Goal: Task Accomplishment & Management: Manage account settings

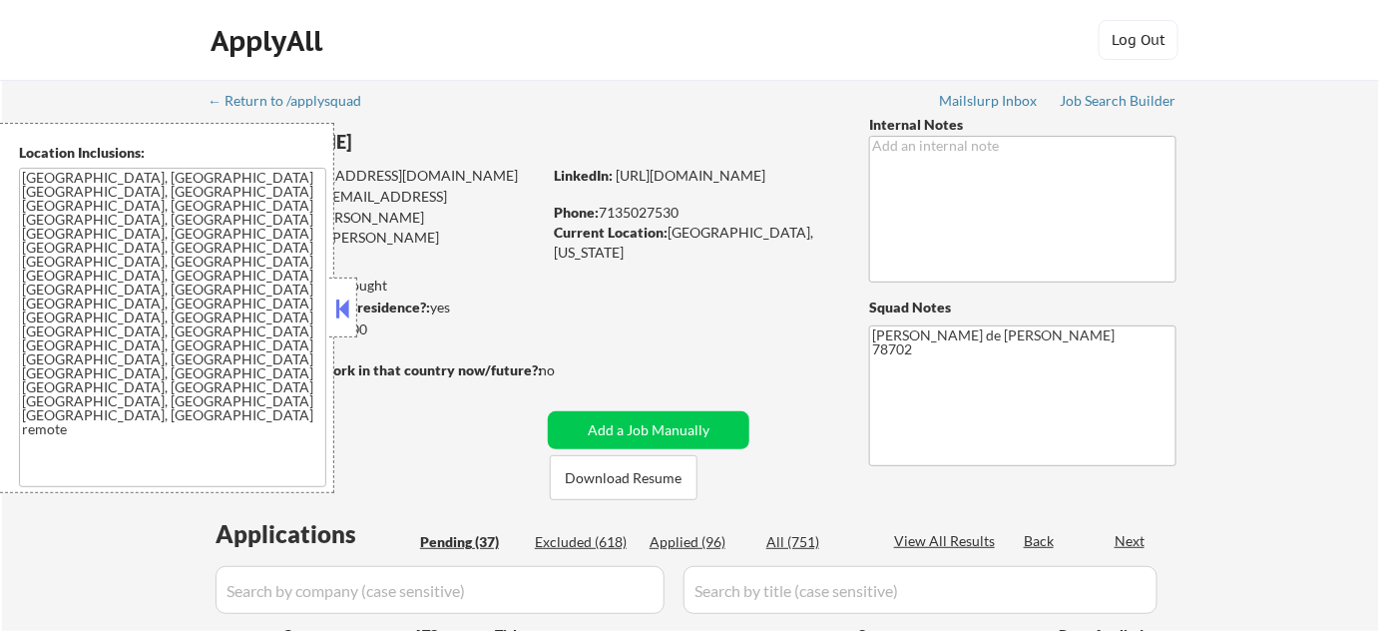
select select ""pending""
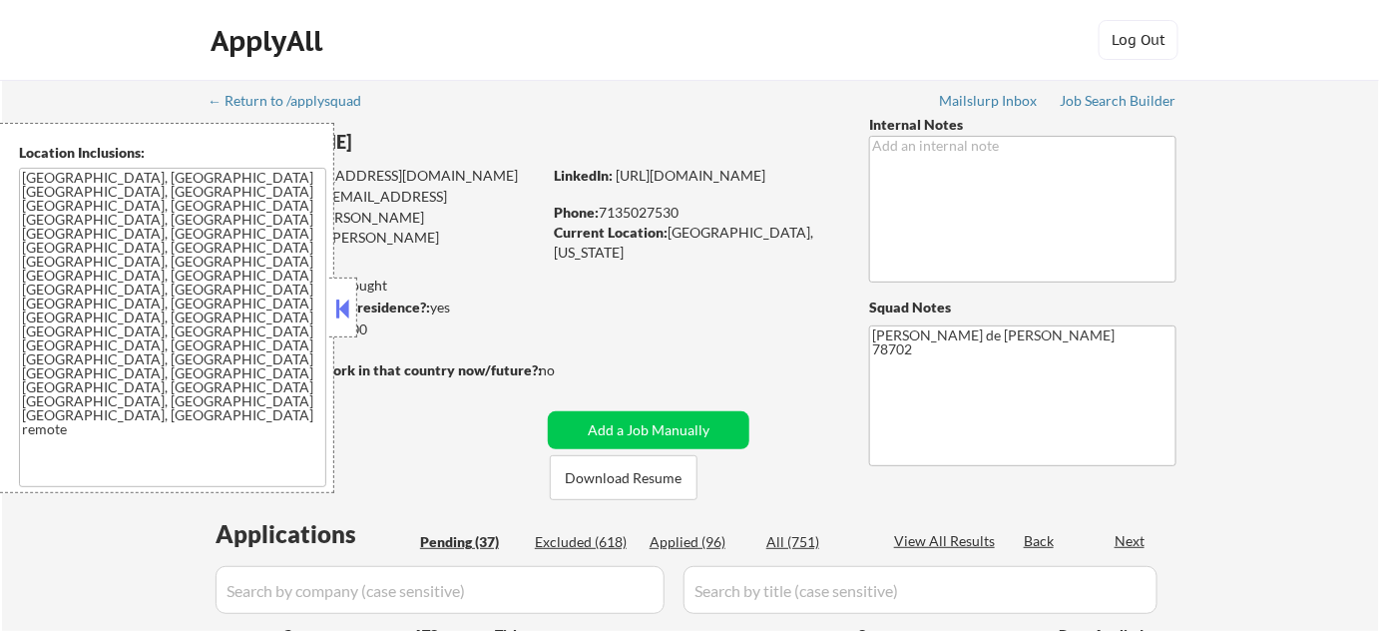
select select ""pending""
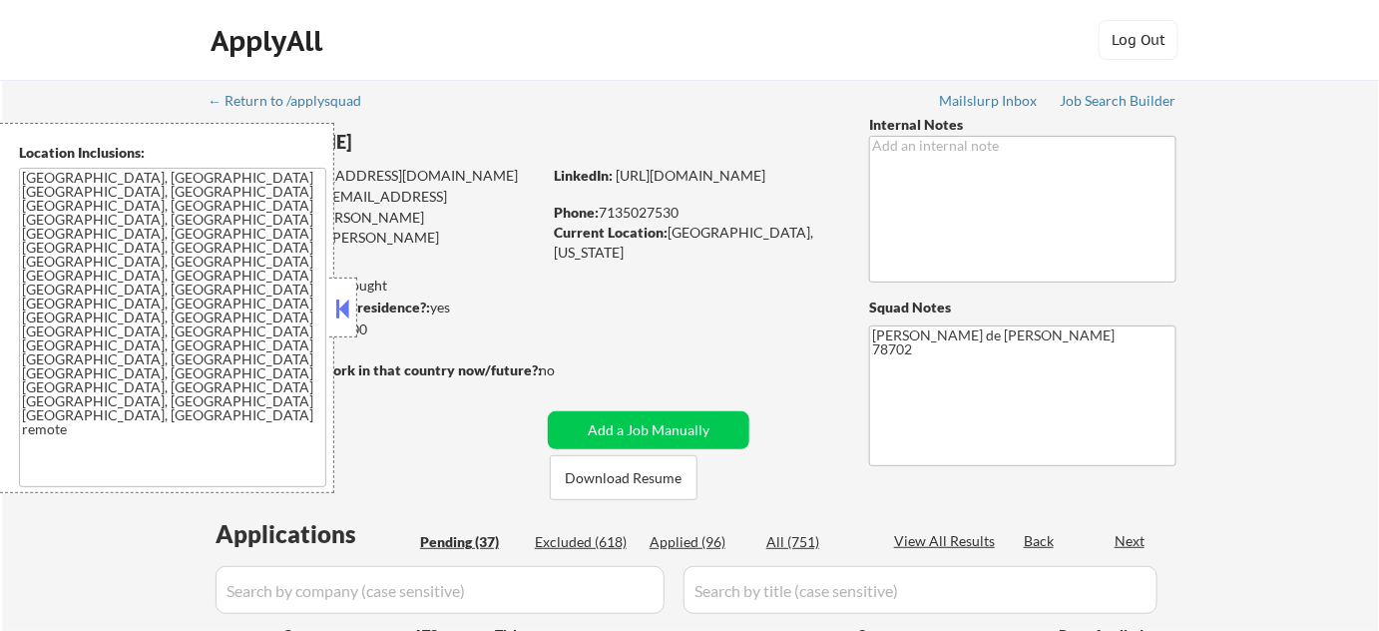
select select ""pending""
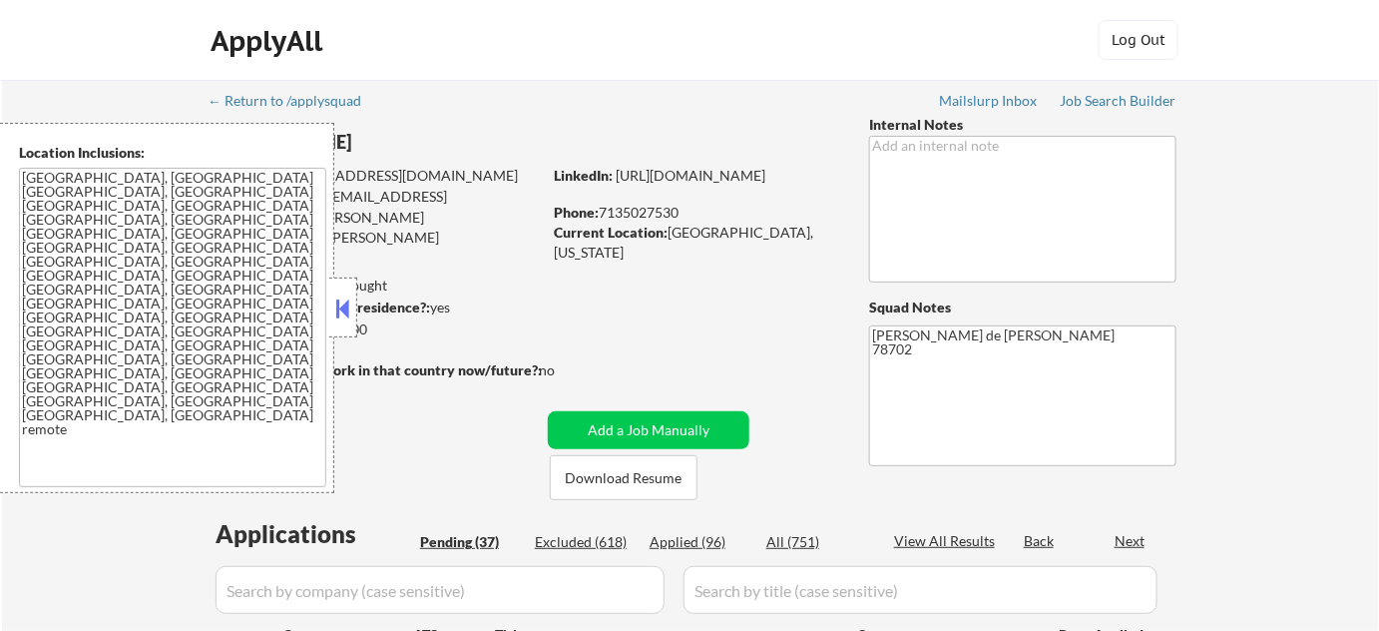
select select ""pending""
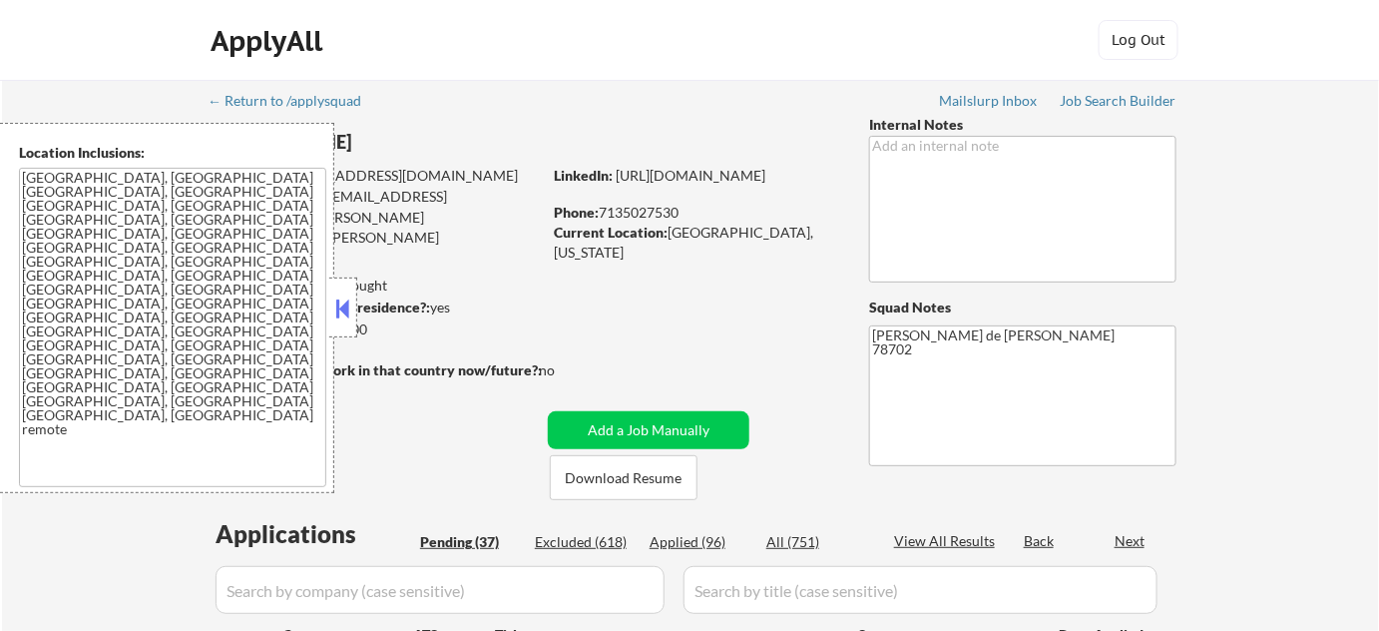
select select ""pending""
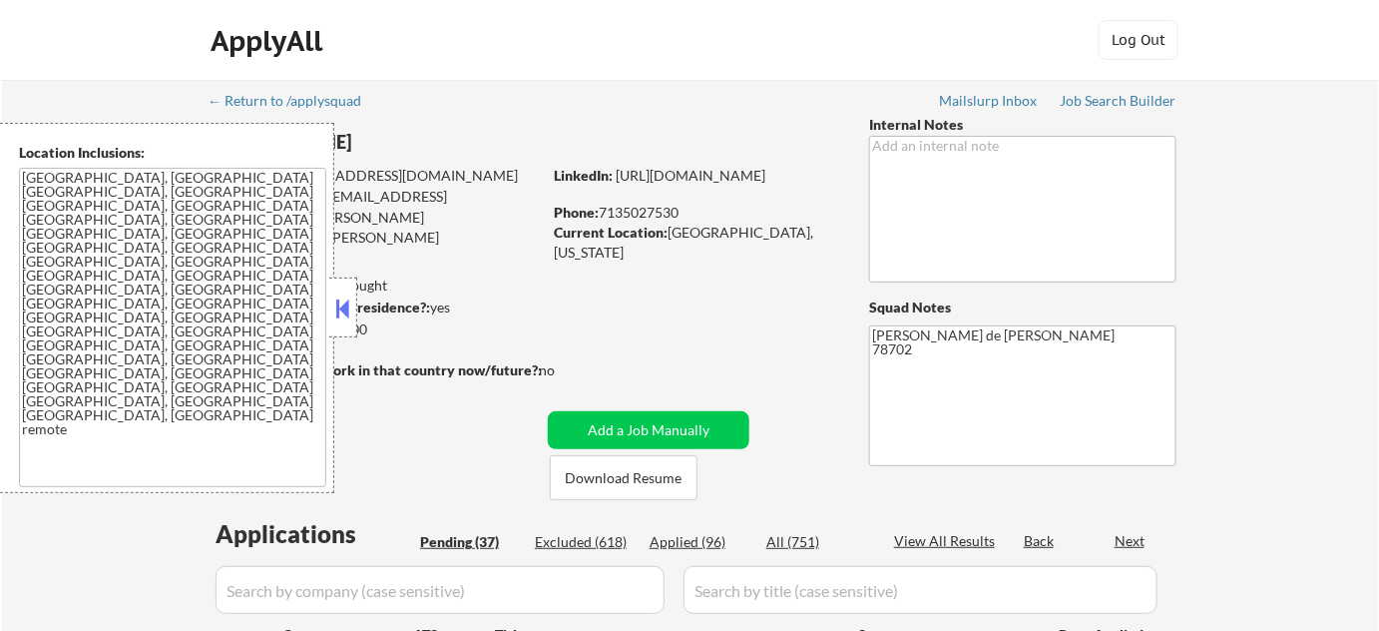
select select ""pending""
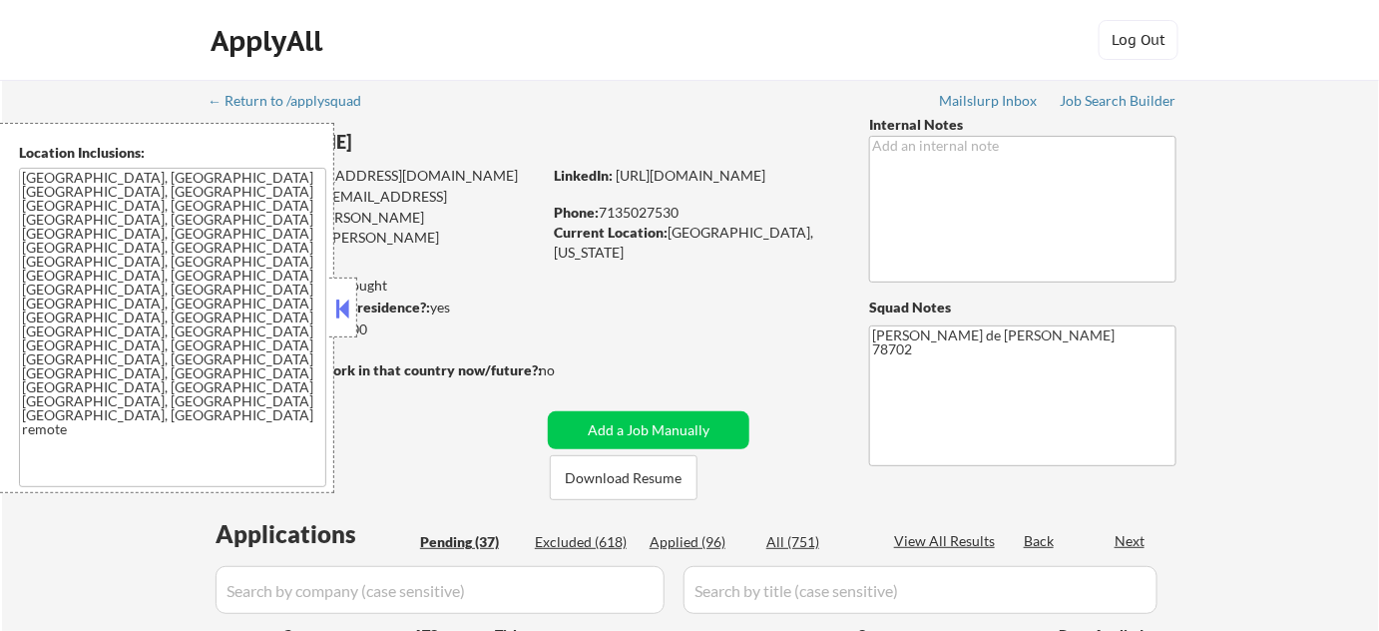
select select ""pending""
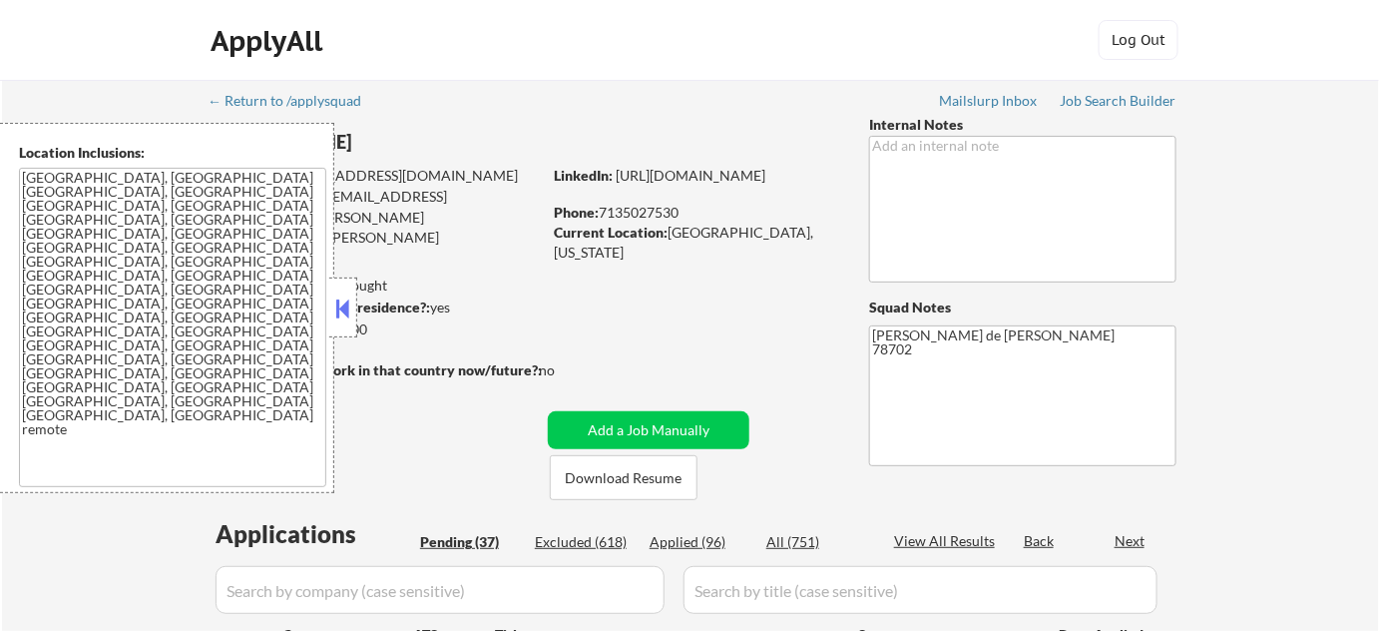
select select ""pending""
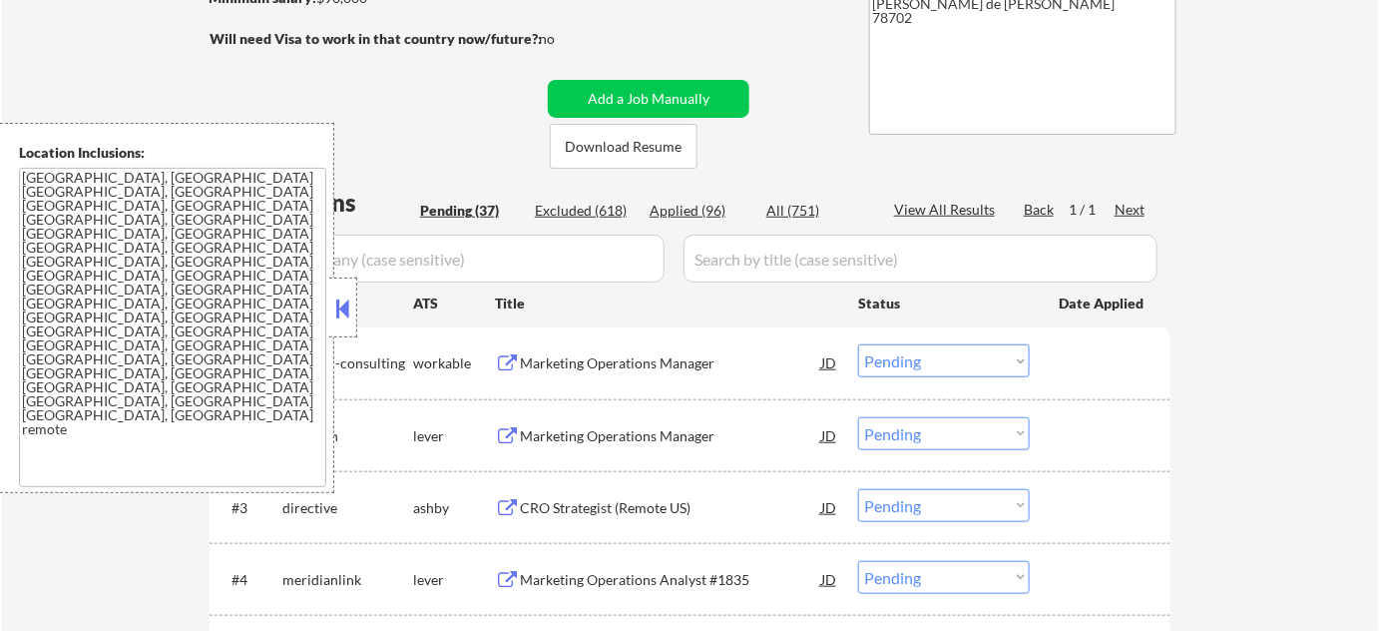
scroll to position [362, 0]
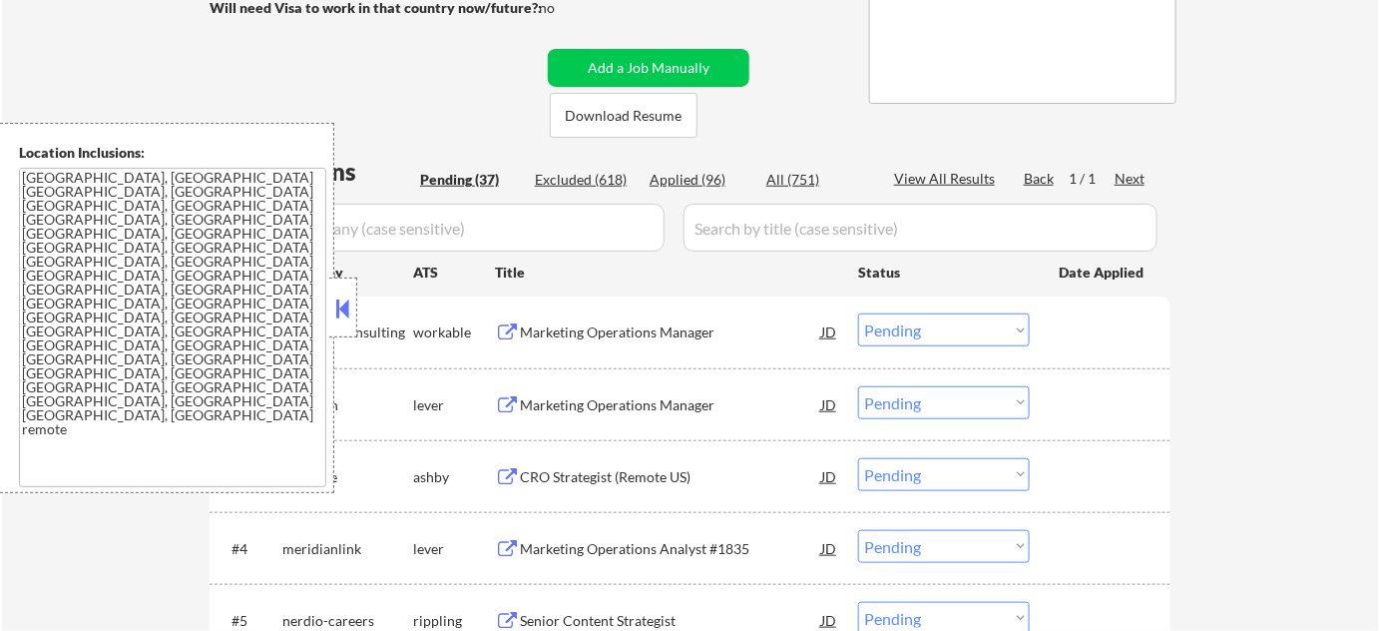
click at [353, 313] on button at bounding box center [343, 308] width 22 height 30
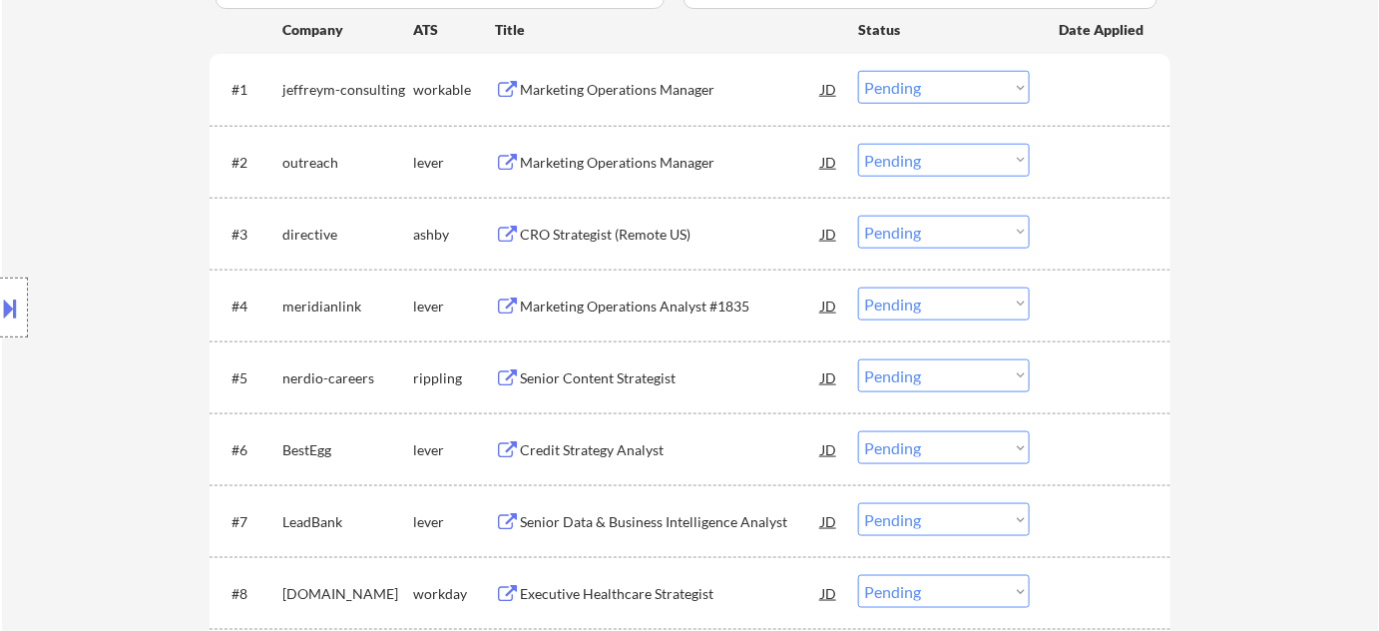
scroll to position [635, 0]
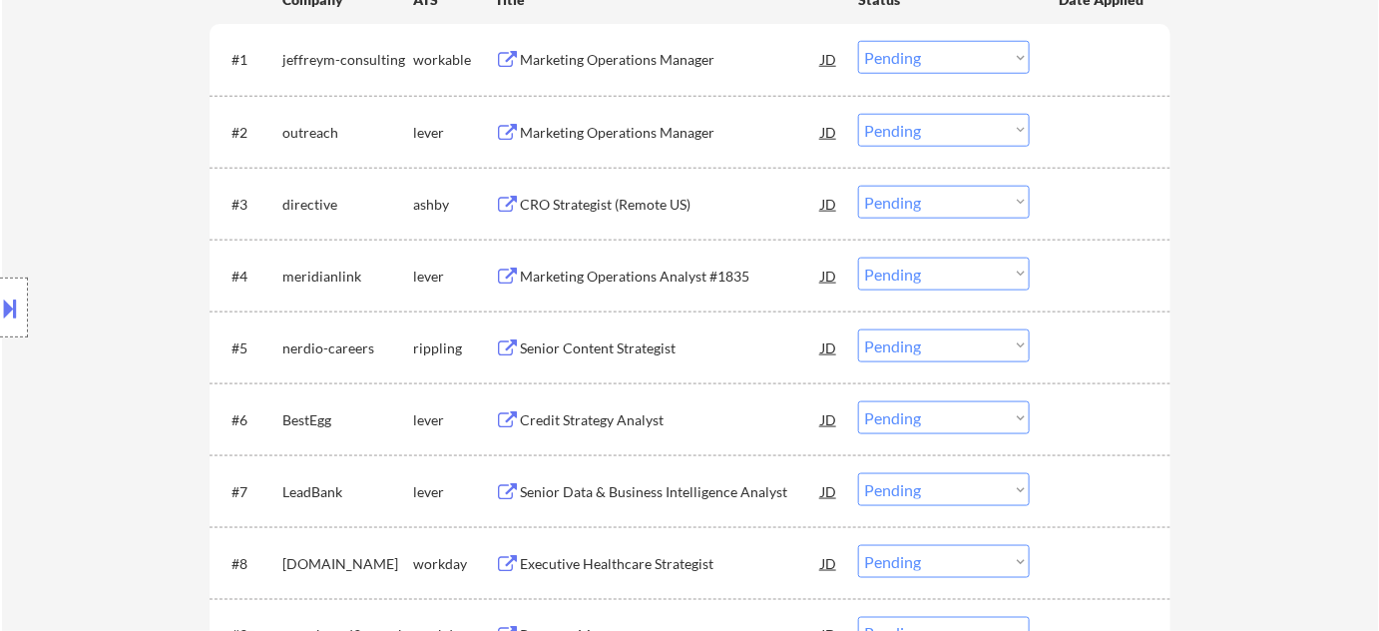
click at [639, 271] on div "Marketing Operations Analyst #1835" at bounding box center [670, 276] width 301 height 20
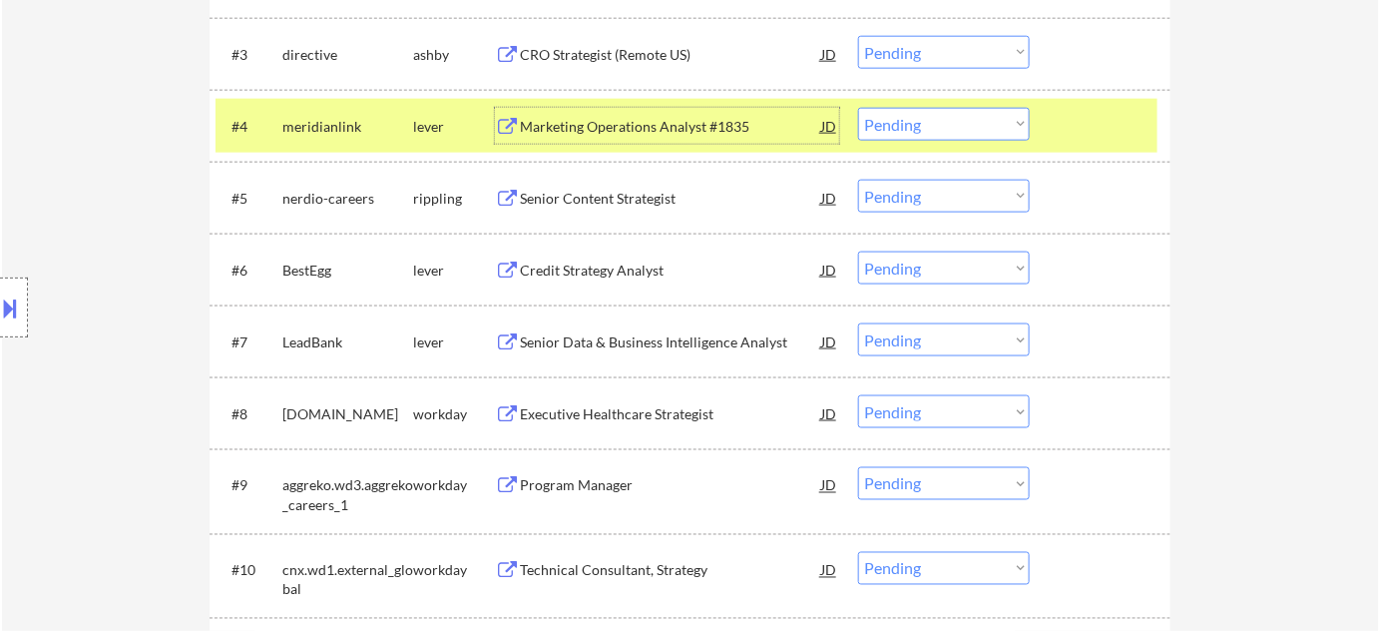
scroll to position [816, 0]
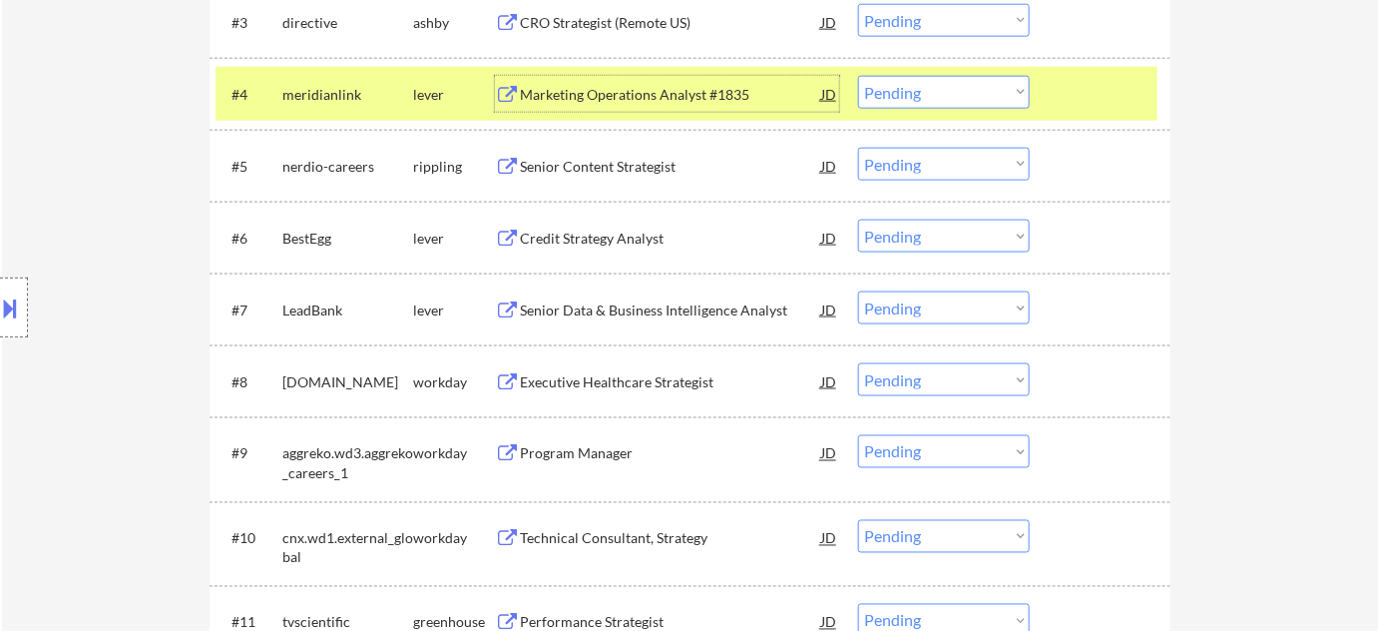
click at [610, 172] on div "Senior Content Strategist" at bounding box center [670, 167] width 301 height 20
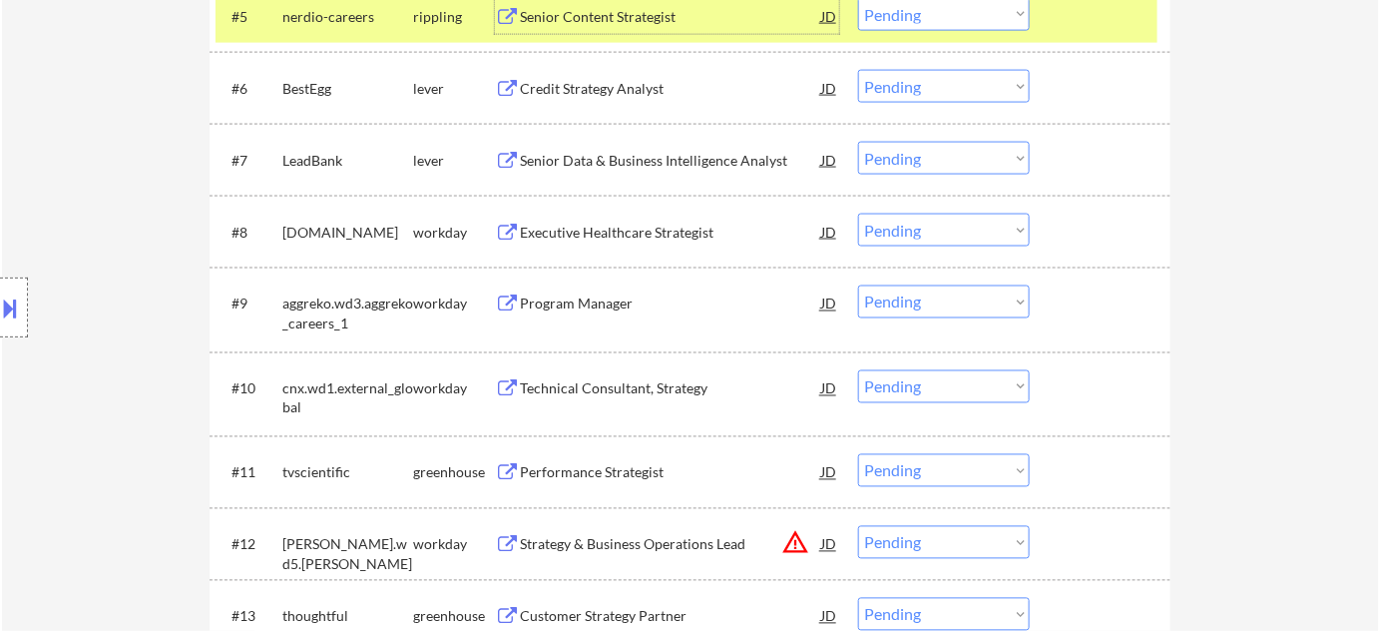
scroll to position [998, 0]
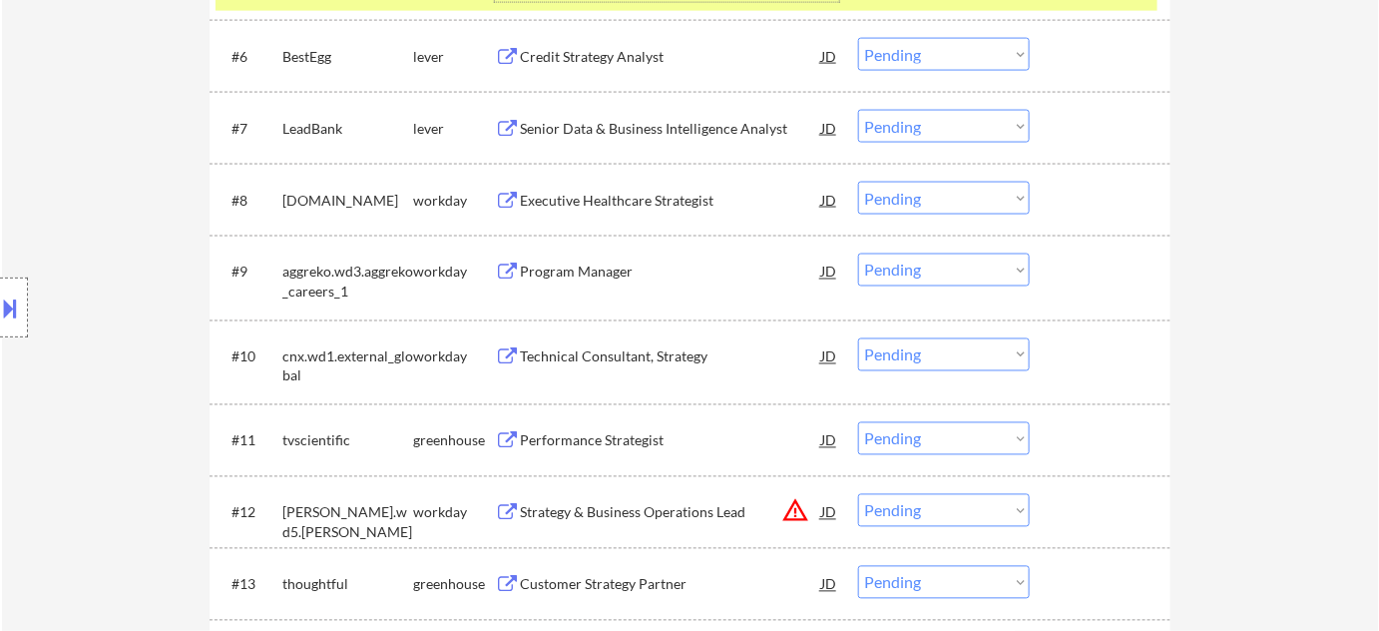
click at [580, 268] on div "Program Manager" at bounding box center [670, 272] width 301 height 20
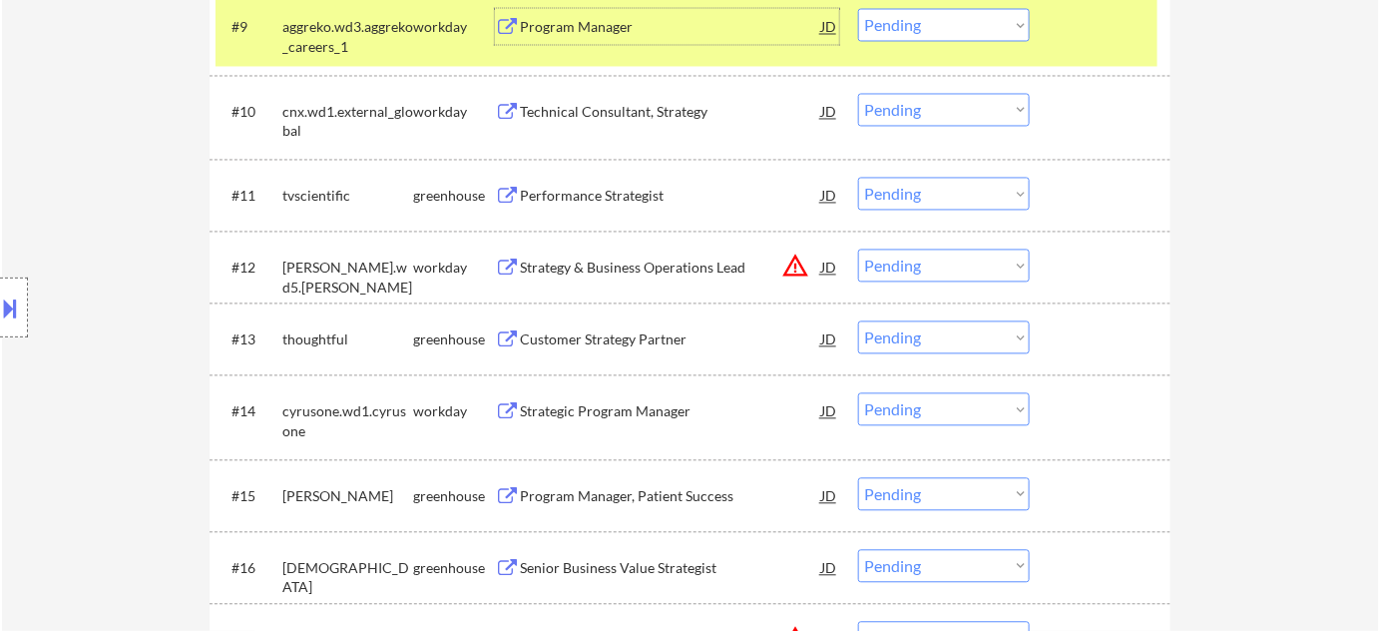
scroll to position [1269, 0]
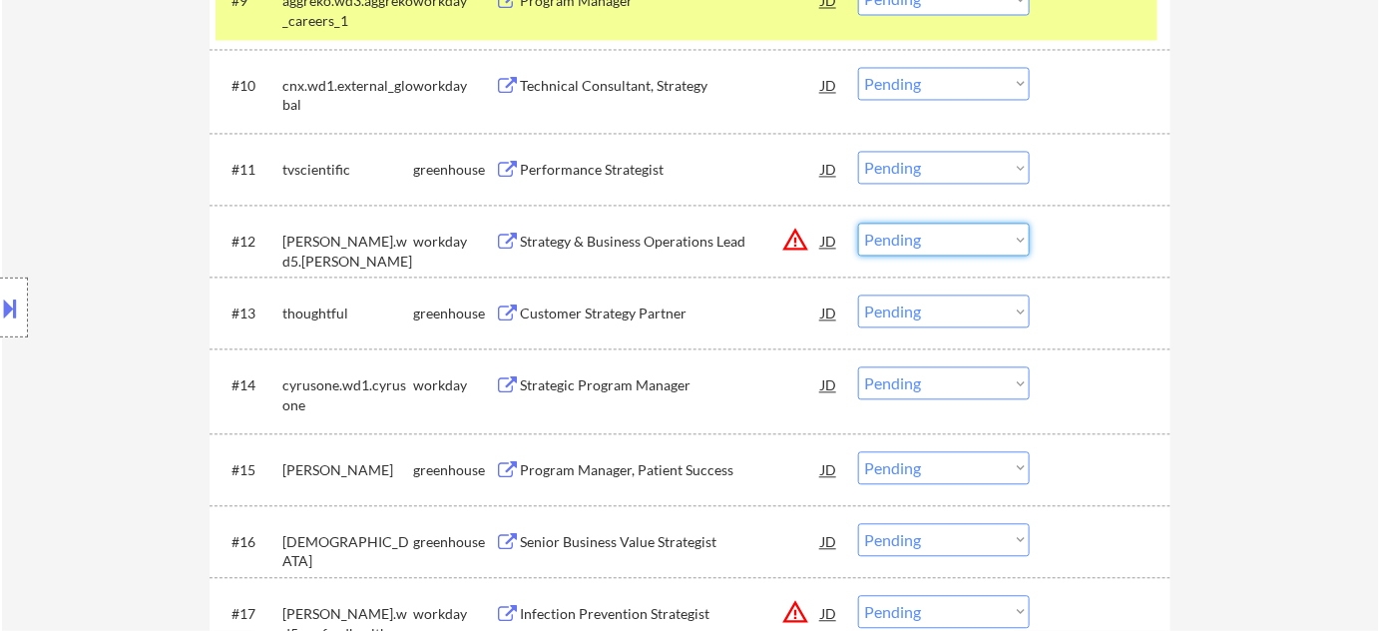
click at [891, 240] on select "Choose an option... Pending Applied Excluded (Questions) Excluded (Expired) Exc…" at bounding box center [944, 239] width 172 height 33
click at [858, 223] on select "Choose an option... Pending Applied Excluded (Questions) Excluded (Expired) Exc…" at bounding box center [944, 239] width 172 height 33
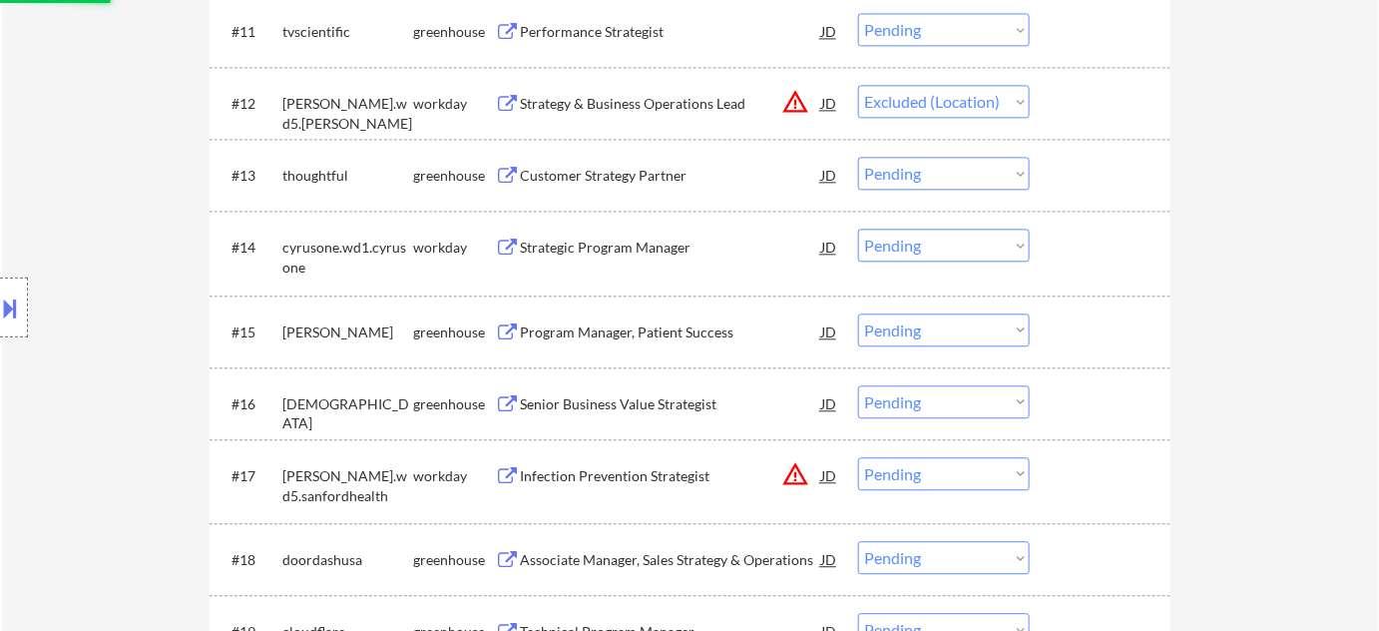
scroll to position [1451, 0]
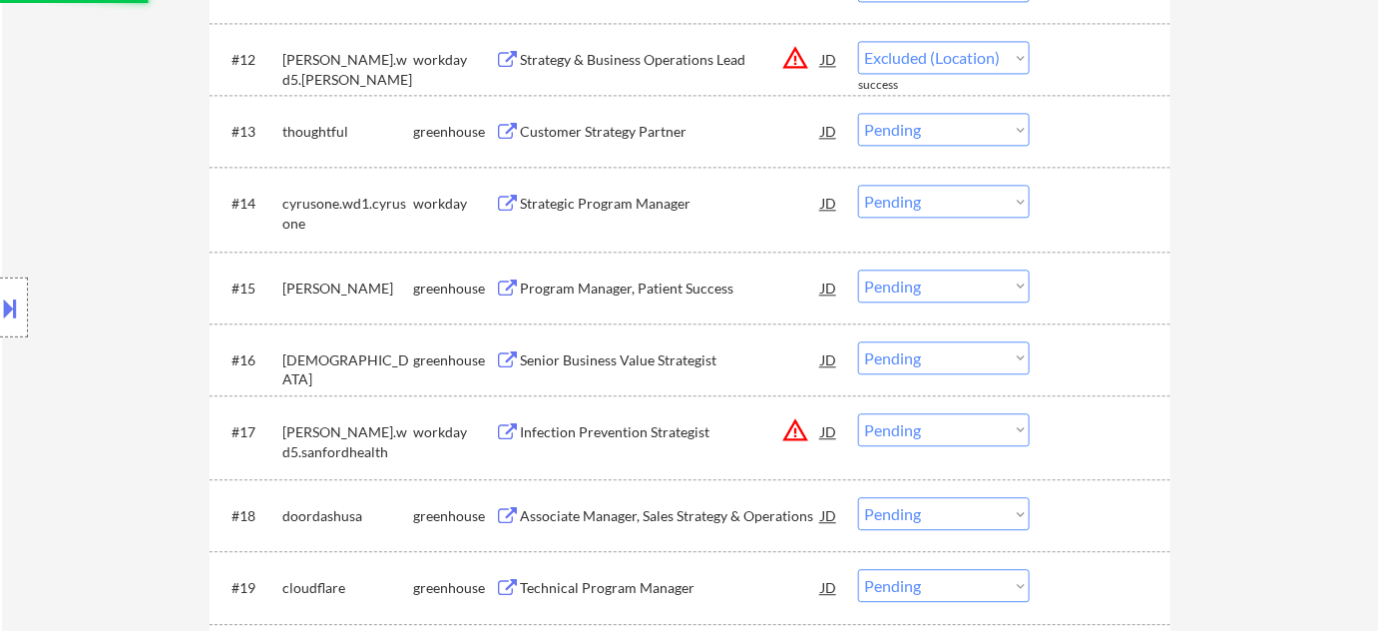
select select ""pending""
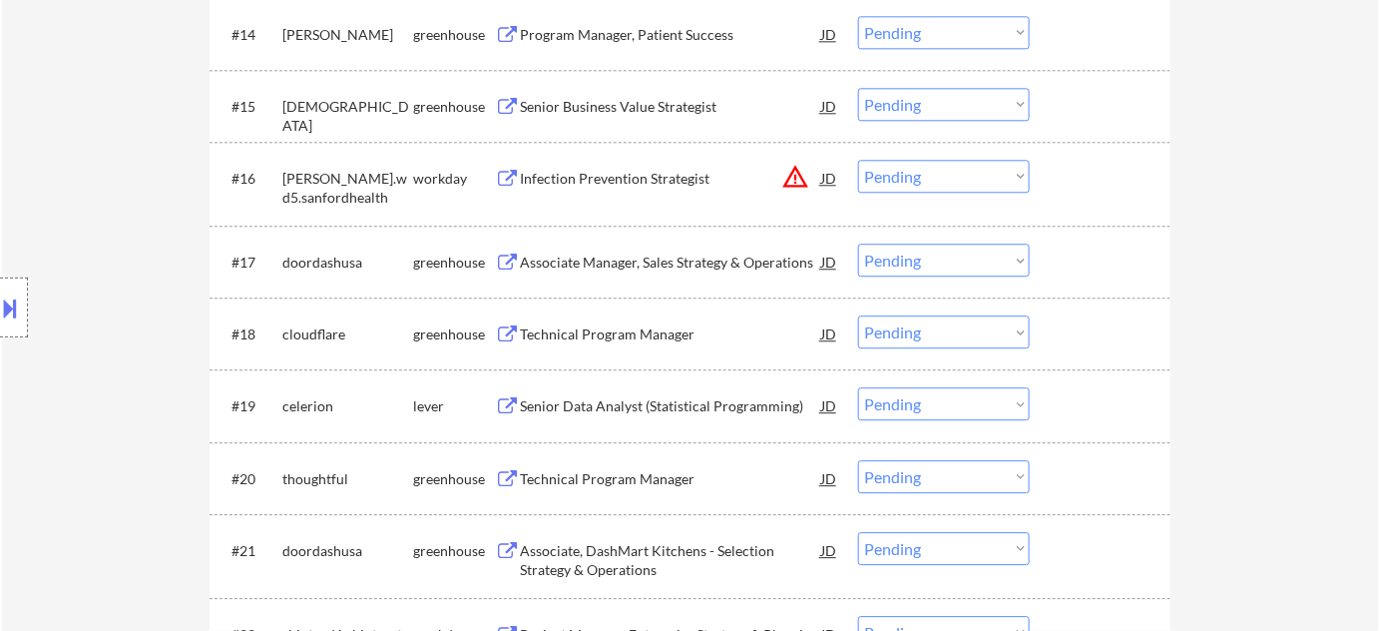
scroll to position [1724, 0]
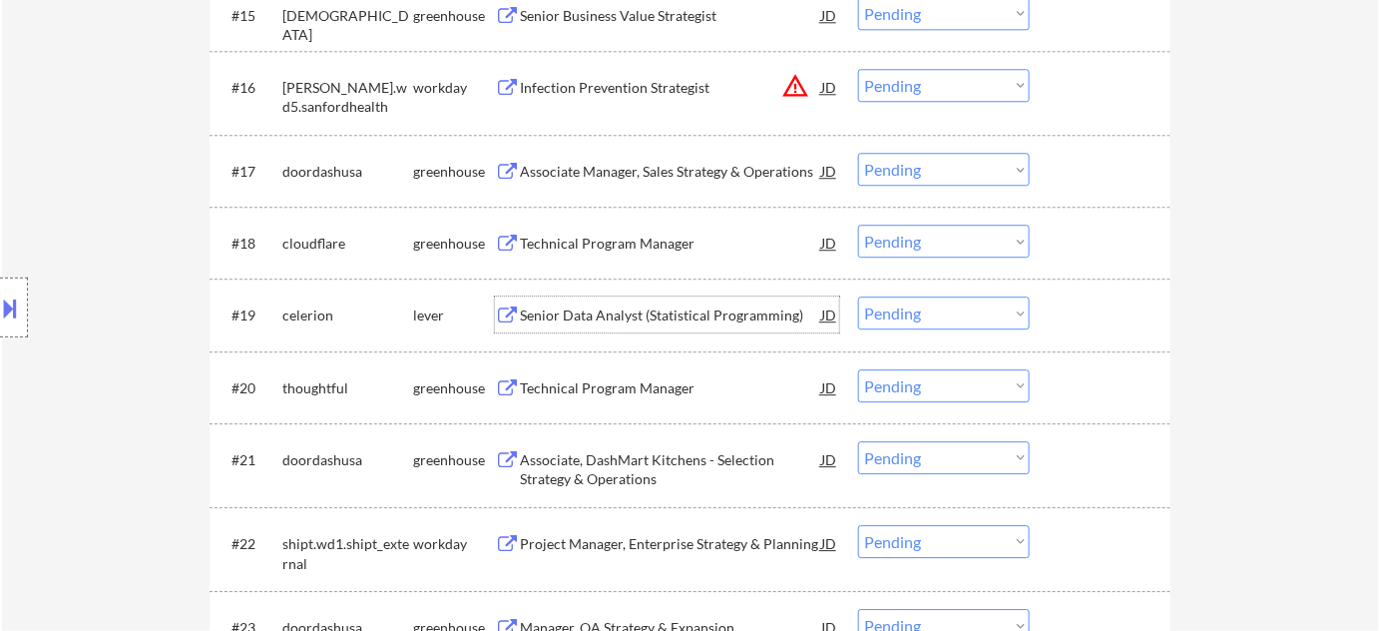
click at [687, 300] on div "Senior Data Analyst (Statistical Programming)" at bounding box center [670, 314] width 301 height 36
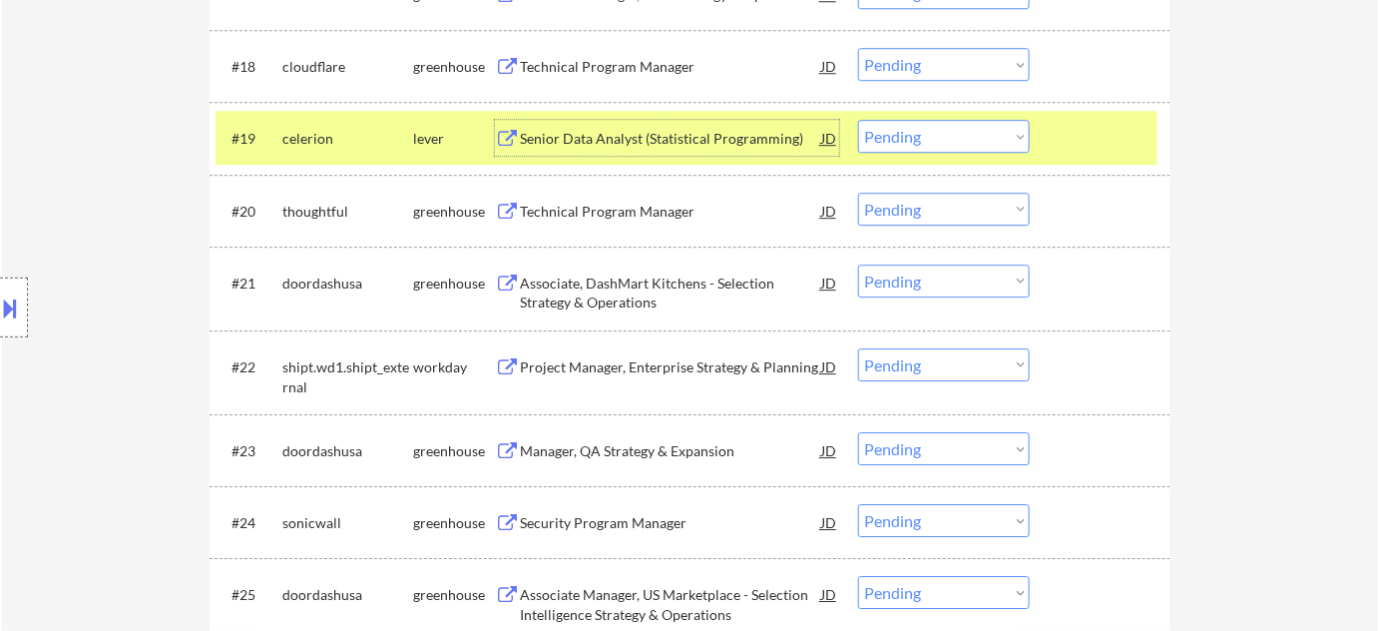
scroll to position [1905, 0]
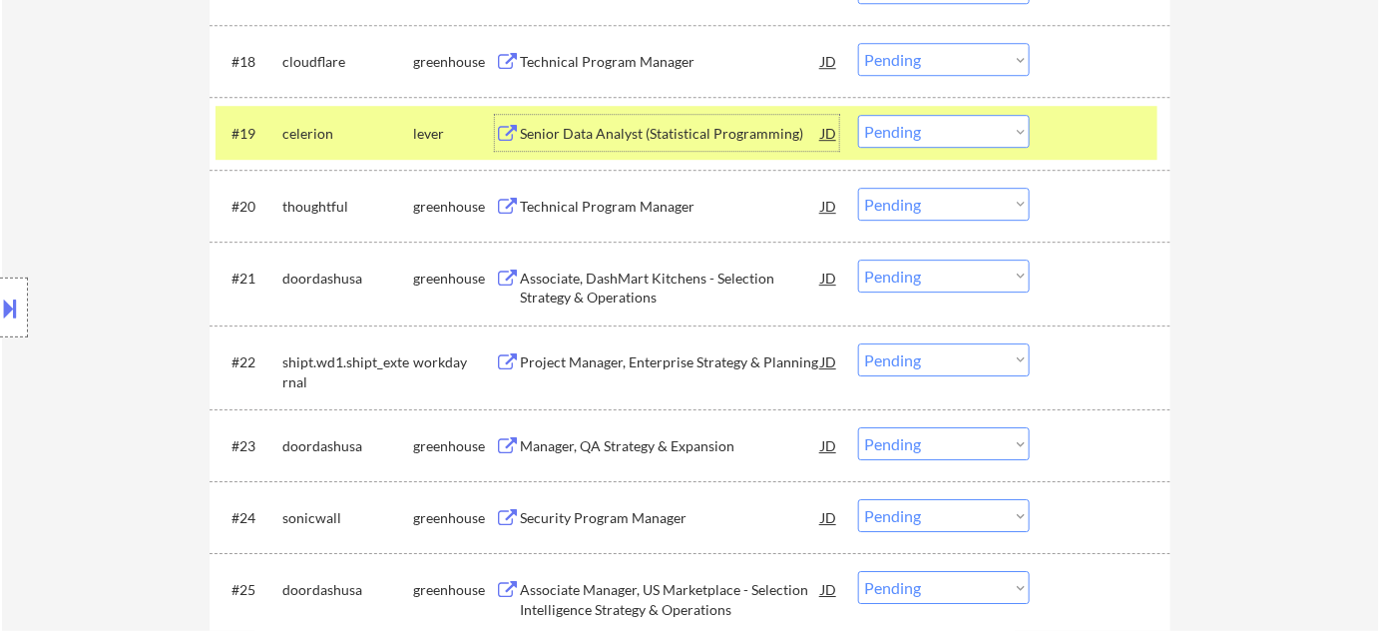
click at [726, 363] on div "Project Manager, Enterprise Strategy & Planning" at bounding box center [670, 362] width 301 height 20
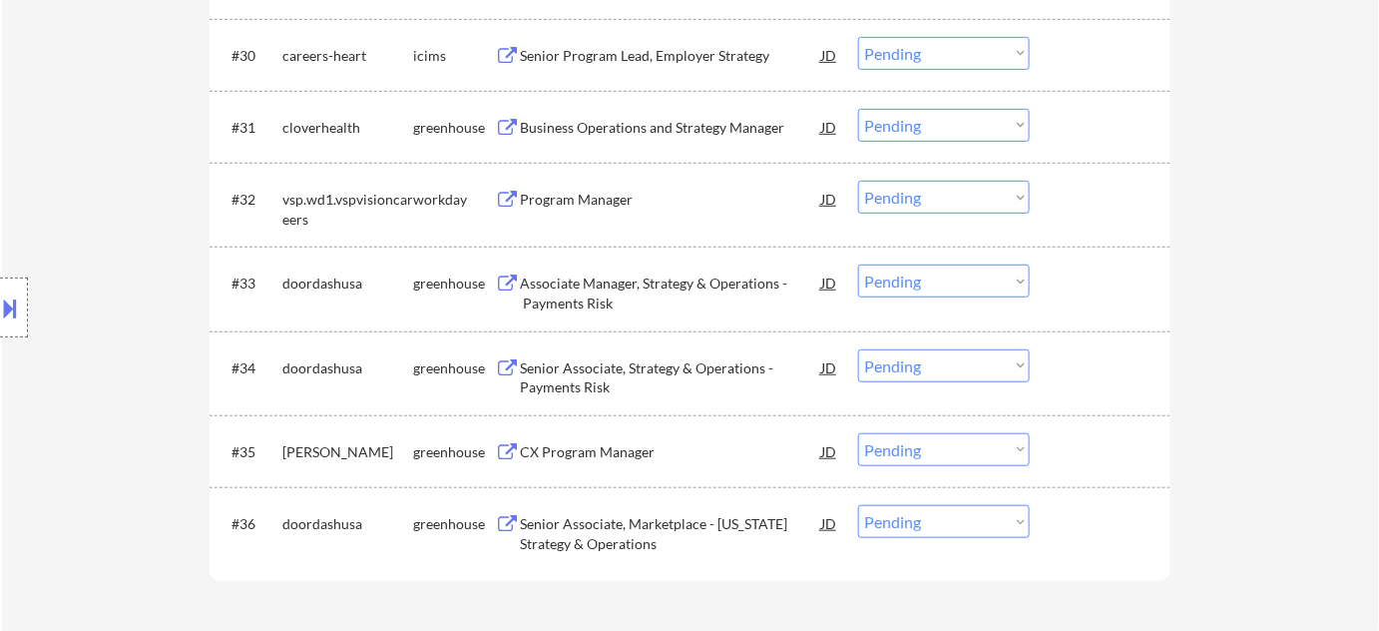
scroll to position [2903, 0]
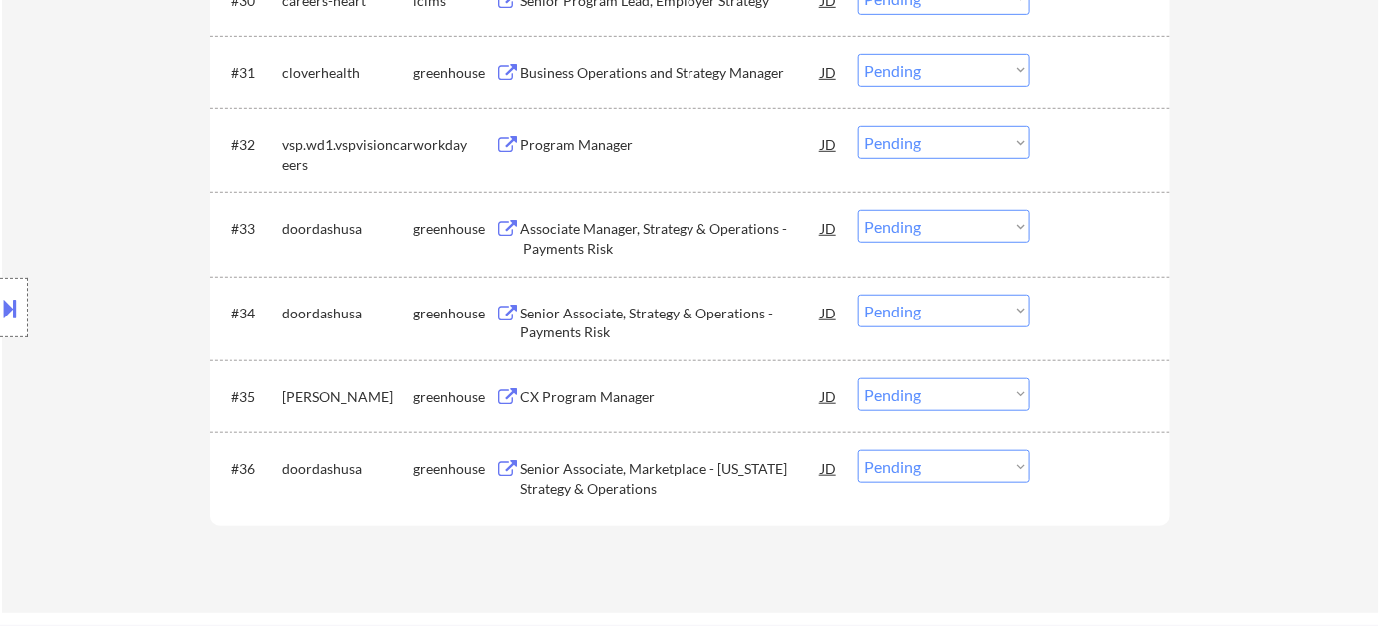
click at [615, 398] on div "CX Program Manager" at bounding box center [670, 397] width 301 height 20
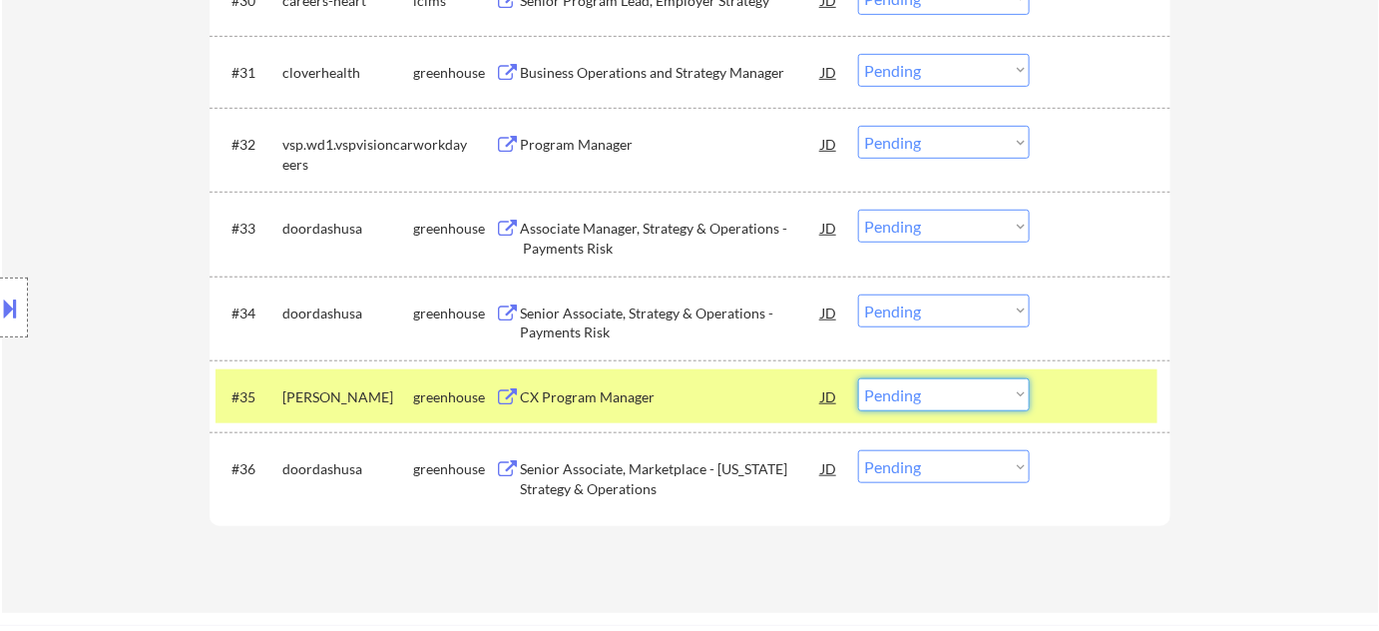
click at [921, 390] on select "Choose an option... Pending Applied Excluded (Questions) Excluded (Expired) Exc…" at bounding box center [944, 394] width 172 height 33
click at [858, 378] on select "Choose an option... Pending Applied Excluded (Questions) Excluded (Expired) Exc…" at bounding box center [944, 394] width 172 height 33
select select ""pending""
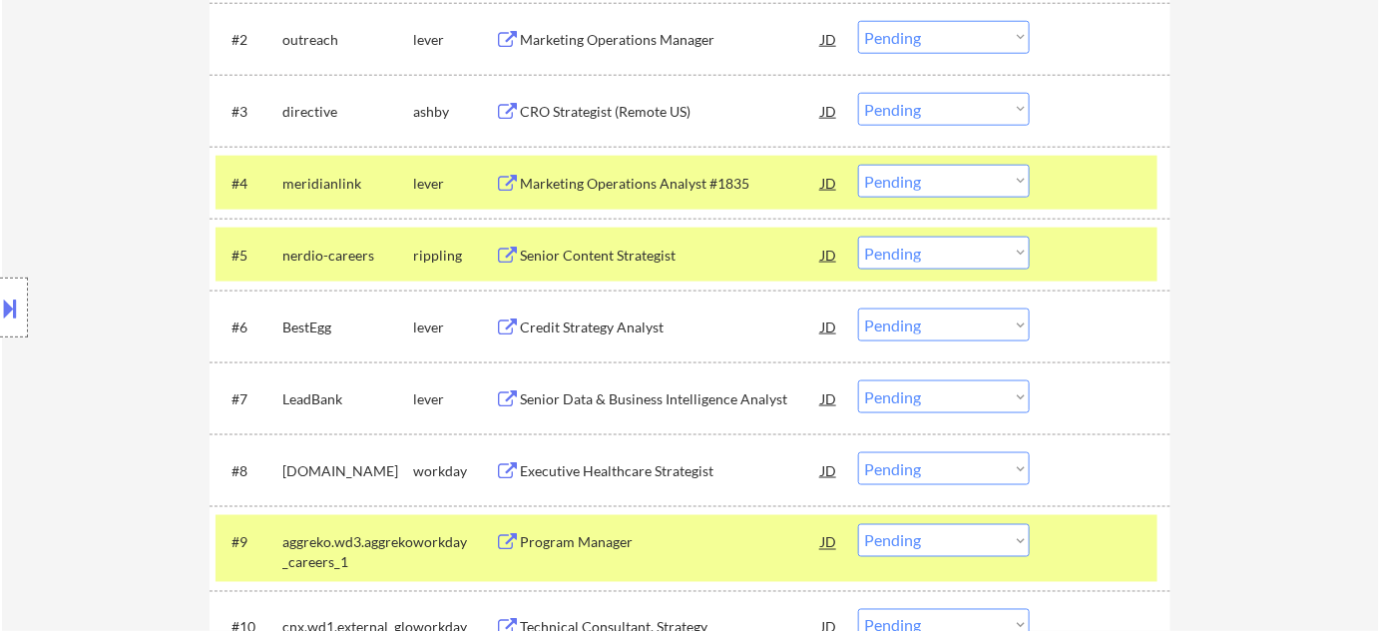
scroll to position [726, 0]
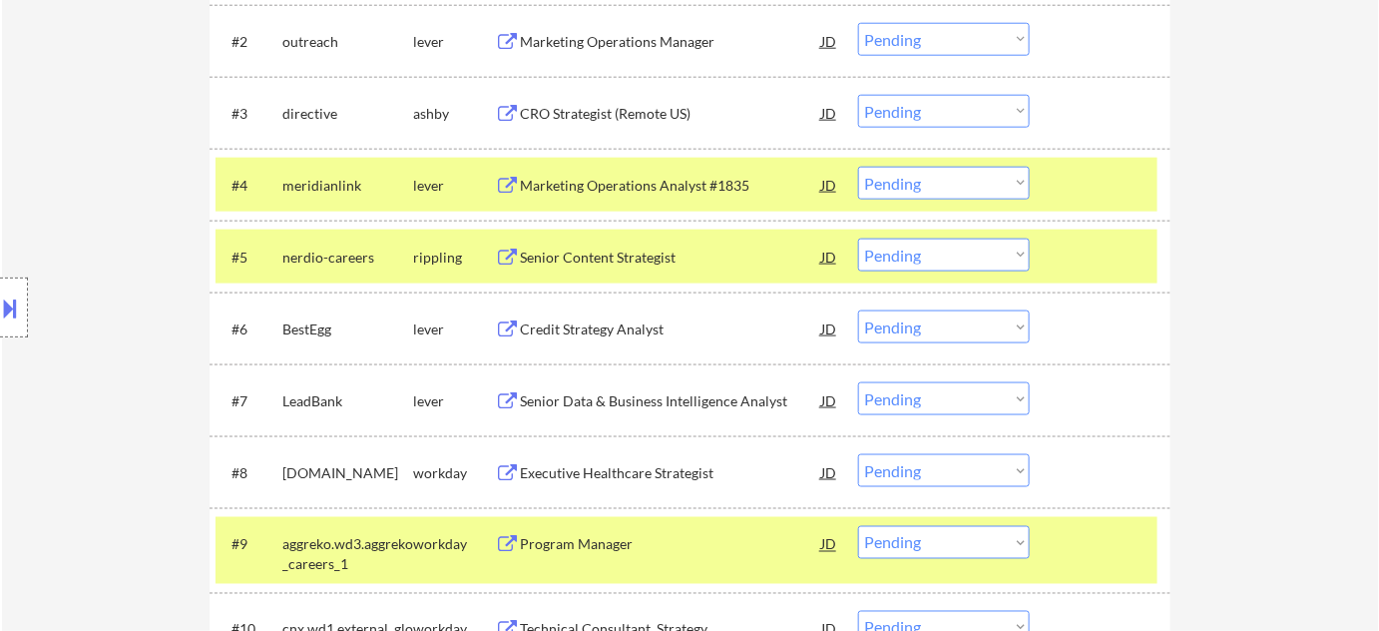
click at [958, 183] on select "Choose an option... Pending Applied Excluded (Questions) Excluded (Expired) Exc…" at bounding box center [944, 183] width 172 height 33
click at [858, 167] on select "Choose an option... Pending Applied Excluded (Questions) Excluded (Expired) Exc…" at bounding box center [944, 183] width 172 height 33
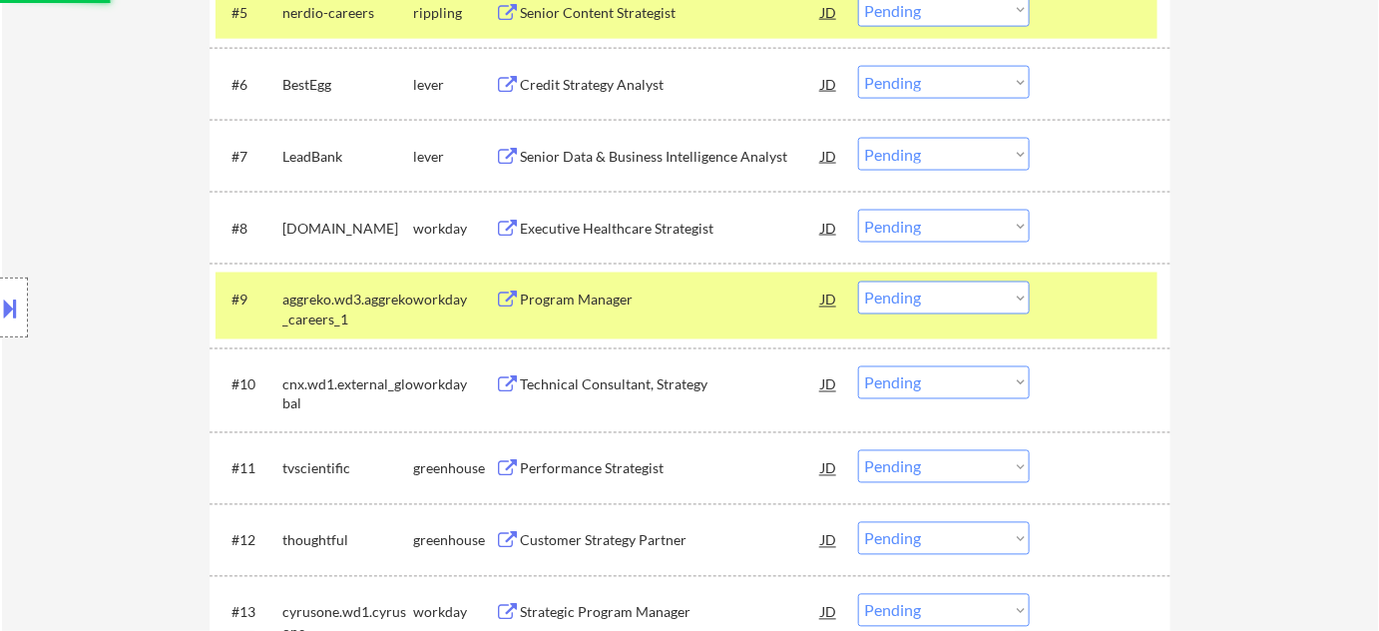
scroll to position [998, 0]
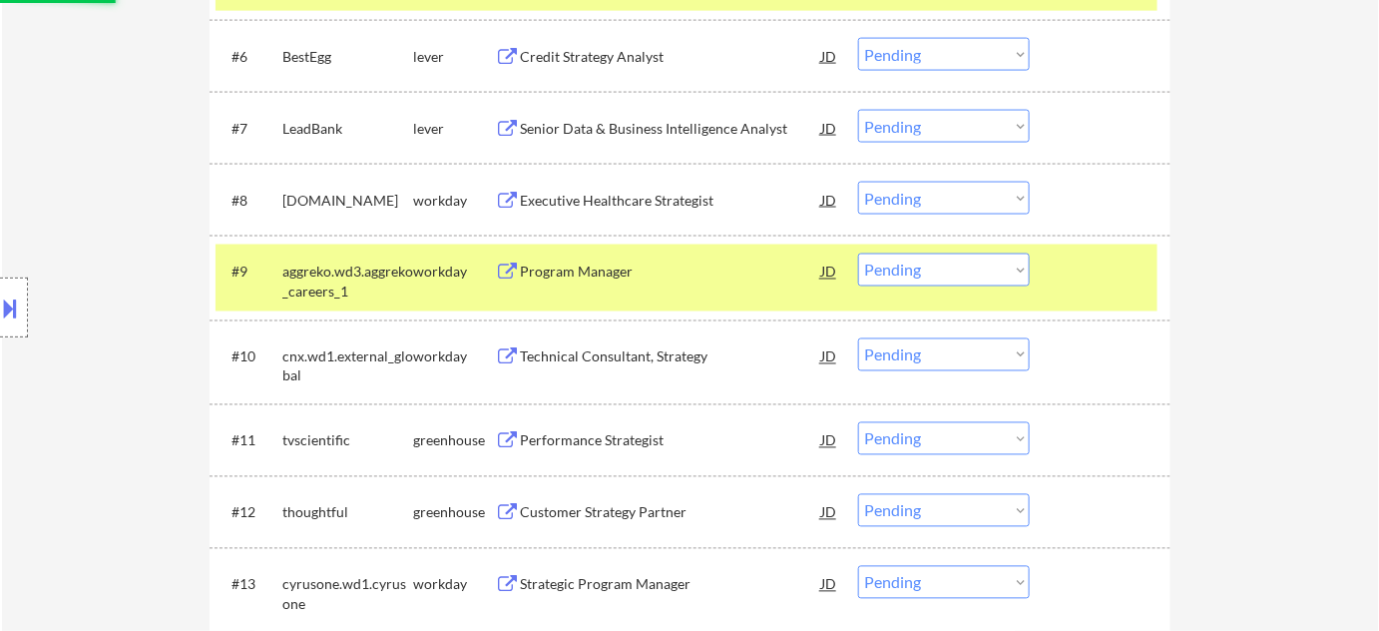
select select ""pending""
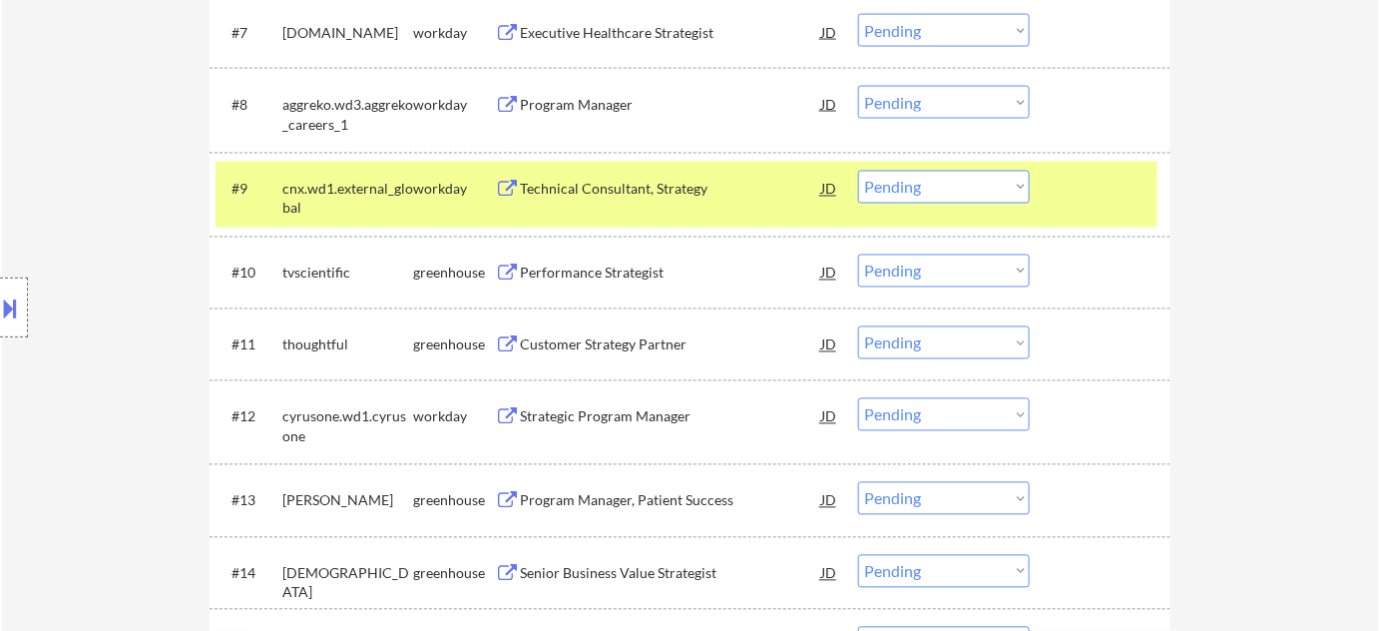
scroll to position [1179, 0]
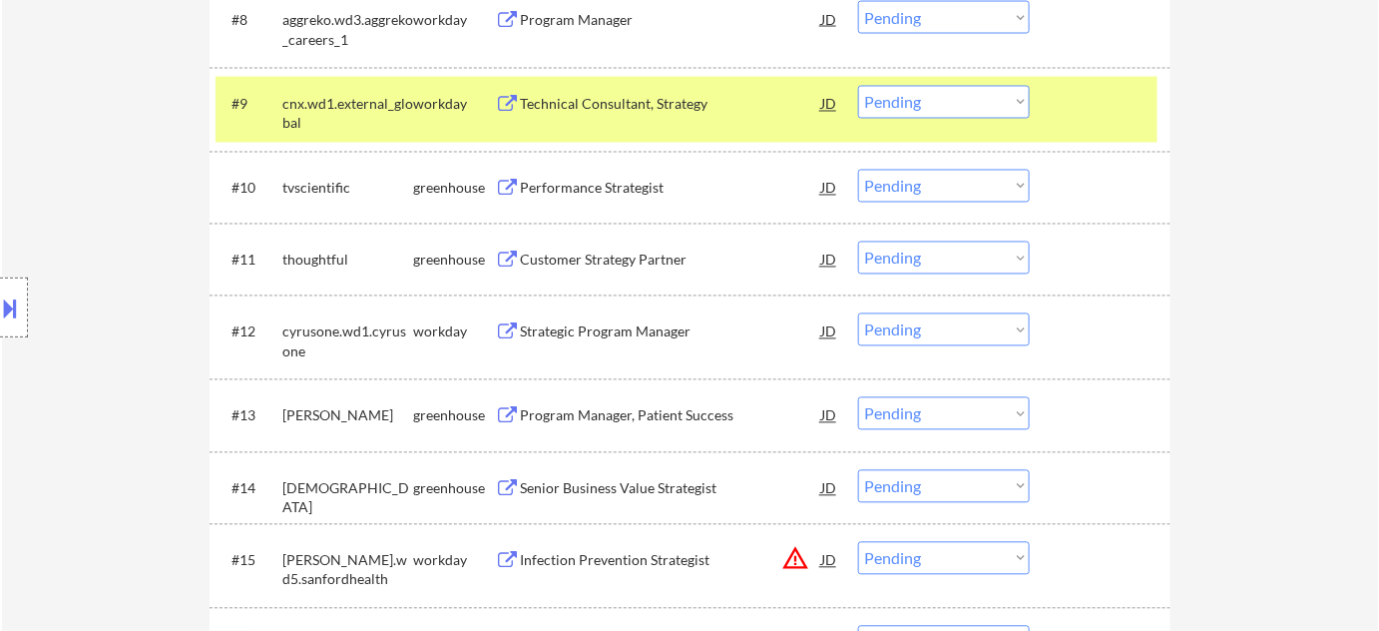
click at [647, 486] on div "Senior Business Value Strategist" at bounding box center [670, 489] width 301 height 20
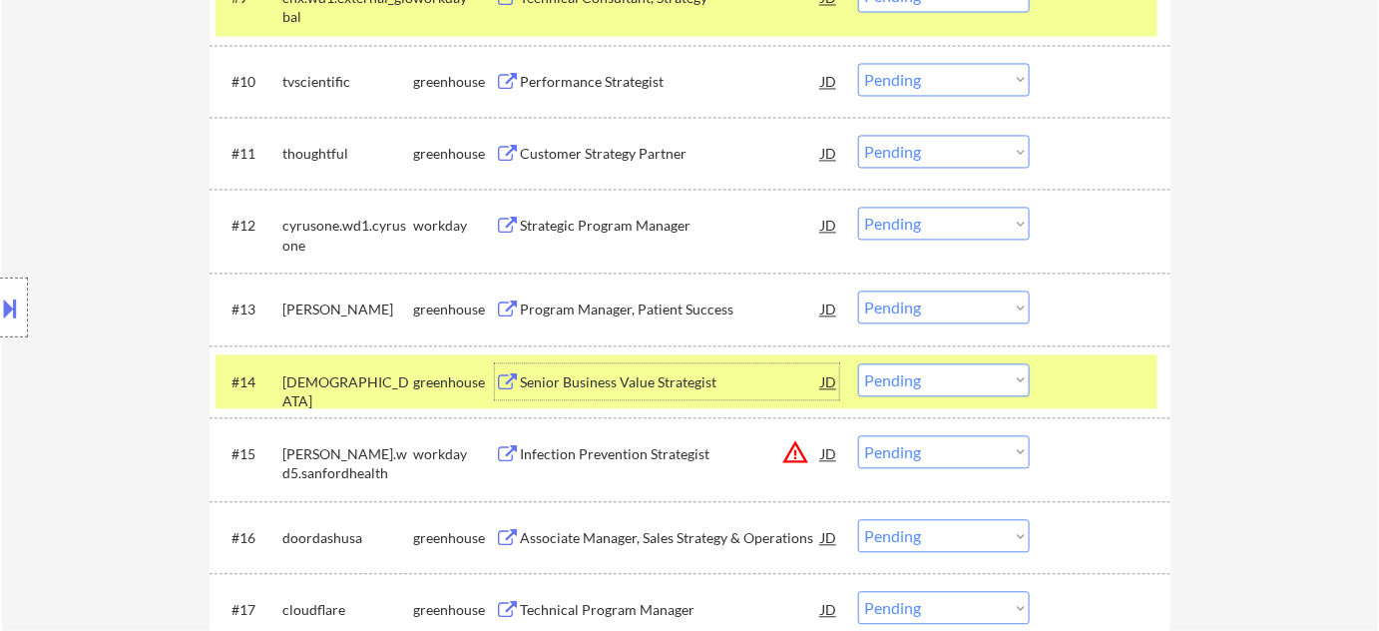
scroll to position [1313, 0]
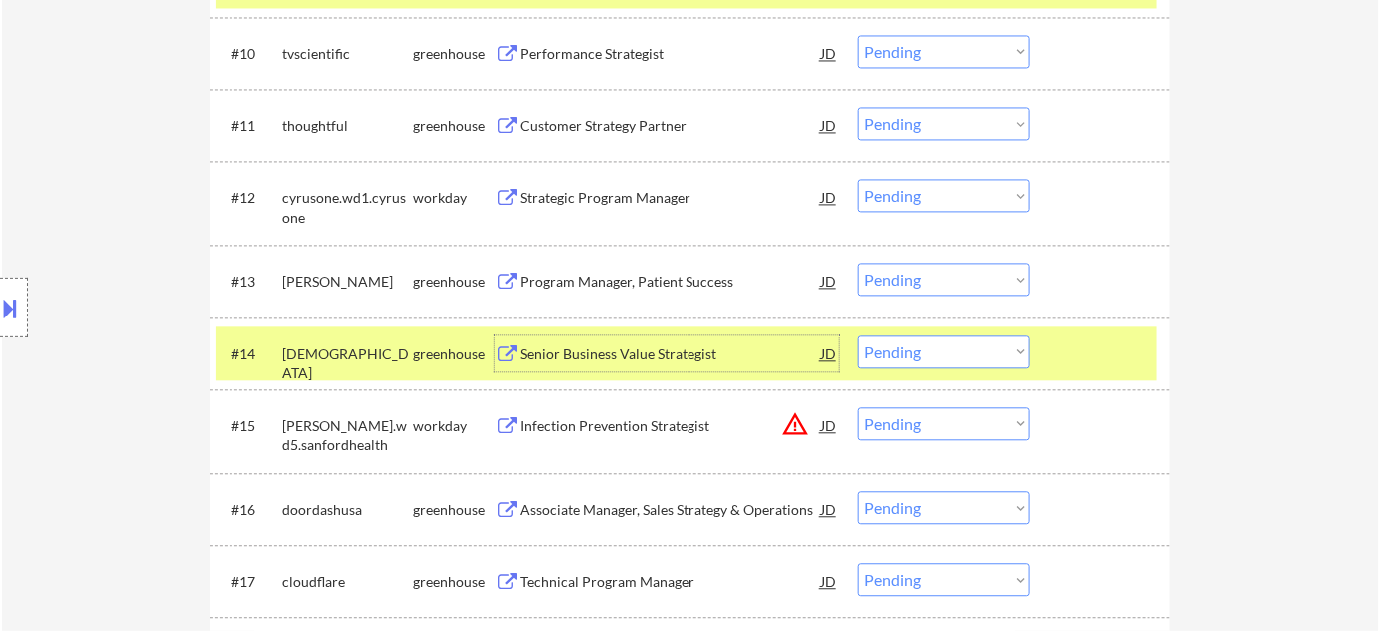
click at [894, 352] on select "Choose an option... Pending Applied Excluded (Questions) Excluded (Expired) Exc…" at bounding box center [944, 351] width 172 height 33
click at [858, 335] on select "Choose an option... Pending Applied Excluded (Questions) Excluded (Expired) Exc…" at bounding box center [944, 351] width 172 height 33
select select ""pending""
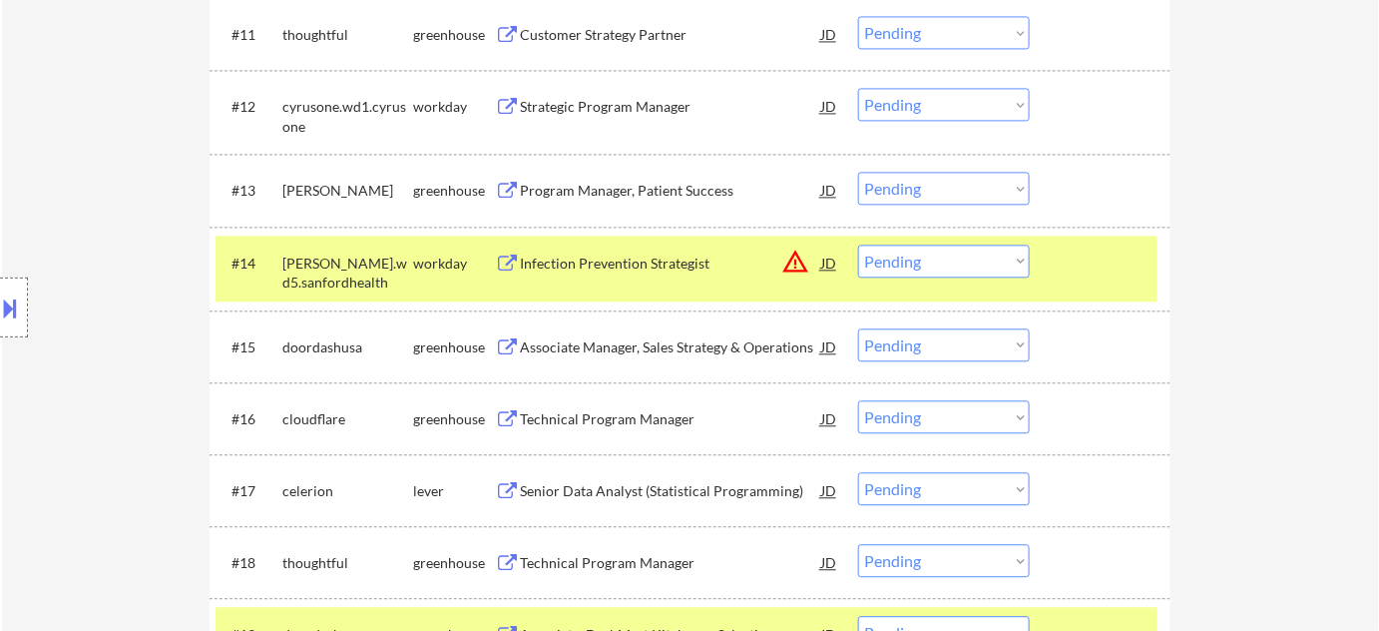
scroll to position [1495, 0]
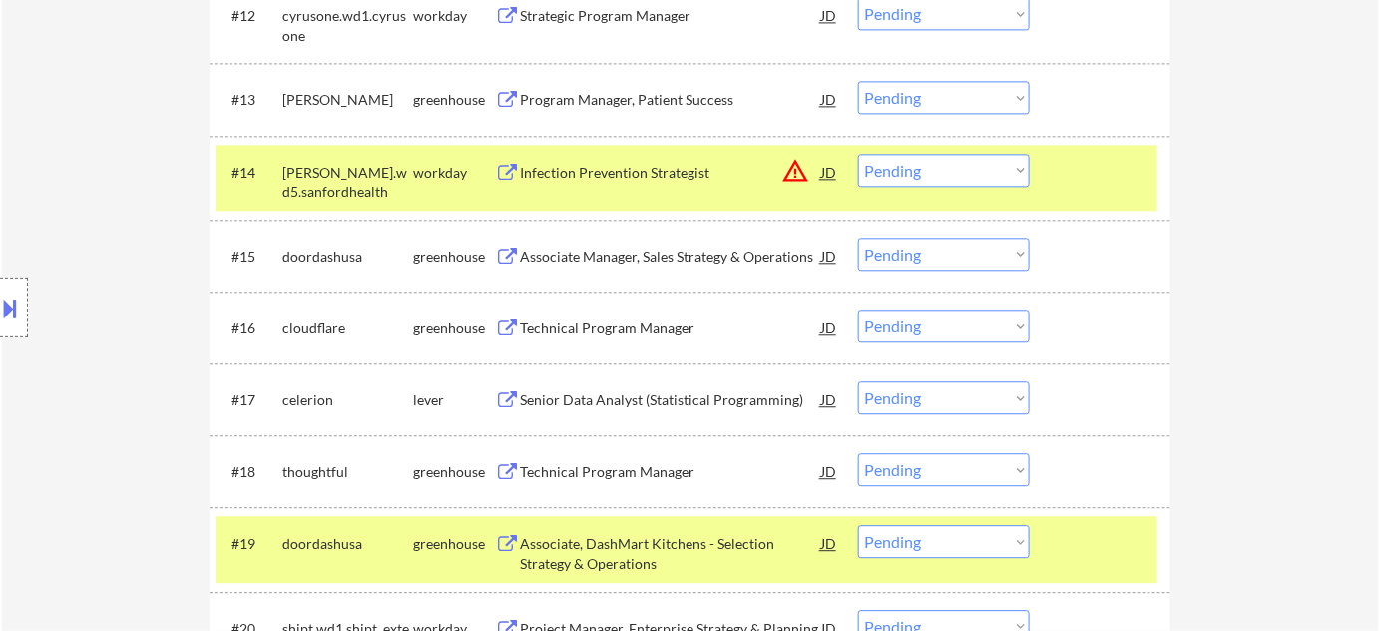
click at [952, 394] on select "Choose an option... Pending Applied Excluded (Questions) Excluded (Expired) Exc…" at bounding box center [944, 397] width 172 height 33
click at [858, 381] on select "Choose an option... Pending Applied Excluded (Questions) Excluded (Expired) Exc…" at bounding box center [944, 397] width 172 height 33
select select ""pending""
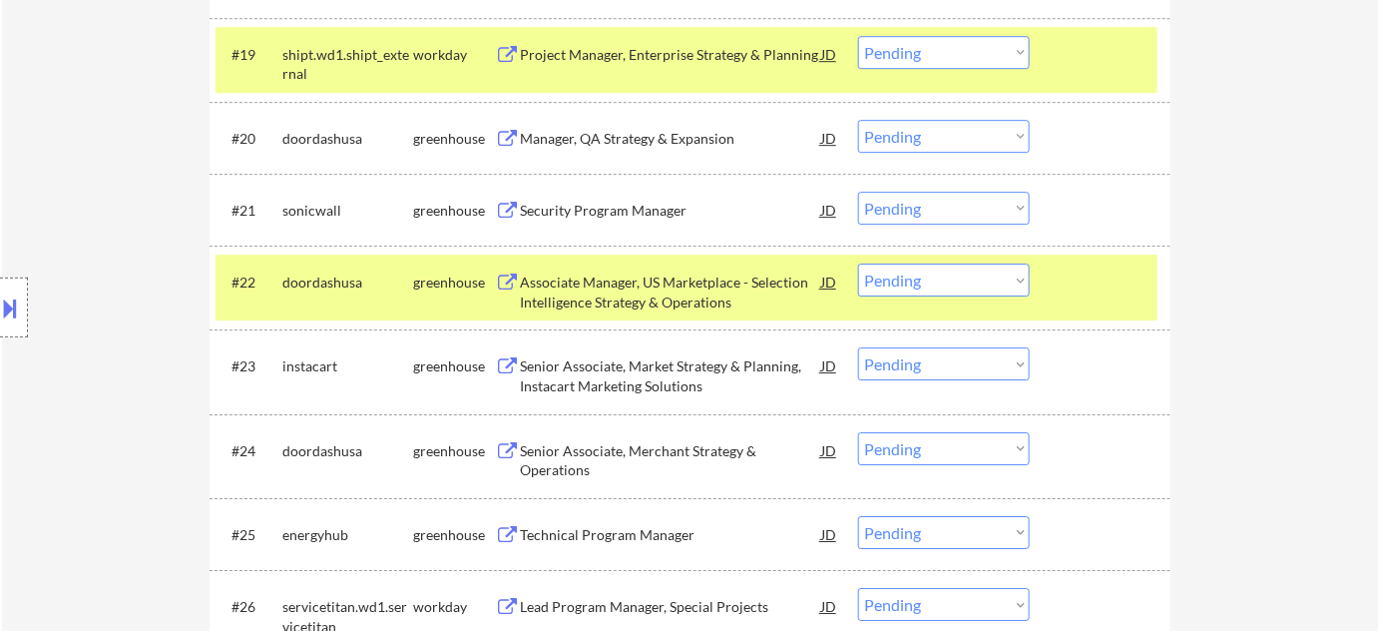
scroll to position [2039, 0]
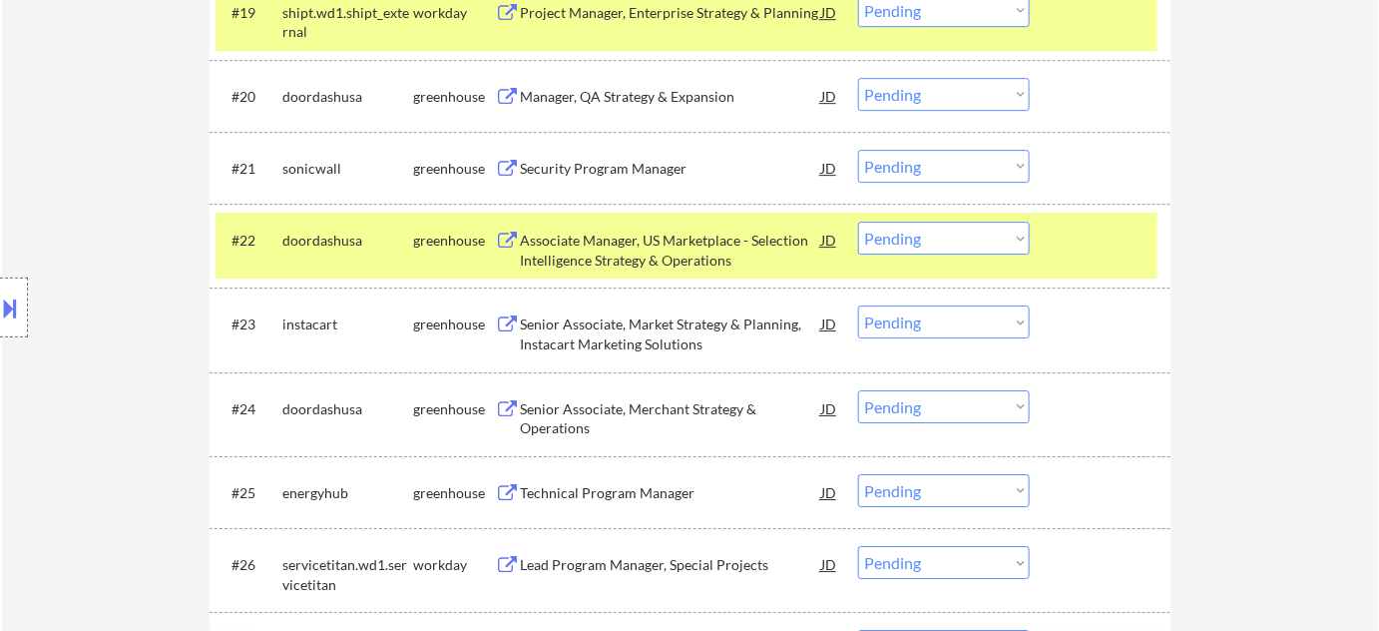
click at [577, 422] on div "Senior Associate, Merchant Strategy & Operations" at bounding box center [670, 418] width 301 height 39
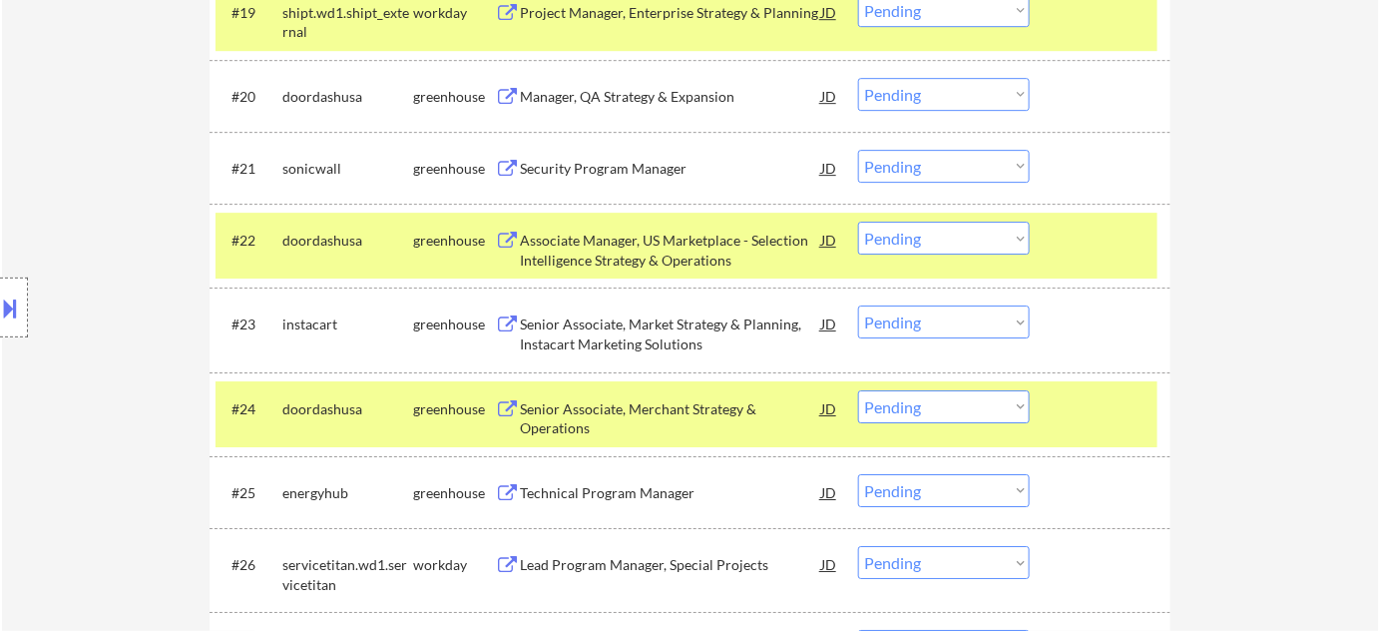
select select ""pending""
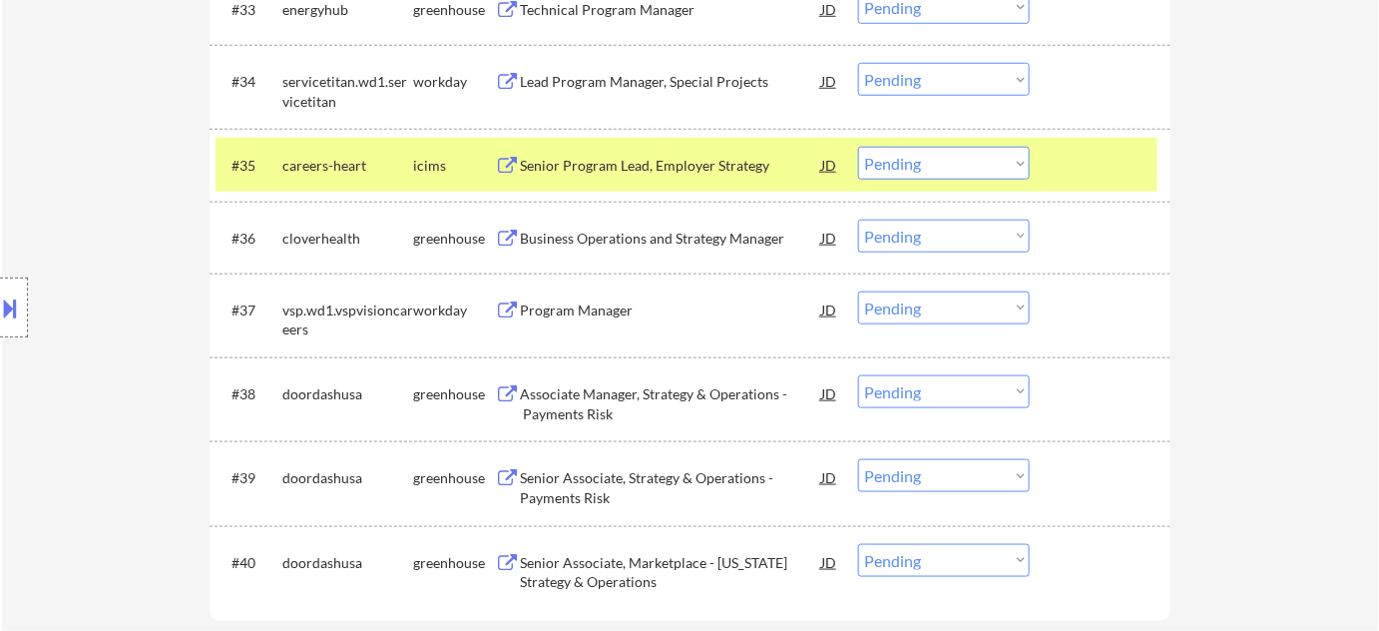
scroll to position [3128, 0]
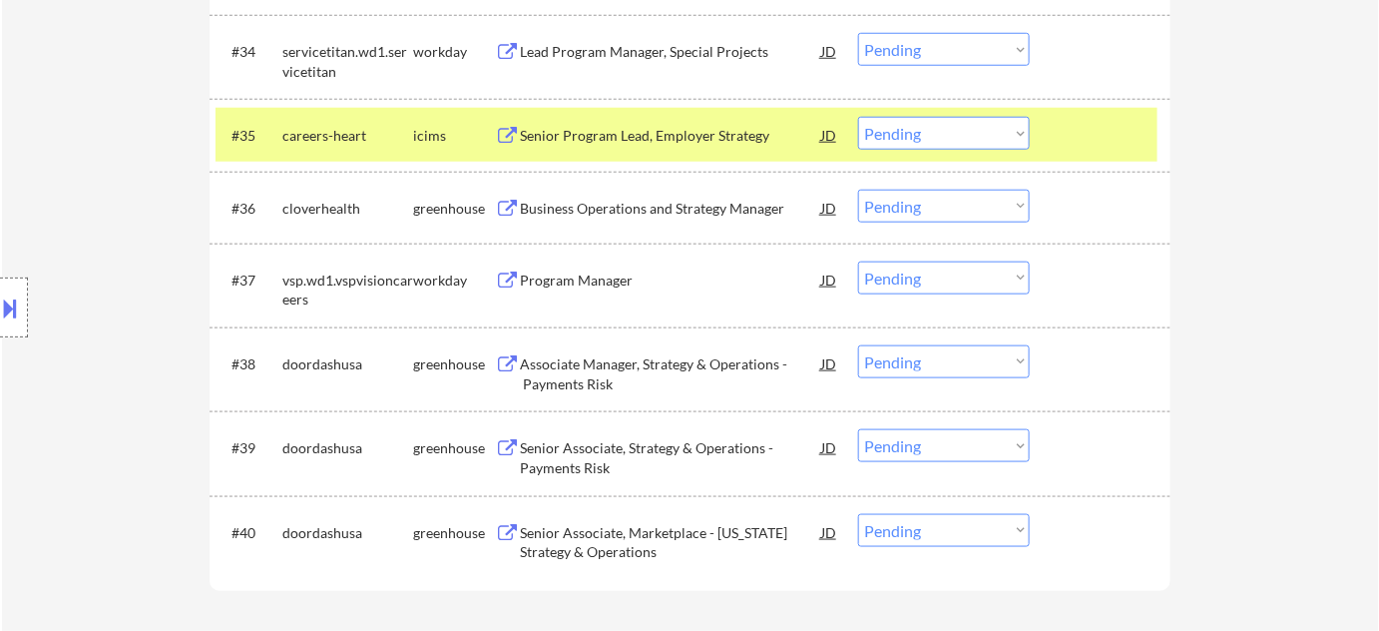
click at [596, 371] on div "Associate Manager, Strategy & Operations - Payments Risk" at bounding box center [670, 373] width 301 height 39
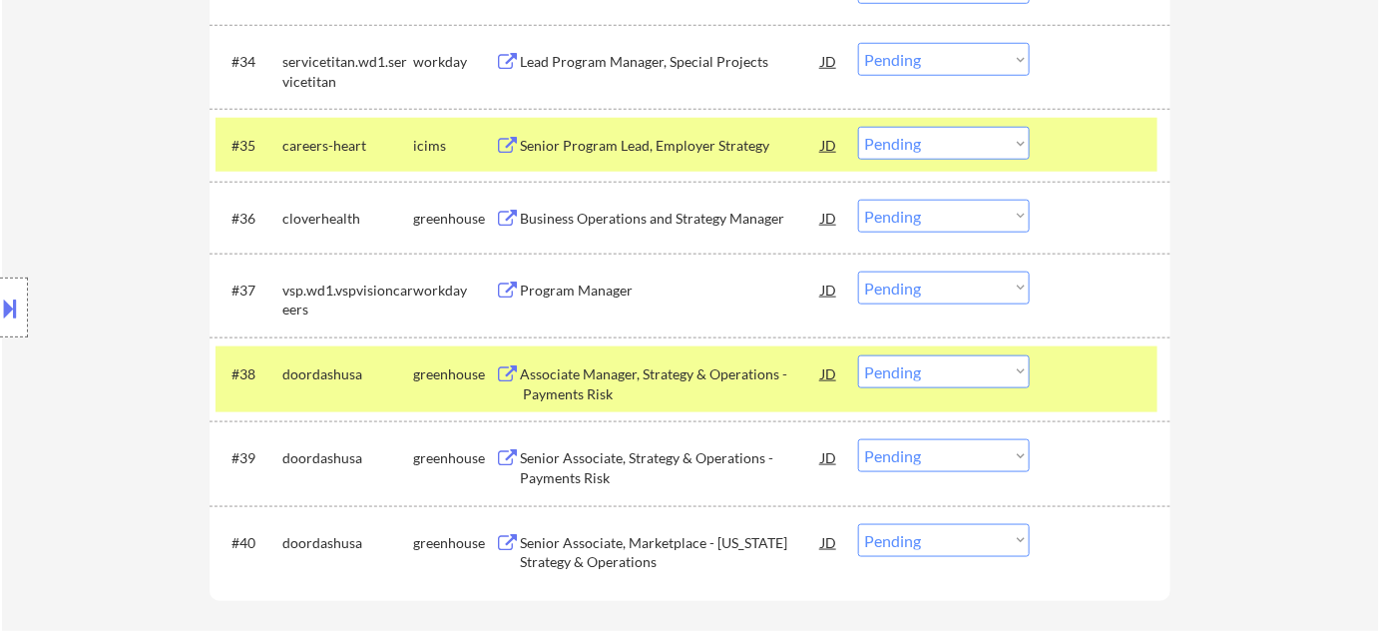
scroll to position [3120, 0]
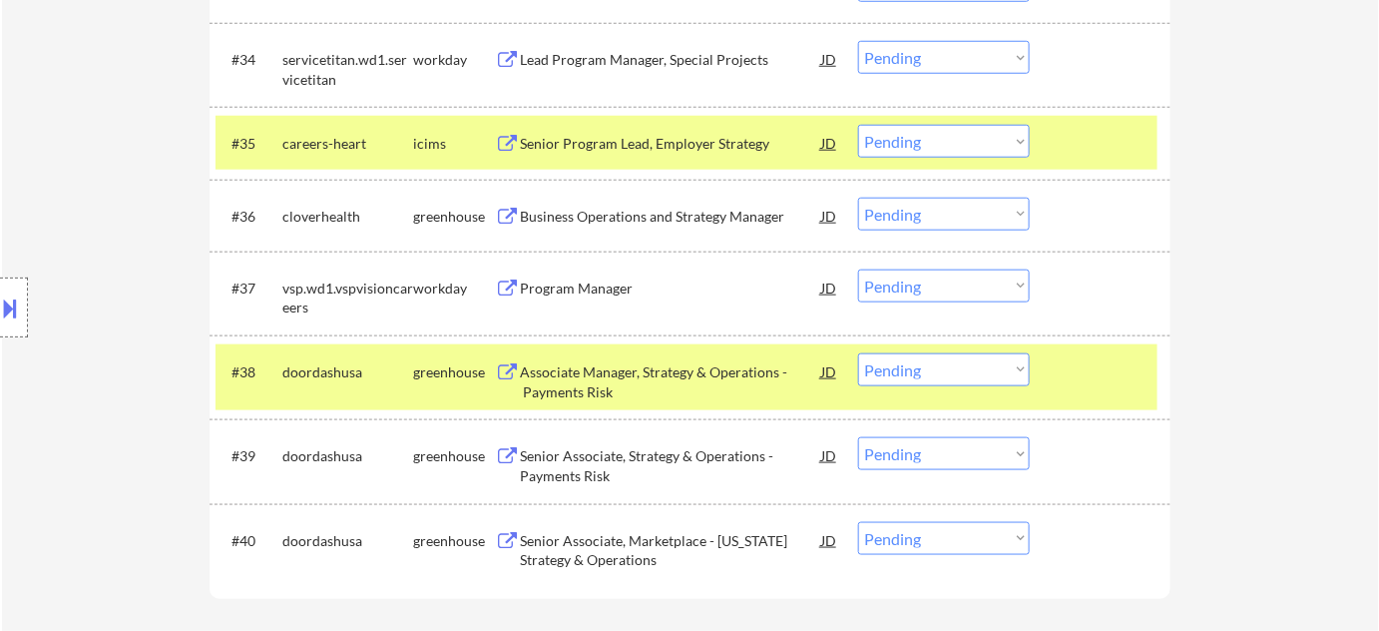
click at [919, 369] on select "Choose an option... Pending Applied Excluded (Questions) Excluded (Expired) Exc…" at bounding box center [944, 369] width 172 height 33
click at [858, 353] on select "Choose an option... Pending Applied Excluded (Questions) Excluded (Expired) Exc…" at bounding box center [944, 369] width 172 height 33
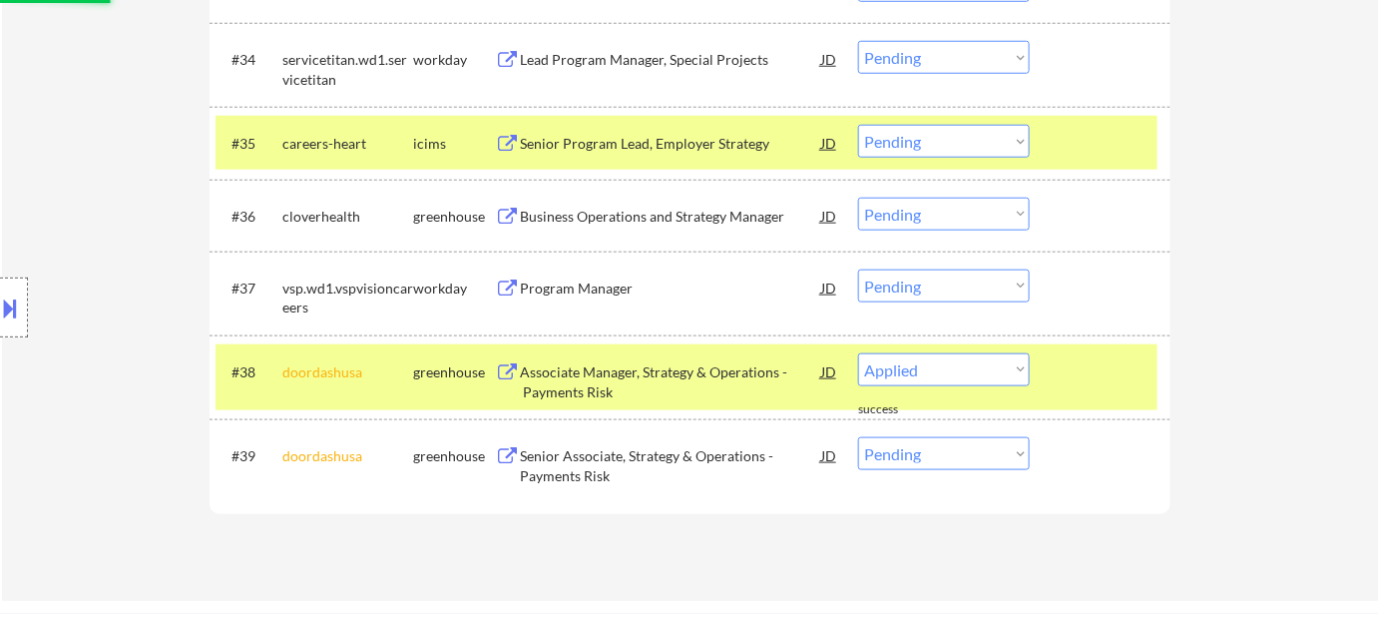
select select ""pending""
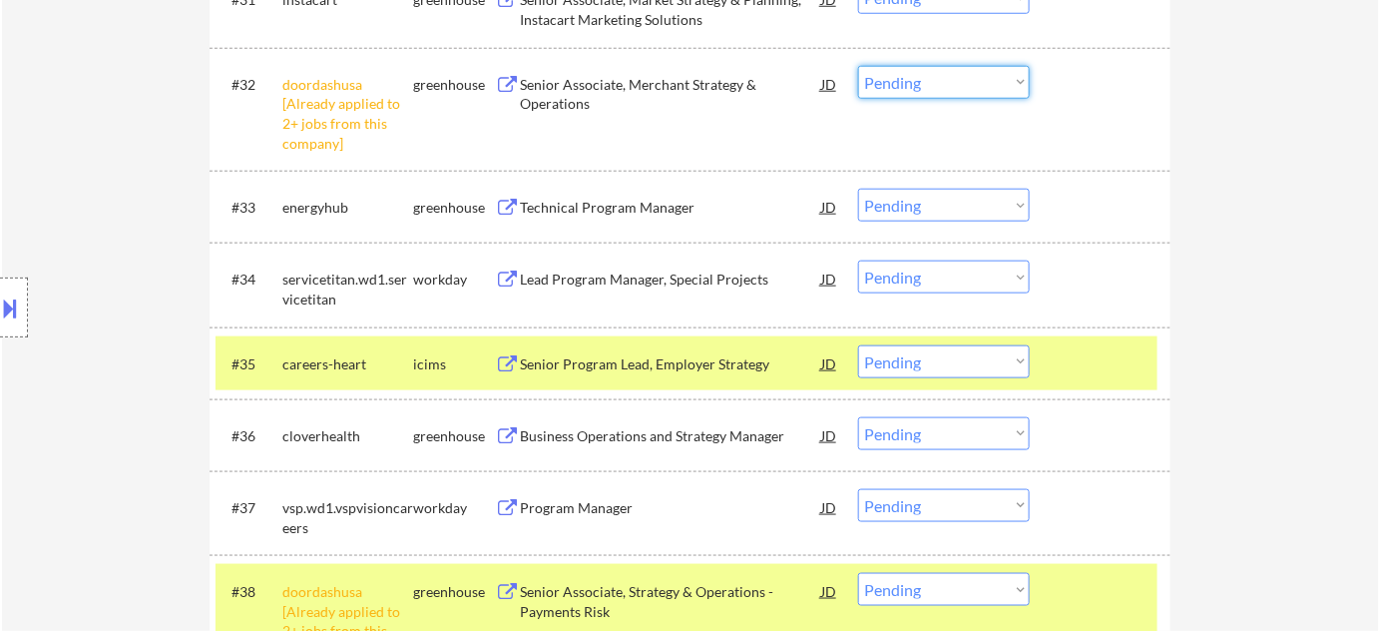
drag, startPoint x: 928, startPoint y: 83, endPoint x: 928, endPoint y: 94, distance: 11.0
click at [928, 83] on select "Choose an option... Pending Applied Excluded (Questions) Excluded (Expired) Exc…" at bounding box center [944, 82] width 172 height 33
click at [858, 66] on select "Choose an option... Pending Applied Excluded (Questions) Excluded (Expired) Exc…" at bounding box center [944, 82] width 172 height 33
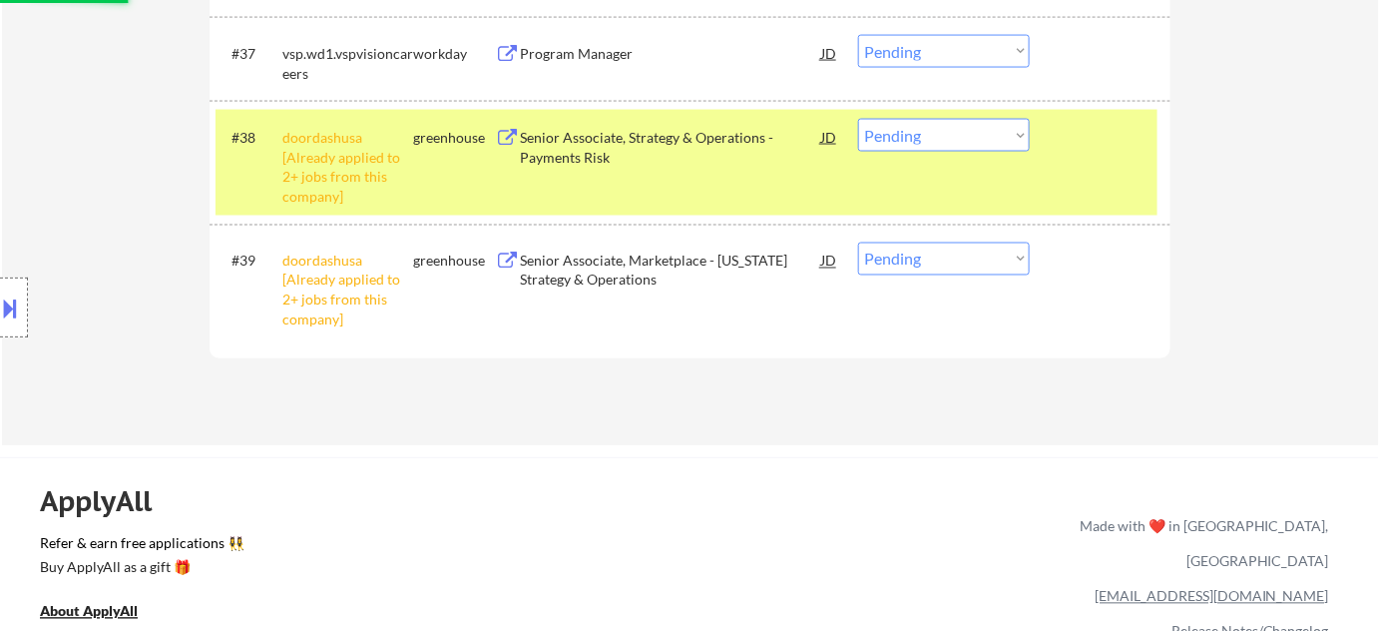
select select ""pending""
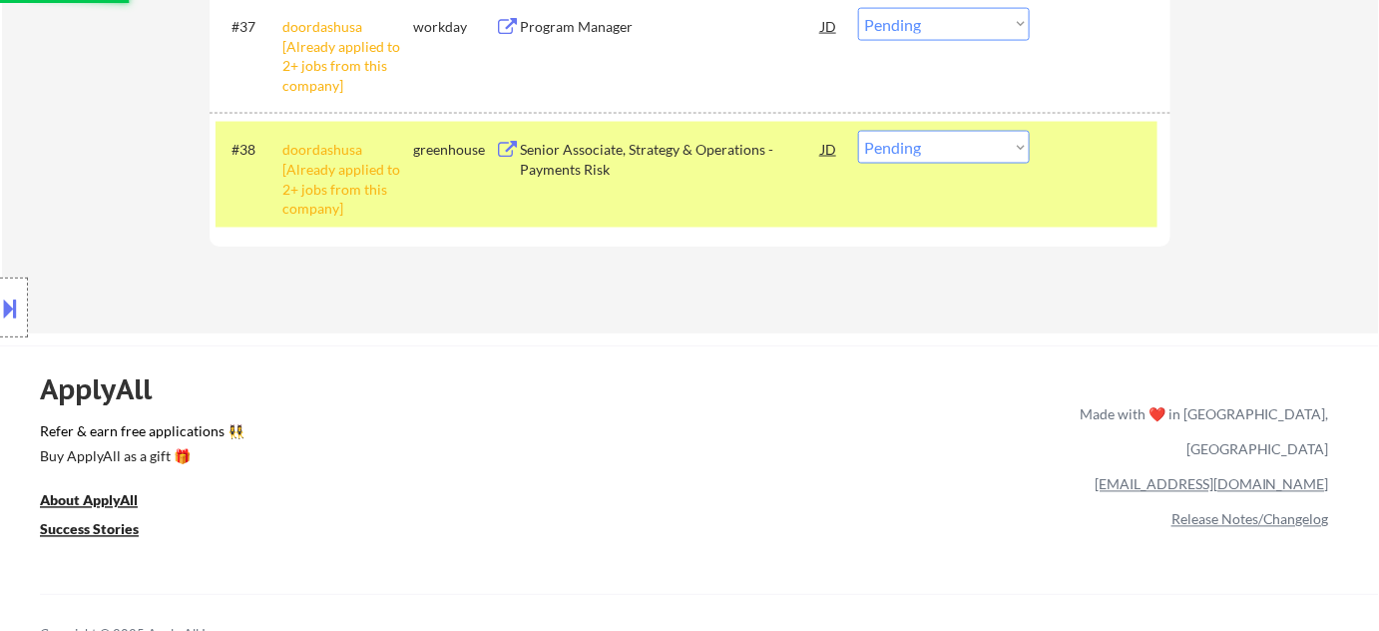
scroll to position [3483, 0]
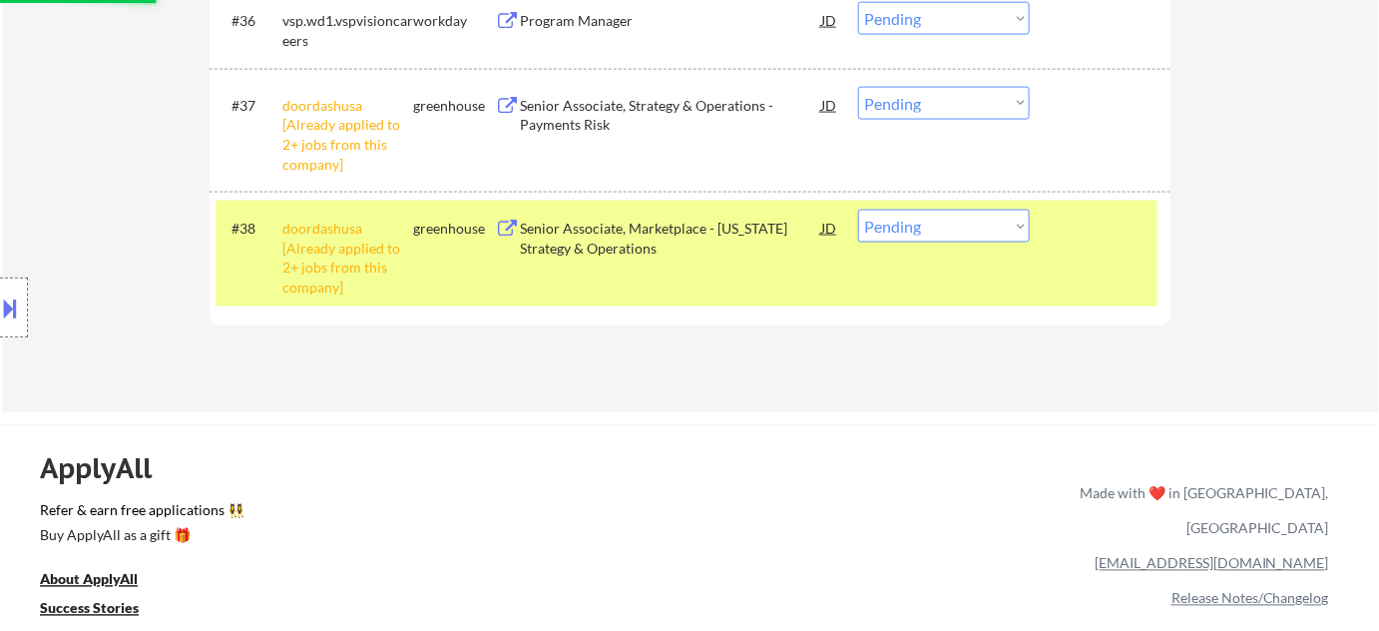
click at [902, 106] on select "Choose an option... Pending Applied Excluded (Questions) Excluded (Expired) Exc…" at bounding box center [944, 103] width 172 height 33
click at [858, 87] on select "Choose an option... Pending Applied Excluded (Questions) Excluded (Expired) Exc…" at bounding box center [944, 103] width 172 height 33
select select ""pending""
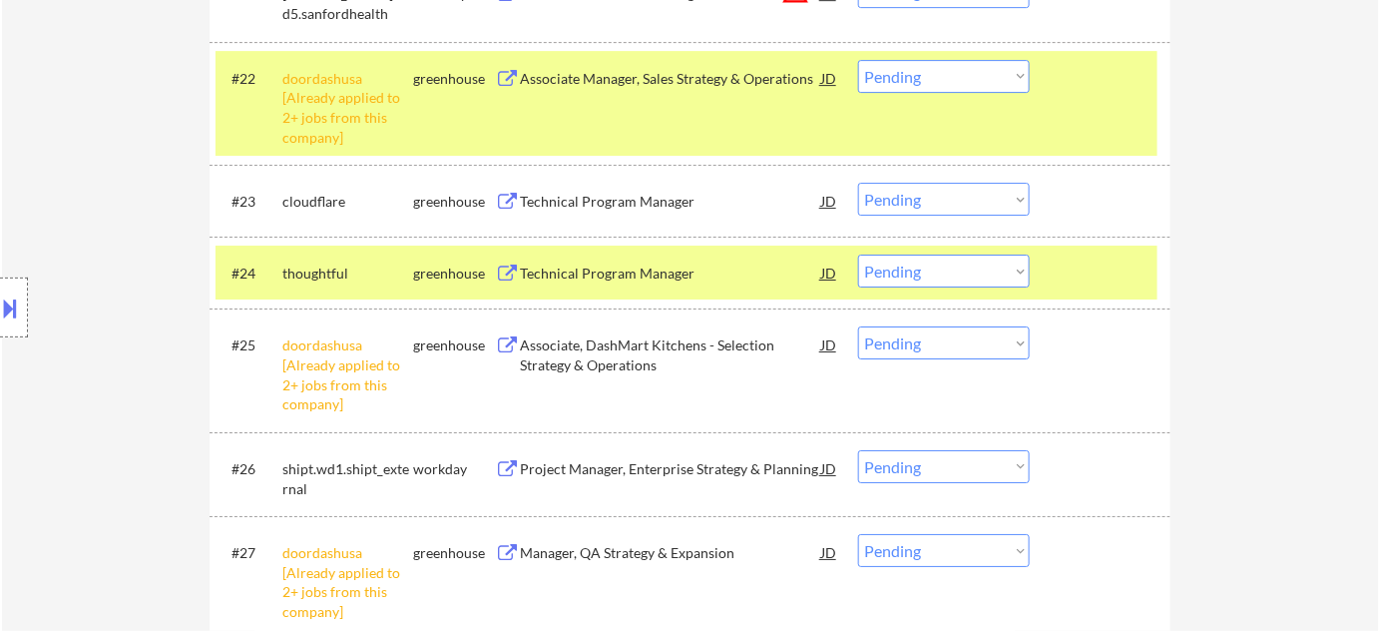
scroll to position [2122, 0]
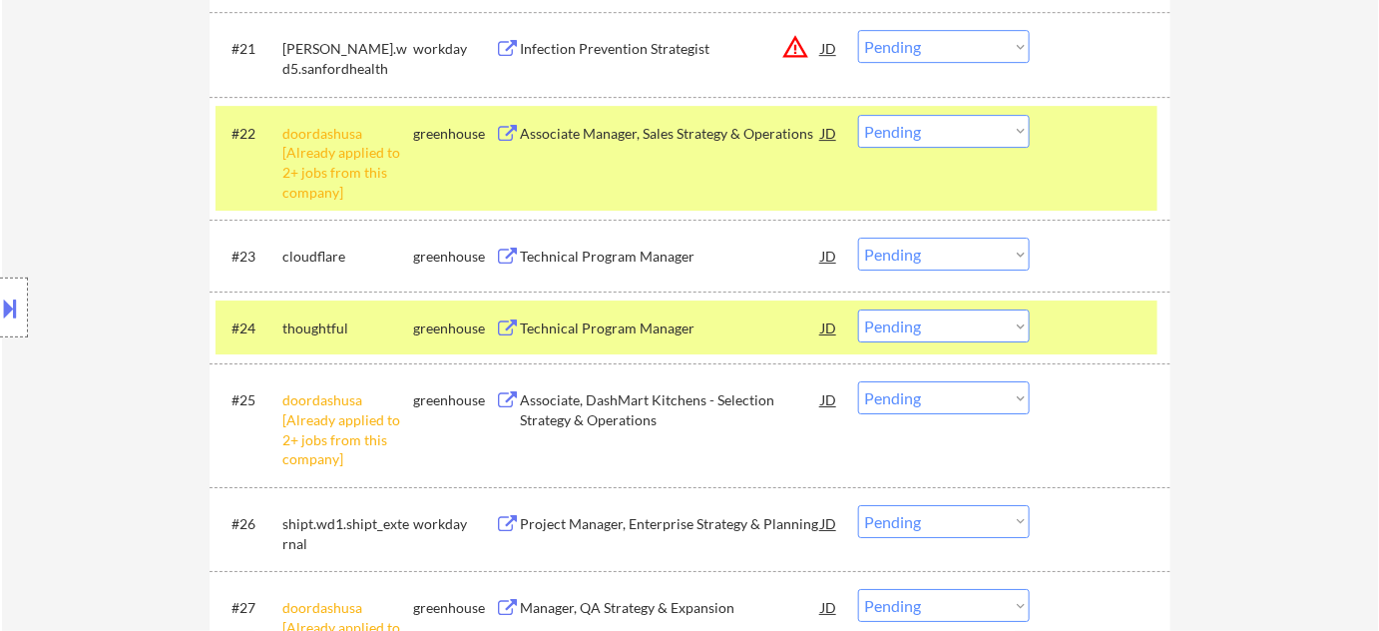
click at [17, 315] on button at bounding box center [11, 307] width 22 height 33
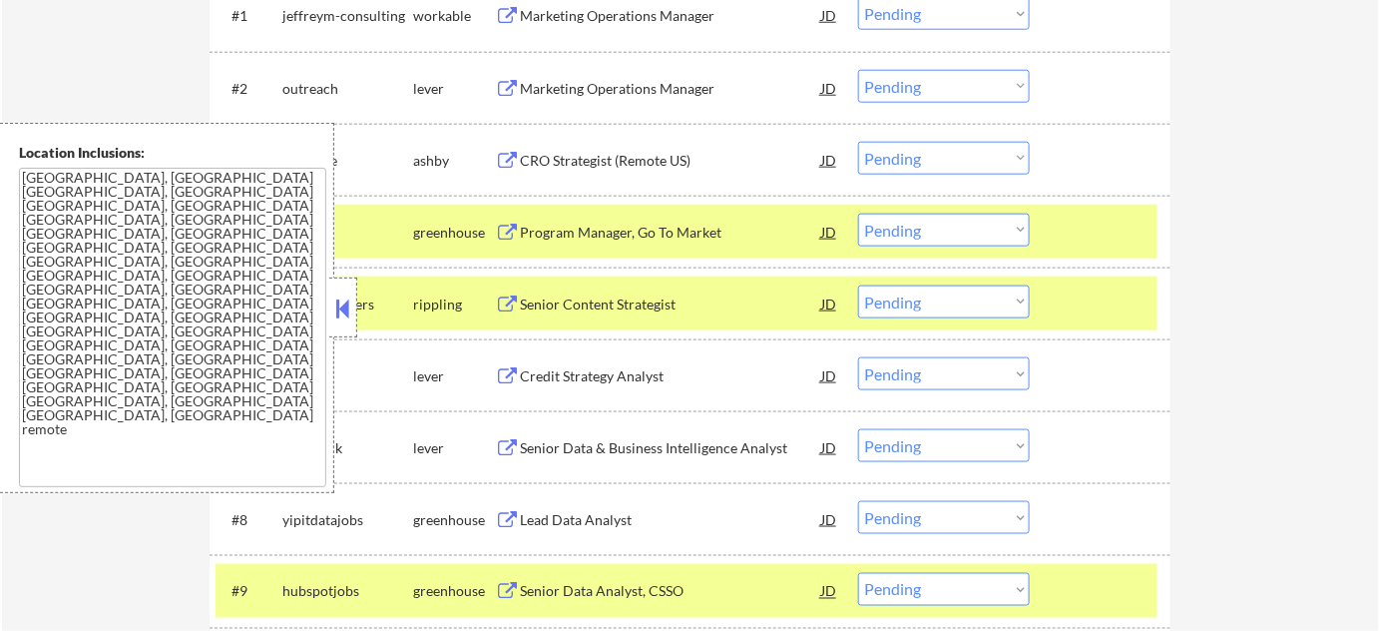
scroll to position [776, 0]
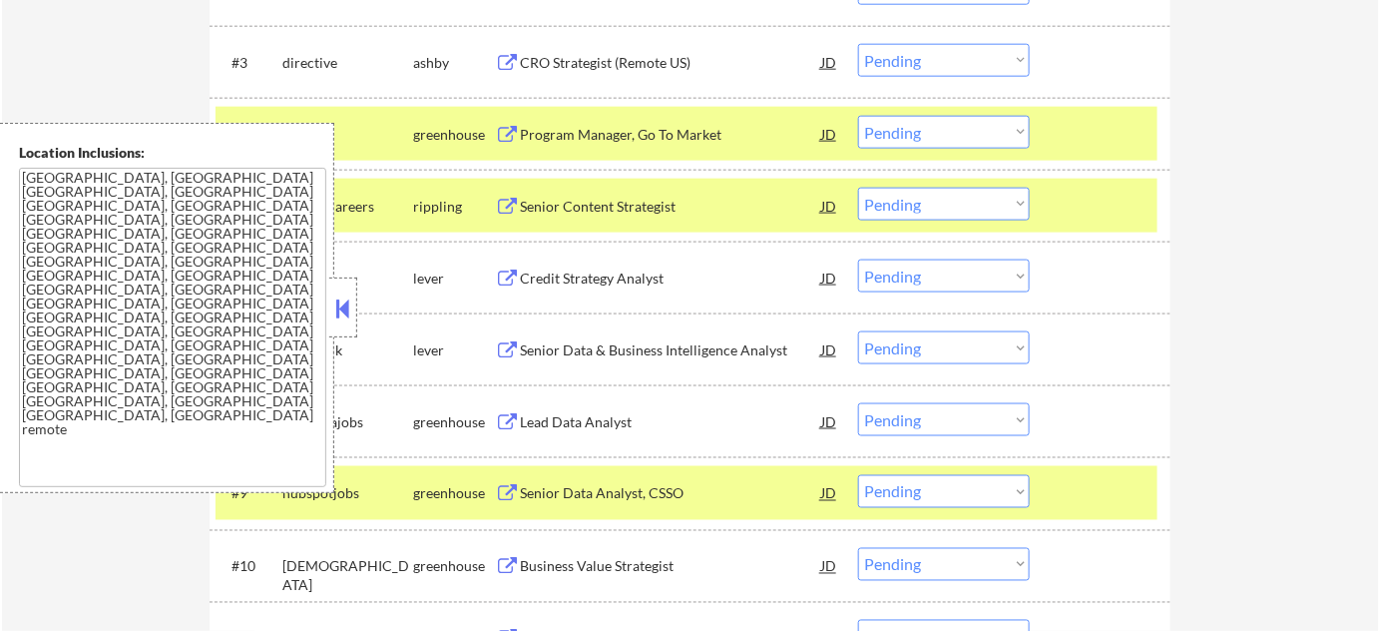
click at [345, 316] on button at bounding box center [343, 308] width 22 height 30
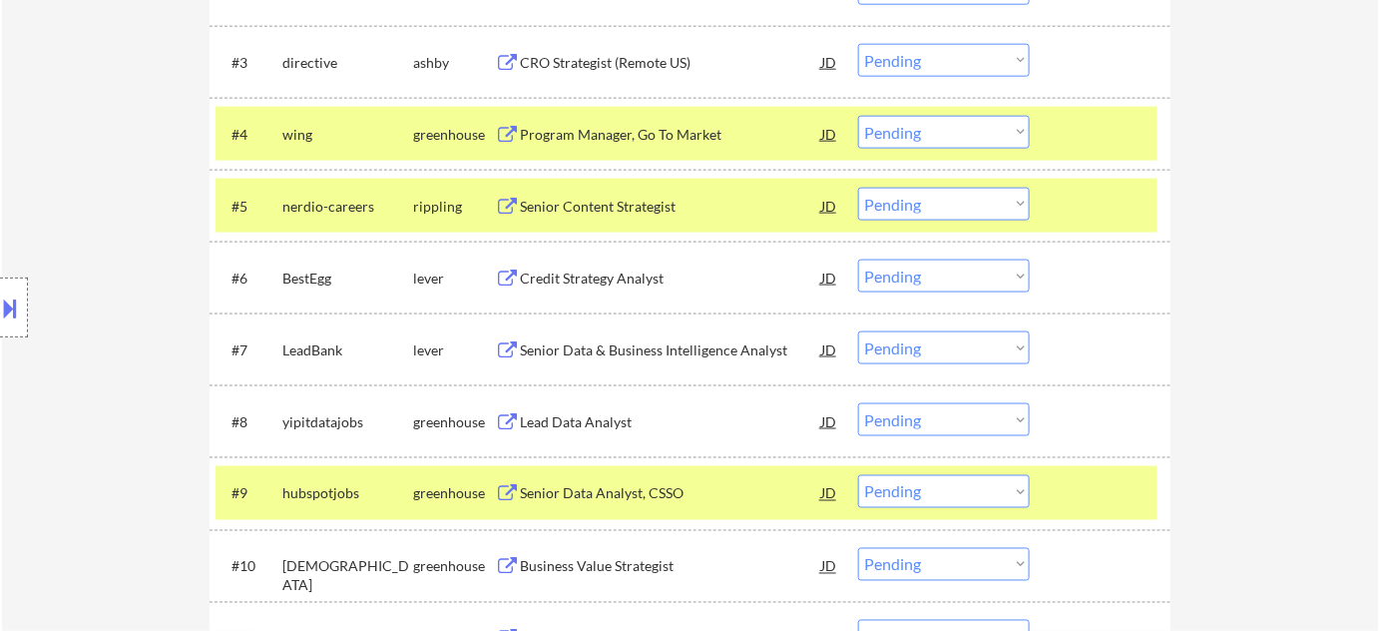
click at [933, 209] on select "Choose an option... Pending Applied Excluded (Questions) Excluded (Expired) Exc…" at bounding box center [944, 204] width 172 height 33
click at [858, 188] on select "Choose an option... Pending Applied Excluded (Questions) Excluded (Expired) Exc…" at bounding box center [944, 204] width 172 height 33
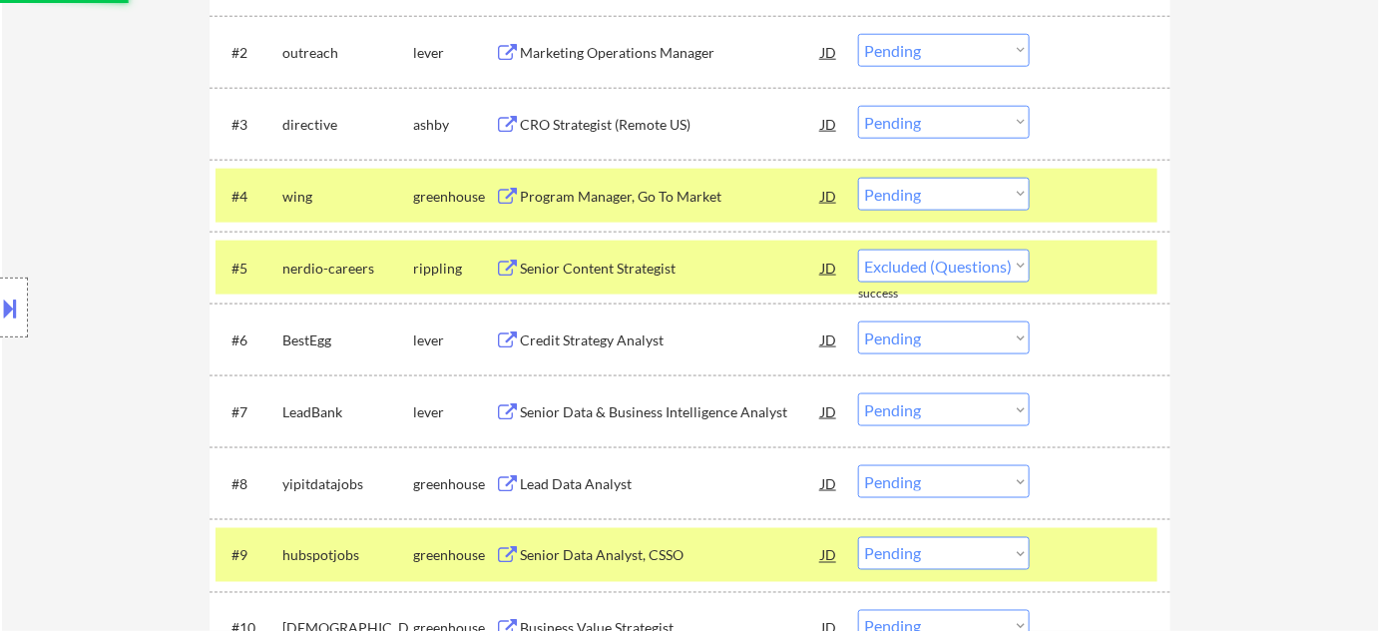
scroll to position [686, 0]
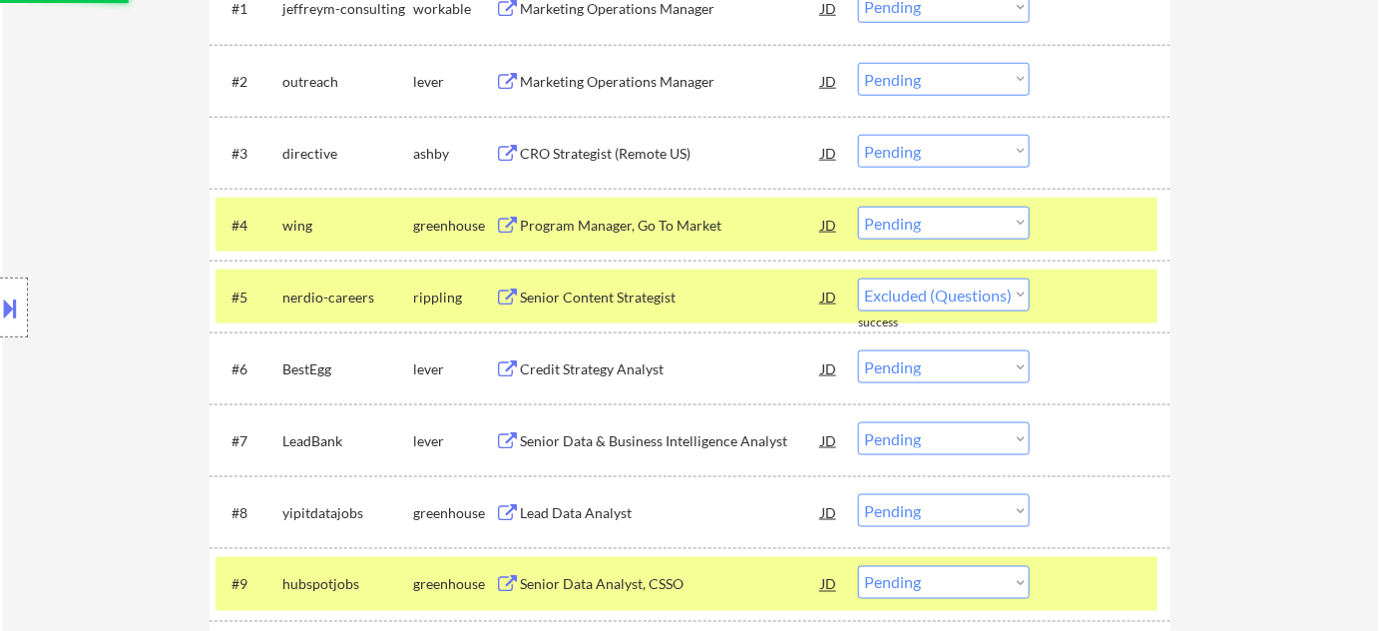
select select ""pending""
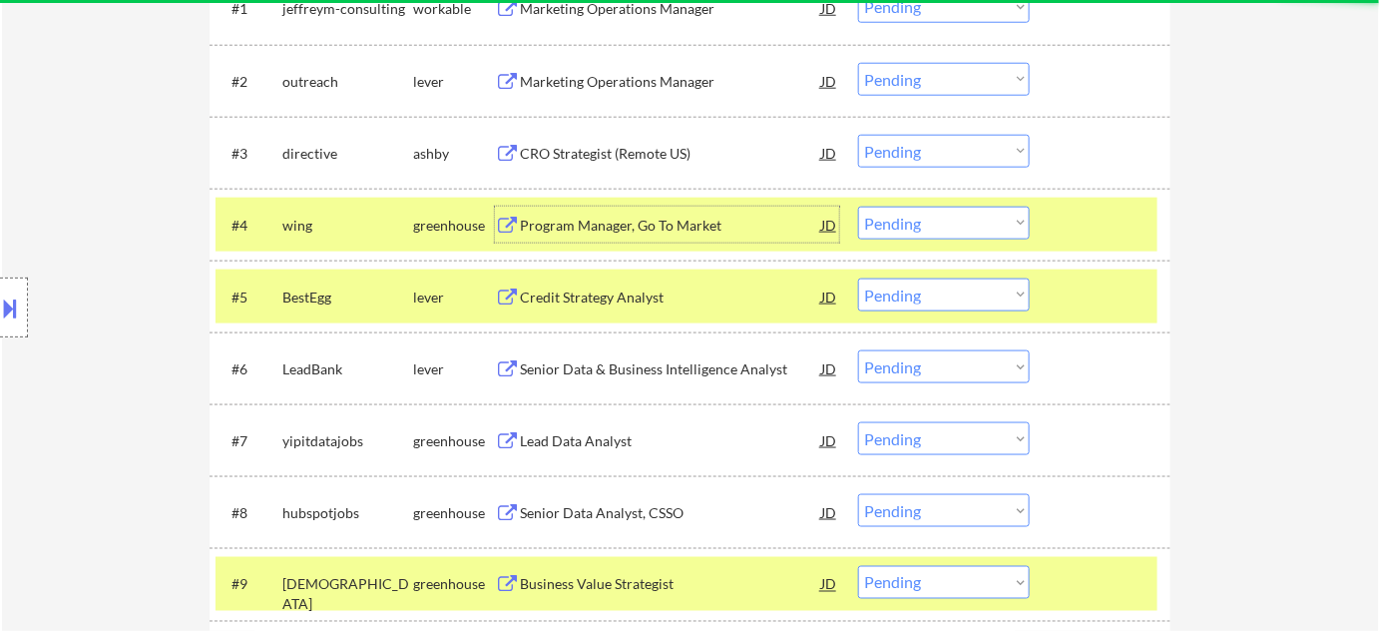
click at [662, 232] on div "Program Manager, Go To Market" at bounding box center [670, 226] width 301 height 20
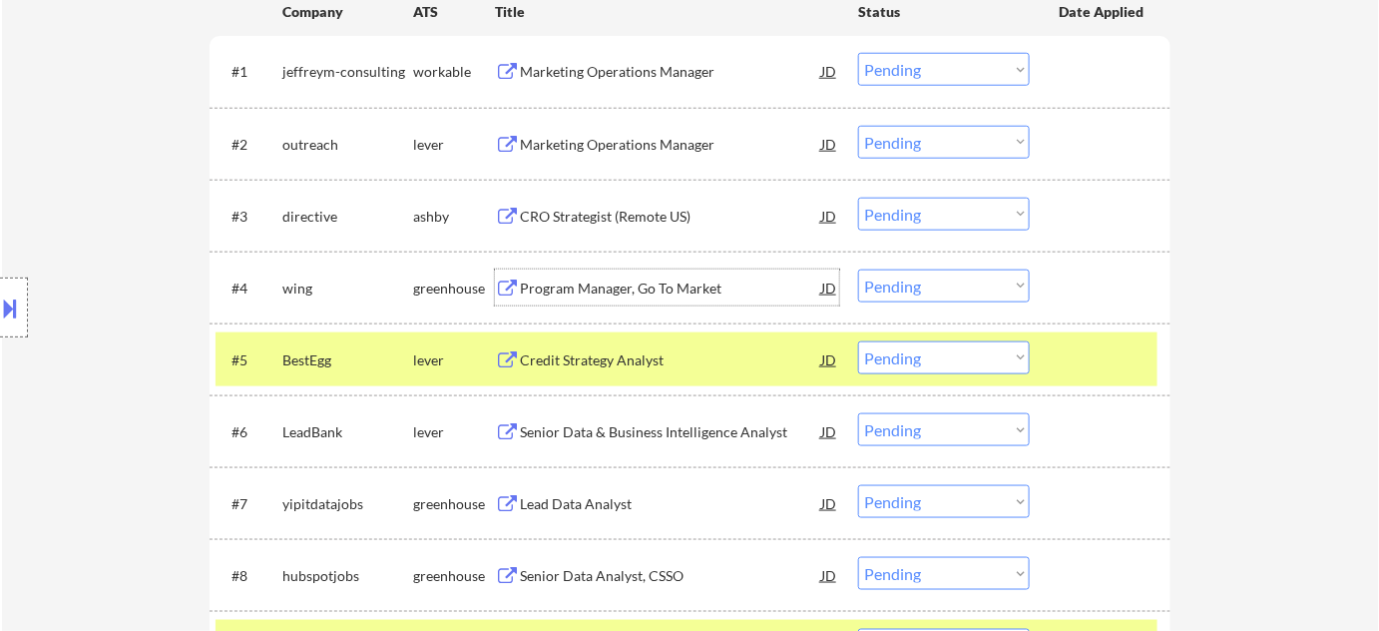
scroll to position [595, 0]
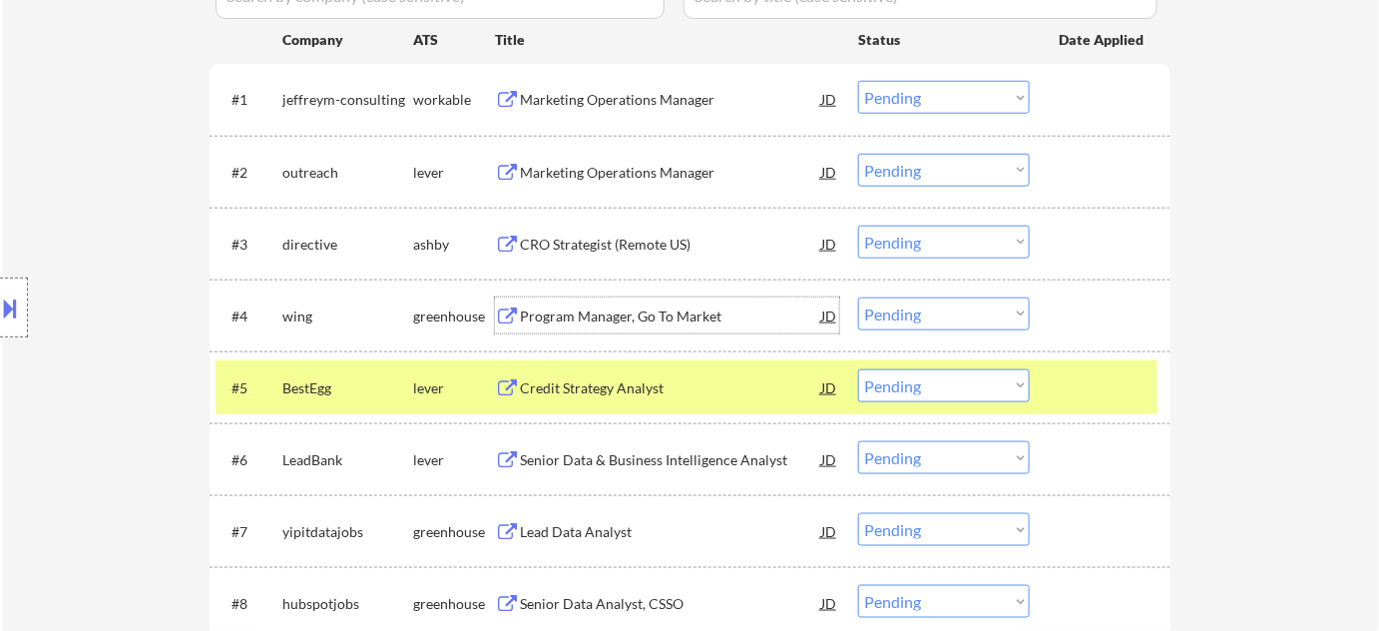
click at [638, 175] on div "Marketing Operations Manager" at bounding box center [670, 173] width 301 height 20
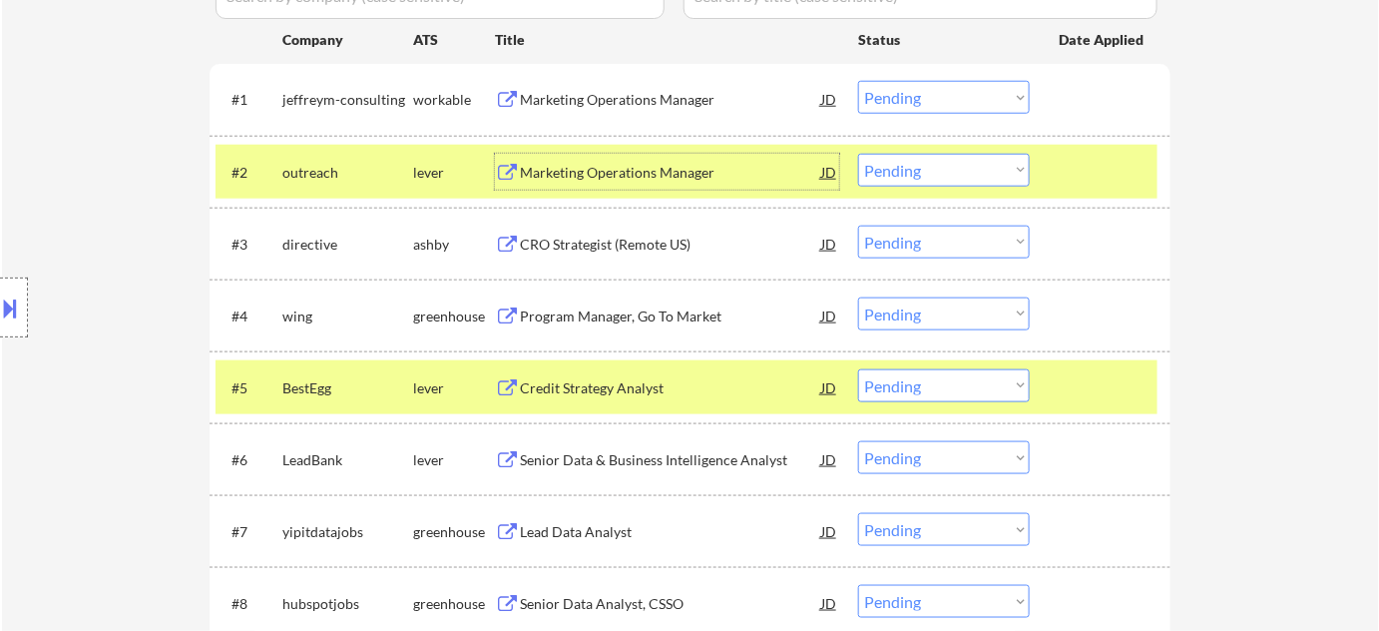
click at [960, 305] on select "Choose an option... Pending Applied Excluded (Questions) Excluded (Expired) Exc…" at bounding box center [944, 313] width 172 height 33
click at [858, 297] on select "Choose an option... Pending Applied Excluded (Questions) Excluded (Expired) Exc…" at bounding box center [944, 313] width 172 height 33
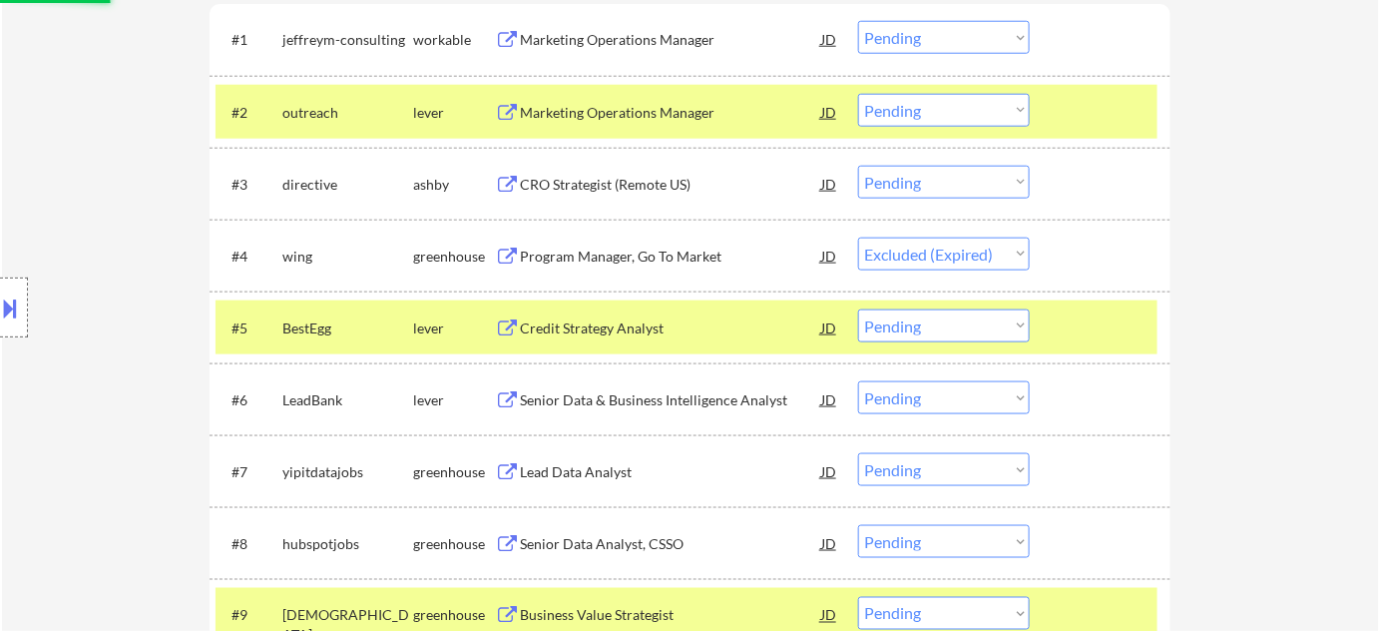
scroll to position [686, 0]
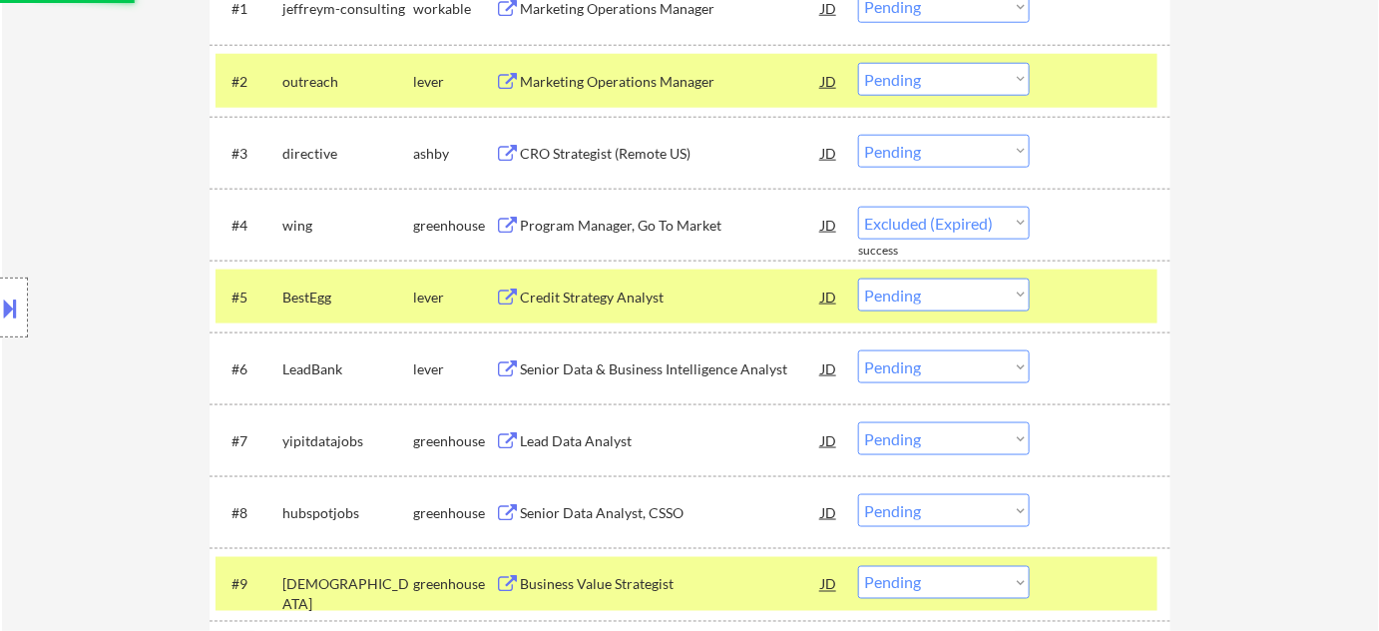
select select ""pending""
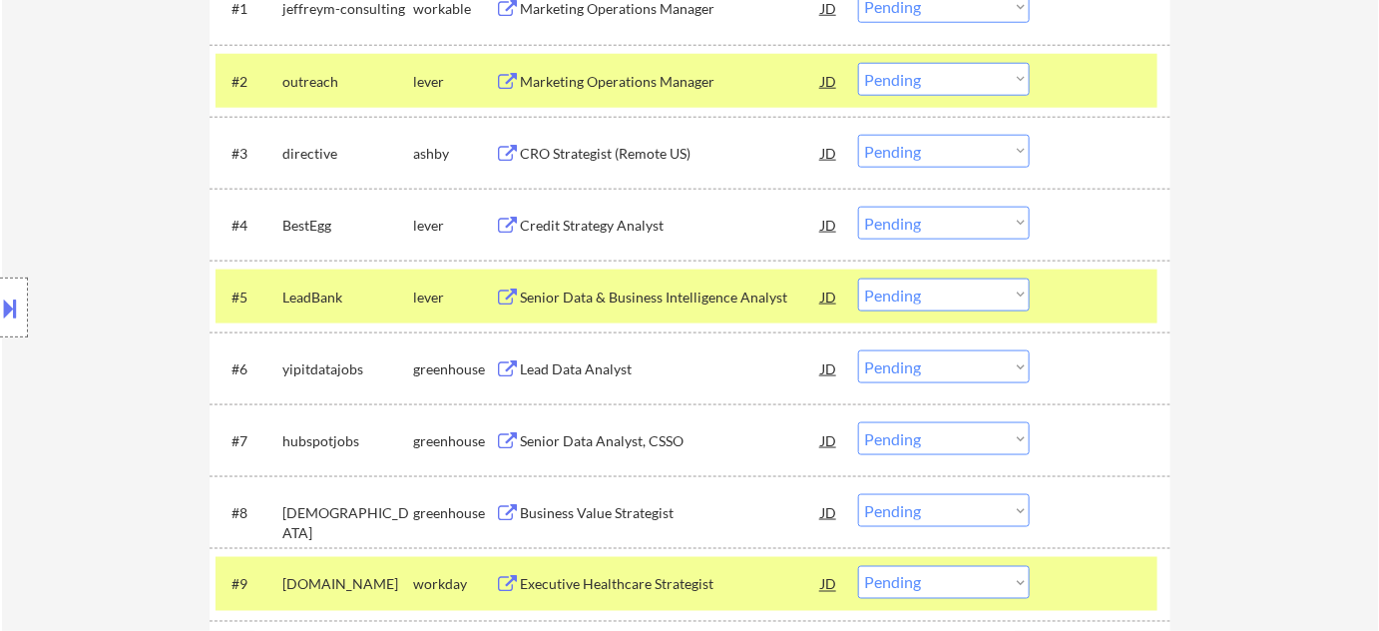
click at [606, 375] on div "Lead Data Analyst" at bounding box center [670, 369] width 301 height 20
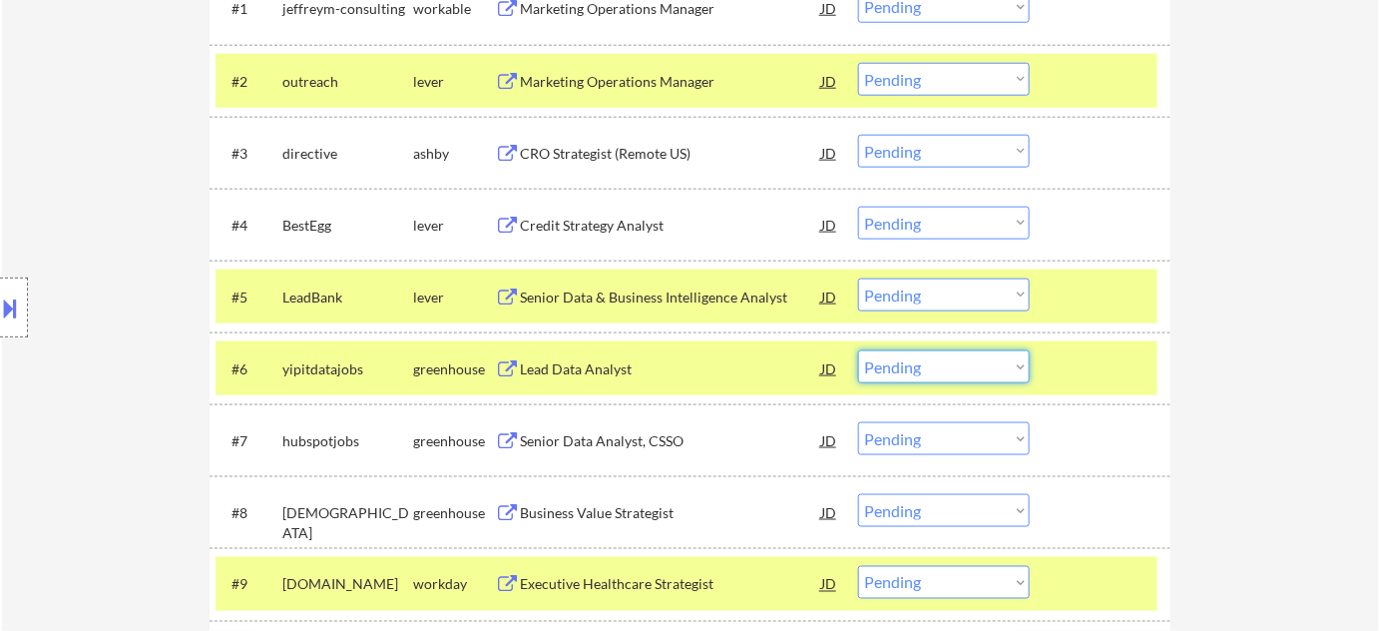
click at [928, 363] on select "Choose an option... Pending Applied Excluded (Questions) Excluded (Expired) Exc…" at bounding box center [944, 366] width 172 height 33
click at [858, 350] on select "Choose an option... Pending Applied Excluded (Questions) Excluded (Expired) Exc…" at bounding box center [944, 366] width 172 height 33
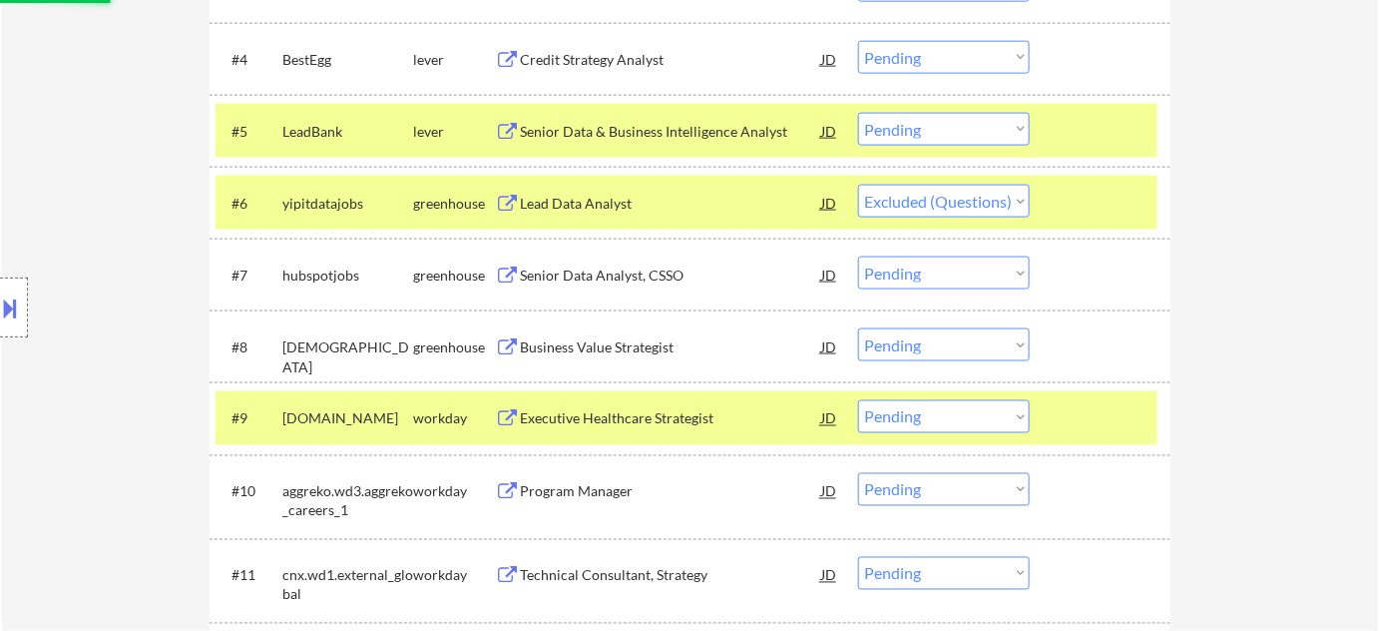
scroll to position [867, 0]
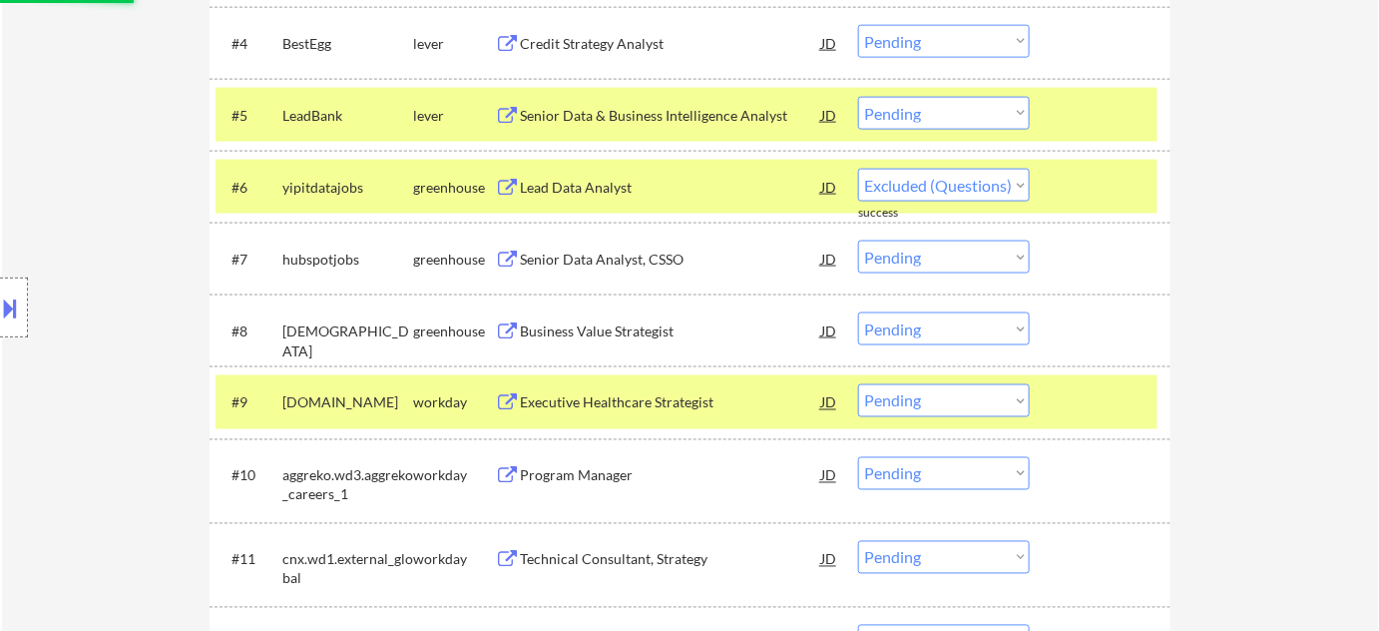
select select ""pending""
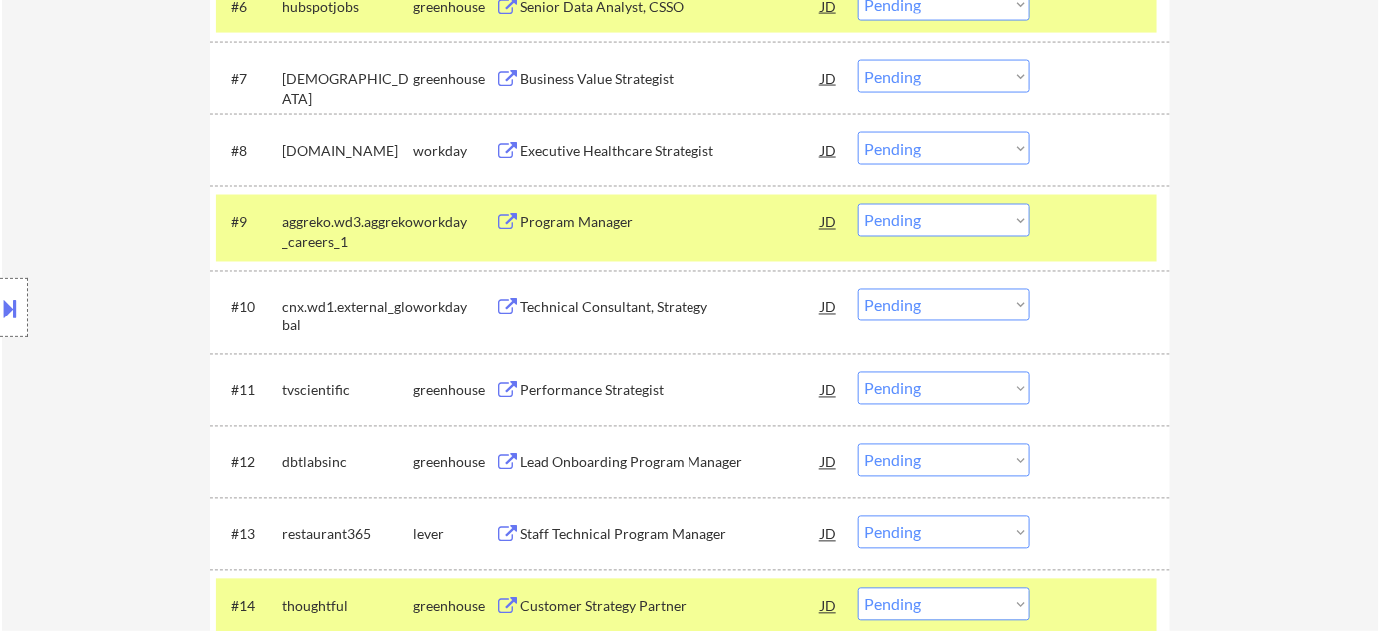
scroll to position [1139, 0]
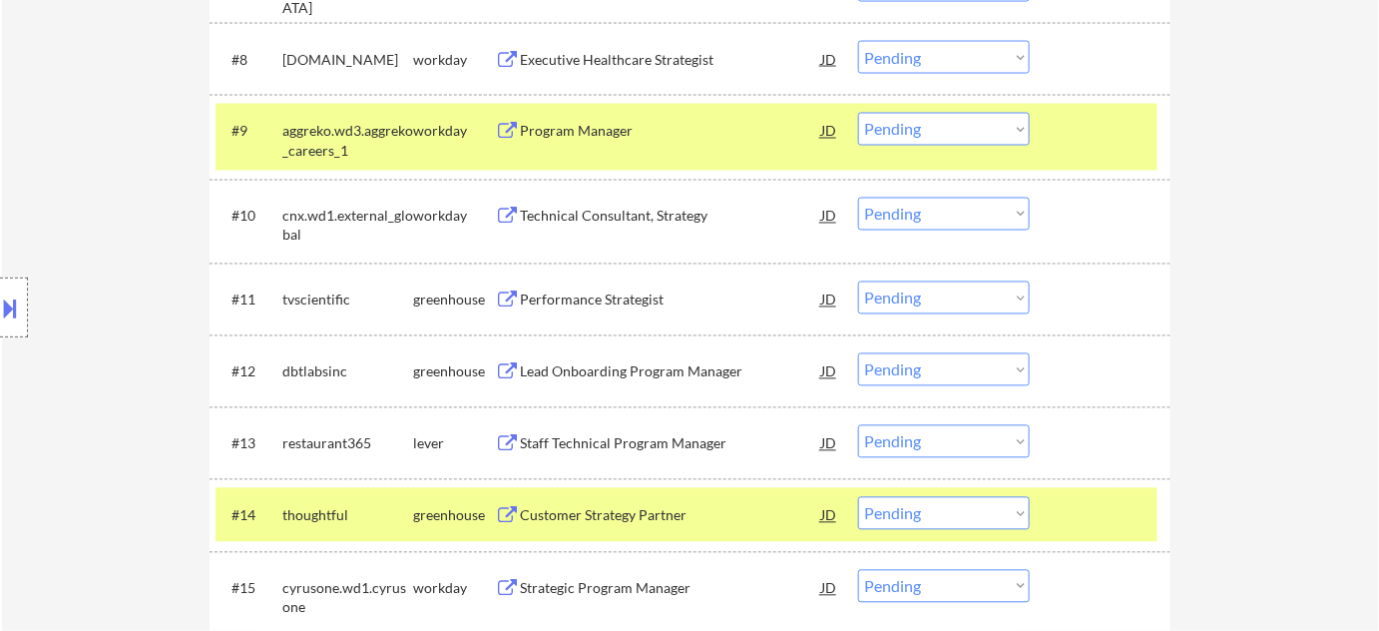
click at [683, 374] on div "Lead Onboarding Program Manager" at bounding box center [670, 372] width 301 height 20
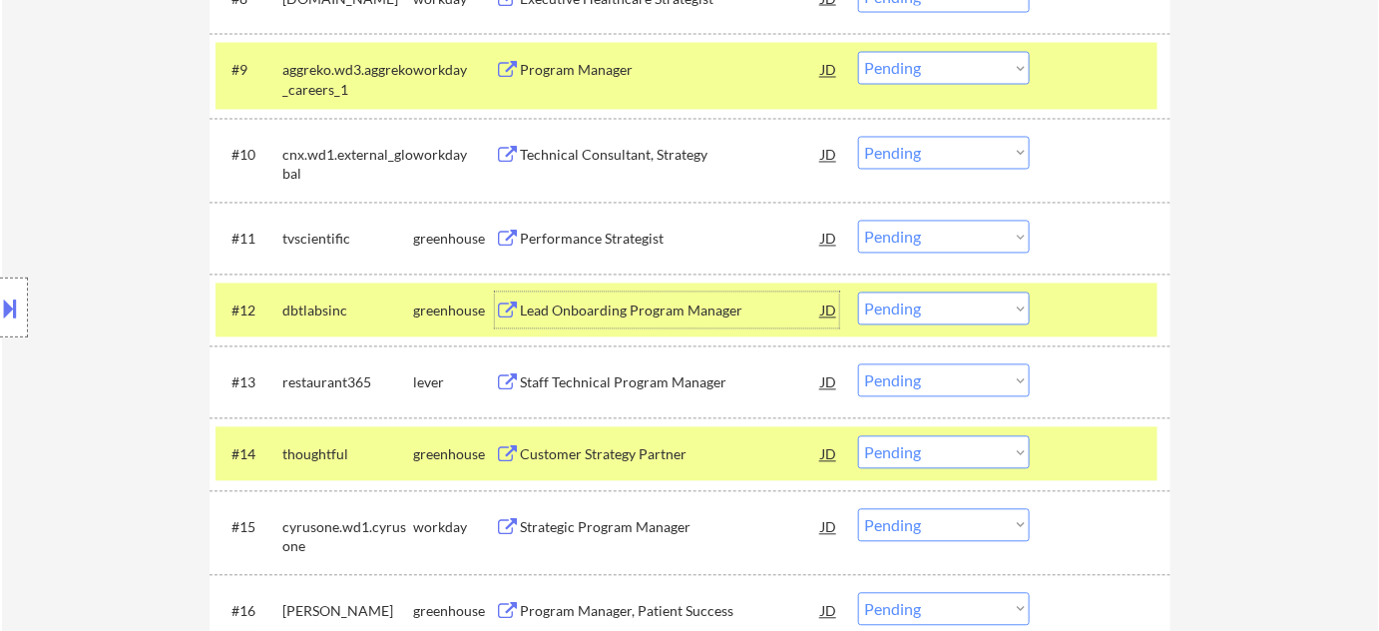
scroll to position [1230, 0]
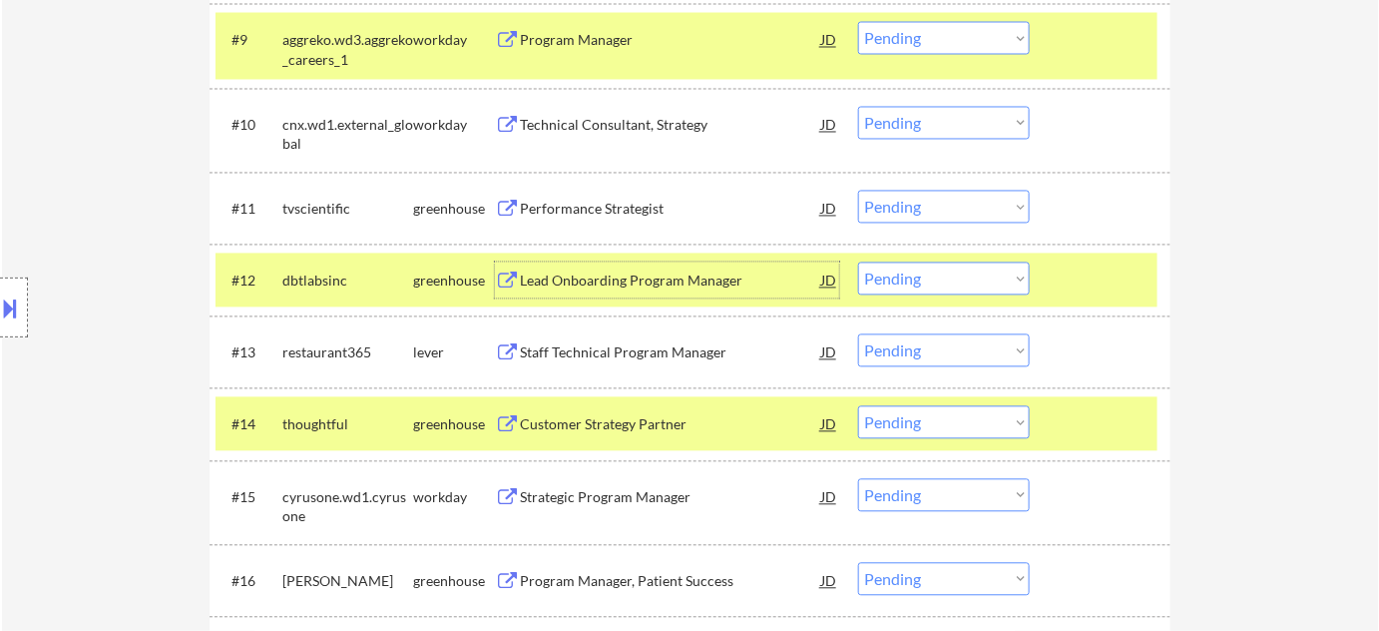
click at [950, 339] on select "Choose an option... Pending Applied Excluded (Questions) Excluded (Expired) Exc…" at bounding box center [944, 350] width 172 height 33
click at [858, 334] on select "Choose an option... Pending Applied Excluded (Questions) Excluded (Expired) Exc…" at bounding box center [944, 350] width 172 height 33
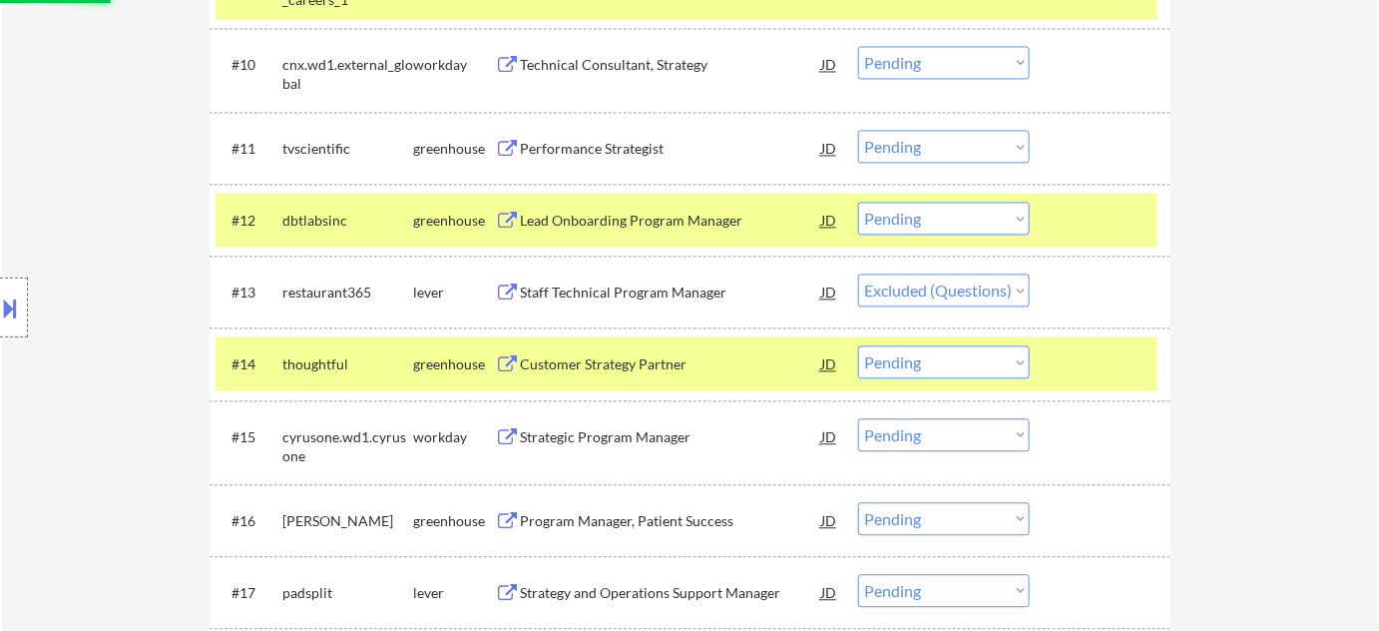
scroll to position [1320, 0]
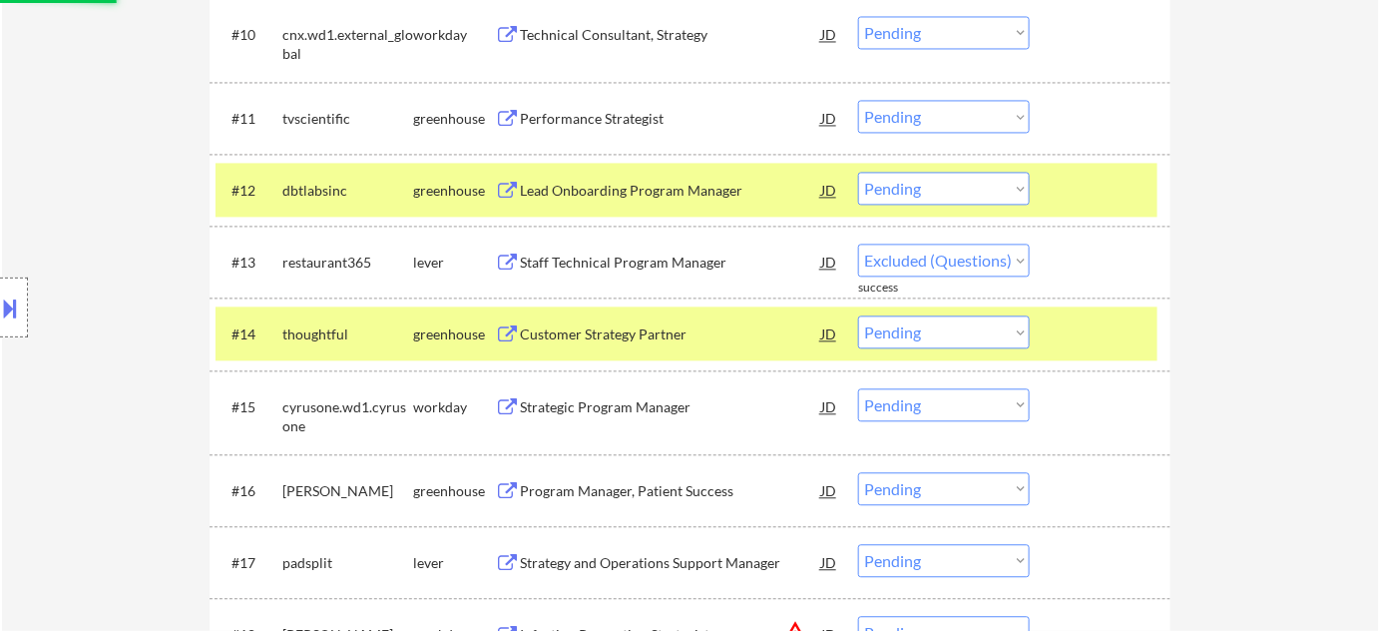
select select ""pending""
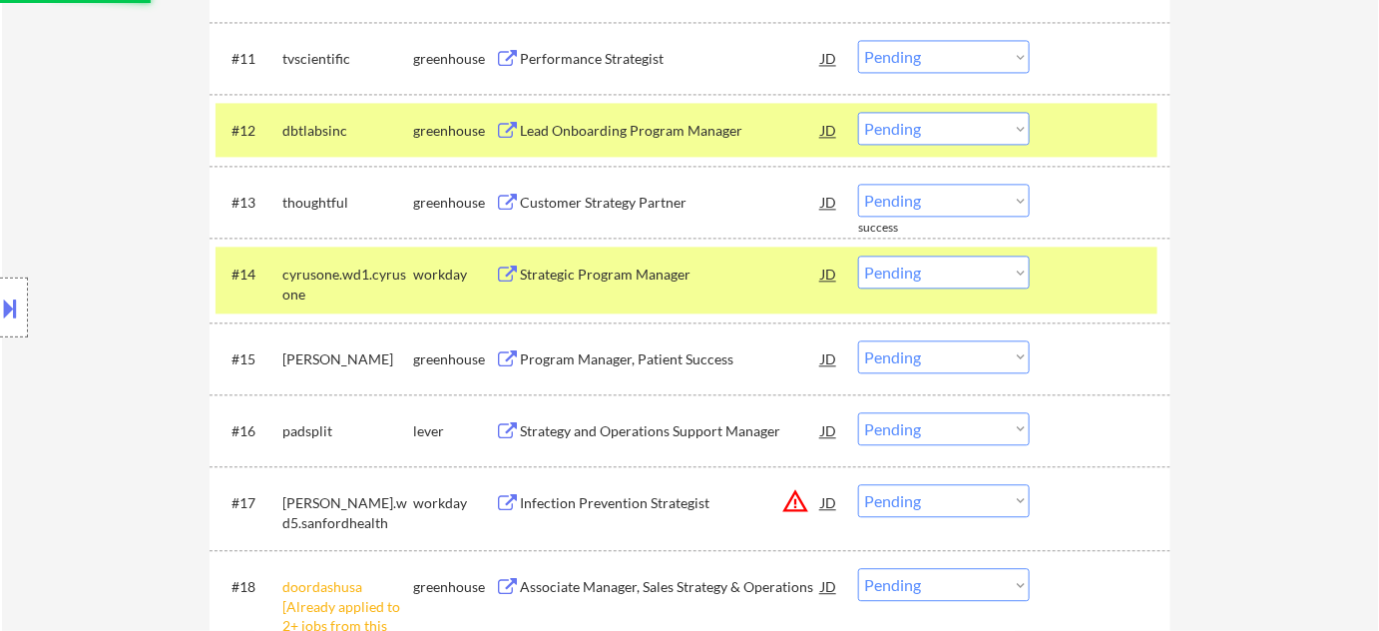
scroll to position [1411, 0]
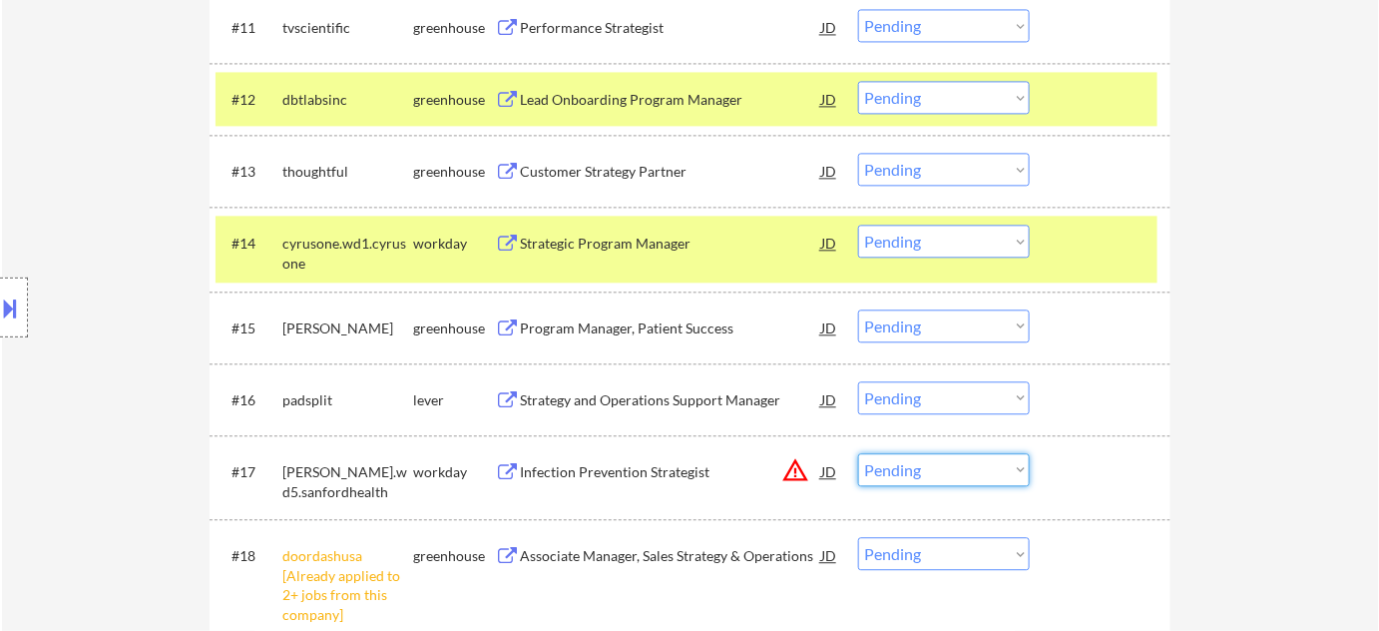
click at [926, 457] on select "Choose an option... Pending Applied Excluded (Questions) Excluded (Expired) Exc…" at bounding box center [944, 469] width 172 height 33
click at [858, 453] on select "Choose an option... Pending Applied Excluded (Questions) Excluded (Expired) Exc…" at bounding box center [944, 469] width 172 height 33
select select ""pending""
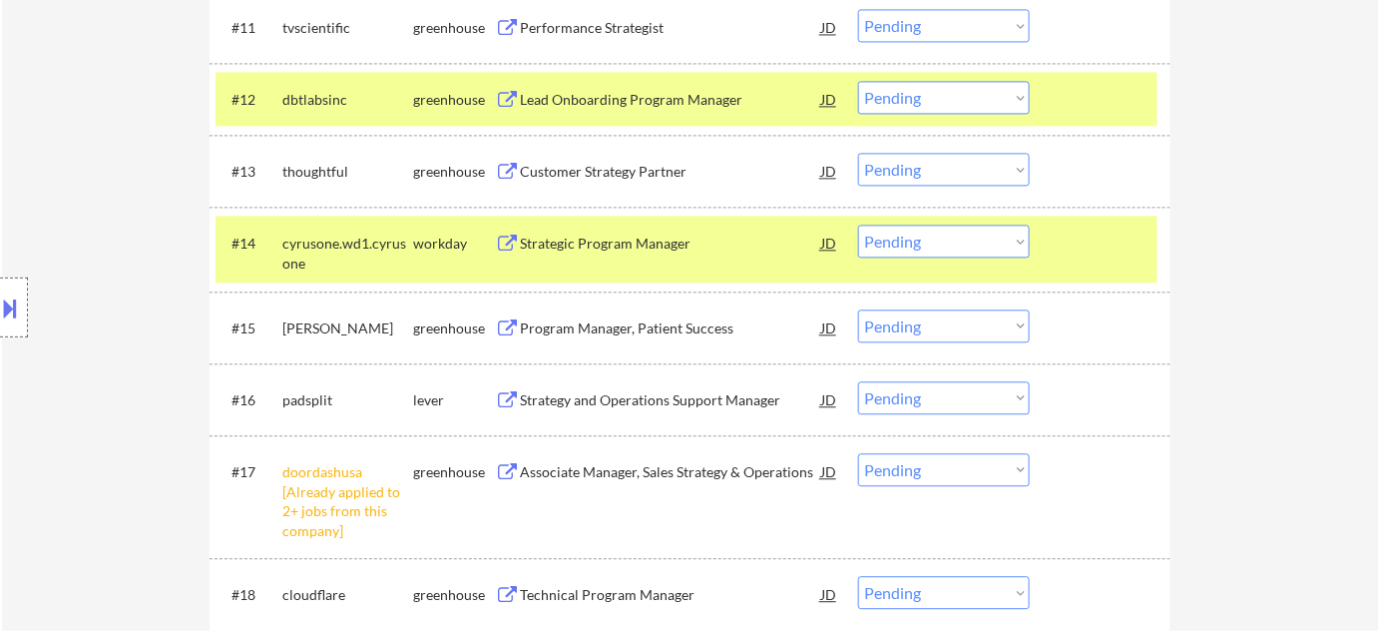
click at [647, 396] on div "Strategy and Operations Support Manager" at bounding box center [670, 400] width 301 height 20
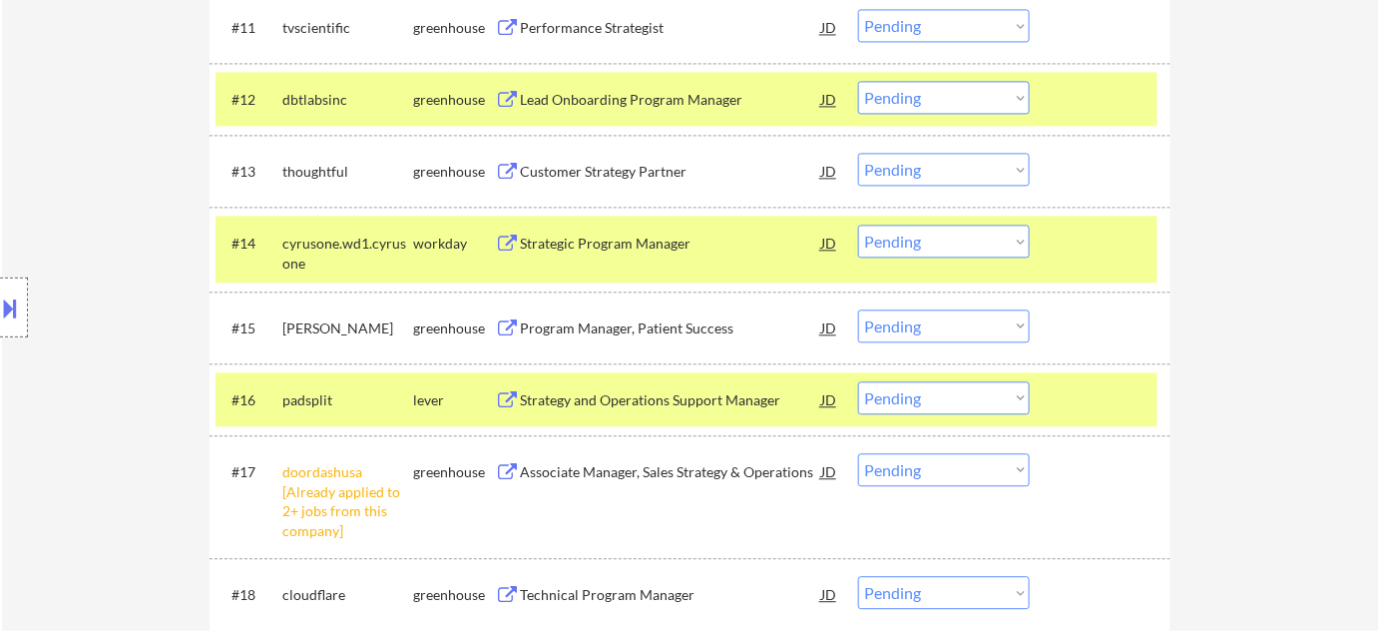
scroll to position [954, 0]
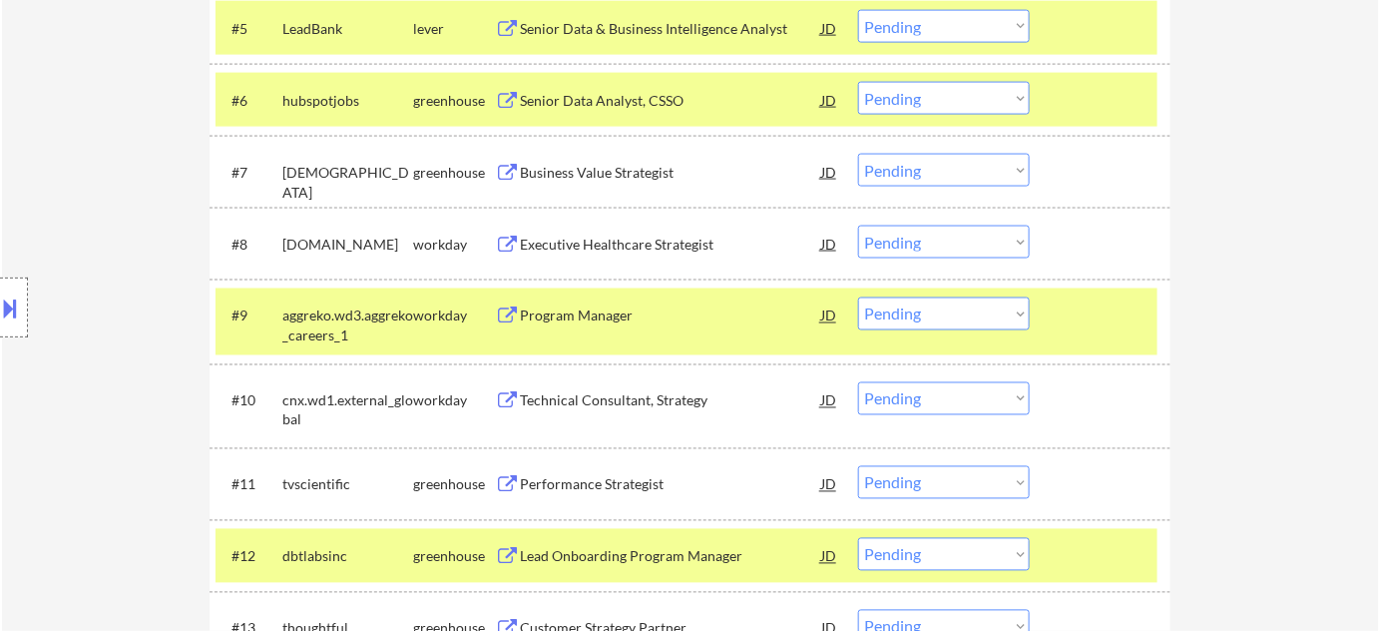
click at [922, 313] on select "Choose an option... Pending Applied Excluded (Questions) Excluded (Expired) Exc…" at bounding box center [944, 313] width 172 height 33
click at [858, 297] on select "Choose an option... Pending Applied Excluded (Questions) Excluded (Expired) Exc…" at bounding box center [944, 313] width 172 height 33
select select ""pending""
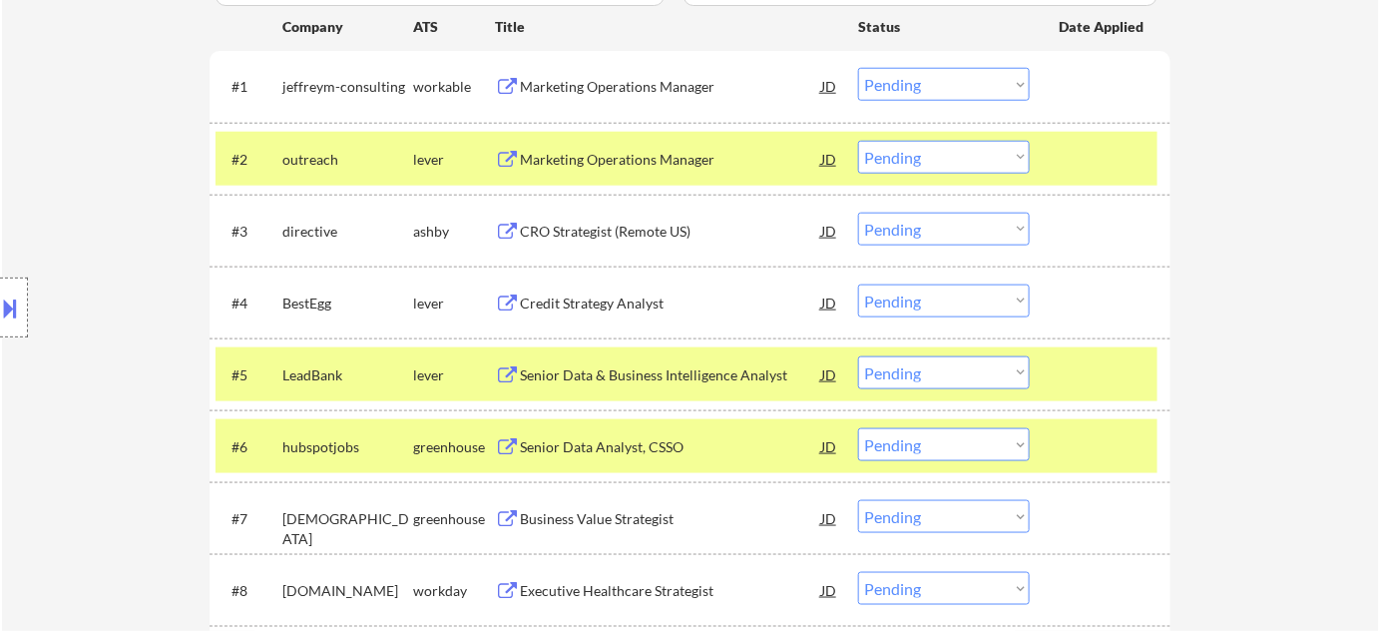
scroll to position [500, 0]
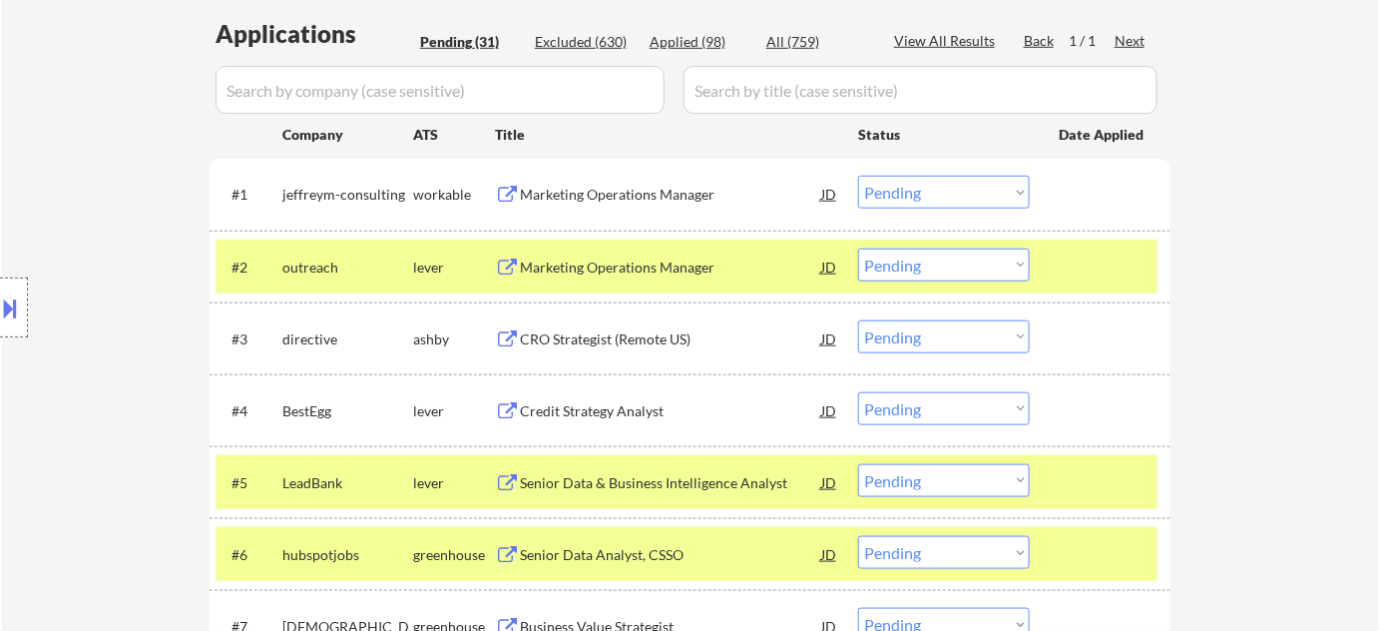
click at [913, 268] on select "Choose an option... Pending Applied Excluded (Questions) Excluded (Expired) Exc…" at bounding box center [944, 264] width 172 height 33
click at [858, 248] on select "Choose an option... Pending Applied Excluded (Questions) Excluded (Expired) Exc…" at bounding box center [944, 264] width 172 height 33
select select ""pending""
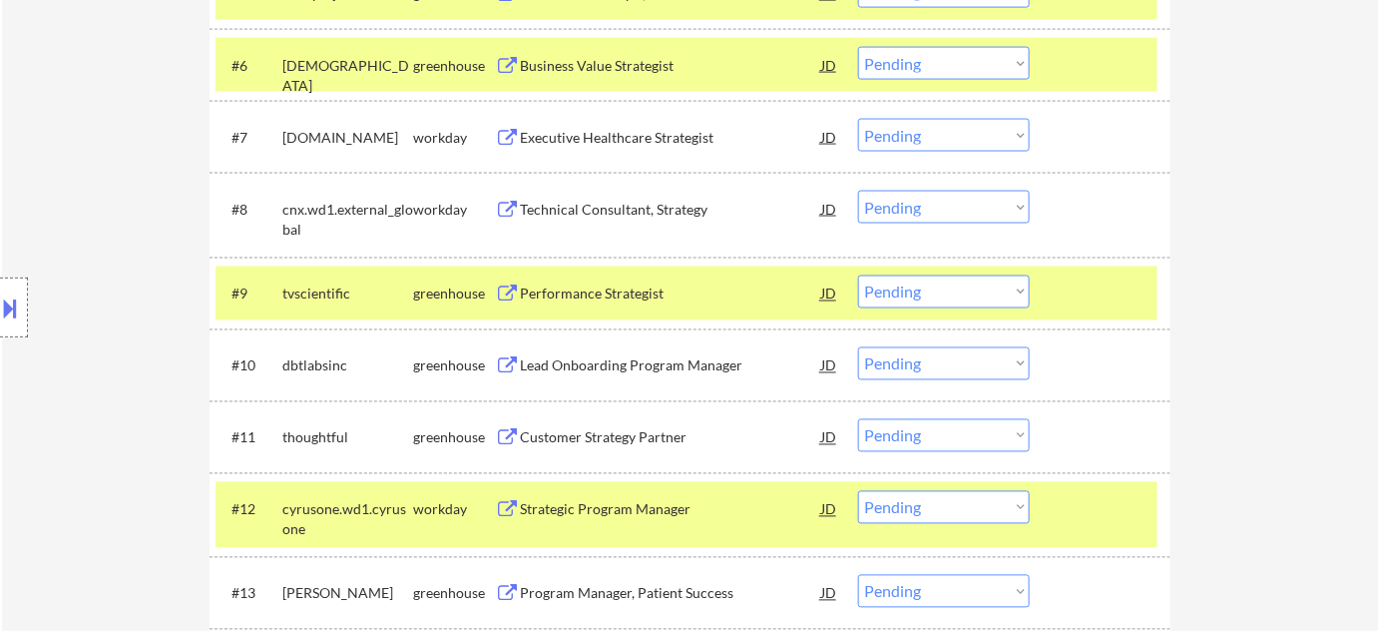
scroll to position [1045, 0]
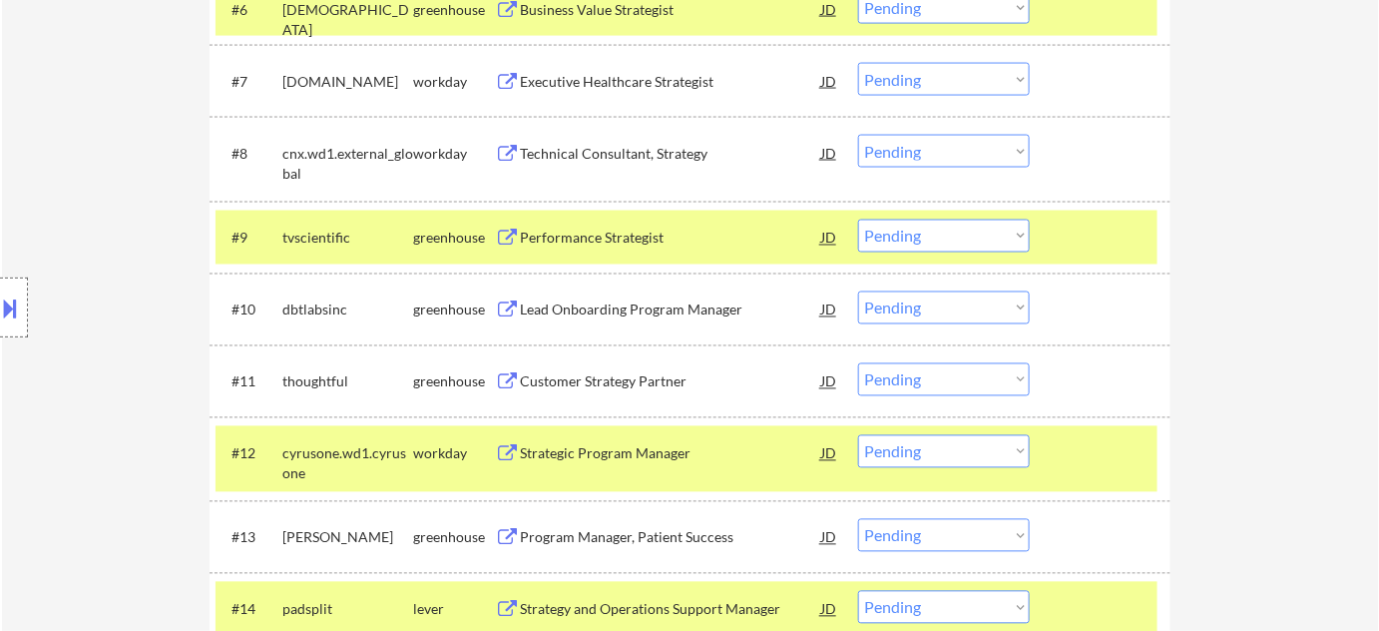
click at [942, 316] on select "Choose an option... Pending Applied Excluded (Questions) Excluded (Expired) Exc…" at bounding box center [944, 307] width 172 height 33
click at [858, 291] on select "Choose an option... Pending Applied Excluded (Questions) Excluded (Expired) Exc…" at bounding box center [944, 307] width 172 height 33
select select ""pending""
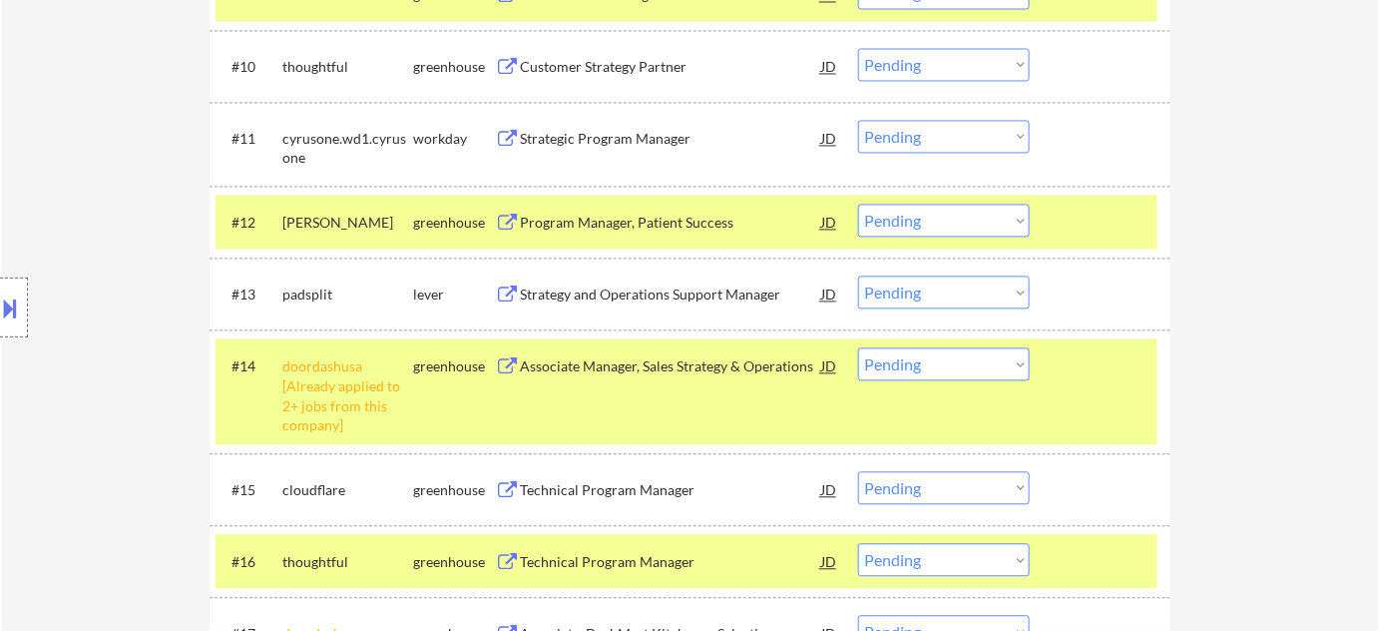
scroll to position [1317, 0]
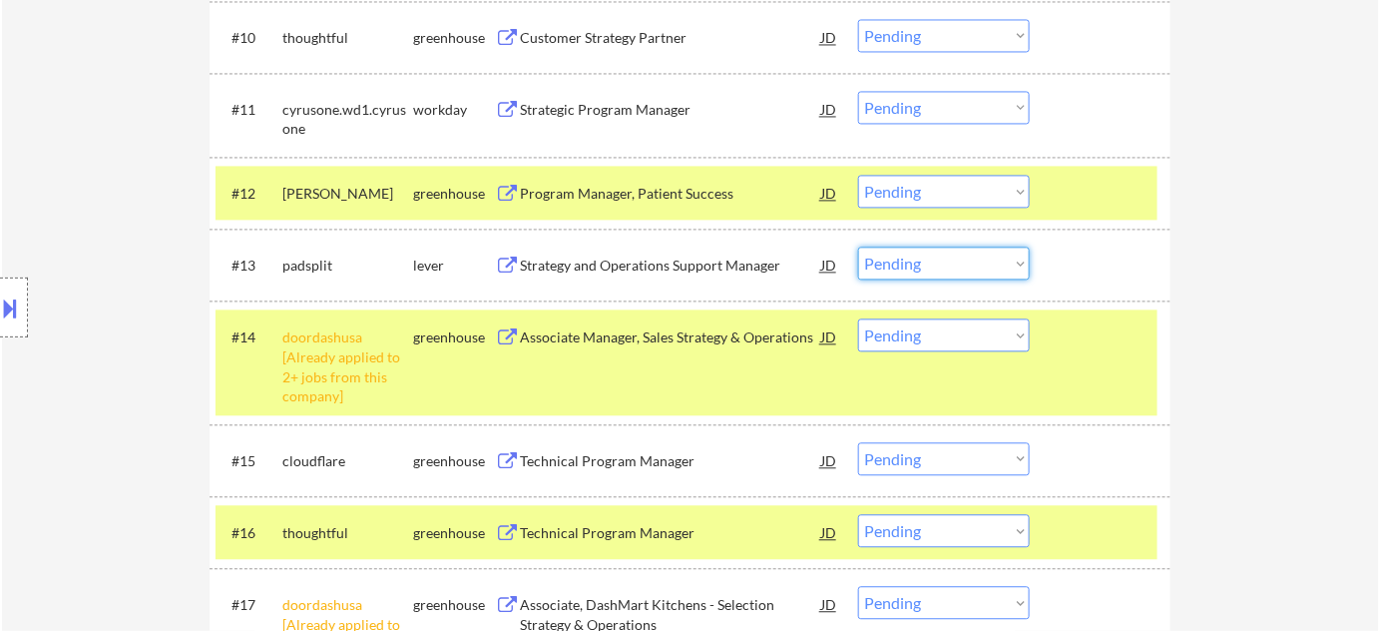
drag, startPoint x: 917, startPoint y: 252, endPoint x: 923, endPoint y: 262, distance: 11.6
click at [917, 252] on select "Choose an option... Pending Applied Excluded (Questions) Excluded (Expired) Exc…" at bounding box center [944, 263] width 172 height 33
click at [858, 247] on select "Choose an option... Pending Applied Excluded (Questions) Excluded (Expired) Exc…" at bounding box center [944, 263] width 172 height 33
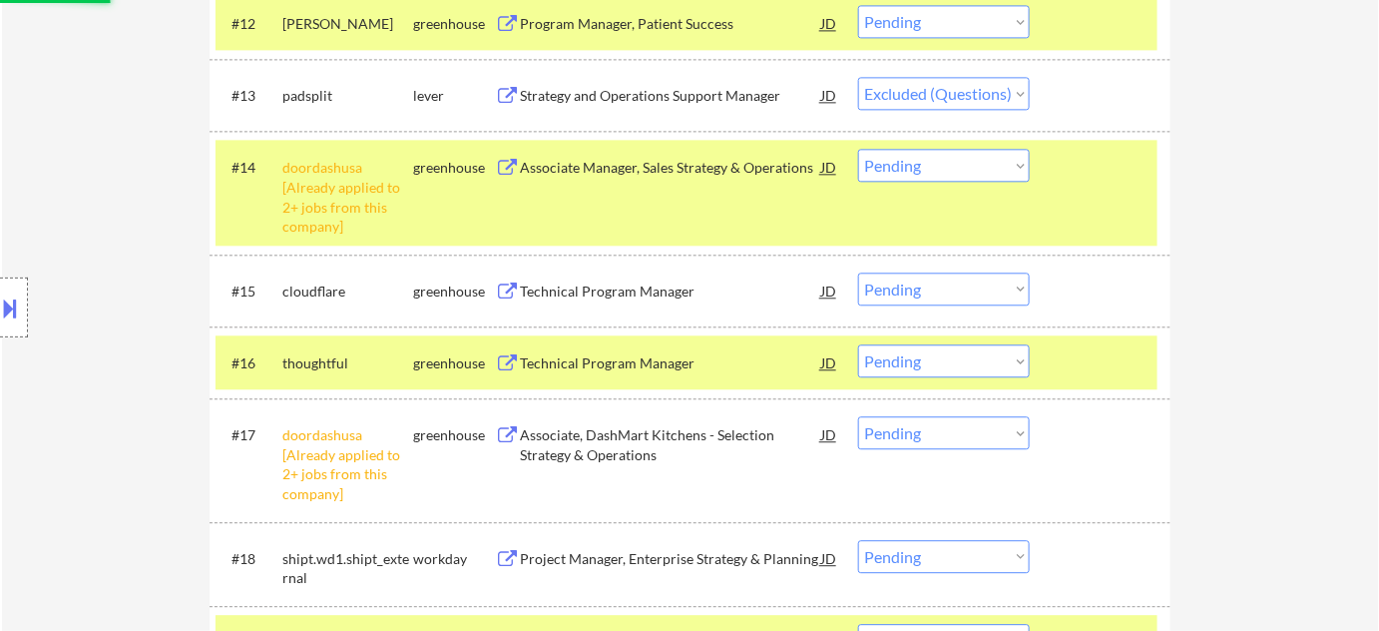
scroll to position [1498, 0]
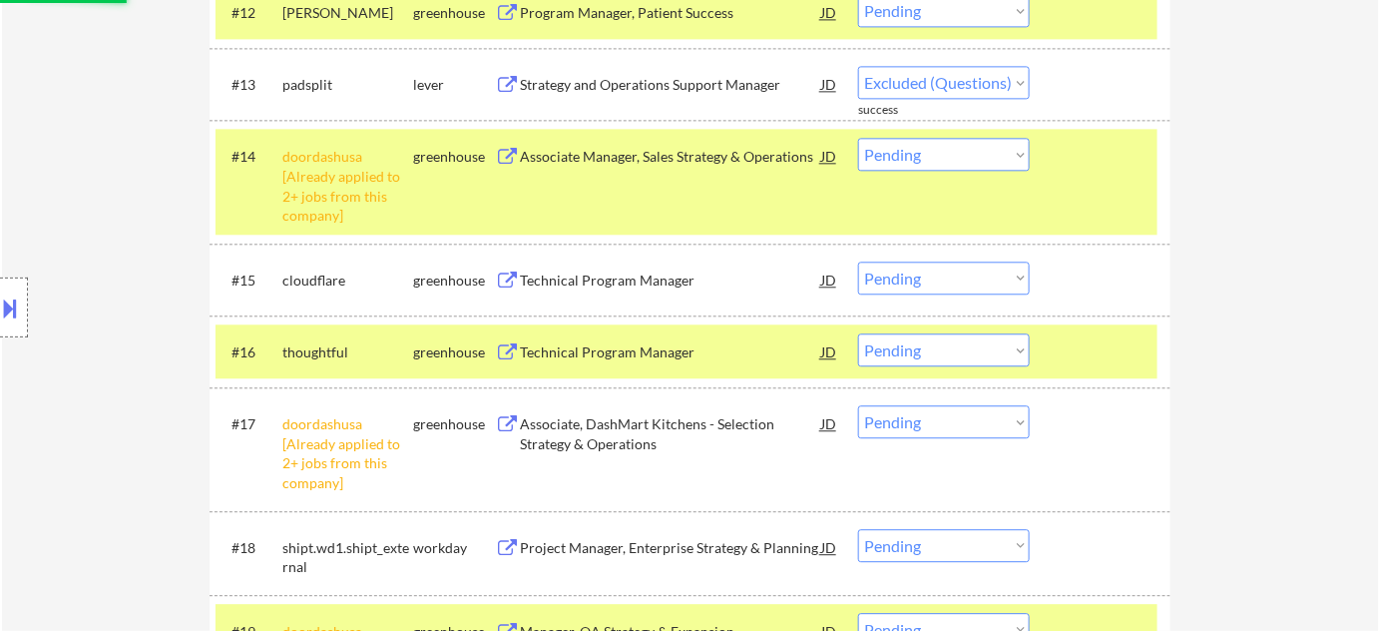
select select ""pending""
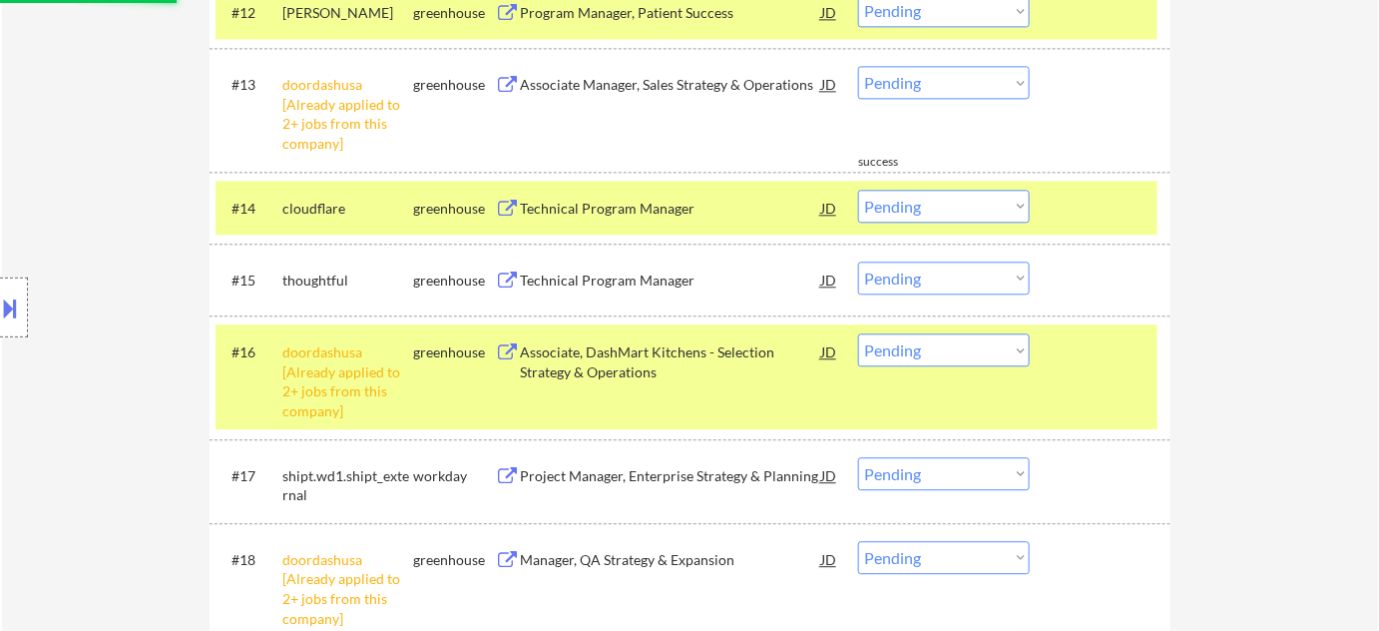
click at [655, 220] on div "Technical Program Manager" at bounding box center [670, 208] width 301 height 36
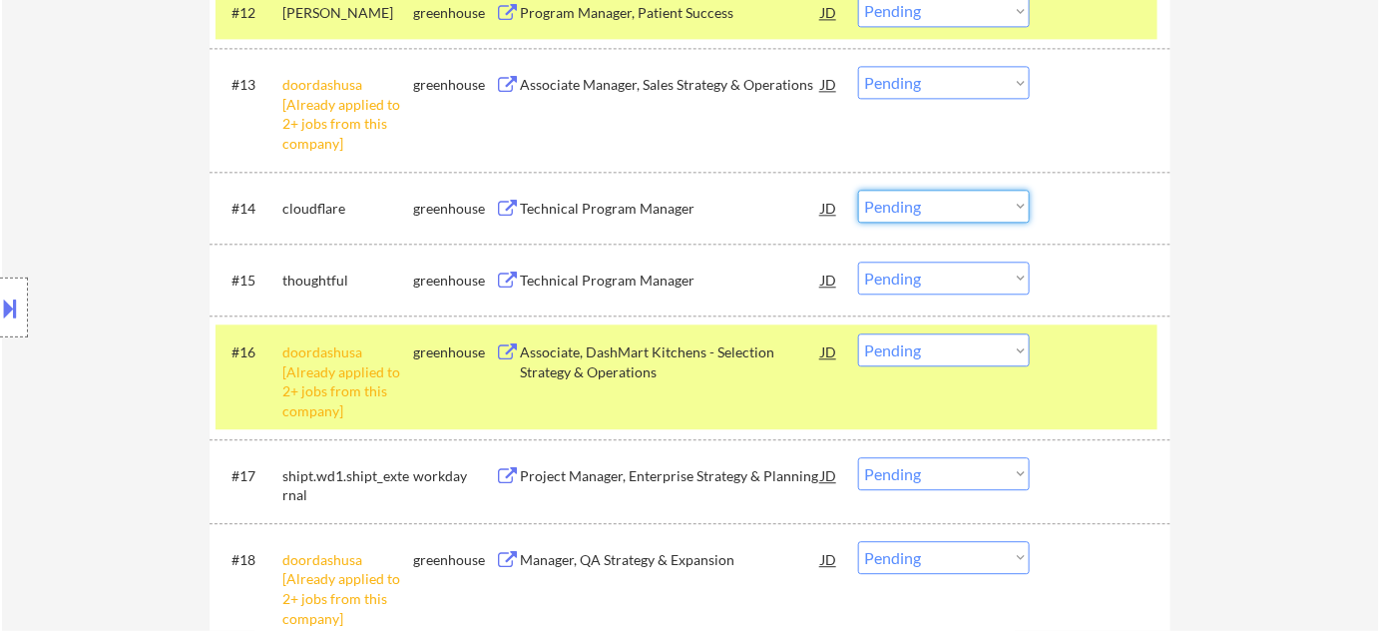
drag, startPoint x: 907, startPoint y: 202, endPoint x: 912, endPoint y: 219, distance: 17.7
click at [907, 202] on select "Choose an option... Pending Applied Excluded (Questions) Excluded (Expired) Exc…" at bounding box center [944, 206] width 172 height 33
click at [858, 190] on select "Choose an option... Pending Applied Excluded (Questions) Excluded (Expired) Exc…" at bounding box center [944, 206] width 172 height 33
click at [634, 283] on div "Technical Program Manager" at bounding box center [670, 280] width 301 height 20
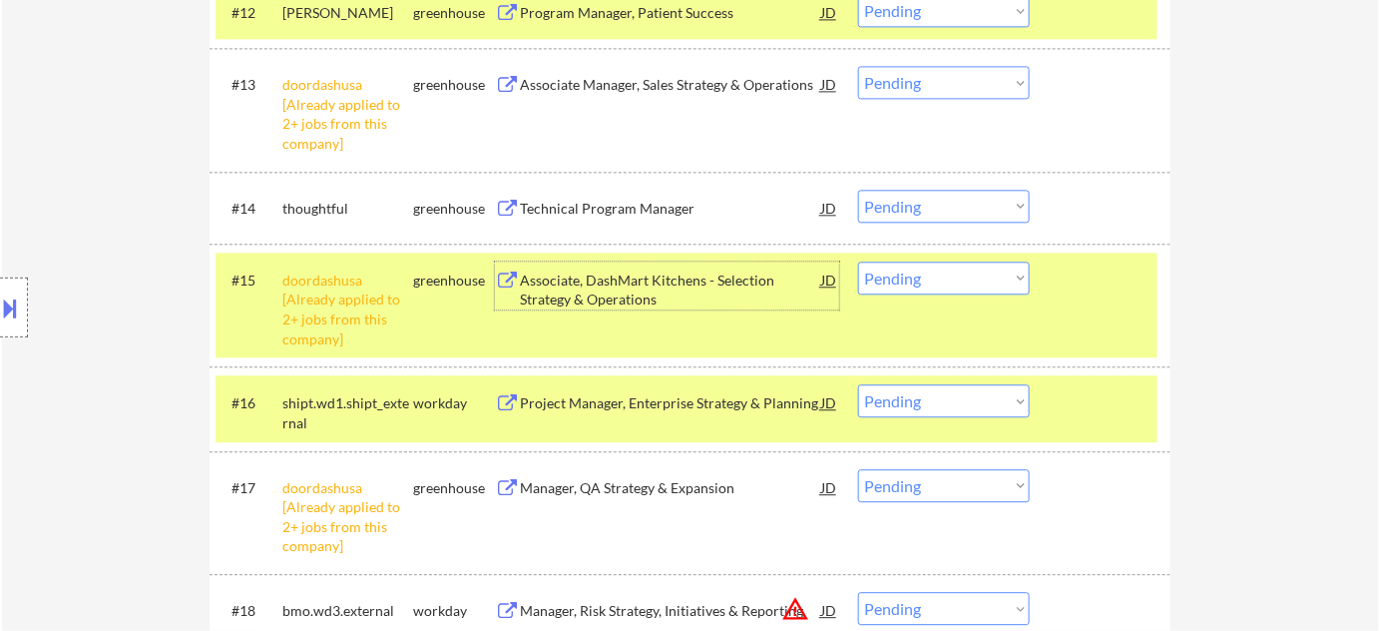
click at [943, 202] on select "Choose an option... Pending Applied Excluded (Questions) Excluded (Expired) Exc…" at bounding box center [944, 206] width 172 height 33
click at [858, 190] on select "Choose an option... Pending Applied Excluded (Questions) Excluded (Expired) Exc…" at bounding box center [944, 206] width 172 height 33
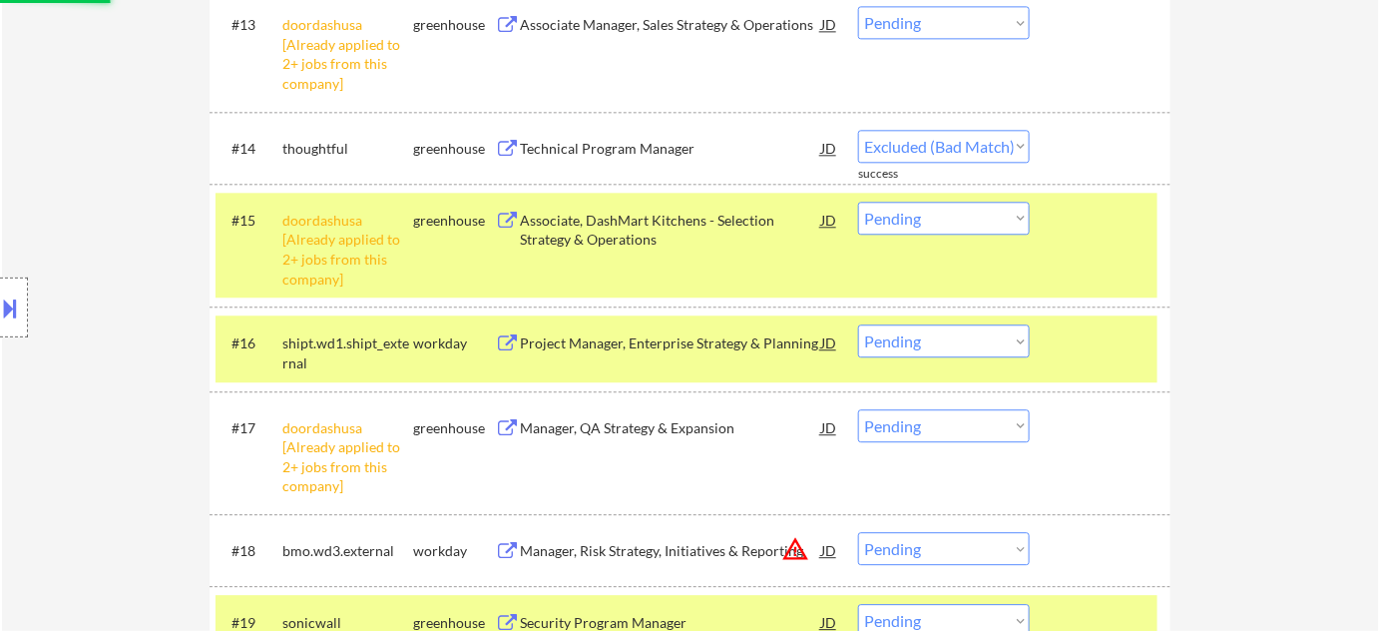
scroll to position [1589, 0]
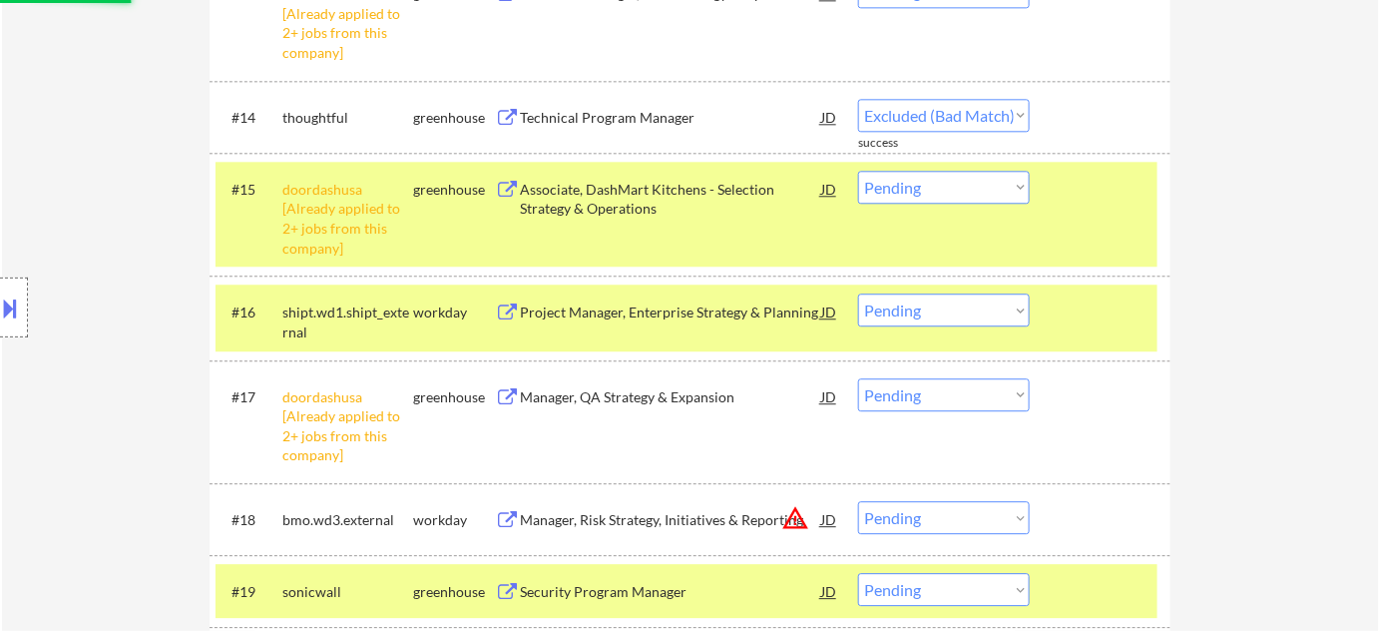
select select ""pending""
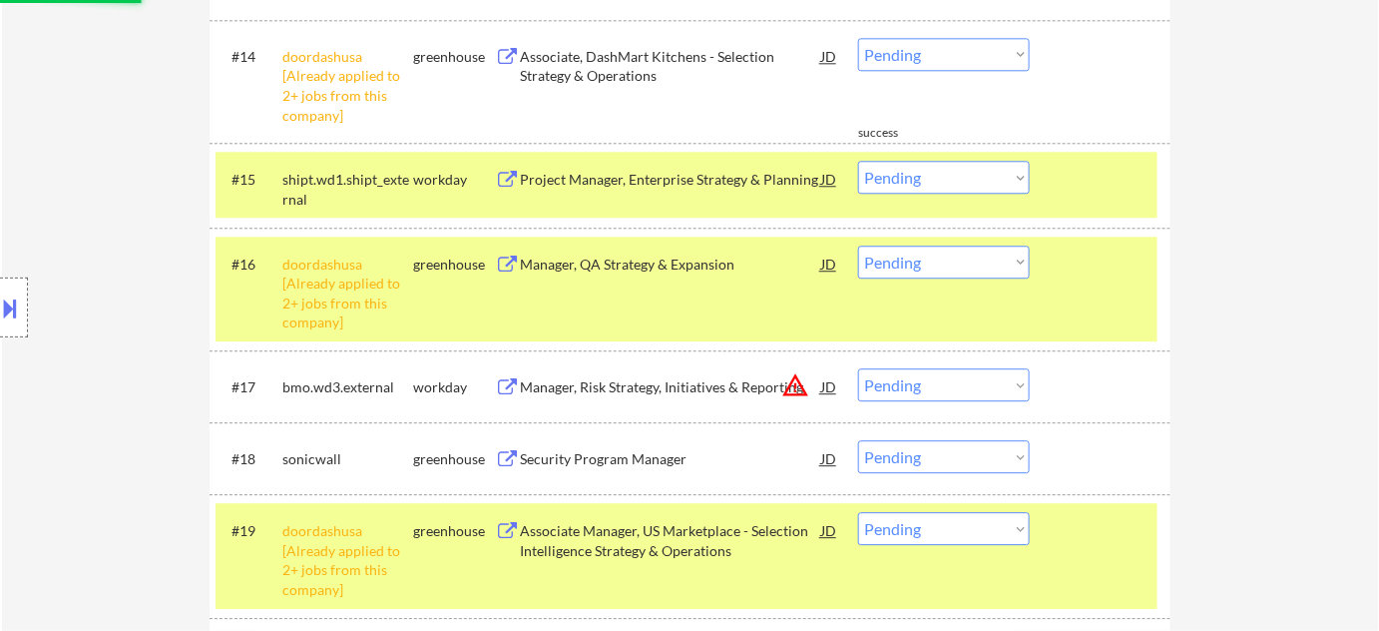
scroll to position [1680, 0]
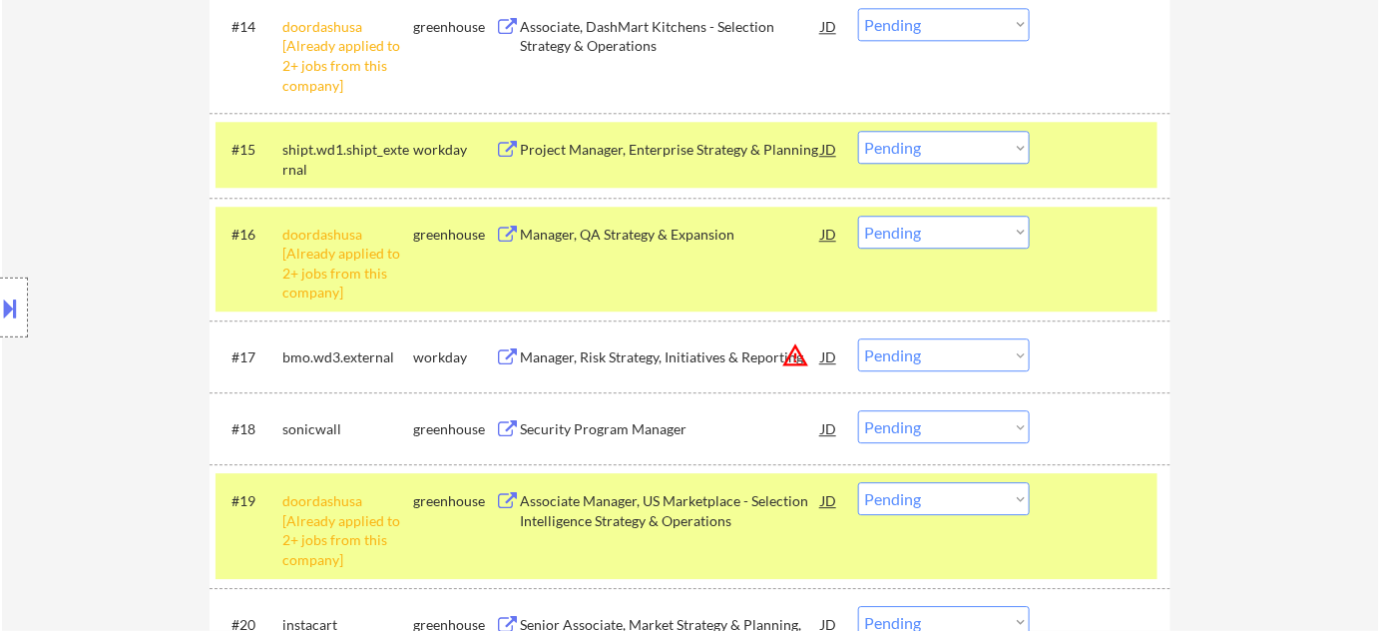
click at [797, 360] on button "warning_amber" at bounding box center [795, 355] width 28 height 28
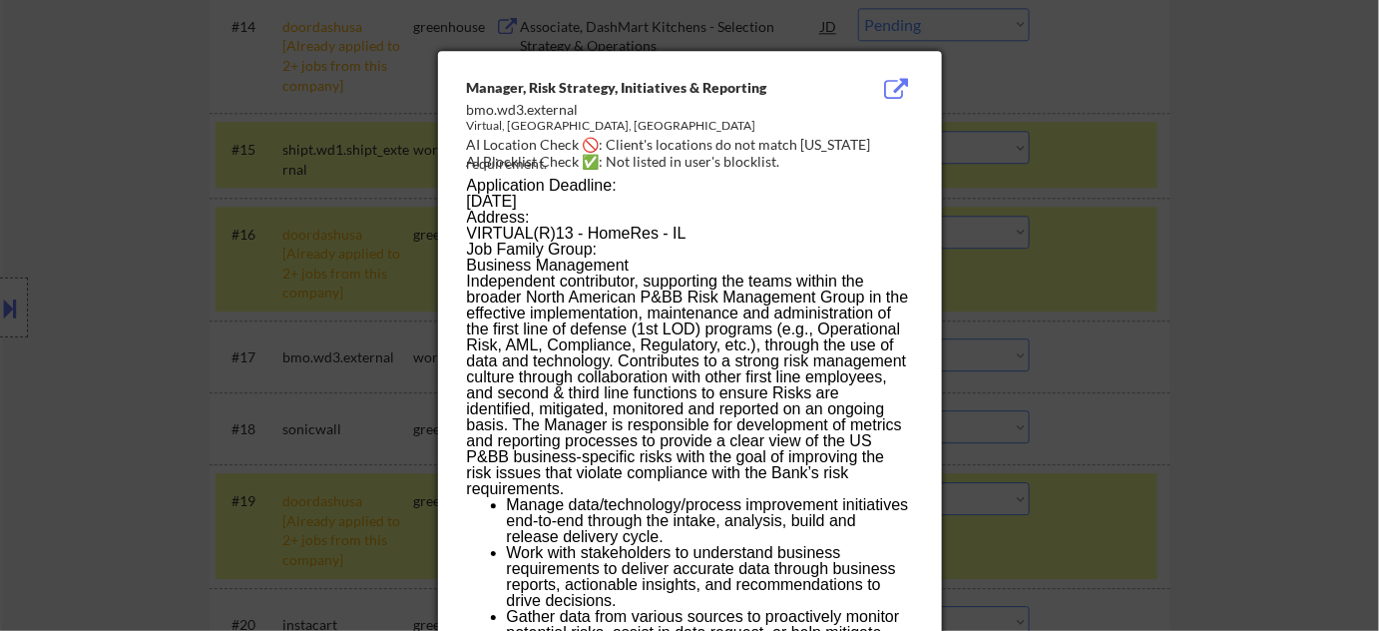
click at [1149, 348] on div at bounding box center [689, 315] width 1379 height 631
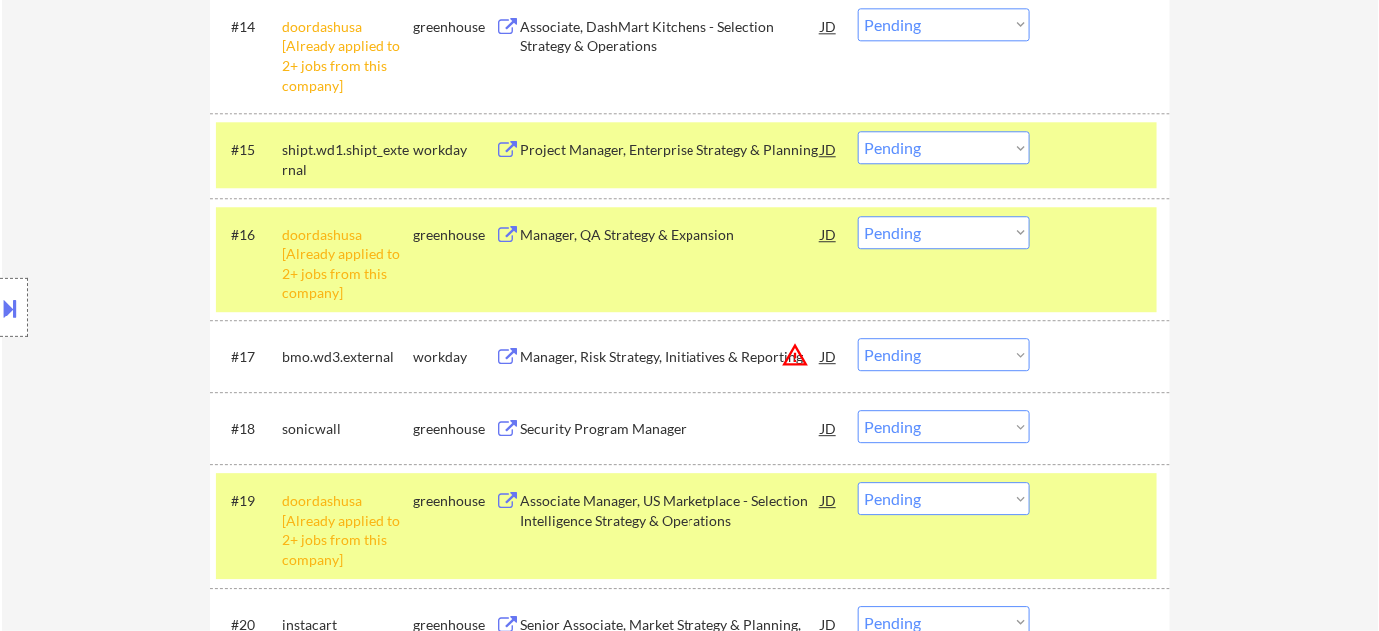
click at [999, 345] on select "Choose an option... Pending Applied Excluded (Questions) Excluded (Expired) Exc…" at bounding box center [944, 354] width 172 height 33
click at [858, 338] on select "Choose an option... Pending Applied Excluded (Questions) Excluded (Expired) Exc…" at bounding box center [944, 354] width 172 height 33
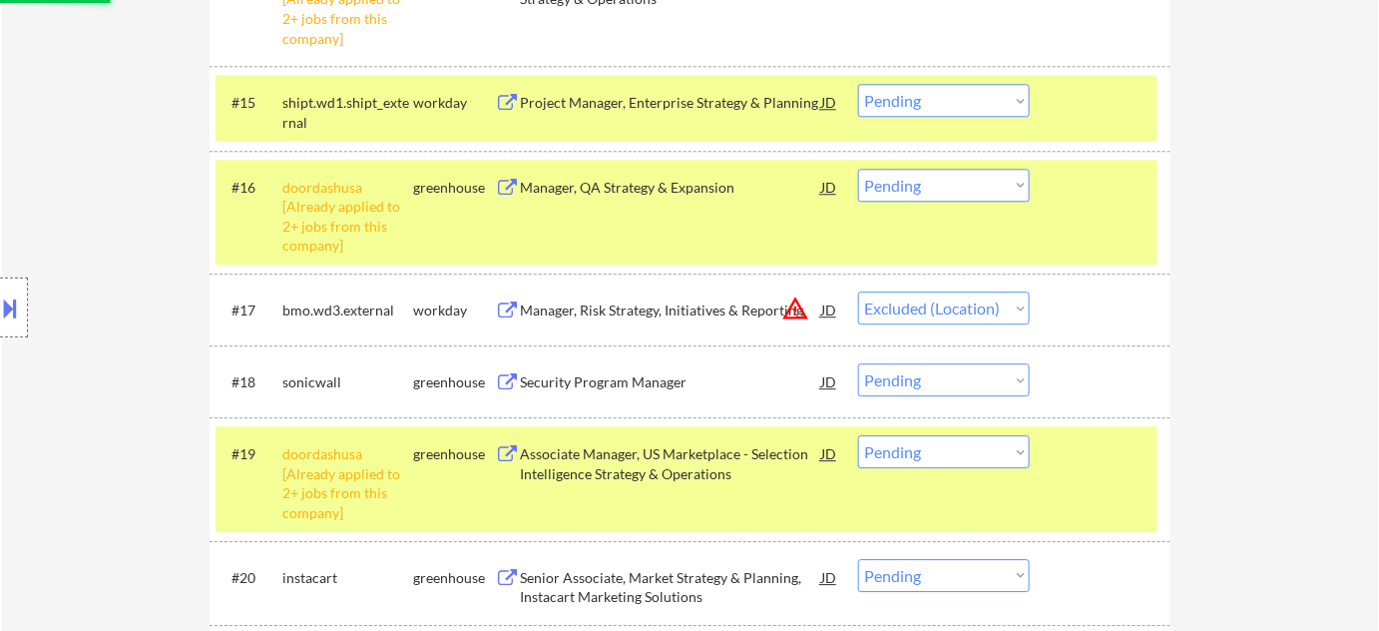
scroll to position [1770, 0]
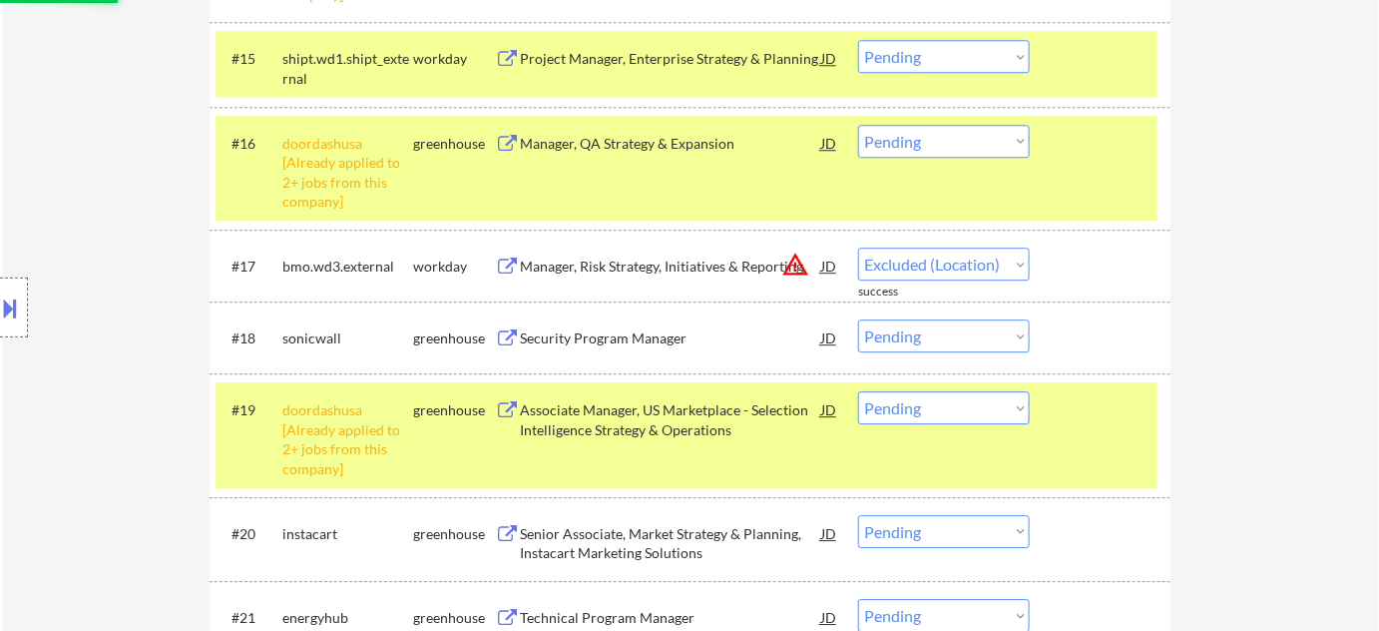
select select ""pending""
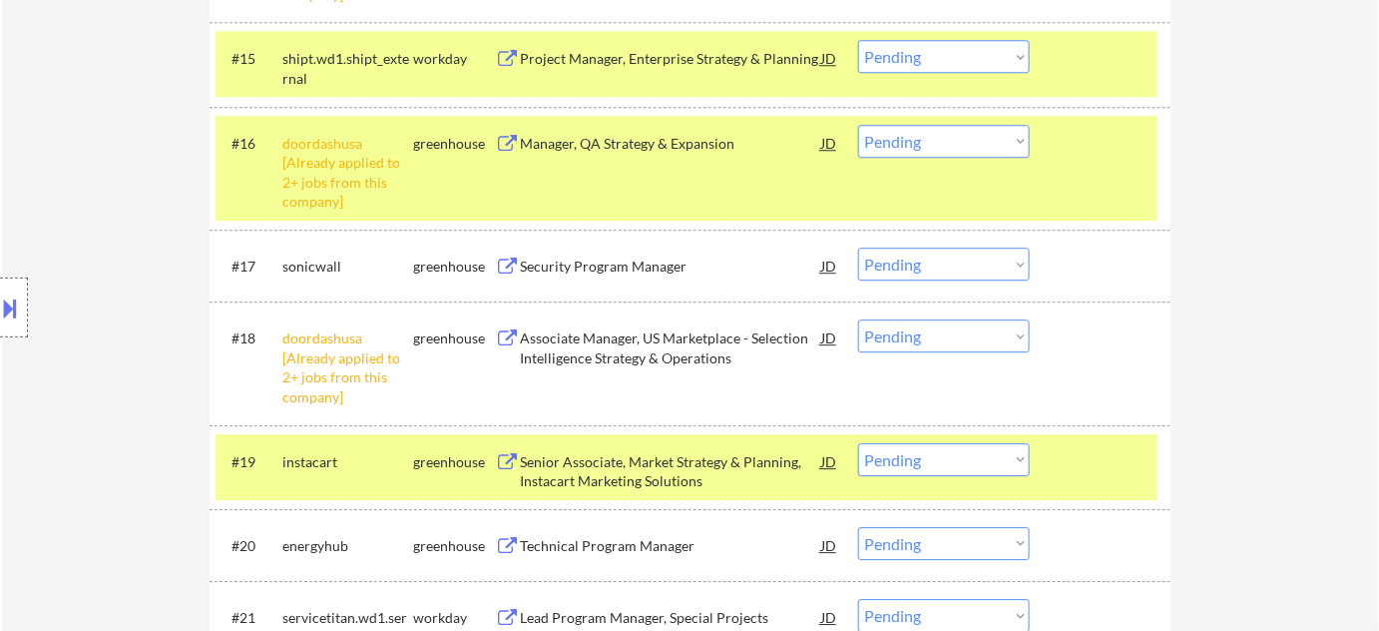
scroll to position [1861, 0]
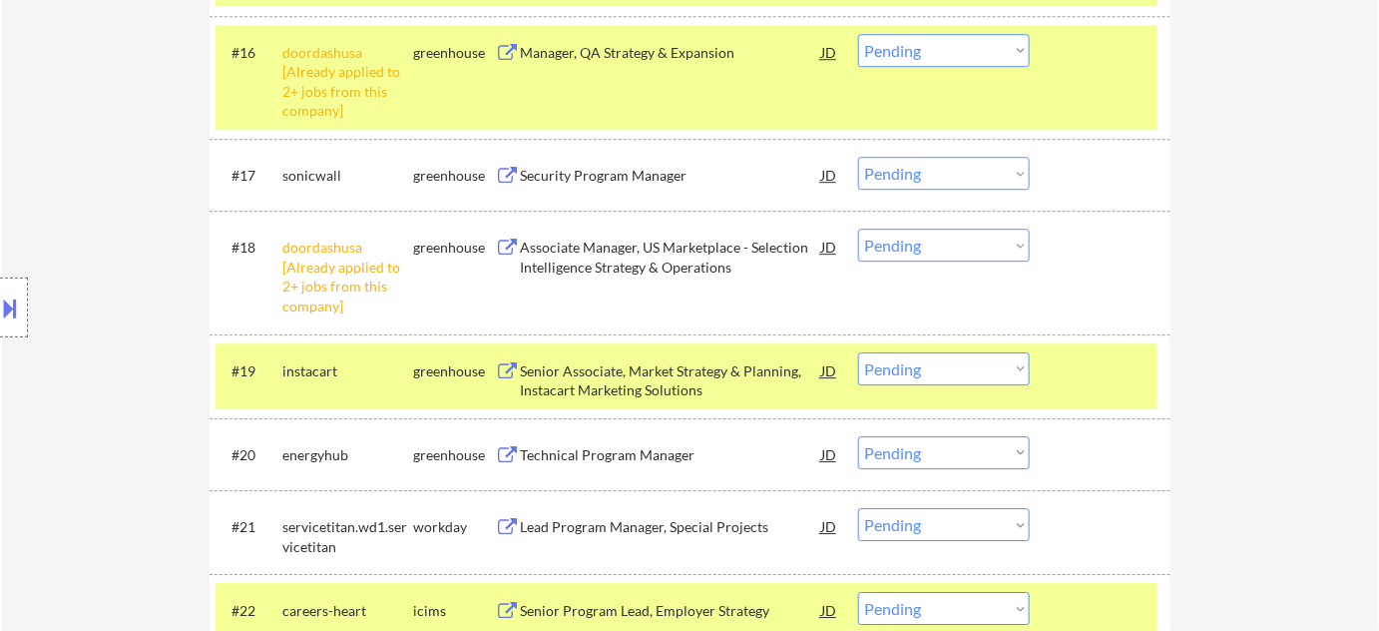
click at [593, 458] on div "Technical Program Manager" at bounding box center [670, 455] width 301 height 20
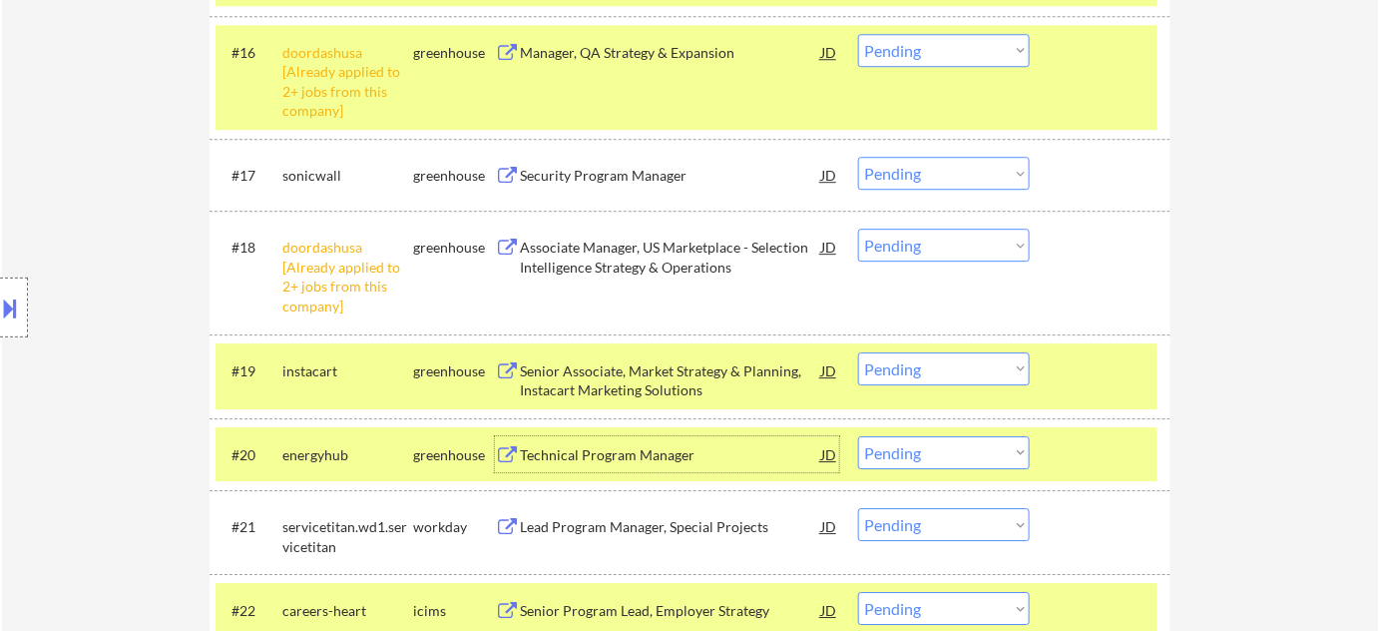
click at [904, 444] on select "Choose an option... Pending Applied Excluded (Questions) Excluded (Expired) Exc…" at bounding box center [944, 452] width 172 height 33
click at [858, 436] on select "Choose an option... Pending Applied Excluded (Questions) Excluded (Expired) Exc…" at bounding box center [944, 452] width 172 height 33
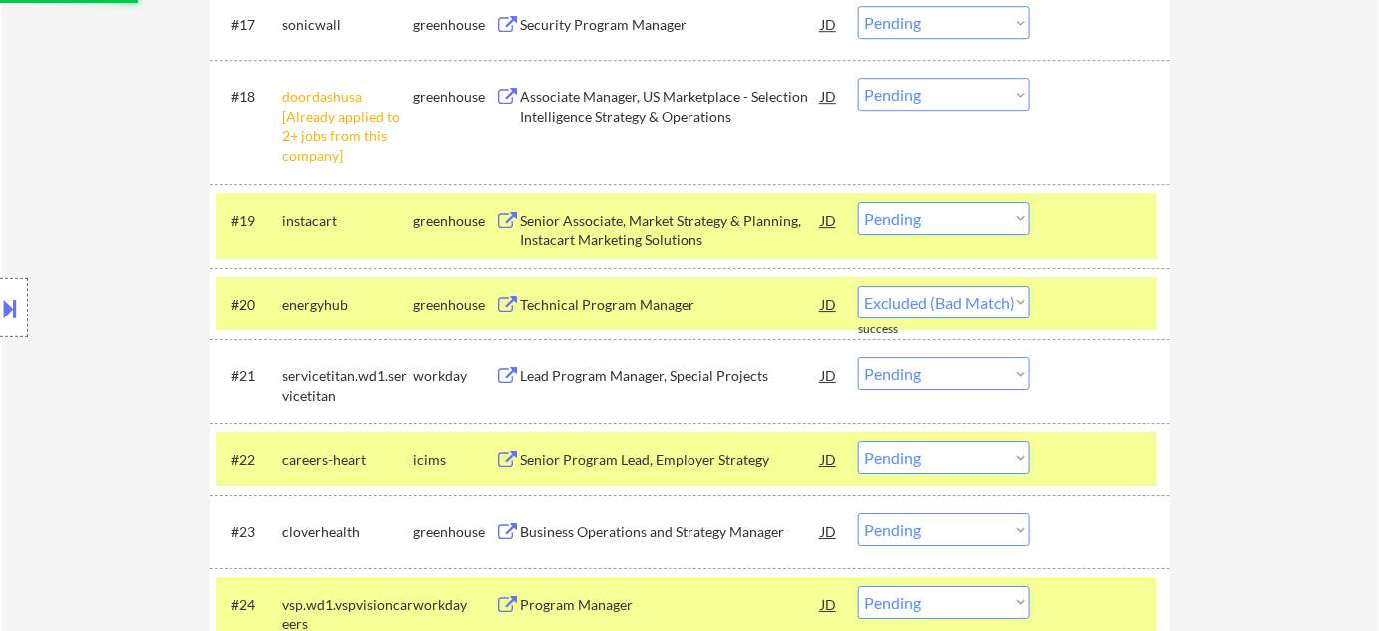
scroll to position [2043, 0]
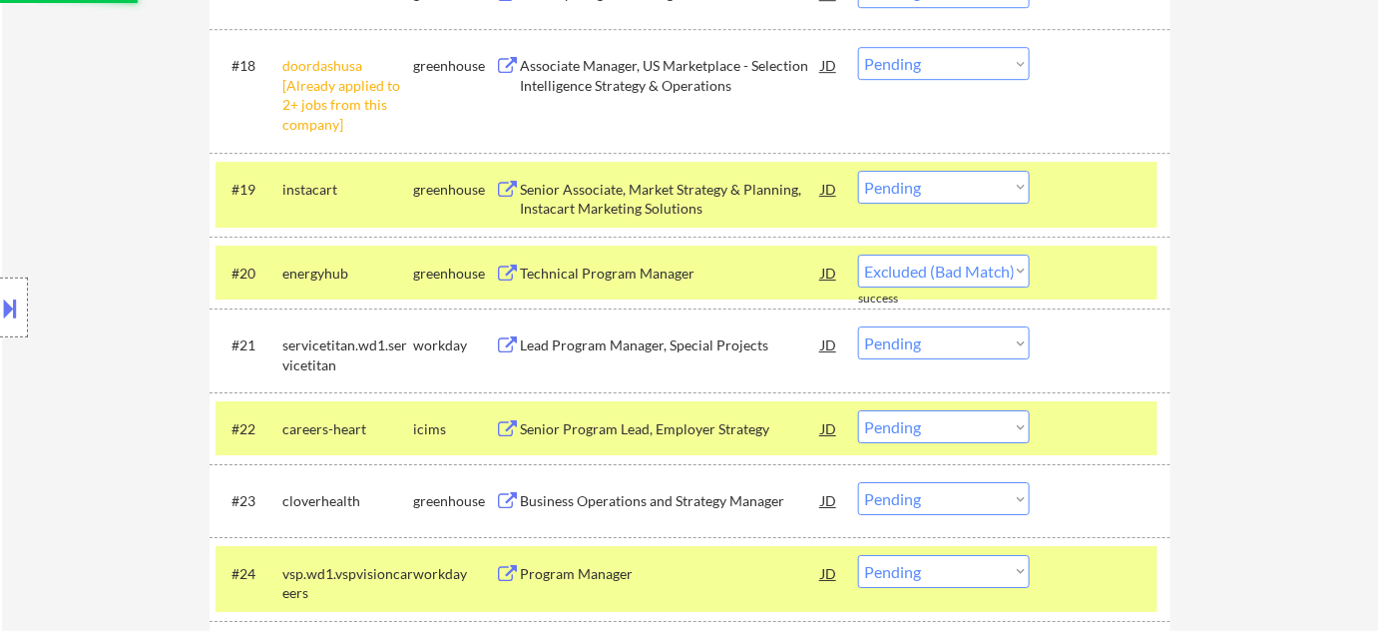
select select ""pending""
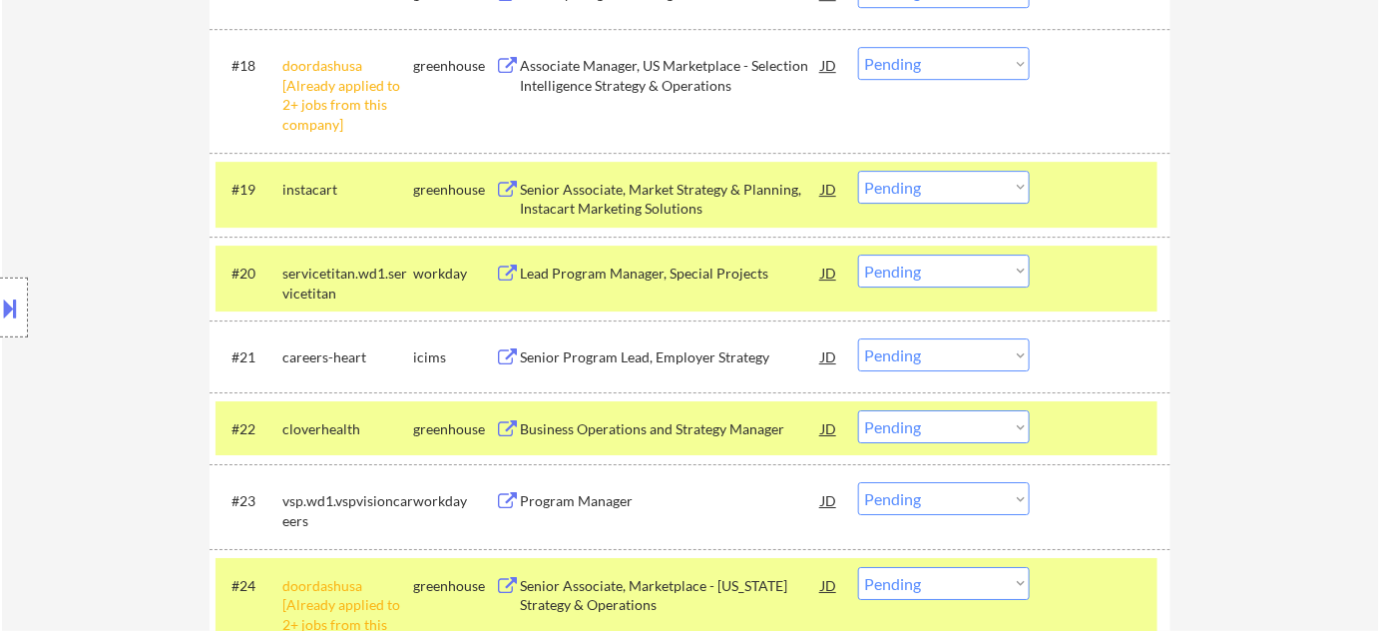
click at [601, 505] on div "Program Manager" at bounding box center [670, 501] width 301 height 20
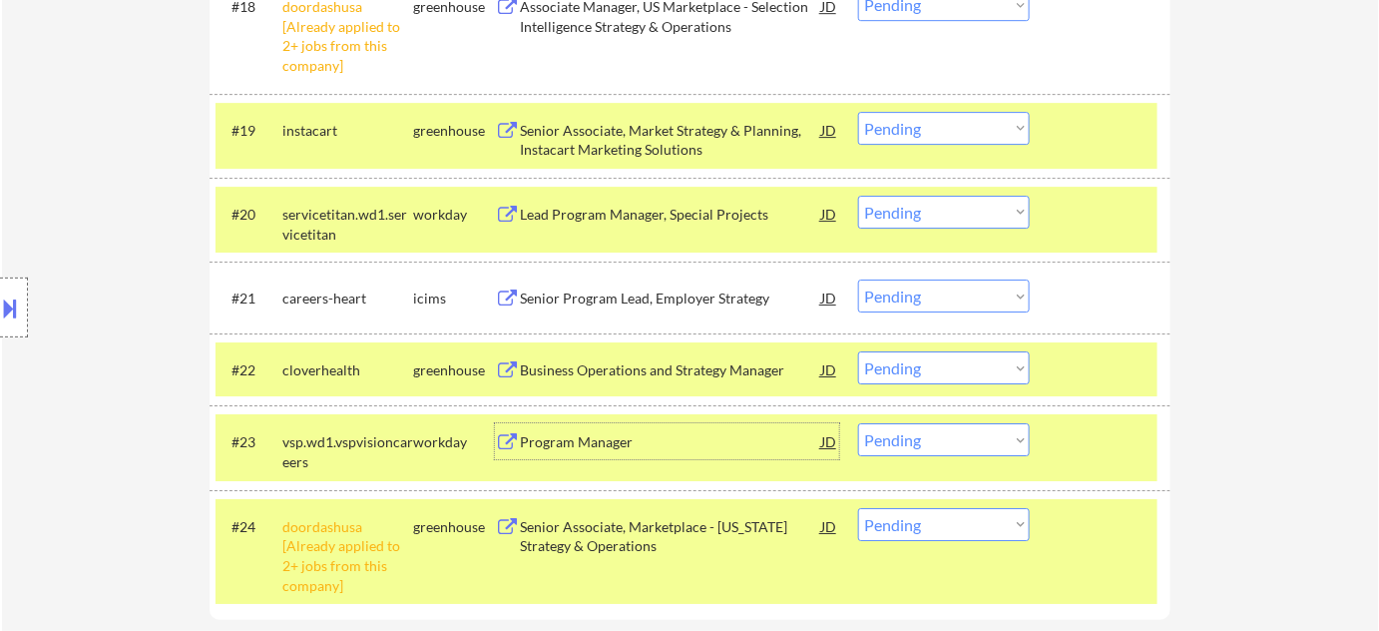
scroll to position [2134, 0]
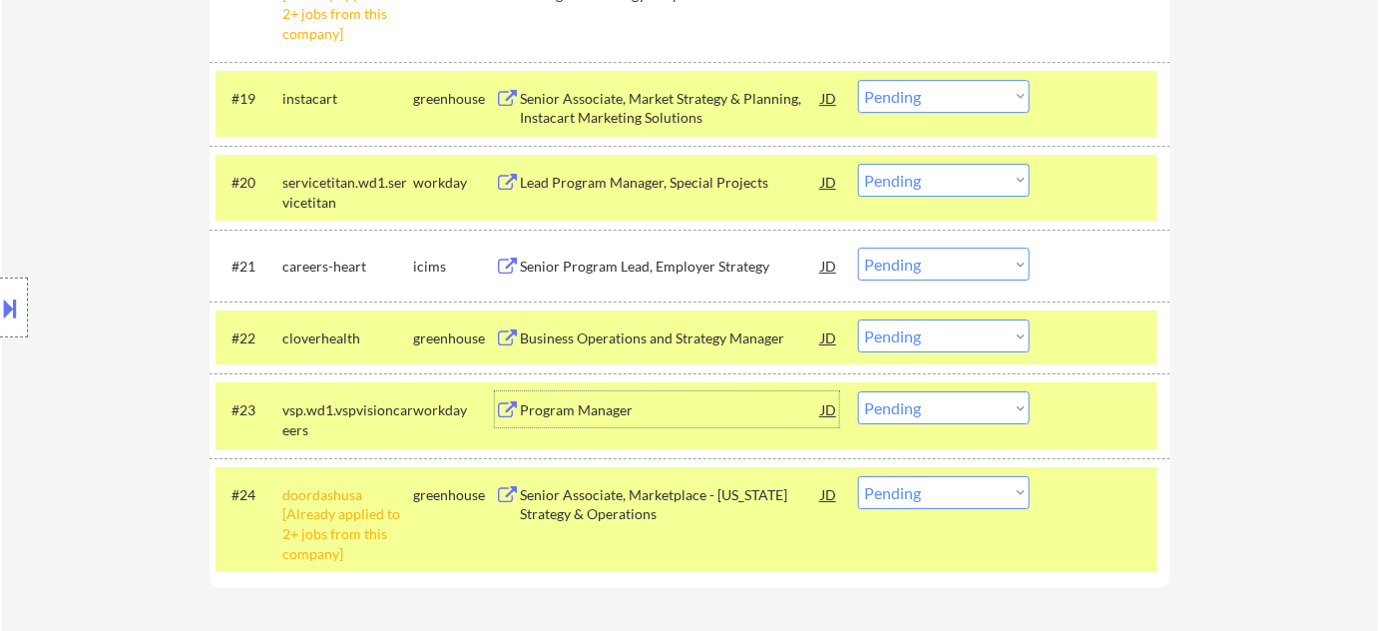
click at [899, 407] on select "Choose an option... Pending Applied Excluded (Questions) Excluded (Expired) Exc…" at bounding box center [944, 407] width 172 height 33
click at [858, 391] on select "Choose an option... Pending Applied Excluded (Questions) Excluded (Expired) Exc…" at bounding box center [944, 407] width 172 height 33
select select ""pending""
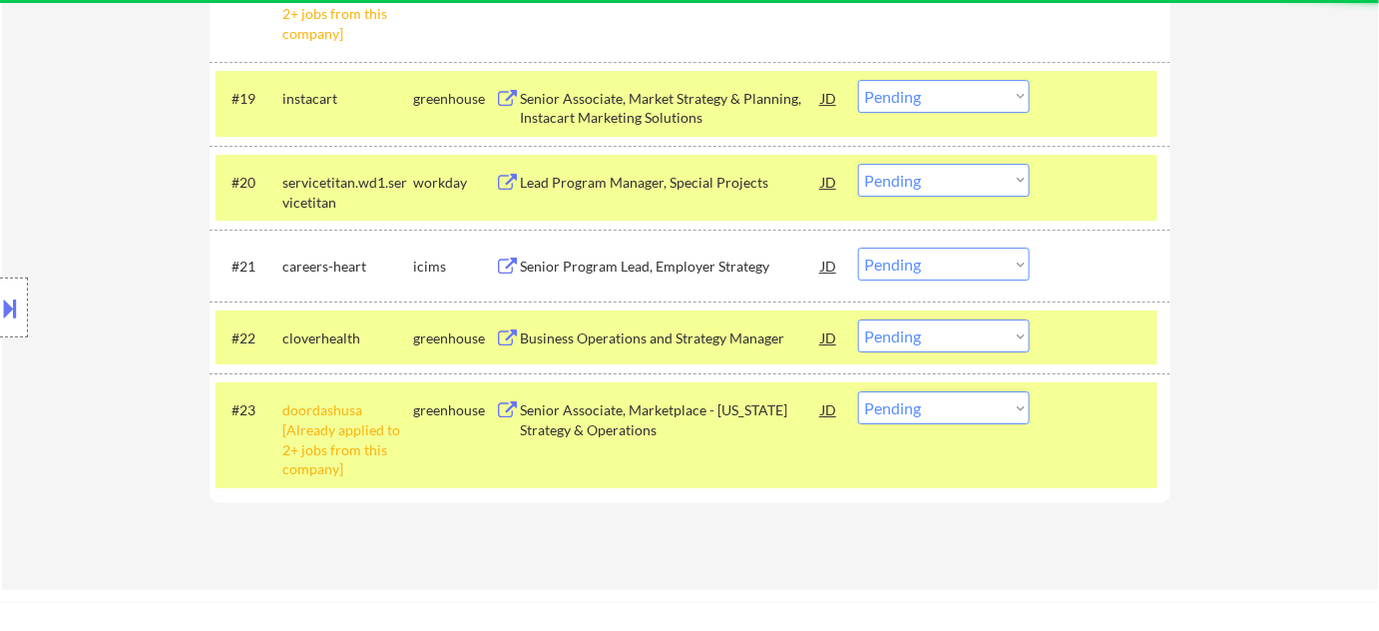
scroll to position [2043, 0]
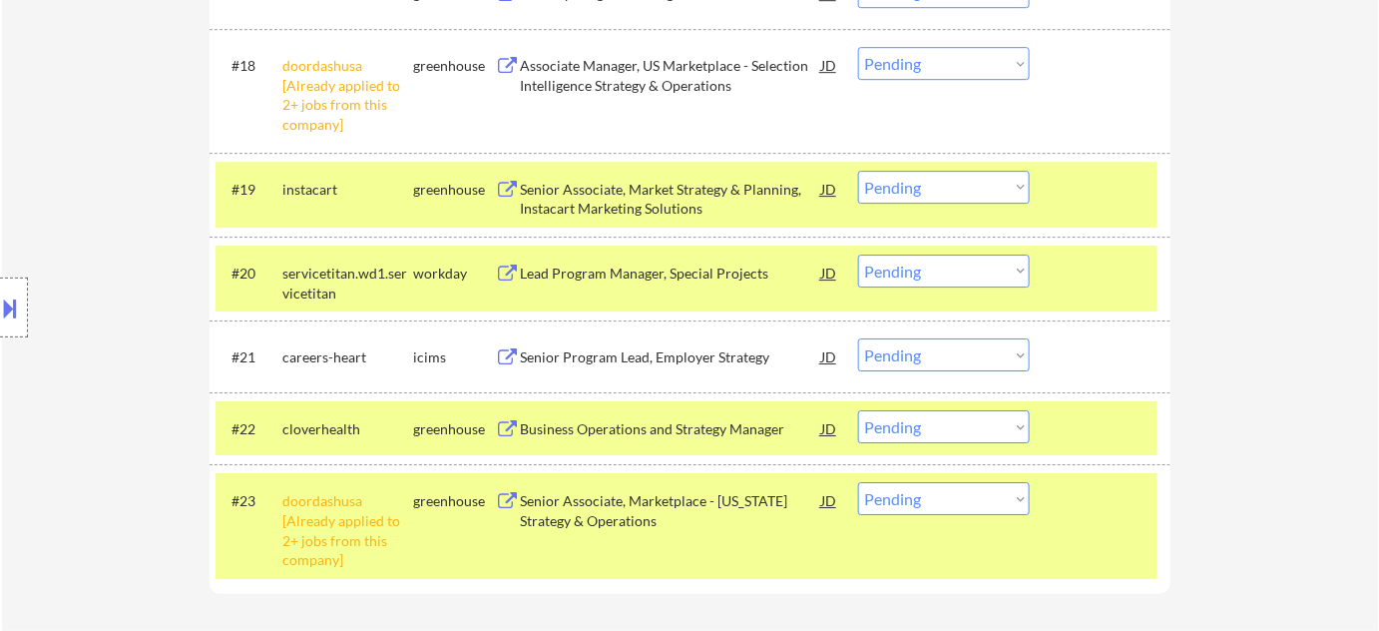
click at [585, 208] on div "Senior Associate, Market Strategy & Planning, Instacart Marketing Solutions" at bounding box center [670, 199] width 301 height 39
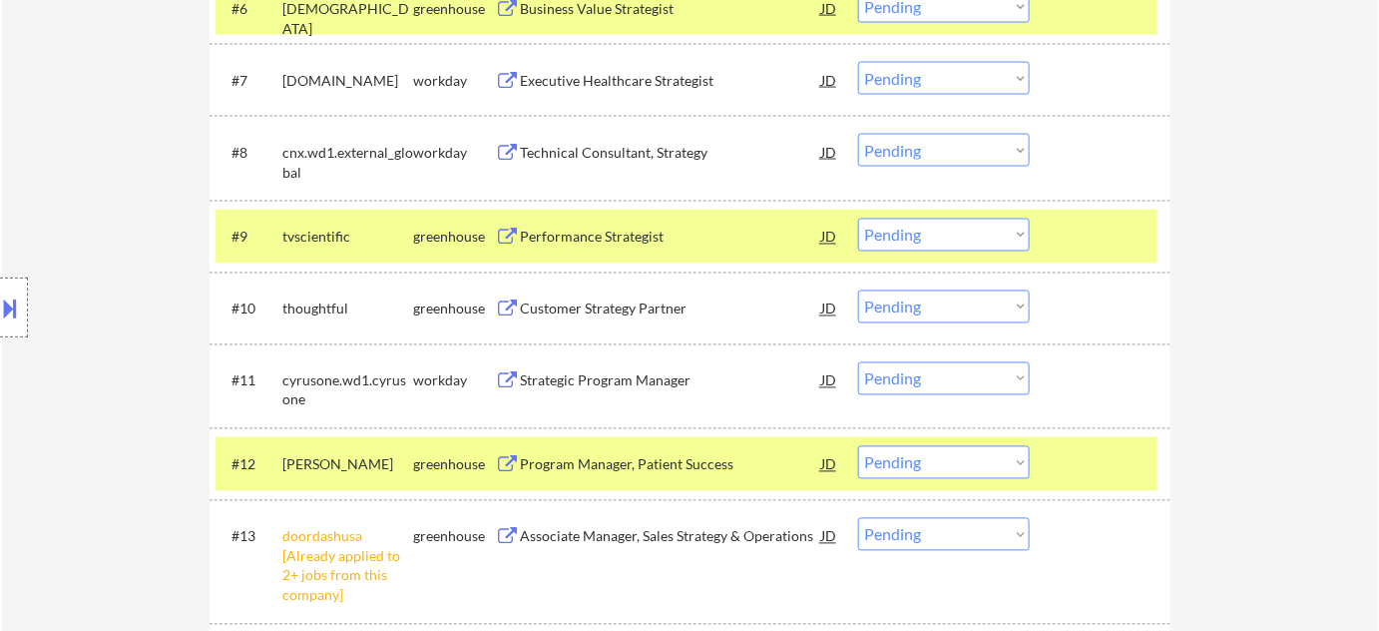
scroll to position [1045, 0]
click at [656, 458] on div "Program Manager, Patient Success" at bounding box center [670, 466] width 301 height 20
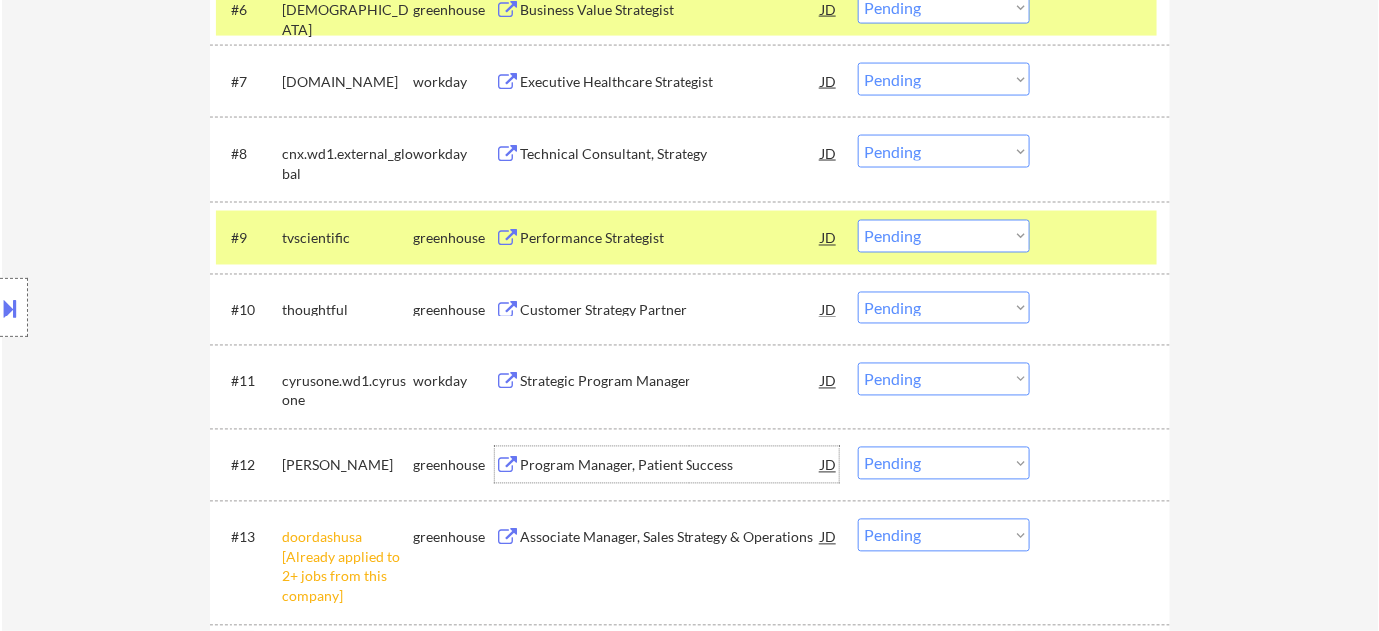
click at [944, 466] on select "Choose an option... Pending Applied Excluded (Questions) Excluded (Expired) Exc…" at bounding box center [944, 463] width 172 height 33
click at [858, 447] on select "Choose an option... Pending Applied Excluded (Questions) Excluded (Expired) Exc…" at bounding box center [944, 463] width 172 height 33
click at [641, 388] on div "Strategic Program Manager" at bounding box center [670, 382] width 301 height 20
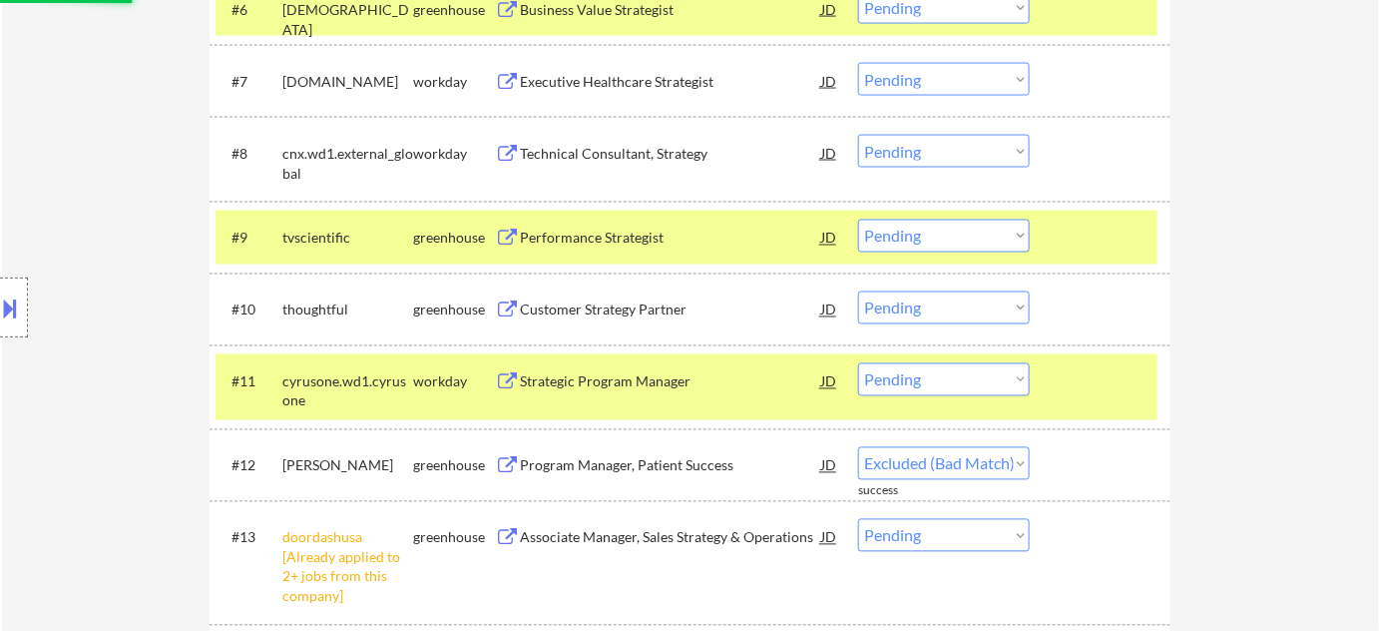
select select ""pending""
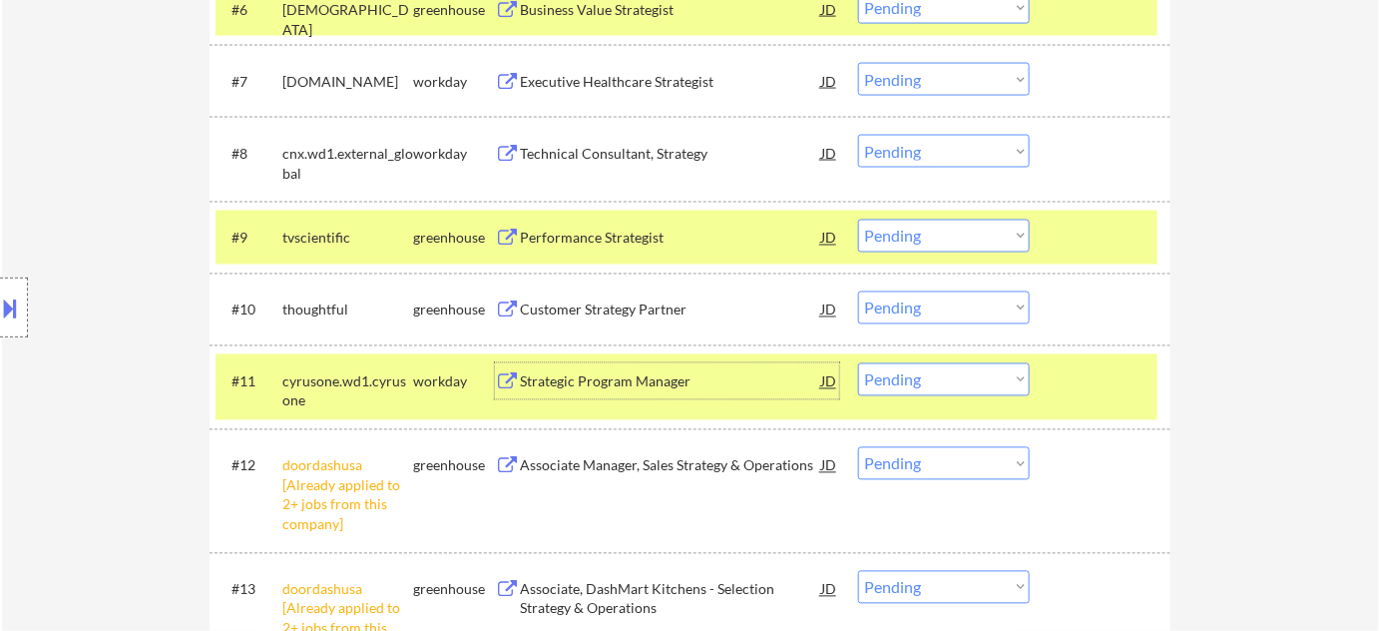
click at [936, 374] on select "Choose an option... Pending Applied Excluded (Questions) Excluded (Expired) Exc…" at bounding box center [944, 379] width 172 height 33
click at [858, 363] on select "Choose an option... Pending Applied Excluded (Questions) Excluded (Expired) Exc…" at bounding box center [944, 379] width 172 height 33
select select ""pending""
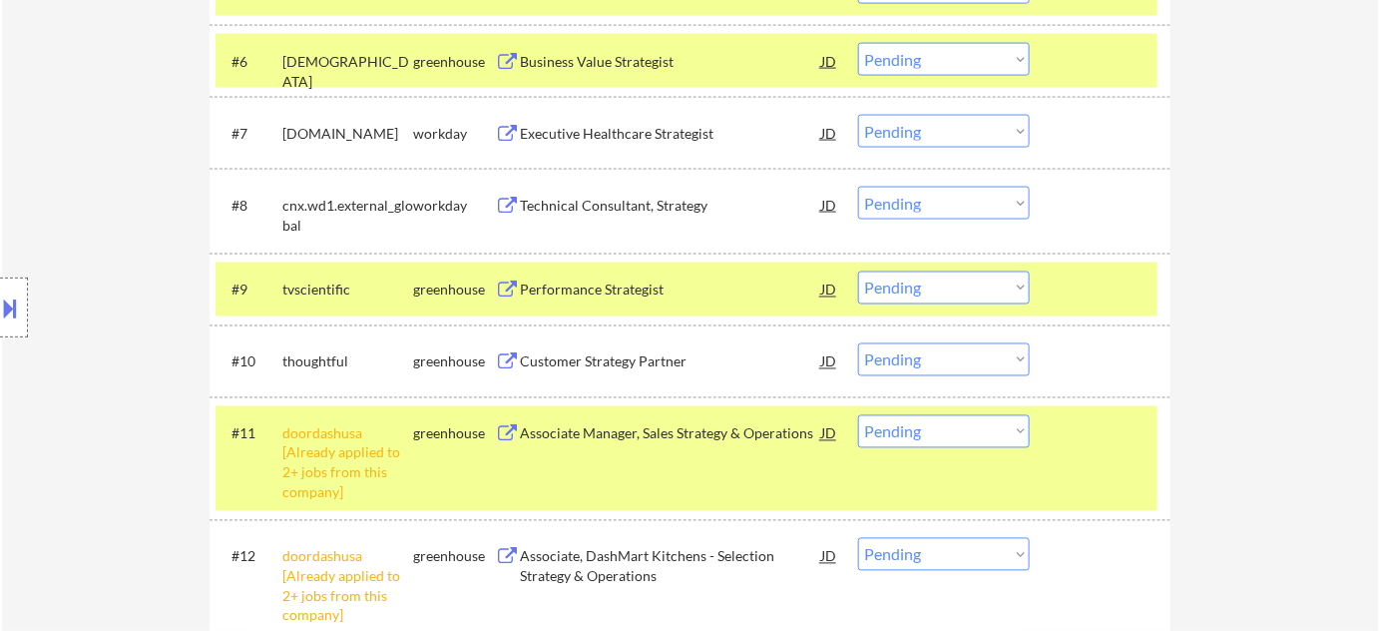
scroll to position [954, 0]
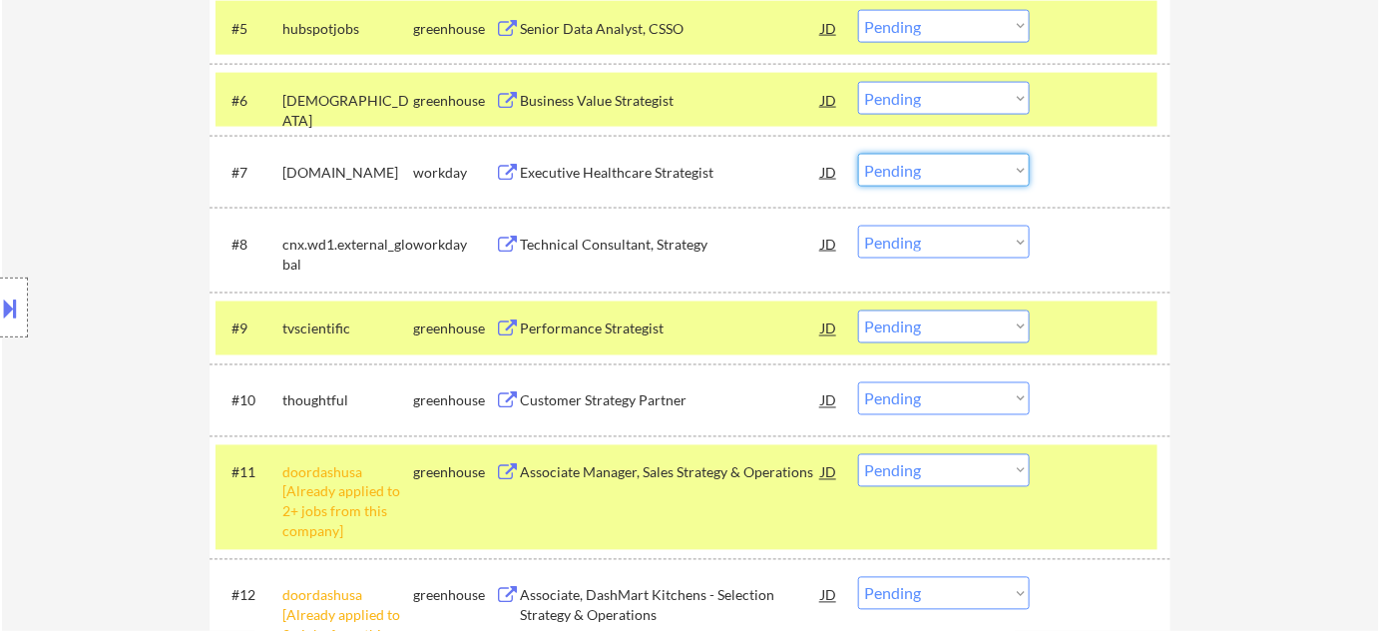
click at [972, 180] on select "Choose an option... Pending Applied Excluded (Questions) Excluded (Expired) Exc…" at bounding box center [944, 170] width 172 height 33
click at [858, 154] on select "Choose an option... Pending Applied Excluded (Questions) Excluded (Expired) Exc…" at bounding box center [944, 170] width 172 height 33
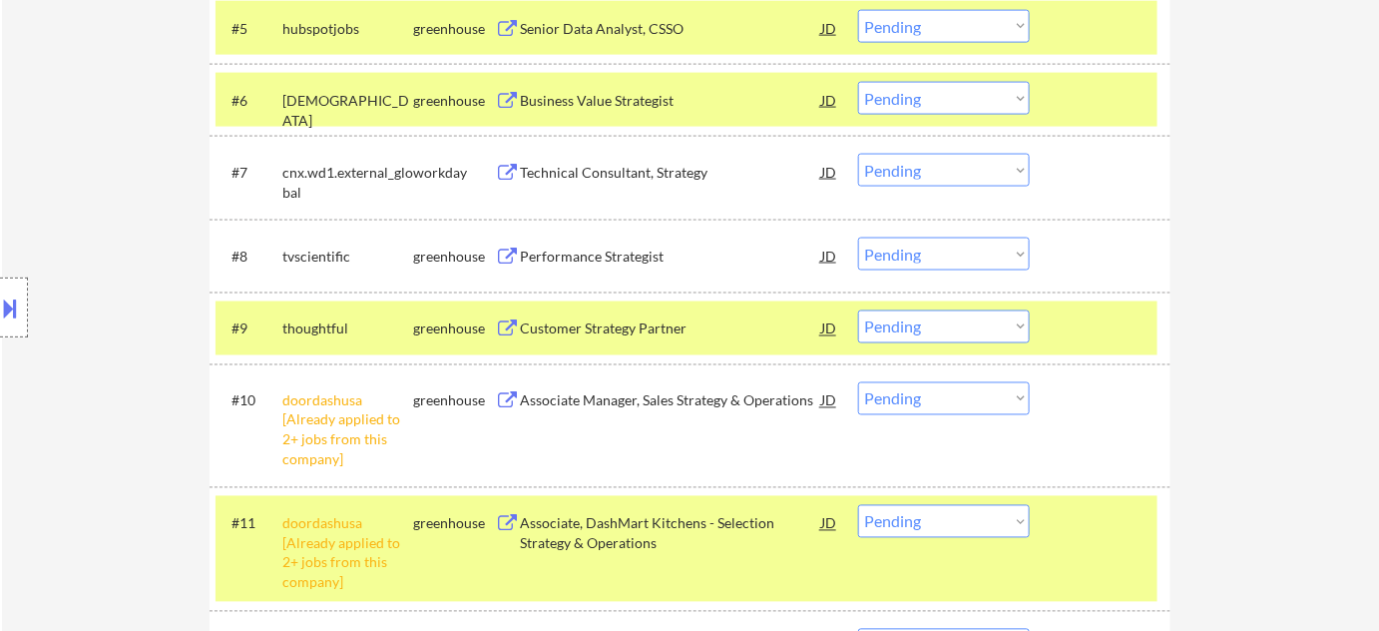
click at [890, 162] on select "Choose an option... Pending Applied Excluded (Questions) Excluded (Expired) Exc…" at bounding box center [944, 170] width 172 height 33
click at [858, 154] on select "Choose an option... Pending Applied Excluded (Questions) Excluded (Expired) Exc…" at bounding box center [944, 170] width 172 height 33
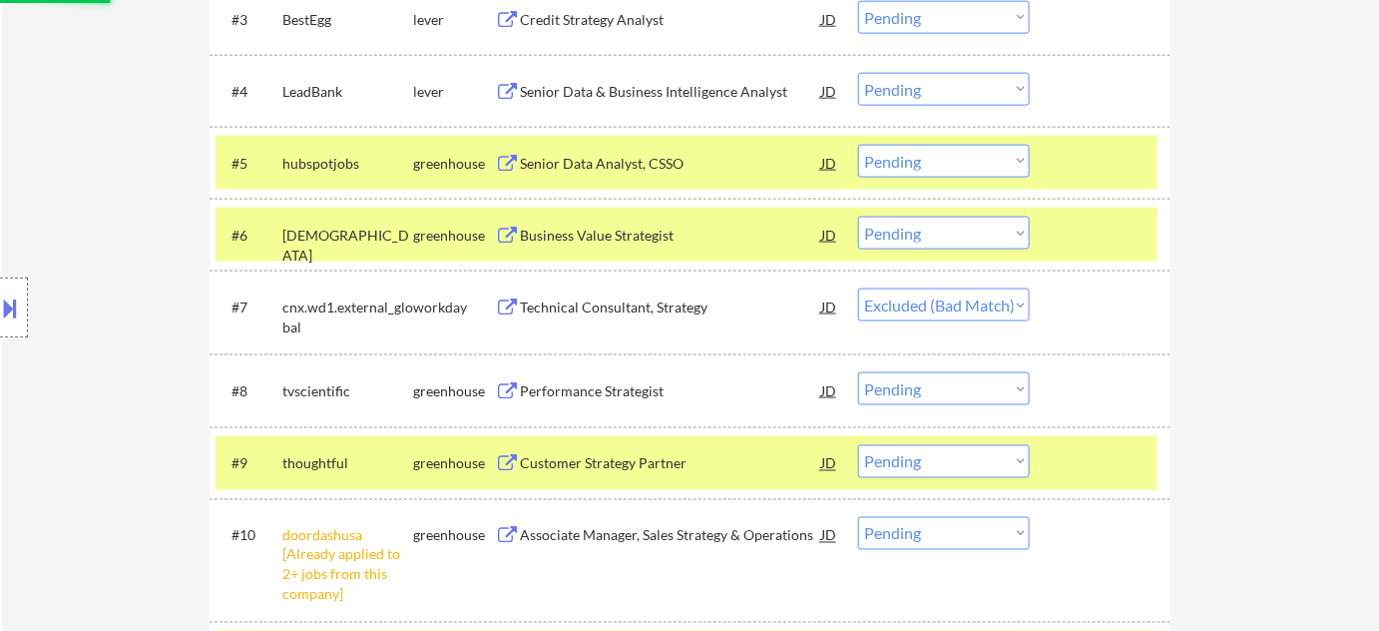
scroll to position [772, 0]
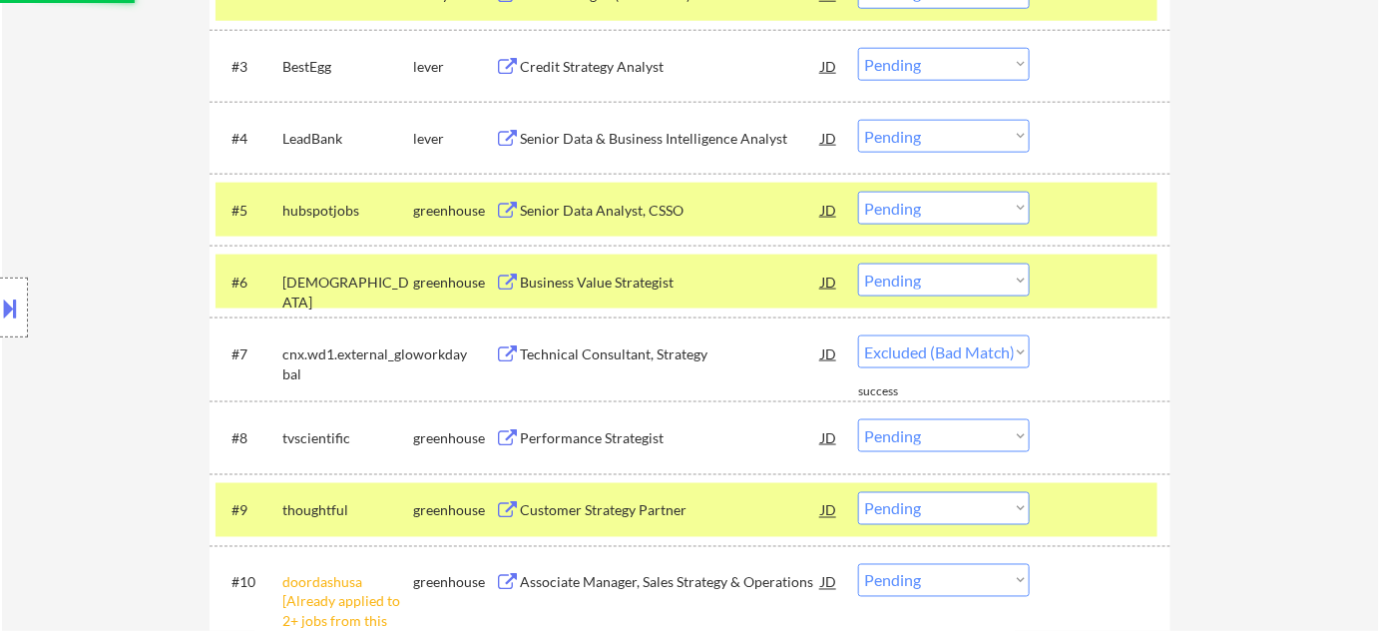
select select ""pending""
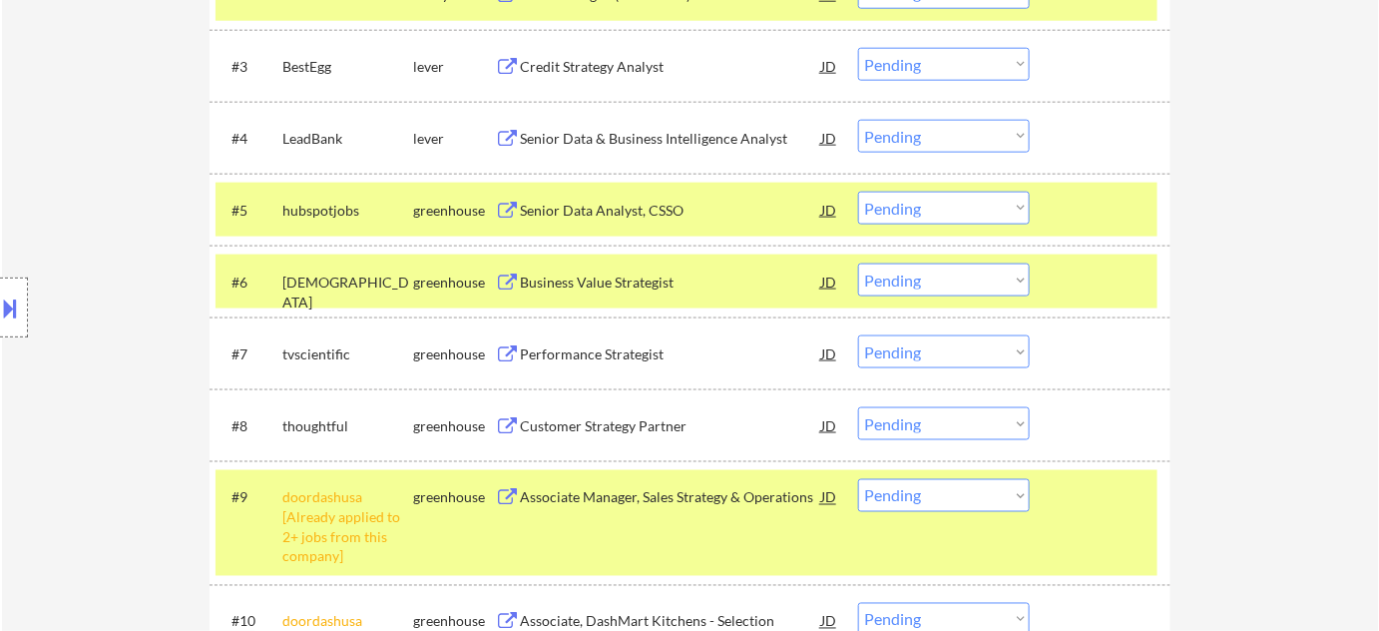
click at [632, 204] on div "Senior Data Analyst, CSSO" at bounding box center [670, 211] width 301 height 20
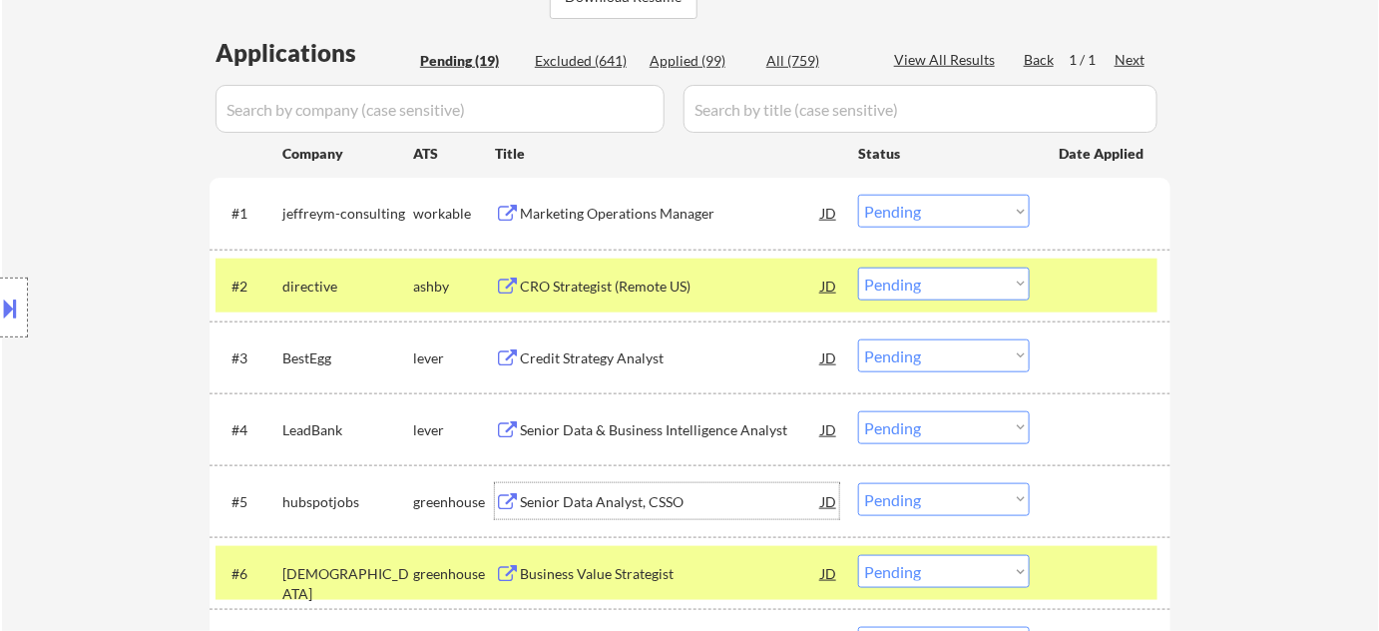
scroll to position [409, 0]
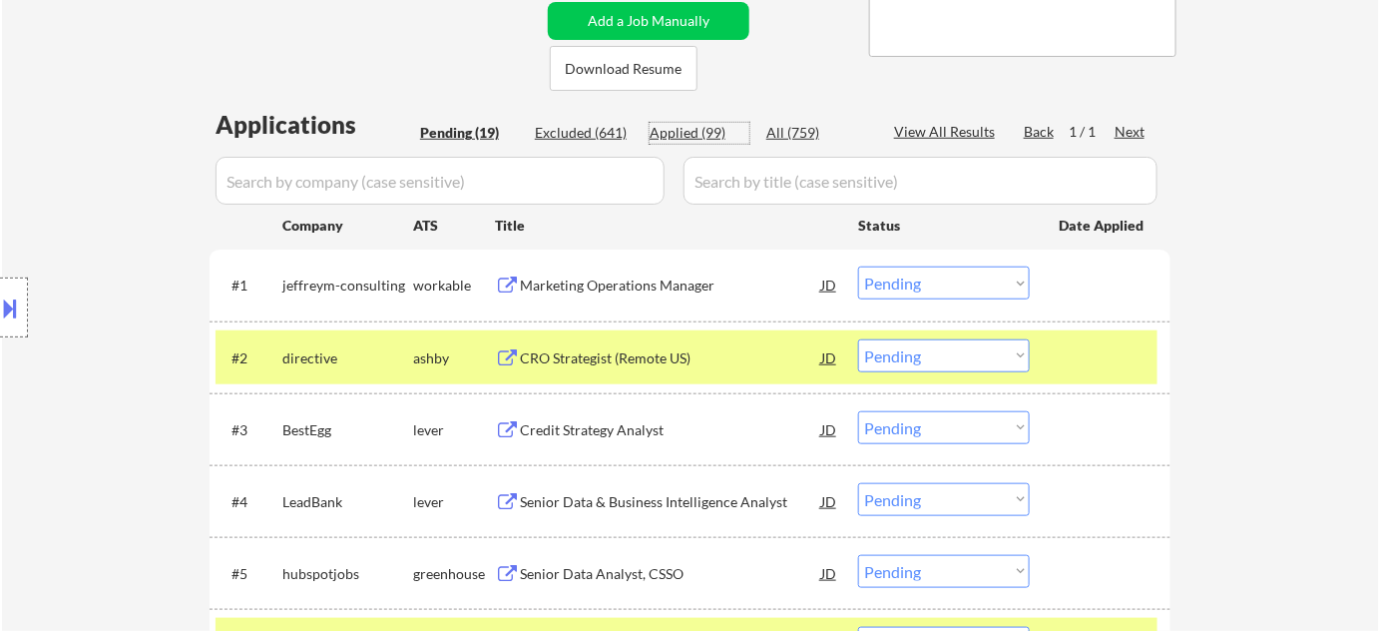
click at [708, 128] on div "Applied (99)" at bounding box center [700, 133] width 100 height 20
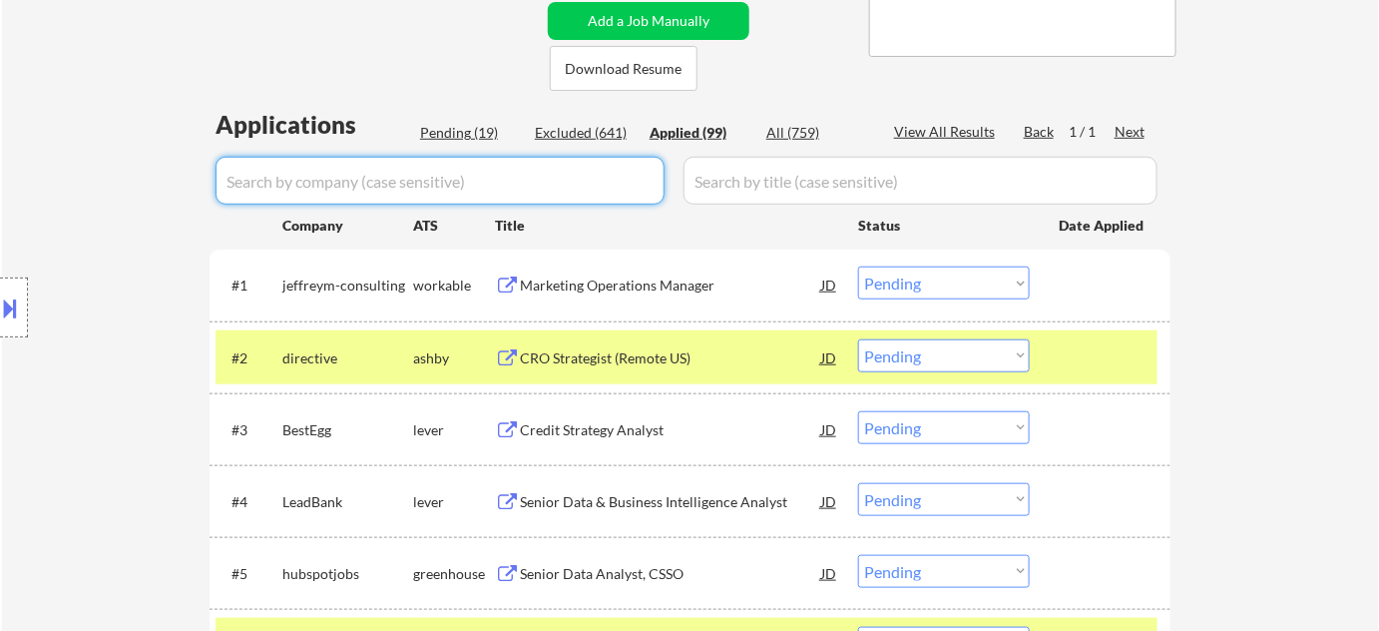
click at [639, 180] on input "input" at bounding box center [440, 181] width 449 height 48
type input "hubspot"
select select ""applied""
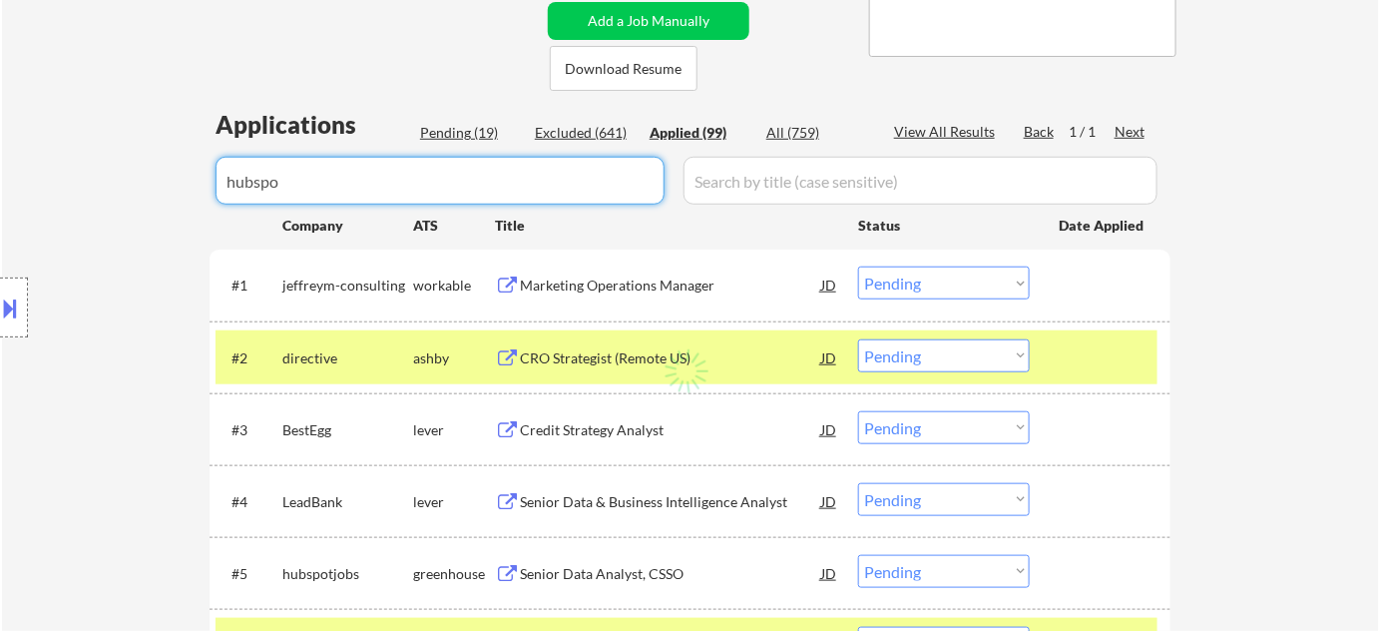
select select ""applied""
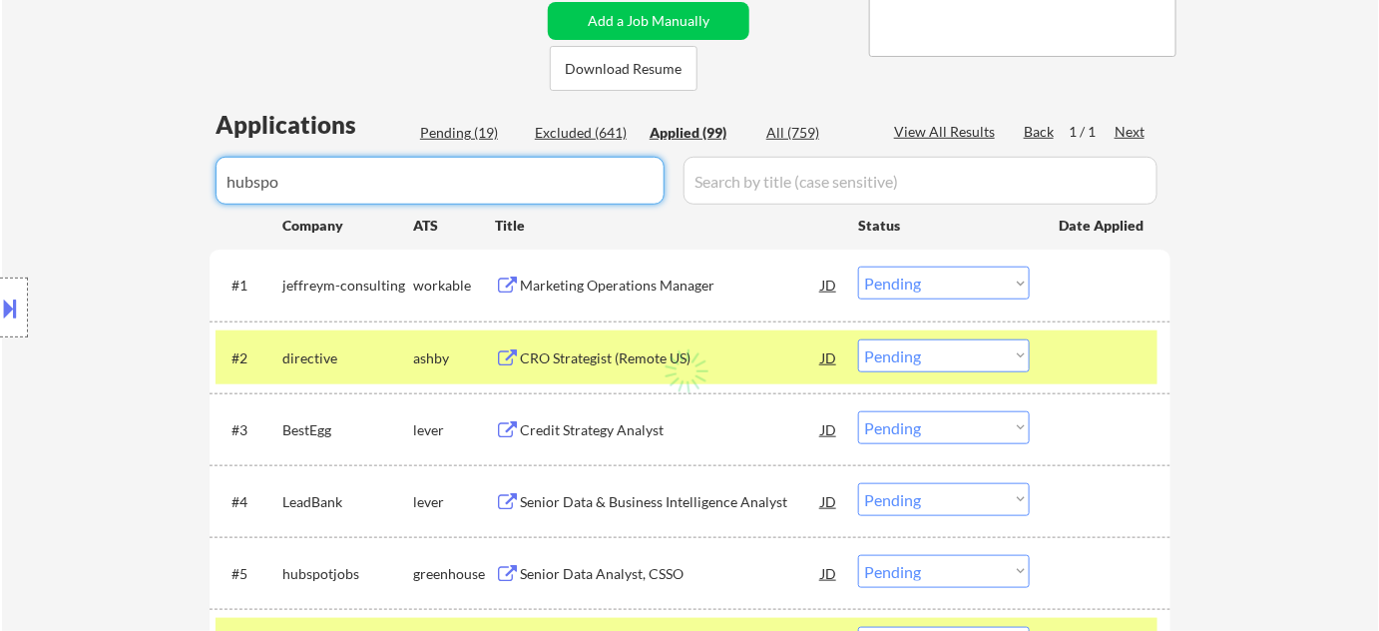
select select ""applied""
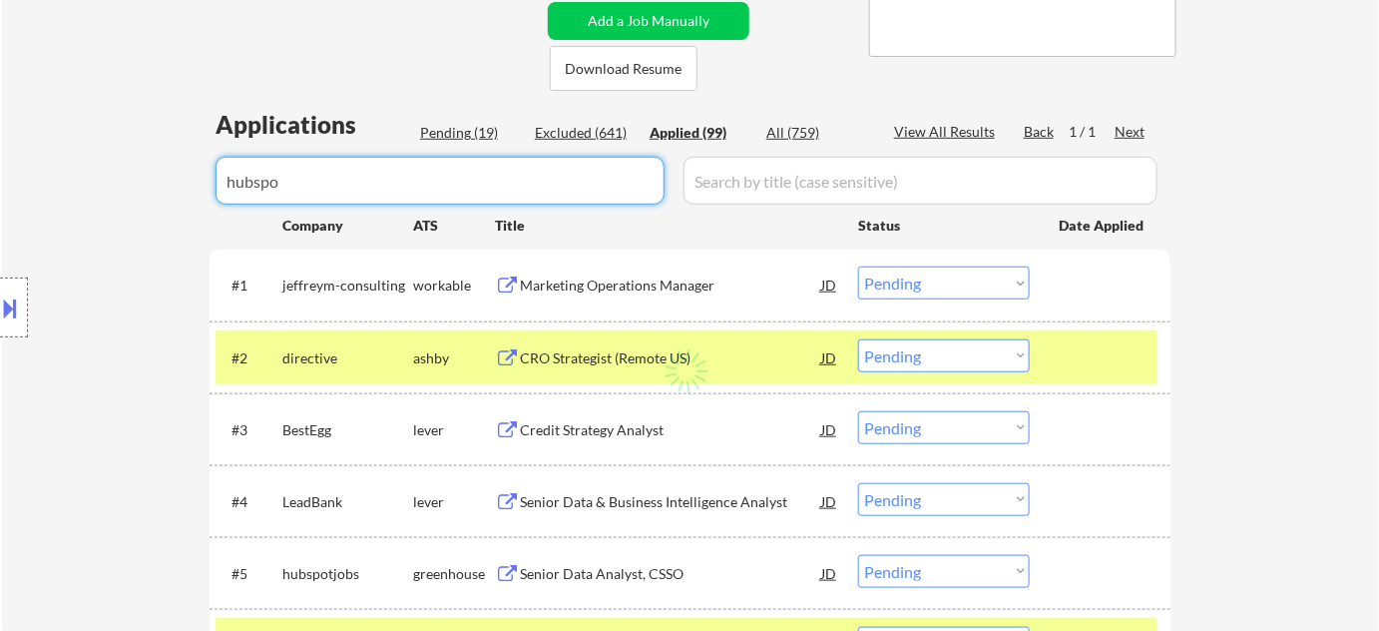
select select ""applied""
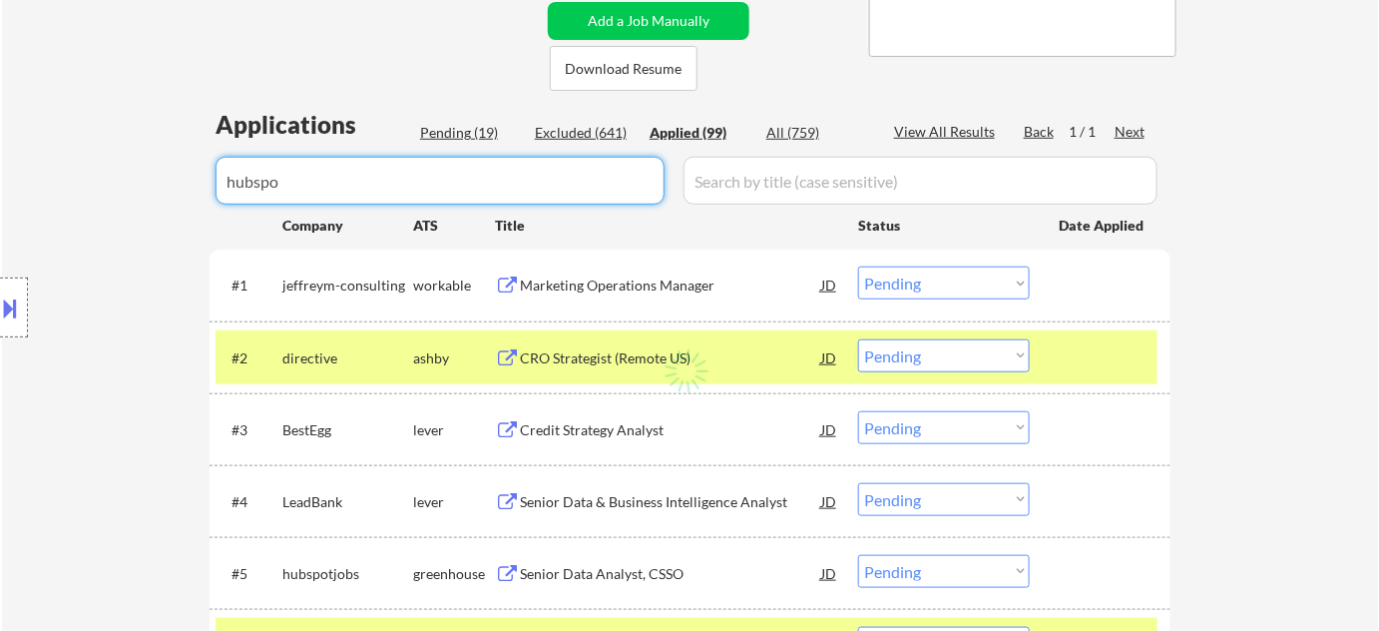
select select ""applied""
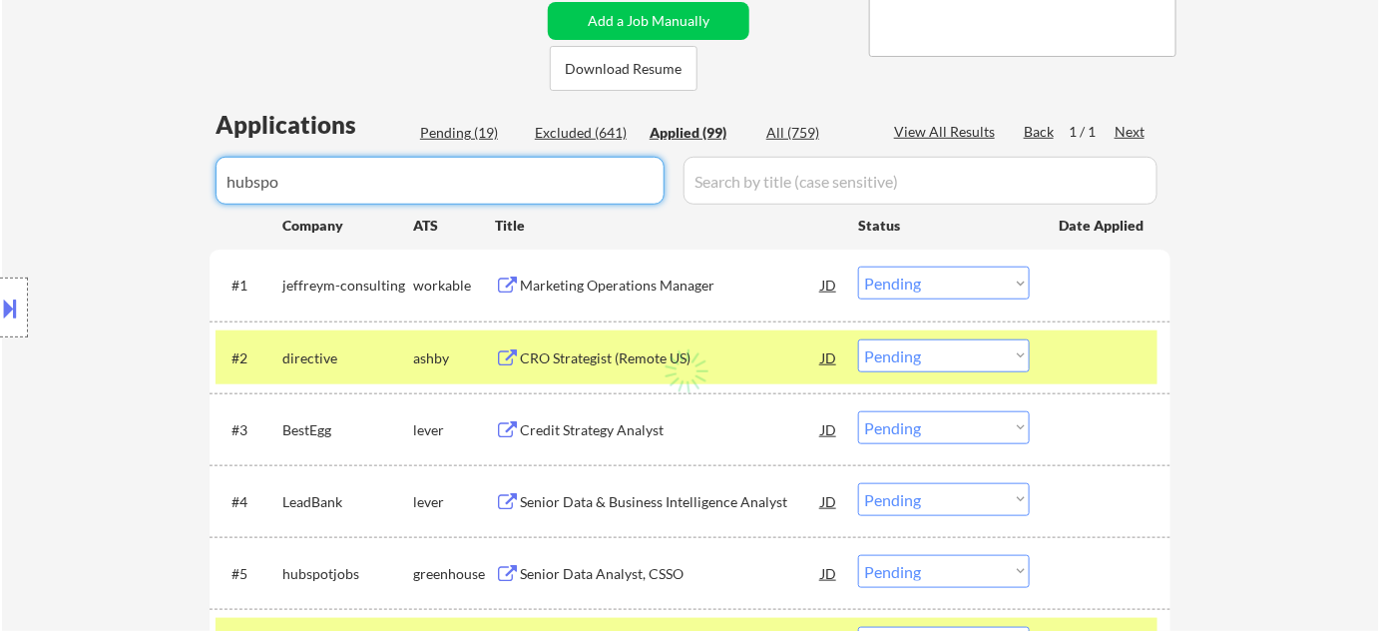
select select ""applied""
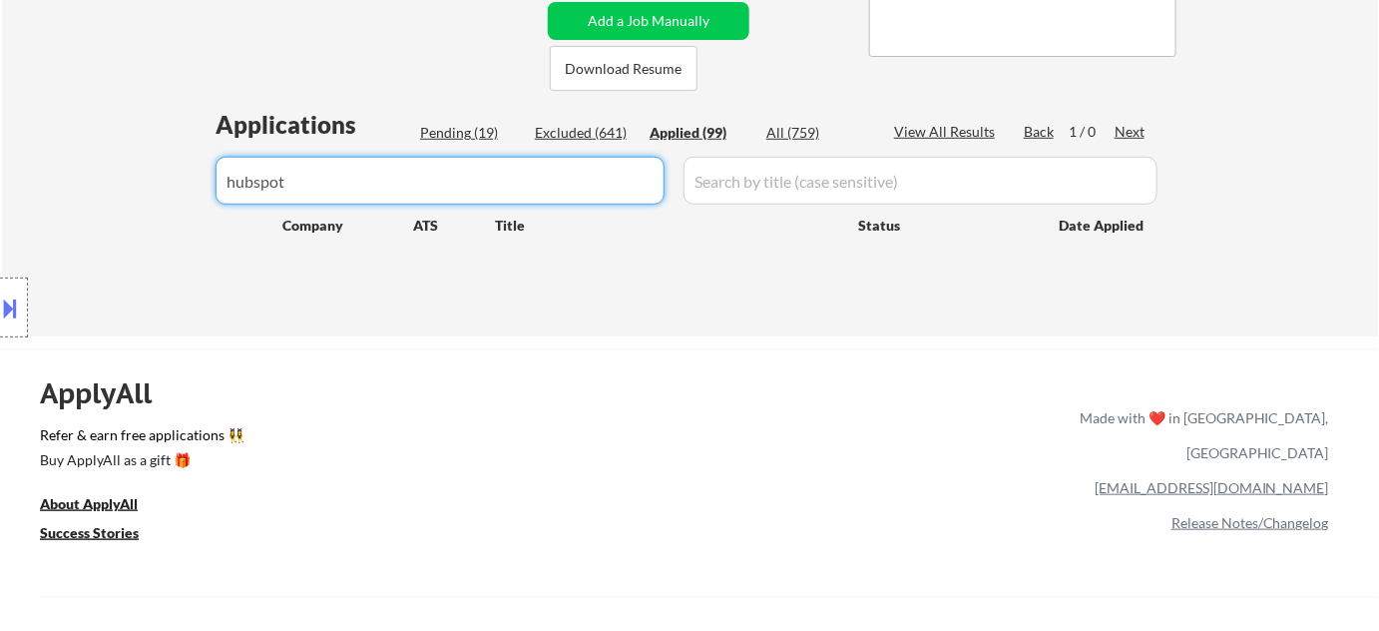
drag, startPoint x: 211, startPoint y: 181, endPoint x: 37, endPoint y: 181, distance: 173.6
click at [449, 121] on div "Applications Pending (19) Excluded (641) Applied (99) All (759) View All Result…" at bounding box center [690, 203] width 961 height 191
click at [452, 131] on div "Pending (19)" at bounding box center [470, 133] width 100 height 20
click at [457, 133] on div "Pending (19)" at bounding box center [470, 133] width 100 height 20
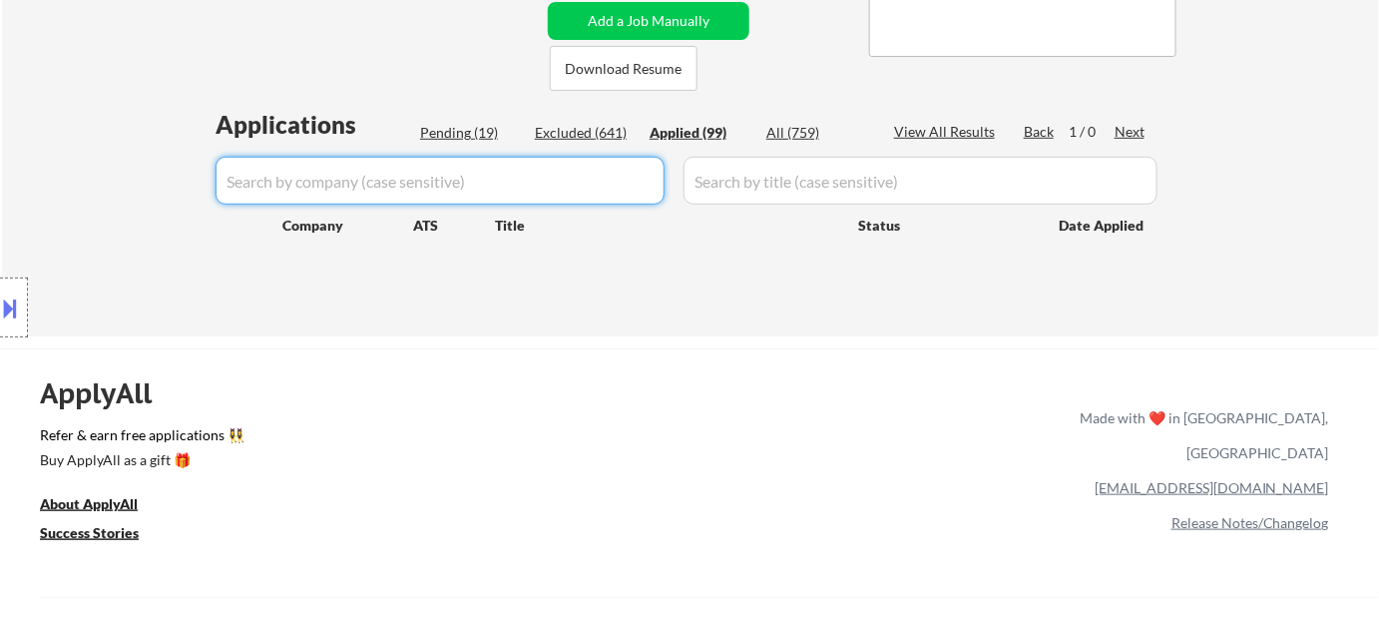
click at [470, 132] on div "Pending (19)" at bounding box center [470, 133] width 100 height 20
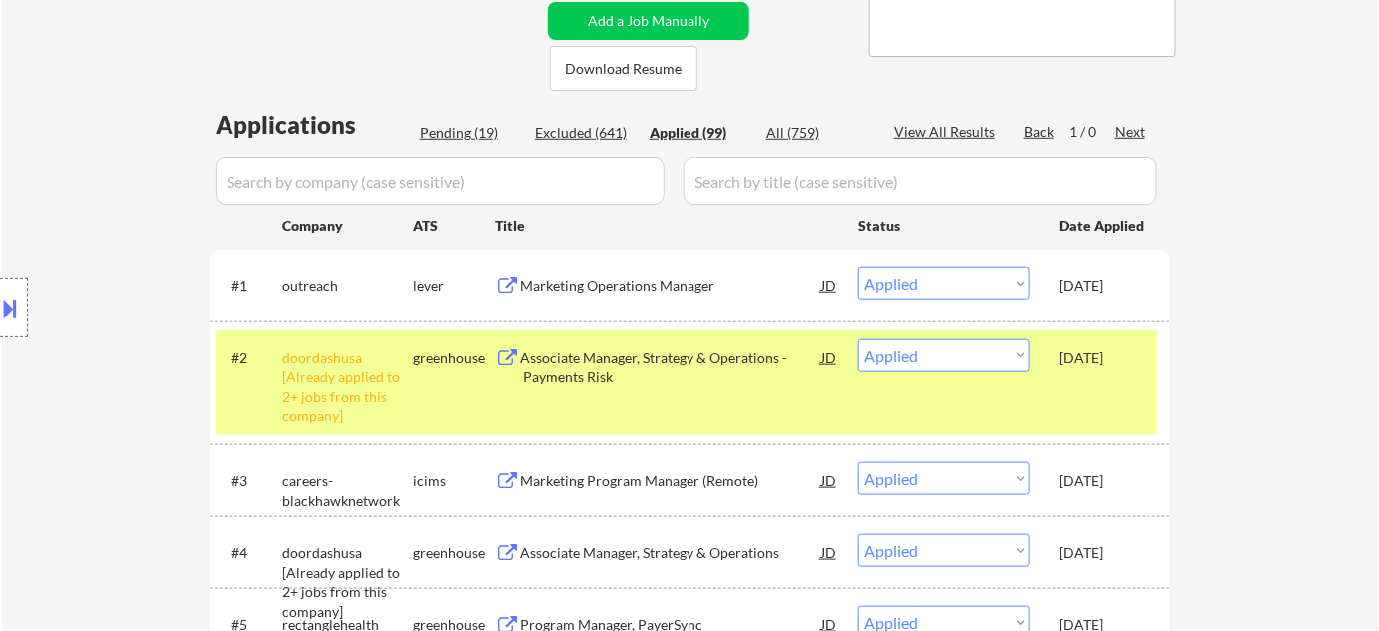
select select ""pending""
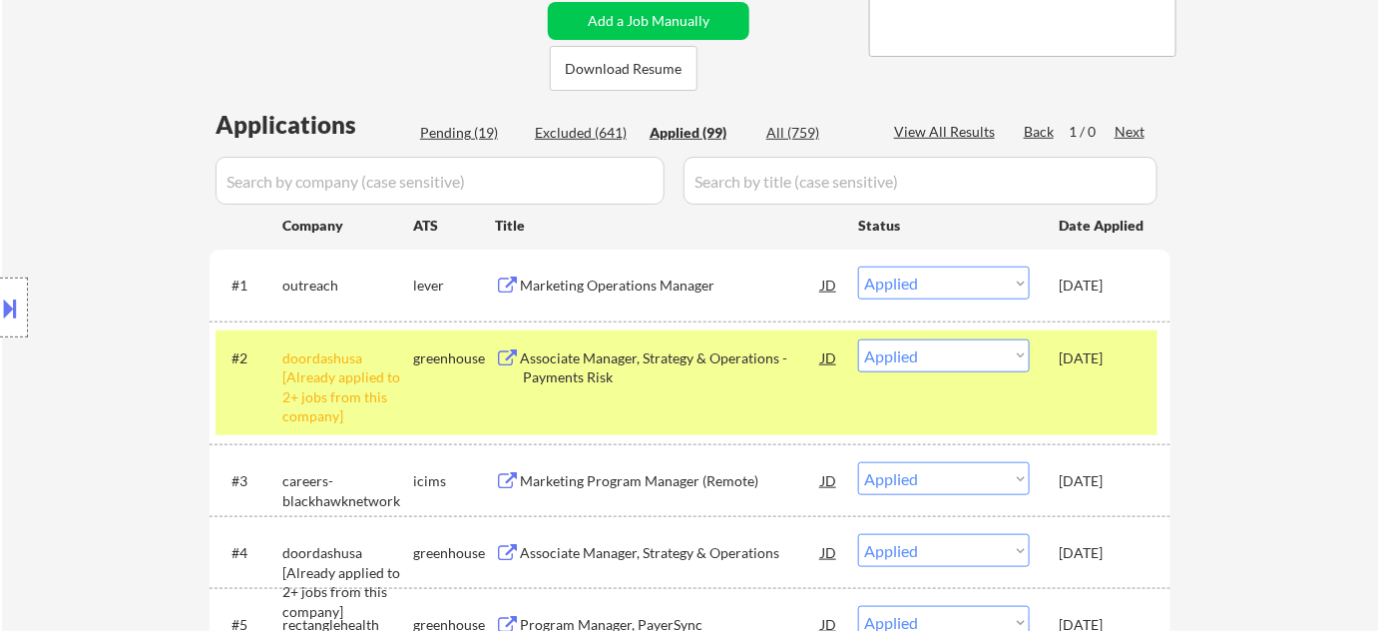
select select ""pending""
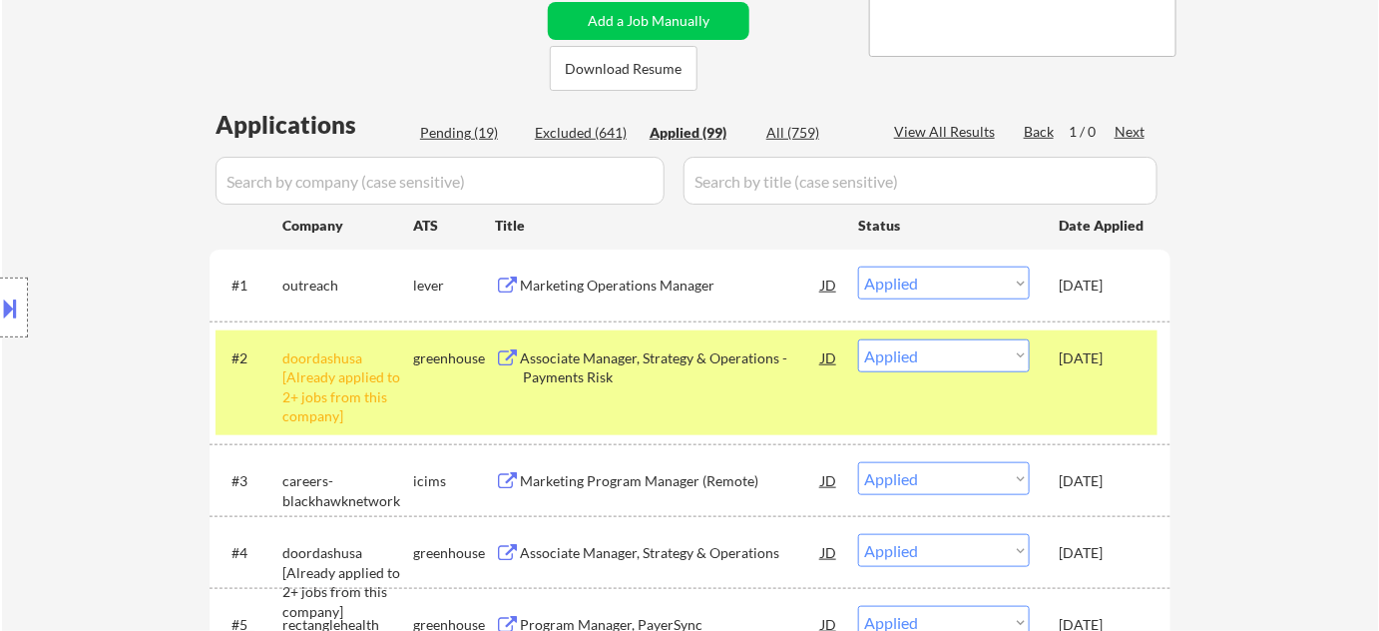
select select ""pending""
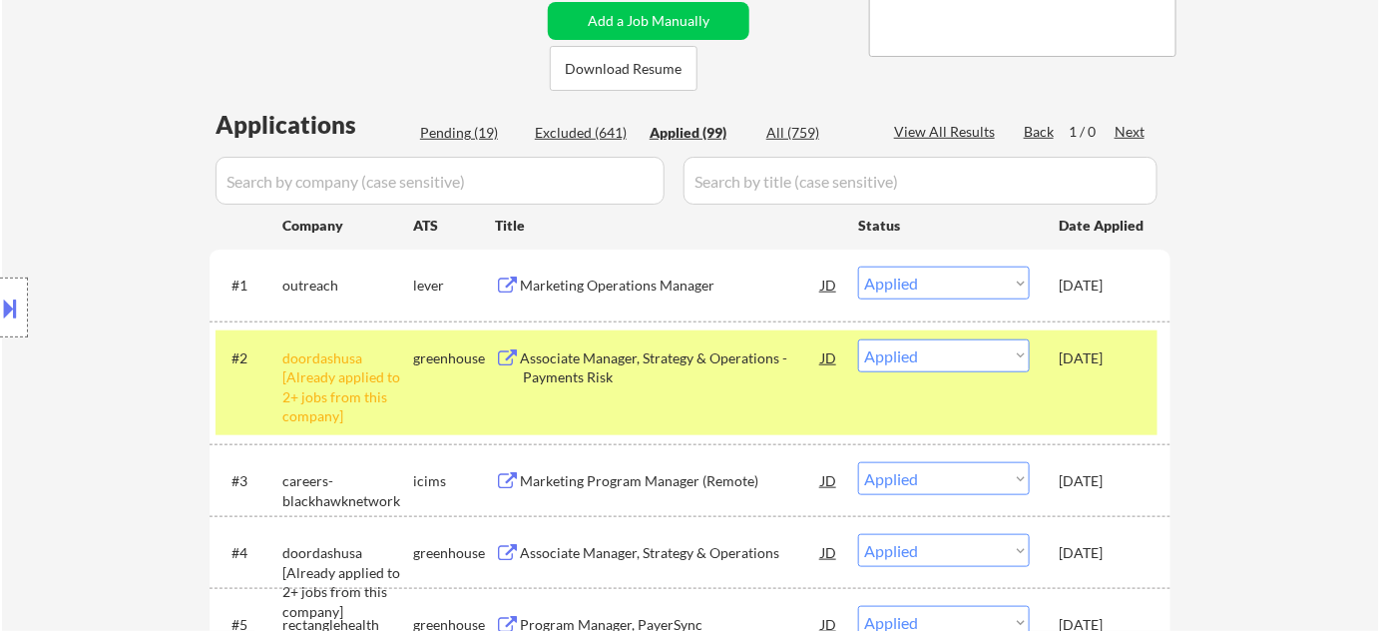
select select ""pending""
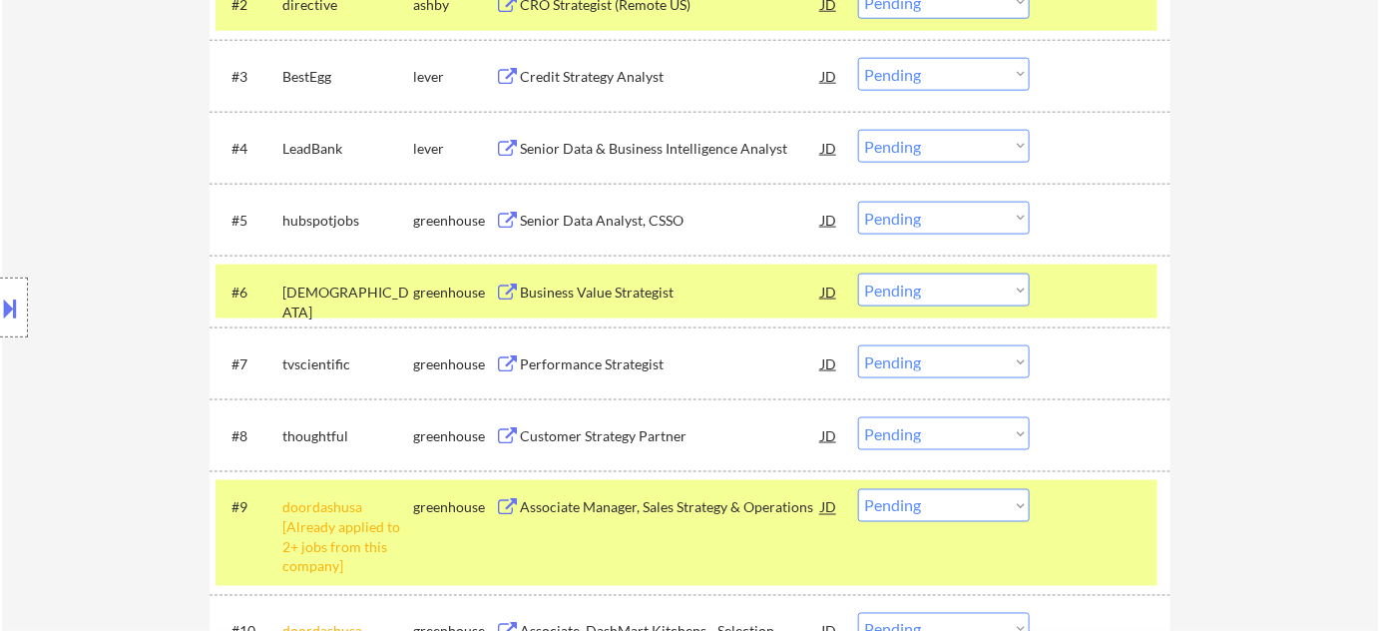
scroll to position [682, 0]
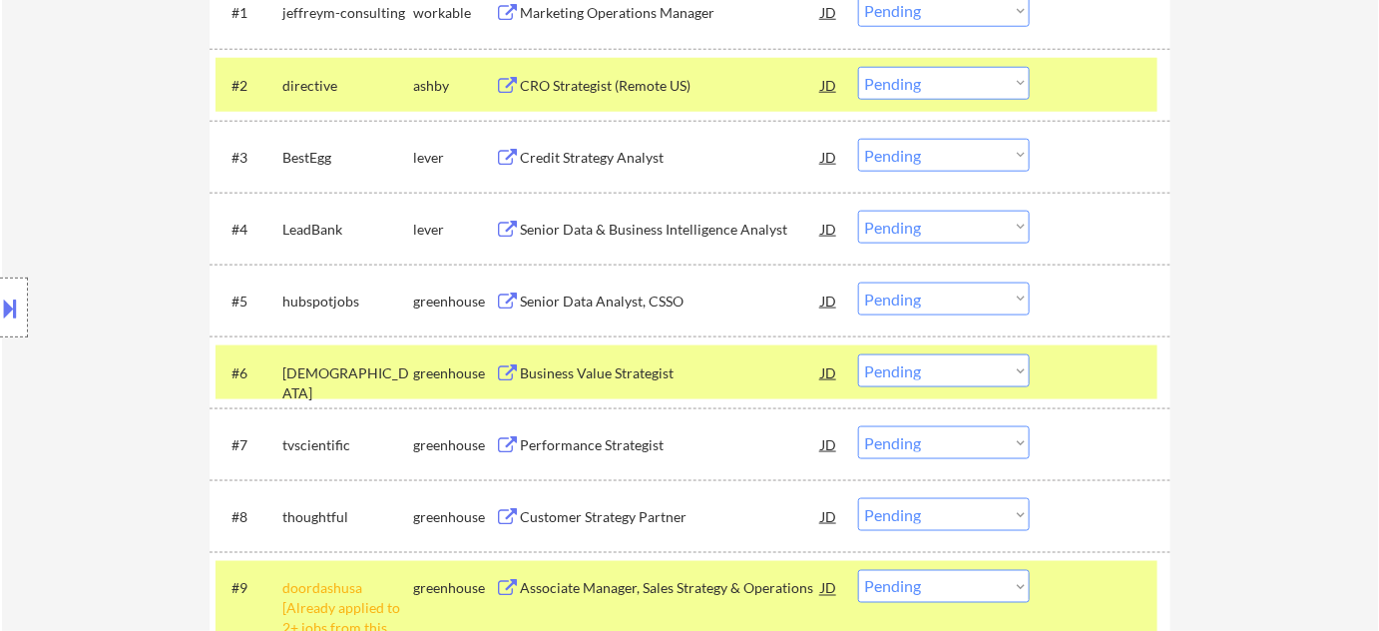
click at [898, 295] on select "Choose an option... Pending Applied Excluded (Questions) Excluded (Expired) Exc…" at bounding box center [944, 298] width 172 height 33
click at [858, 282] on select "Choose an option... Pending Applied Excluded (Questions) Excluded (Expired) Exc…" at bounding box center [944, 298] width 172 height 33
select select ""pending""
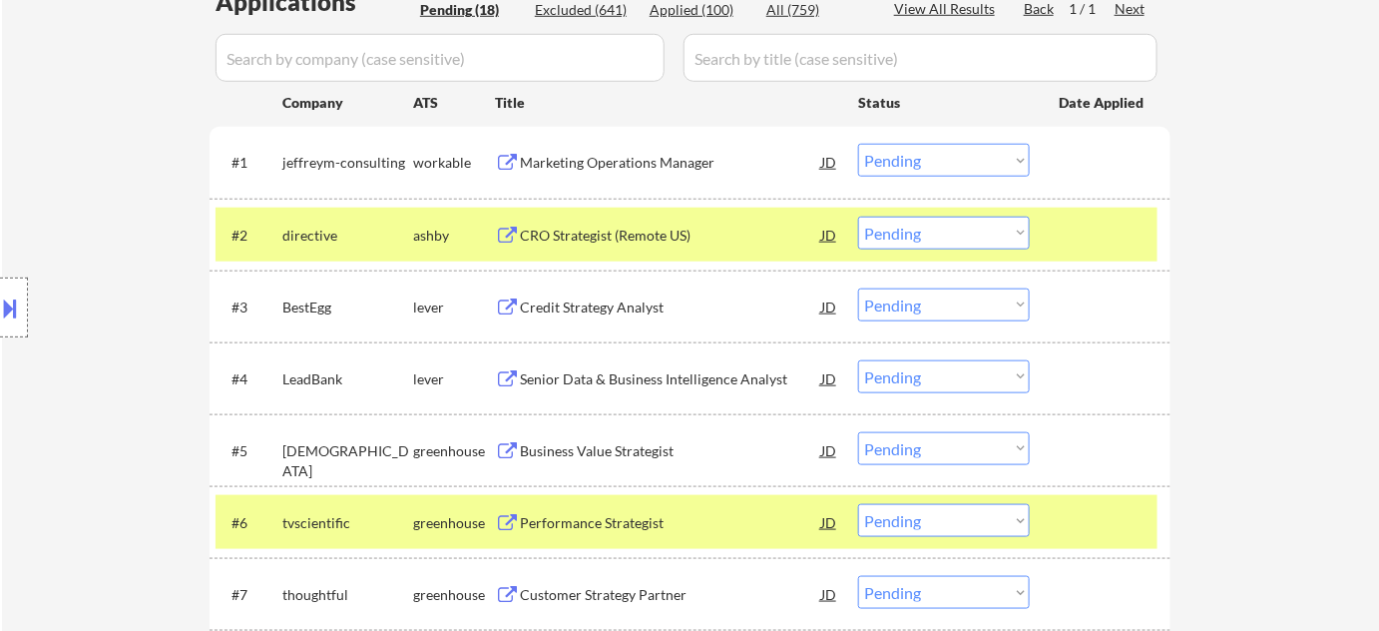
scroll to position [500, 0]
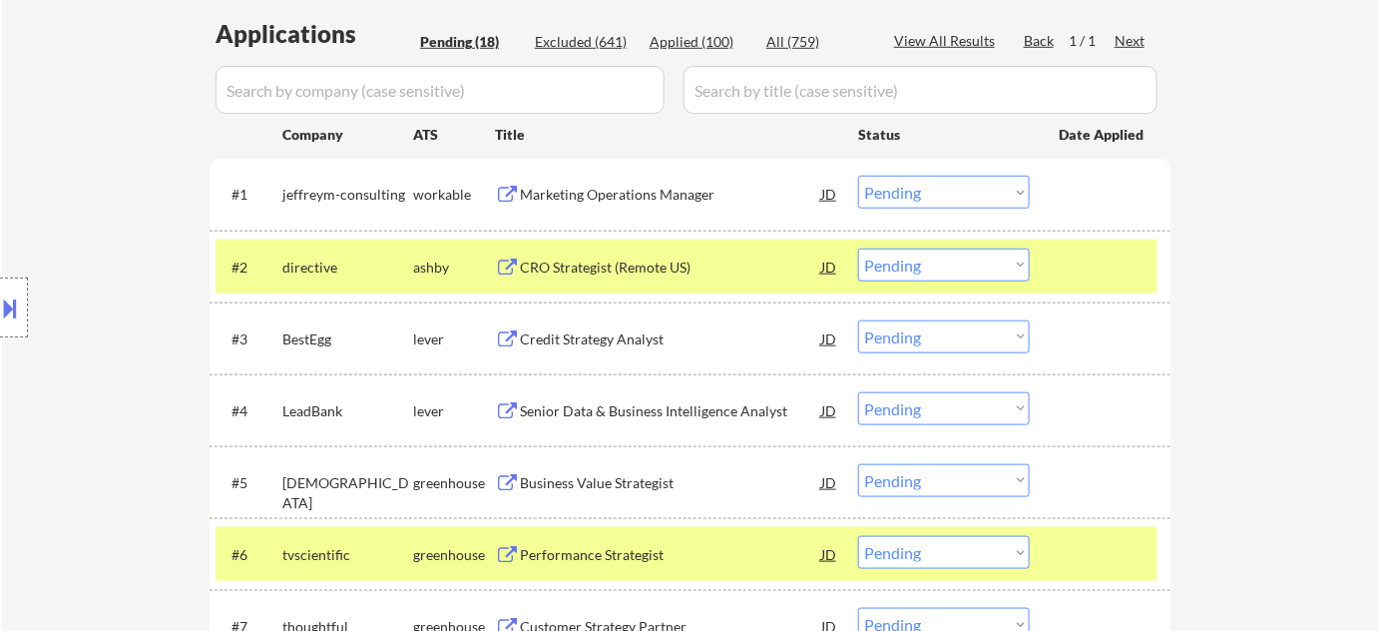
click at [963, 201] on select "Choose an option... Pending Applied Excluded (Questions) Excluded (Expired) Exc…" at bounding box center [944, 192] width 172 height 33
click at [858, 176] on select "Choose an option... Pending Applied Excluded (Questions) Excluded (Expired) Exc…" at bounding box center [944, 192] width 172 height 33
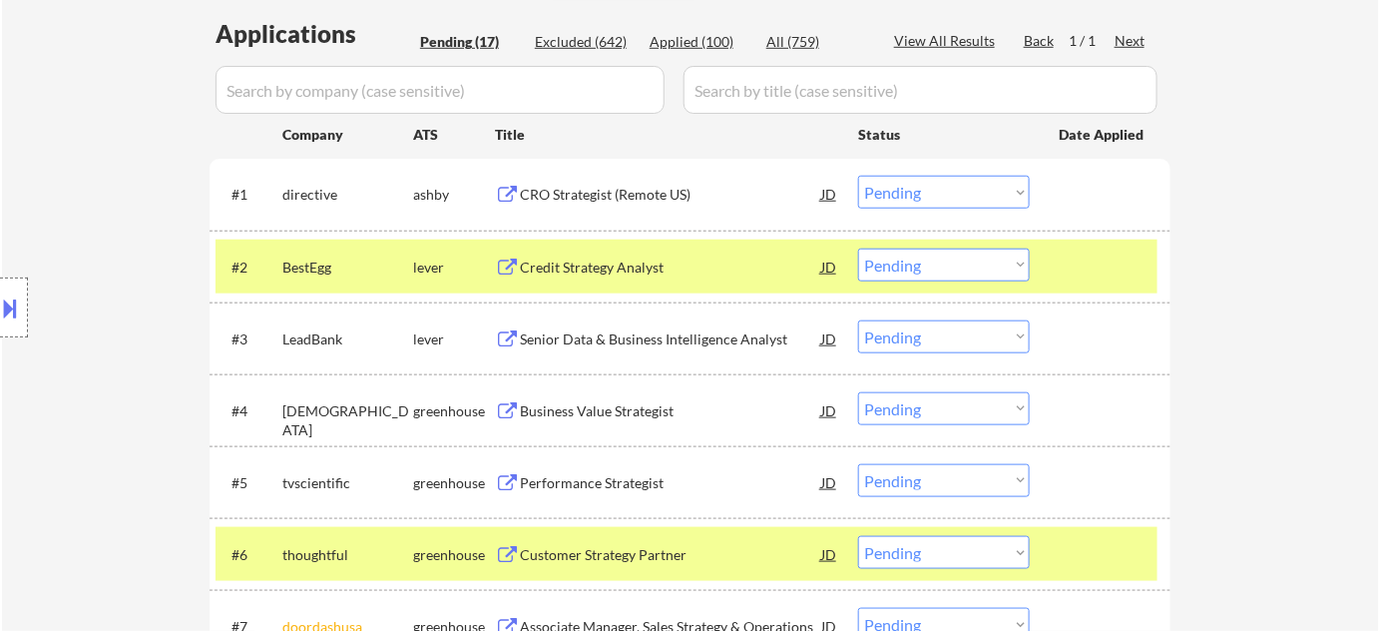
click at [966, 182] on select "Choose an option... Pending Applied Excluded (Questions) Excluded (Expired) Exc…" at bounding box center [944, 192] width 172 height 33
click at [858, 176] on select "Choose an option... Pending Applied Excluded (Questions) Excluded (Expired) Exc…" at bounding box center [944, 192] width 172 height 33
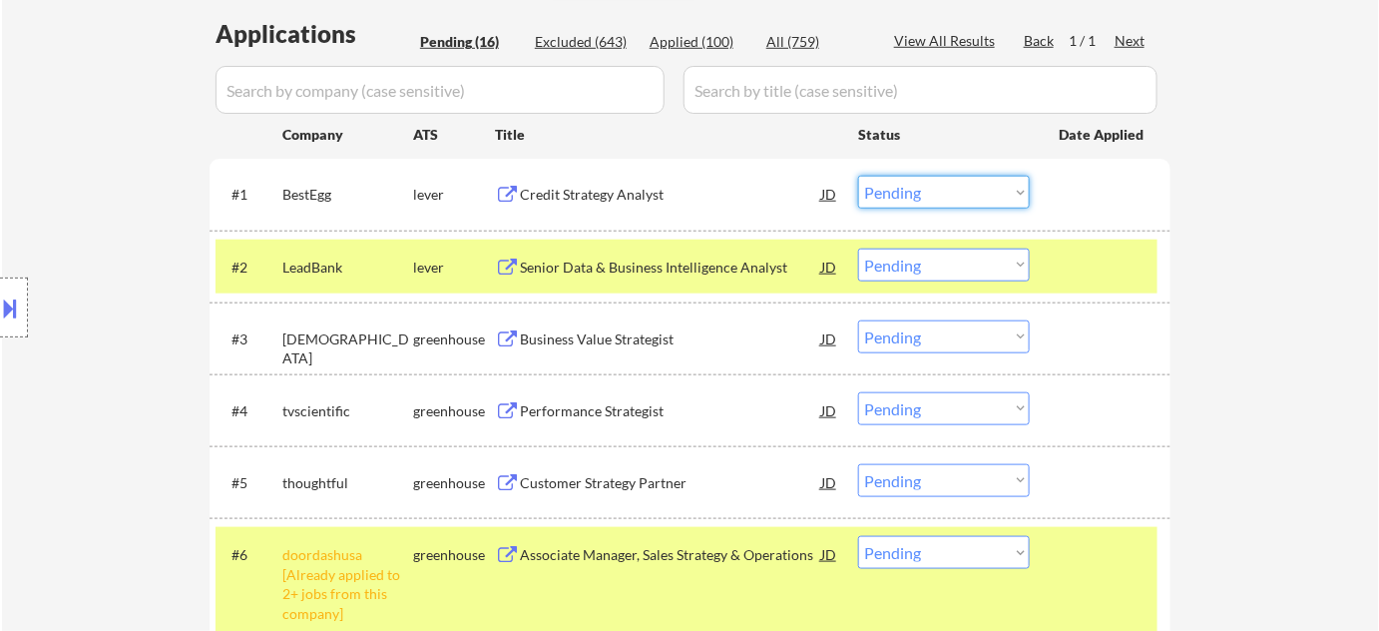
click at [956, 191] on select "Choose an option... Pending Applied Excluded (Questions) Excluded (Expired) Exc…" at bounding box center [944, 192] width 172 height 33
click at [858, 176] on select "Choose an option... Pending Applied Excluded (Questions) Excluded (Expired) Exc…" at bounding box center [944, 192] width 172 height 33
select select ""pending""
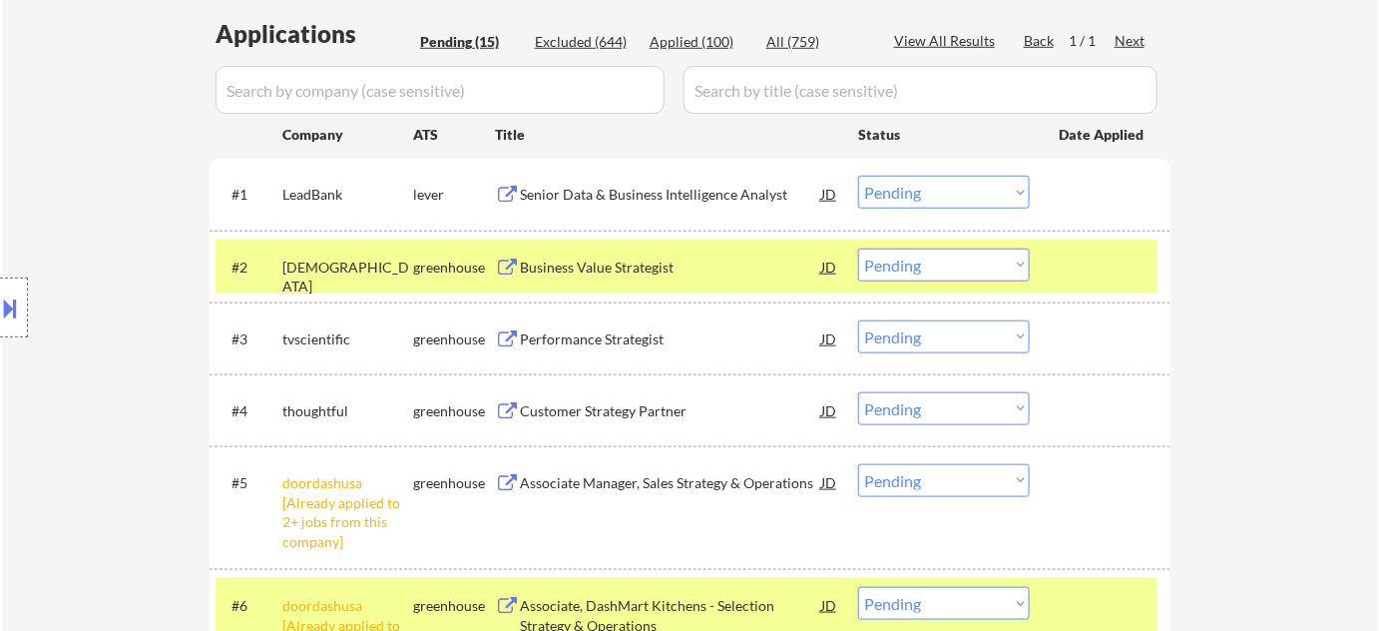
click at [927, 265] on select "Choose an option... Pending Applied Excluded (Questions) Excluded (Expired) Exc…" at bounding box center [944, 264] width 172 height 33
click at [858, 248] on select "Choose an option... Pending Applied Excluded (Questions) Excluded (Expired) Exc…" at bounding box center [944, 264] width 172 height 33
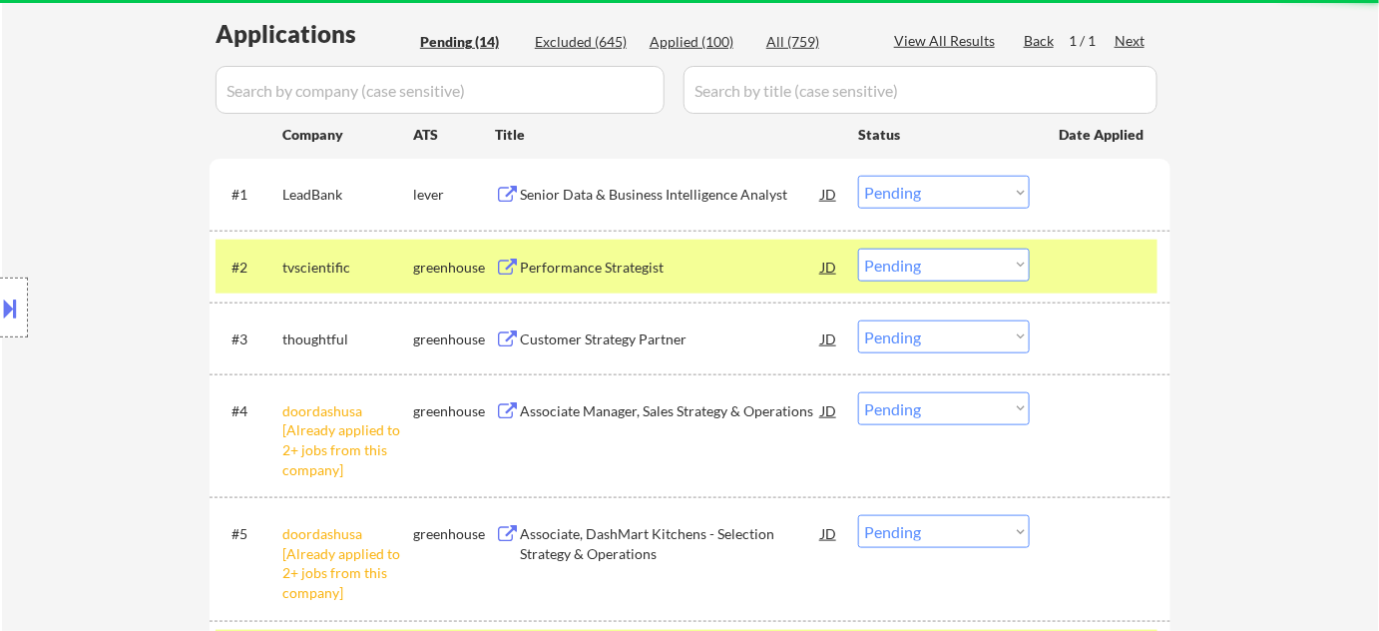
click at [951, 261] on select "Choose an option... Pending Applied Excluded (Questions) Excluded (Expired) Exc…" at bounding box center [944, 264] width 172 height 33
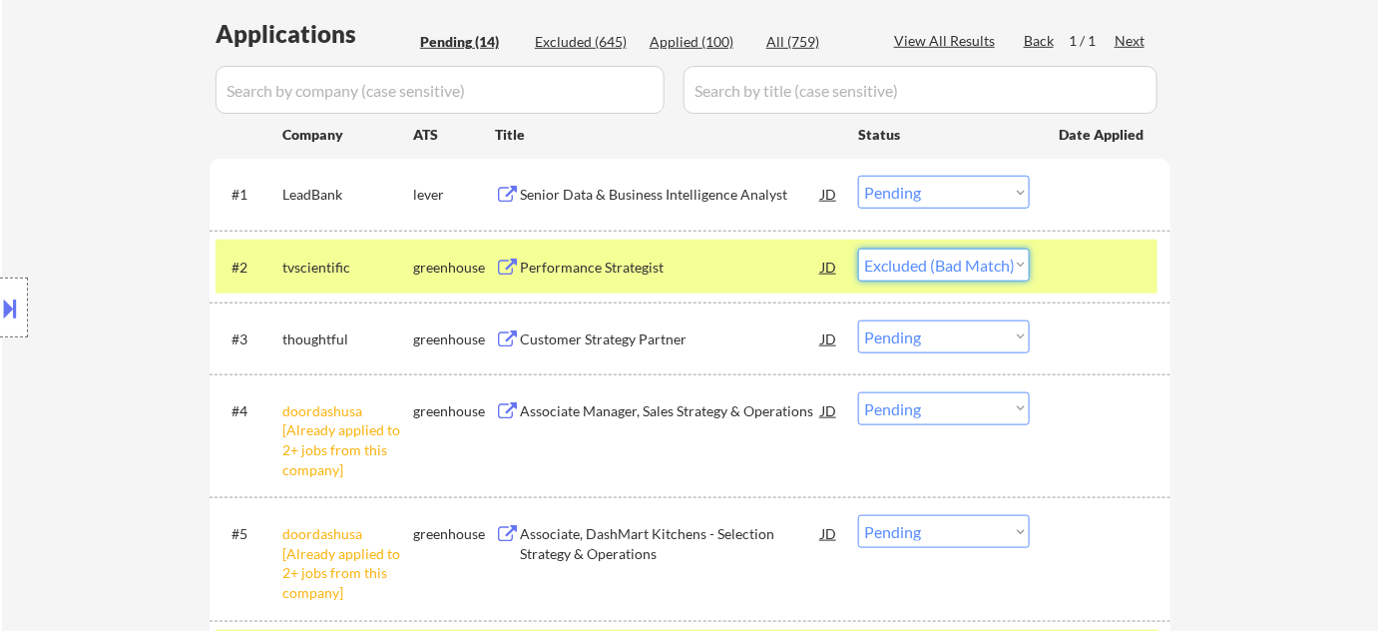
click at [858, 248] on select "Choose an option... Pending Applied Excluded (Questions) Excluded (Expired) Exc…" at bounding box center [944, 264] width 172 height 33
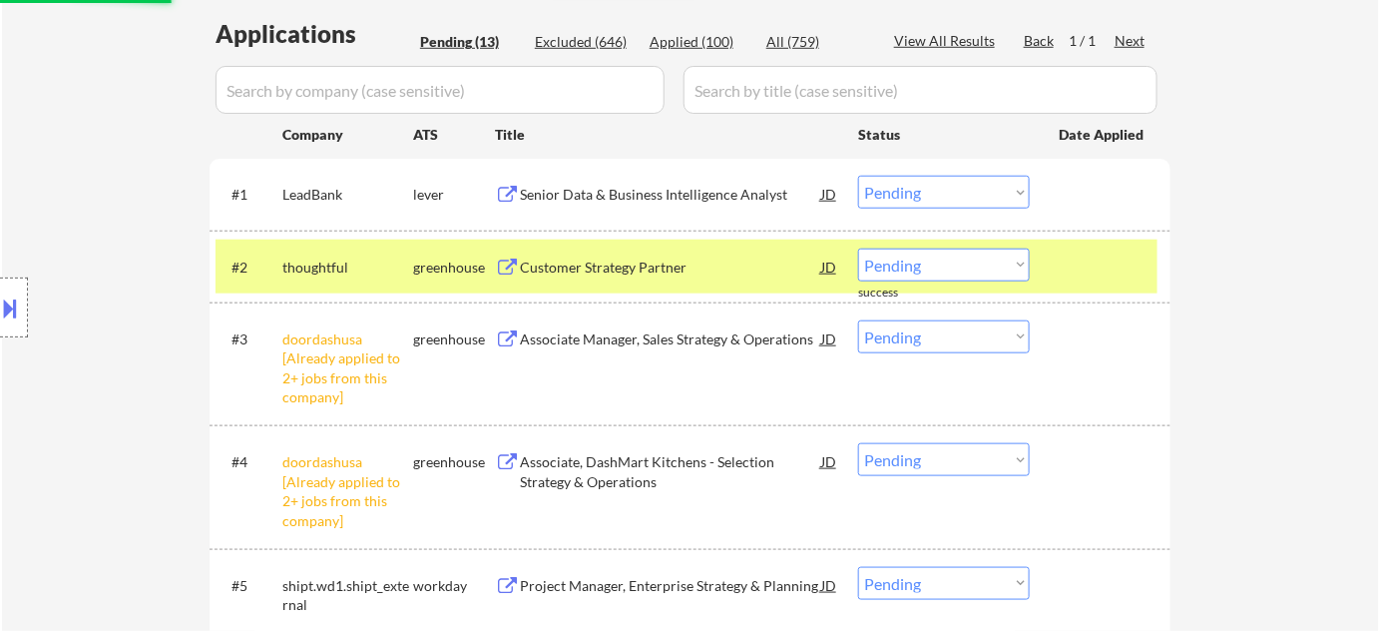
click at [942, 267] on select "Choose an option... Pending Applied Excluded (Questions) Excluded (Expired) Exc…" at bounding box center [944, 264] width 172 height 33
click at [858, 248] on select "Choose an option... Pending Applied Excluded (Questions) Excluded (Expired) Exc…" at bounding box center [944, 264] width 172 height 33
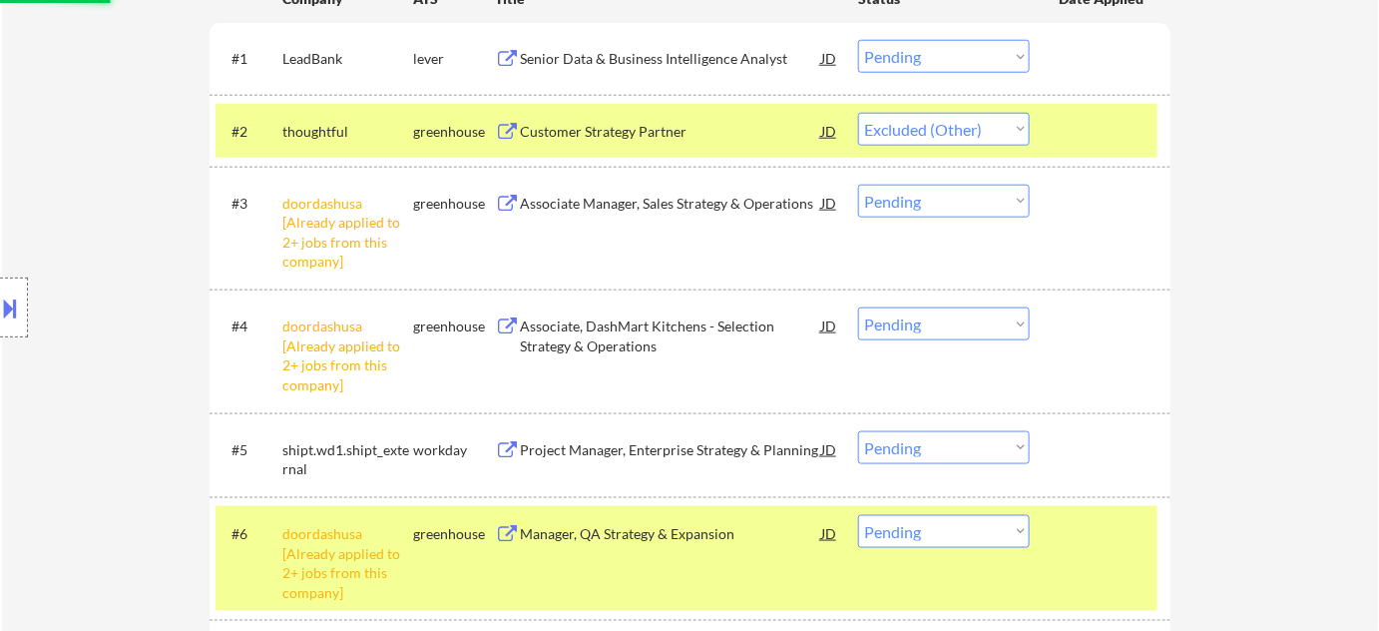
scroll to position [682, 0]
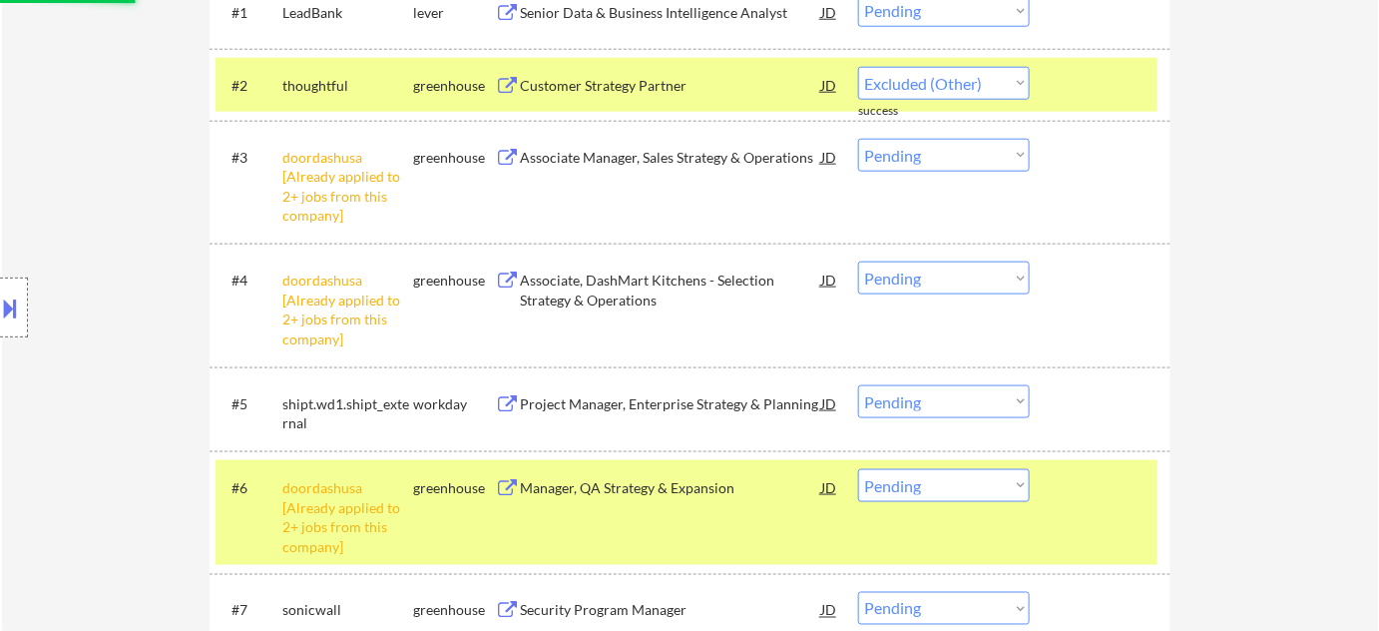
select select ""pending""
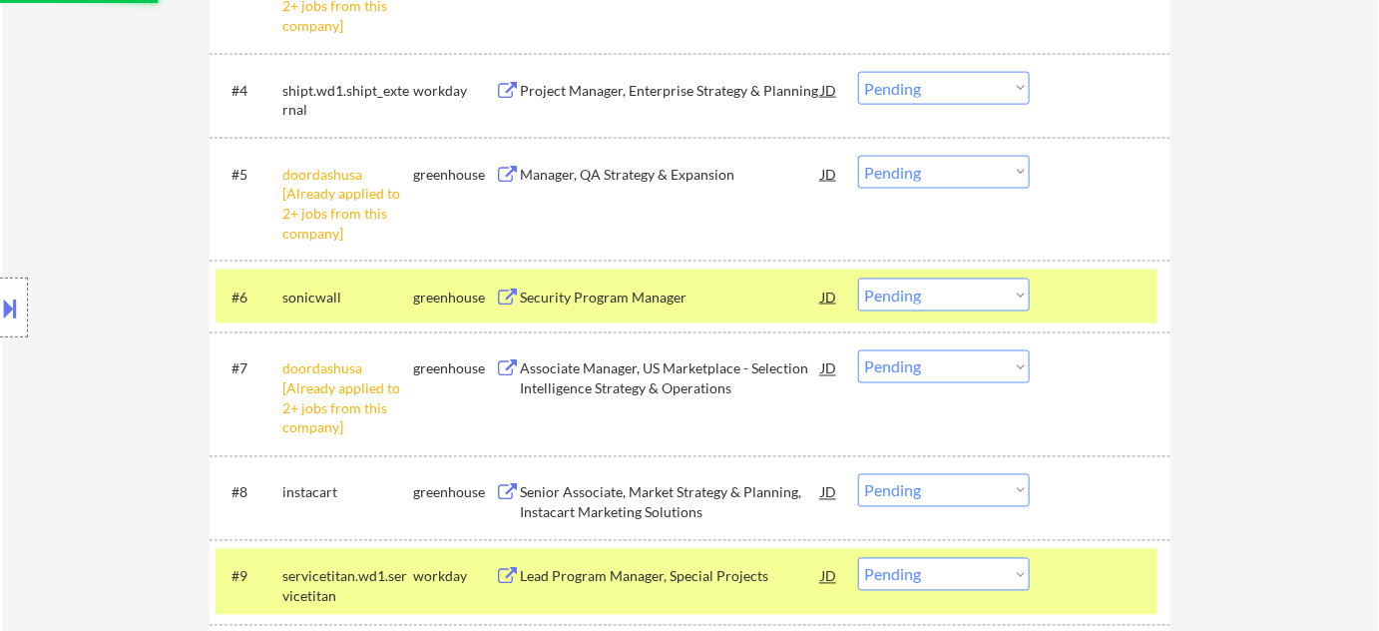
scroll to position [954, 0]
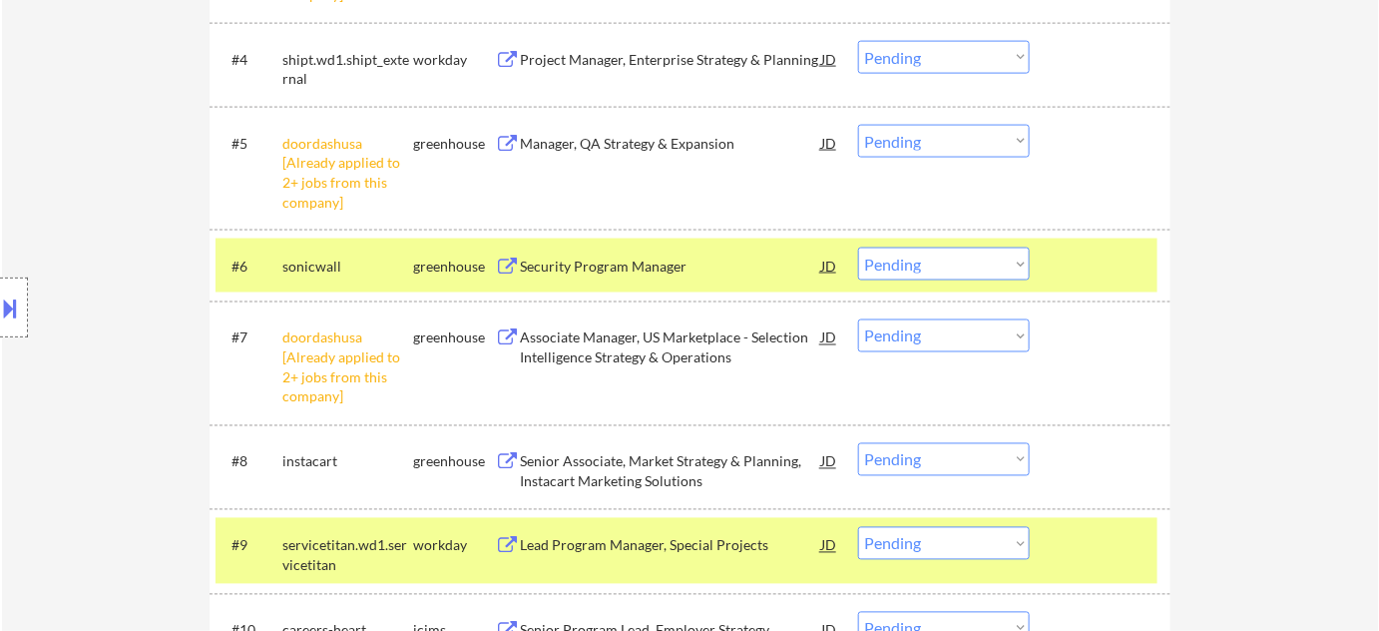
click at [933, 277] on select "Choose an option... Pending Applied Excluded (Questions) Excluded (Expired) Exc…" at bounding box center [944, 263] width 172 height 33
click at [858, 247] on select "Choose an option... Pending Applied Excluded (Questions) Excluded (Expired) Exc…" at bounding box center [944, 263] width 172 height 33
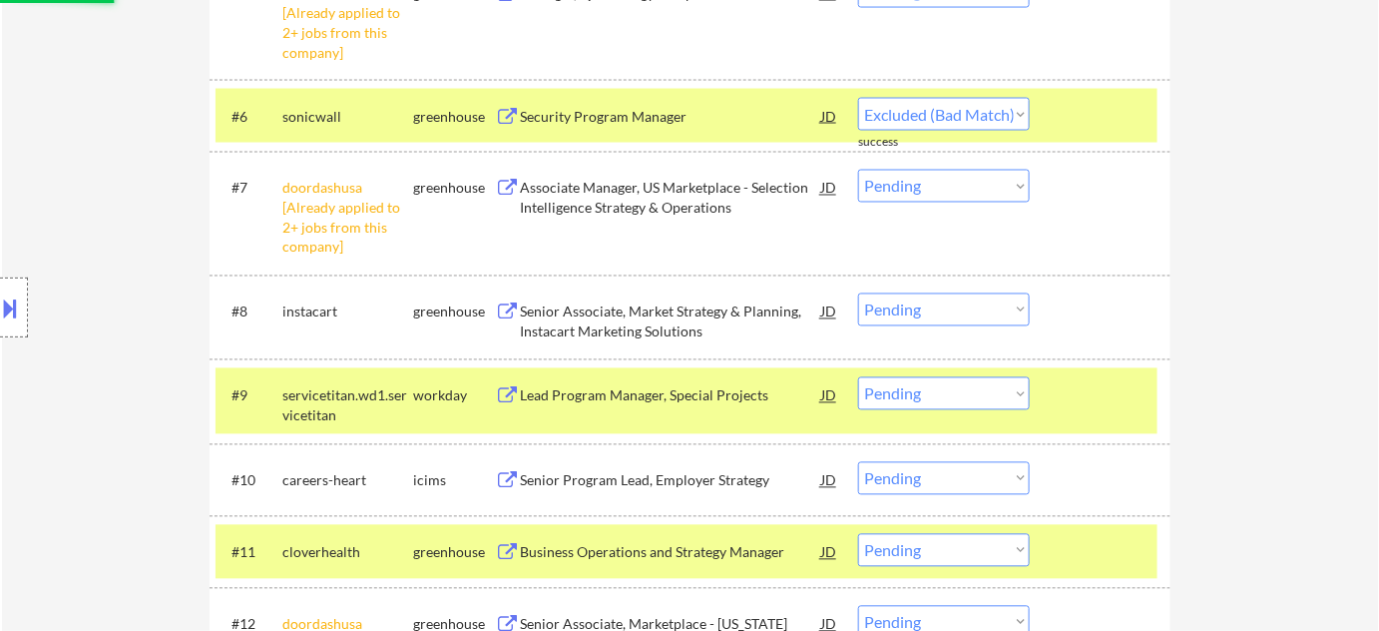
scroll to position [1136, 0]
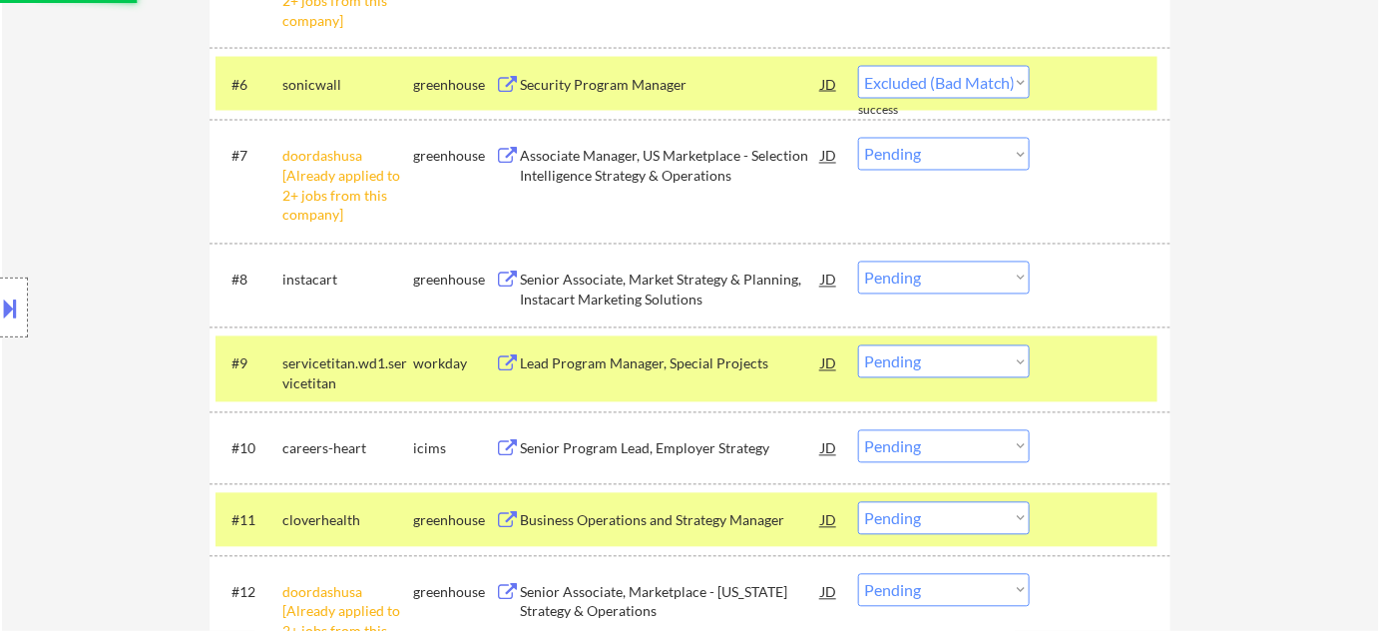
select select ""pending""
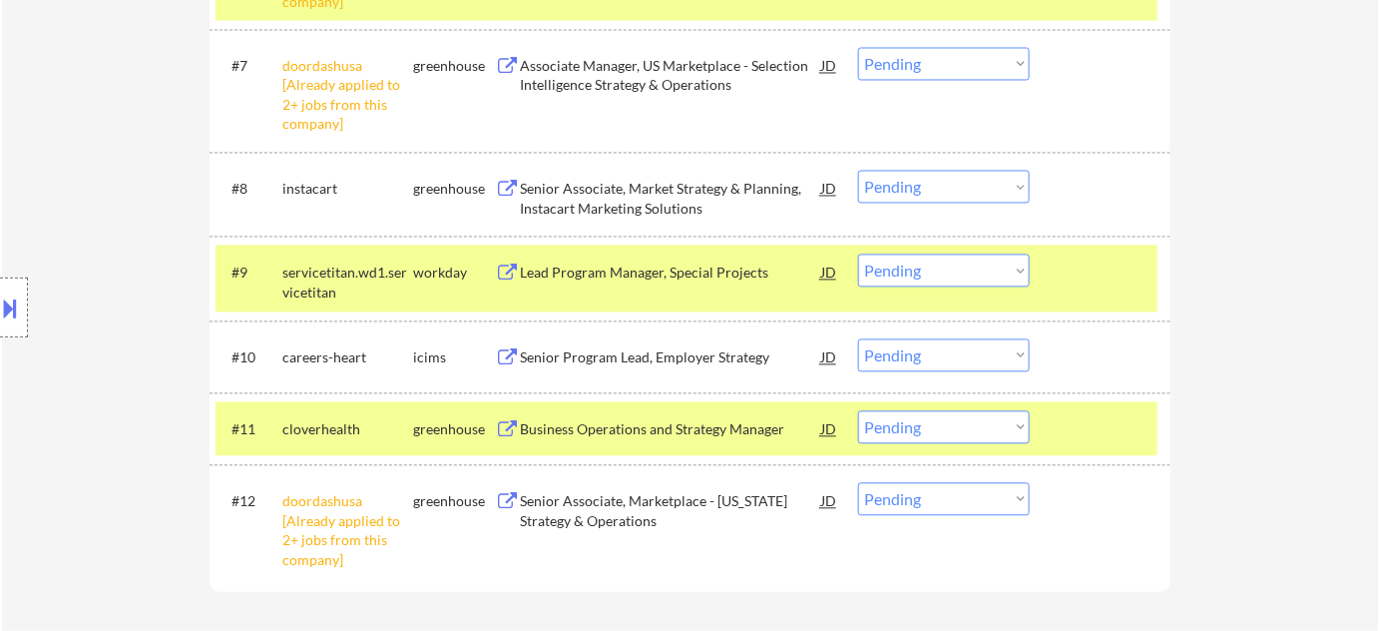
scroll to position [1269, 0]
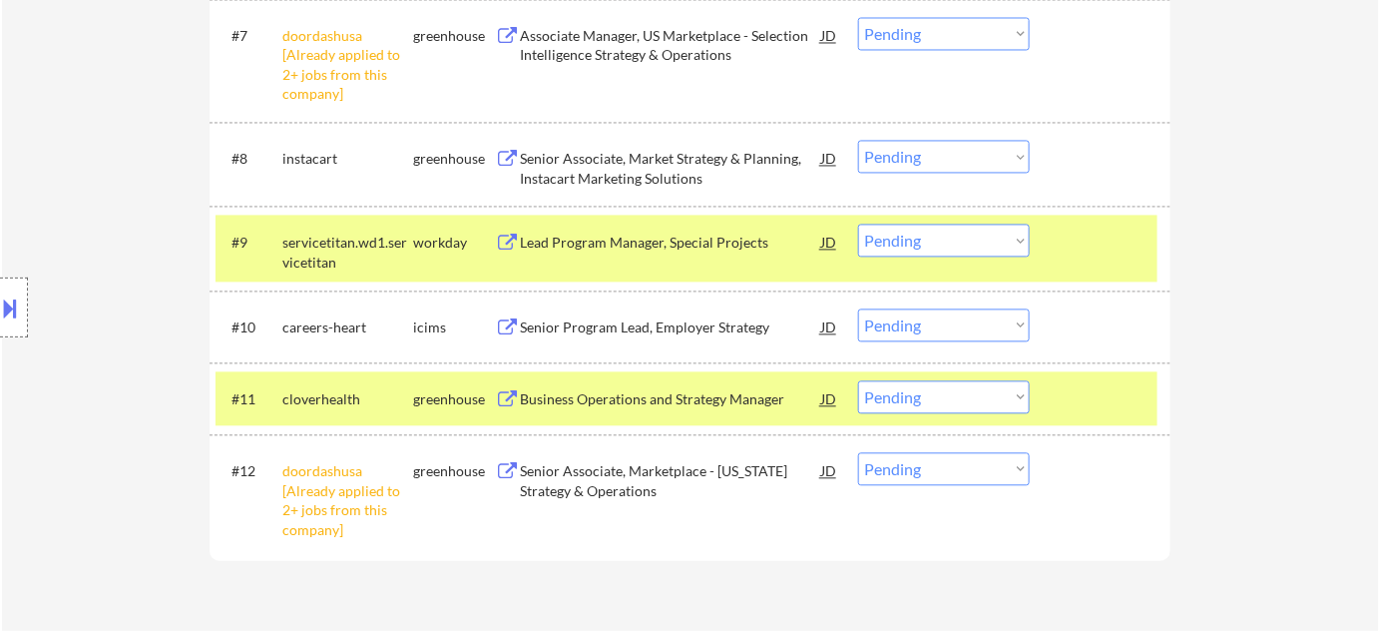
click at [642, 242] on div "Lead Program Manager, Special Projects" at bounding box center [670, 243] width 301 height 20
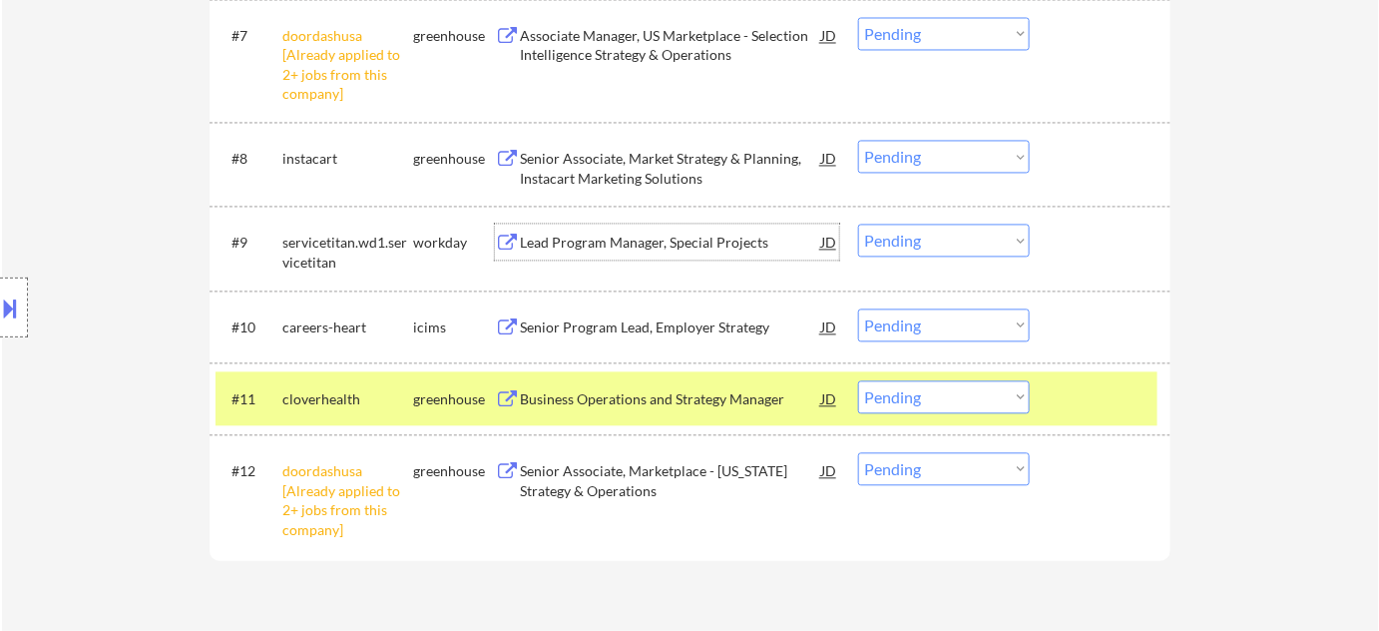
click at [963, 237] on select "Choose an option... Pending Applied Excluded (Questions) Excluded (Expired) Exc…" at bounding box center [944, 240] width 172 height 33
click at [858, 224] on select "Choose an option... Pending Applied Excluded (Questions) Excluded (Expired) Exc…" at bounding box center [944, 240] width 172 height 33
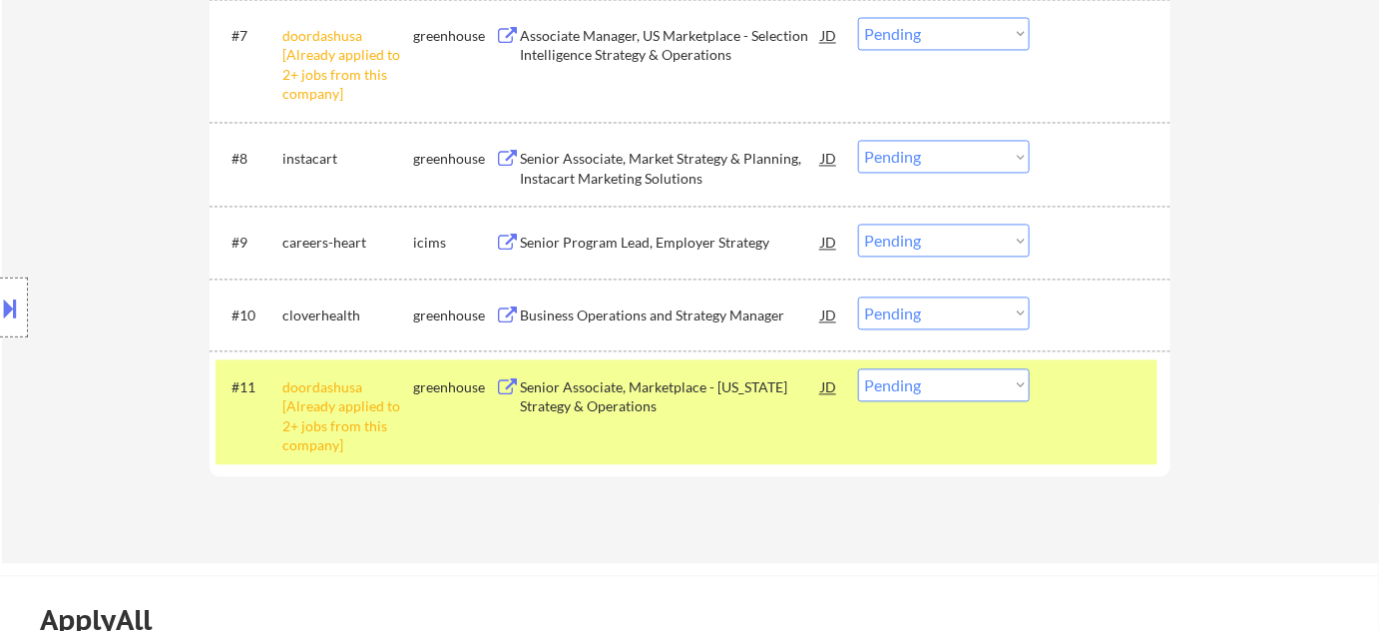
click at [676, 242] on div "Senior Program Lead, Employer Strategy" at bounding box center [670, 243] width 301 height 20
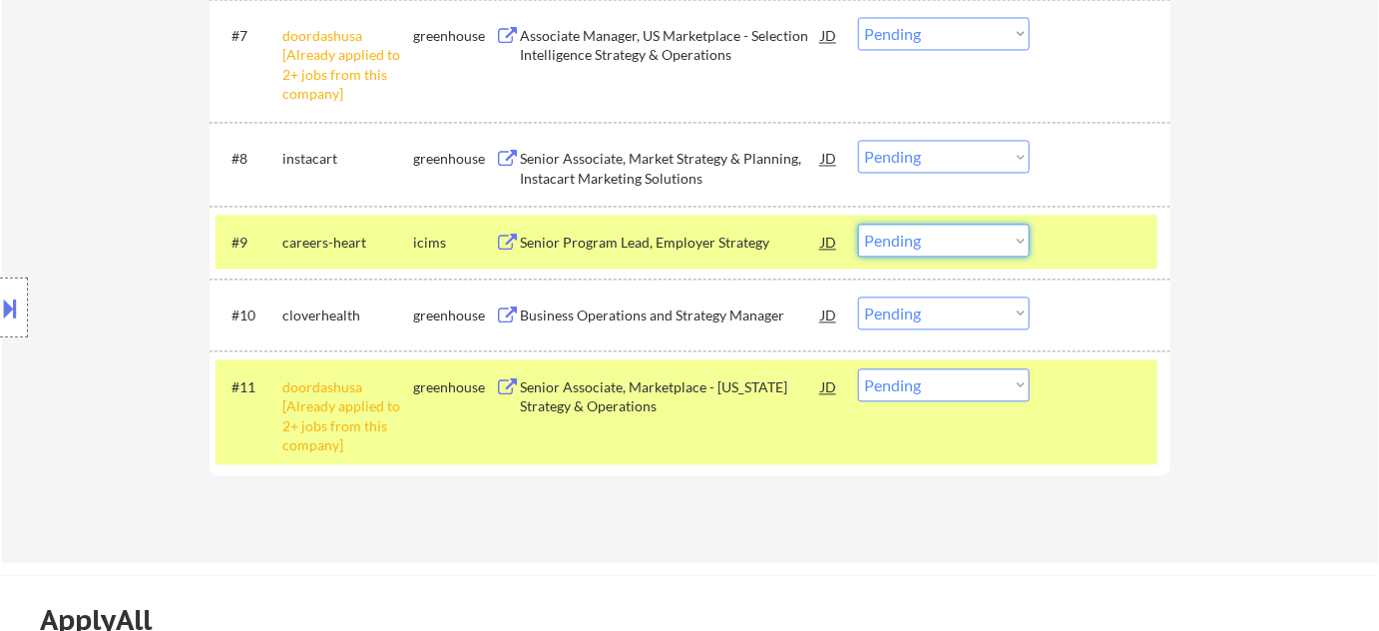
click at [933, 236] on select "Choose an option... Pending Applied Excluded (Questions) Excluded (Expired) Exc…" at bounding box center [944, 240] width 172 height 33
click at [858, 224] on select "Choose an option... Pending Applied Excluded (Questions) Excluded (Expired) Exc…" at bounding box center [944, 240] width 172 height 33
select select ""pending""
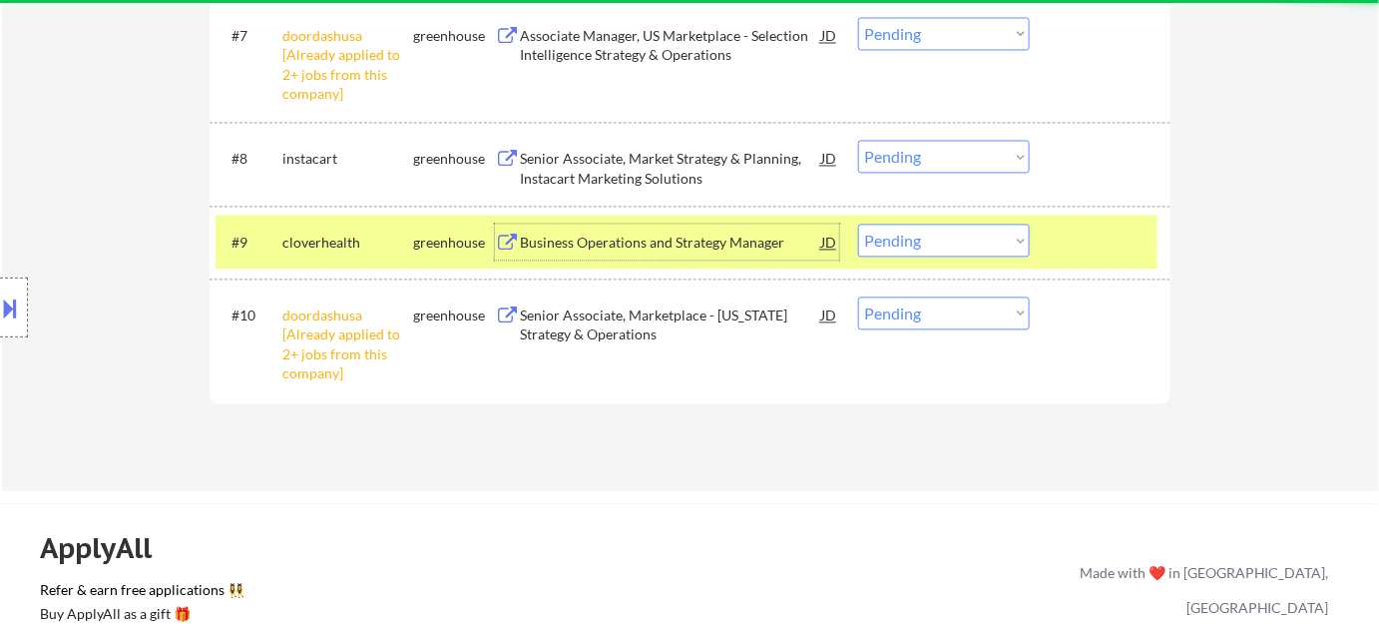
click at [651, 240] on div "Business Operations and Strategy Manager" at bounding box center [670, 243] width 301 height 20
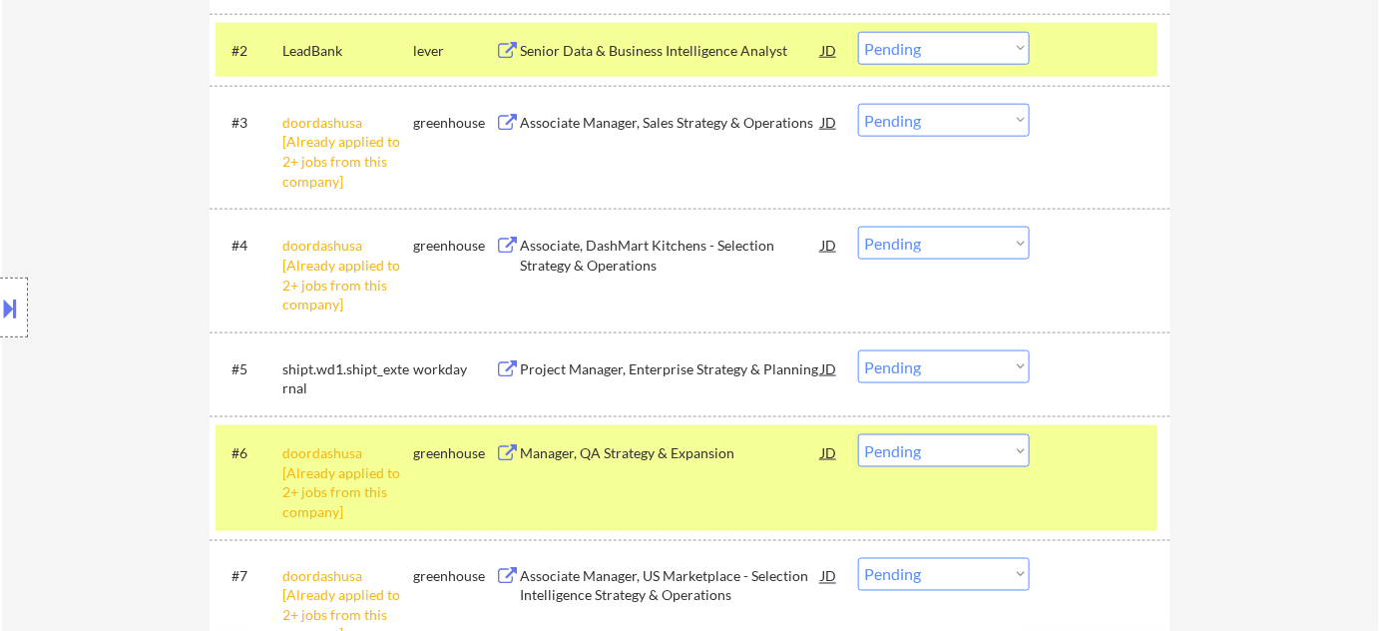
scroll to position [726, 0]
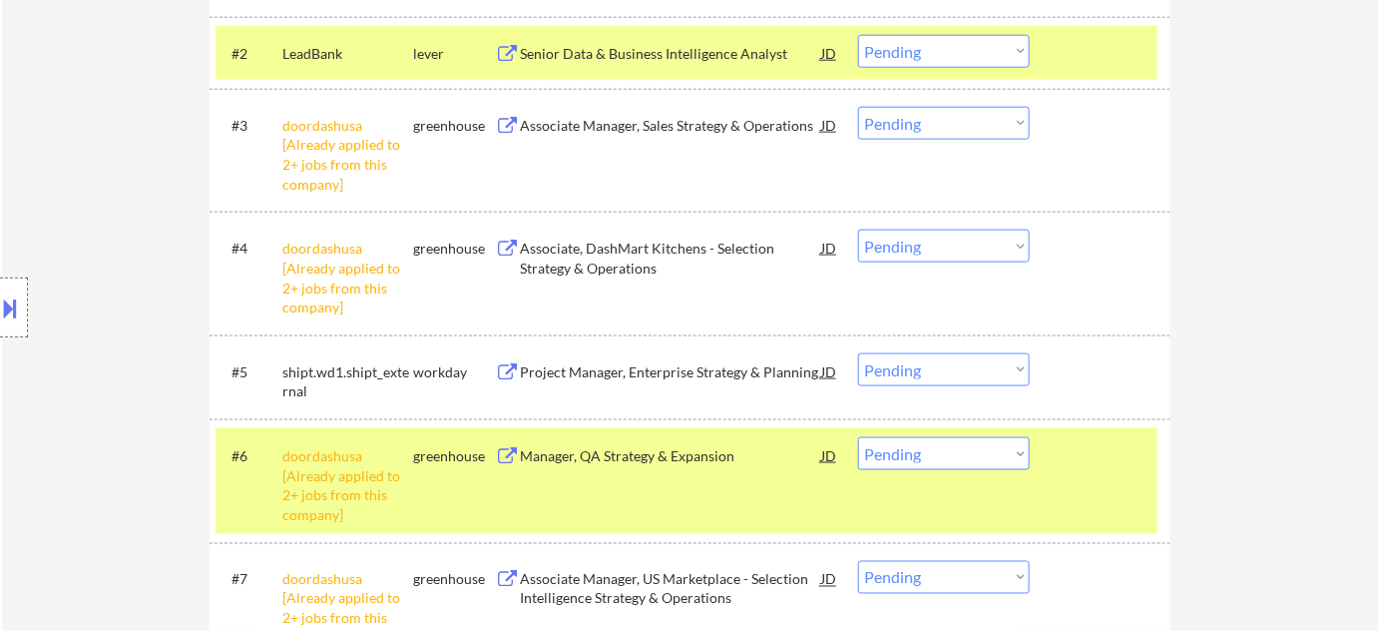
click at [639, 363] on div "Project Manager, Enterprise Strategy & Planning" at bounding box center [670, 372] width 301 height 20
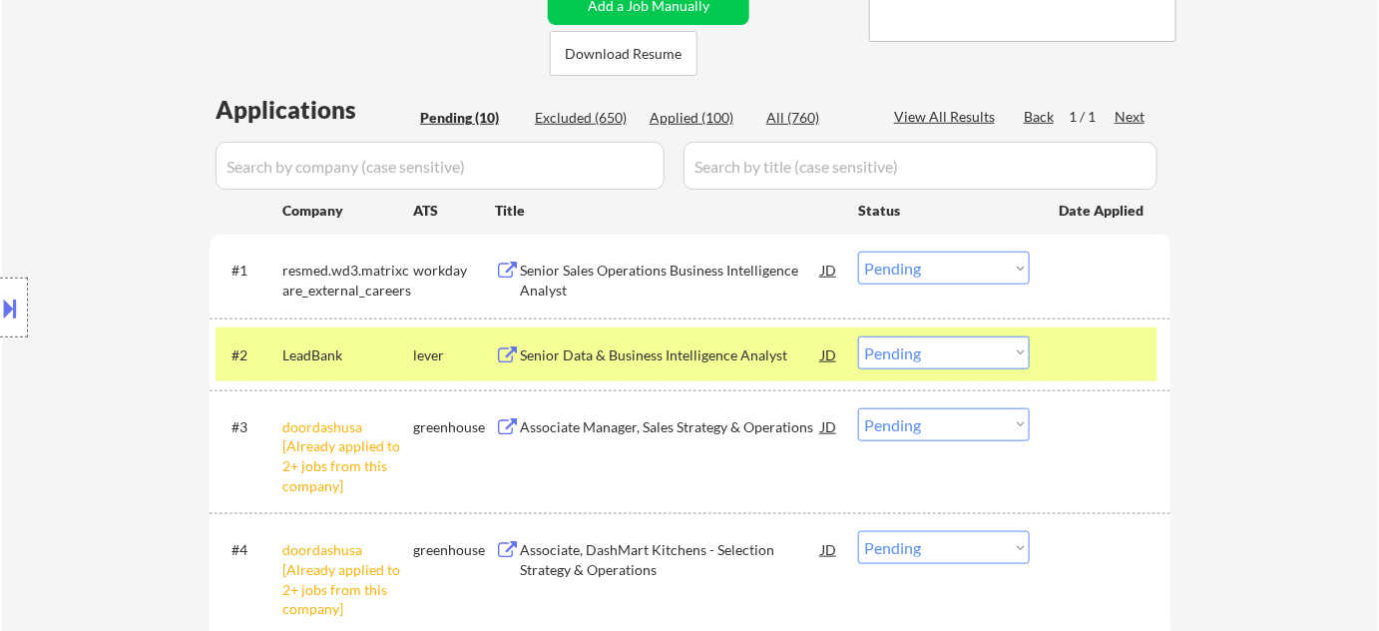
scroll to position [362, 0]
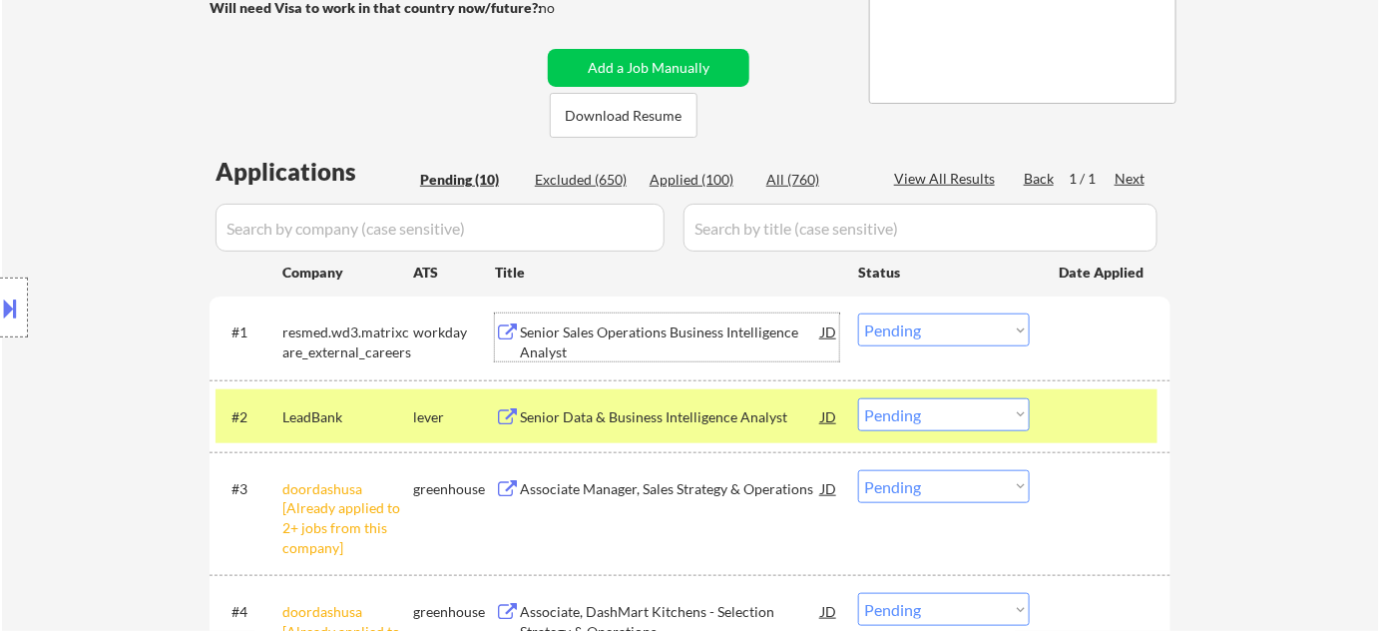
click at [657, 333] on div "Senior Sales Operations Business Intelligence Analyst" at bounding box center [670, 341] width 301 height 39
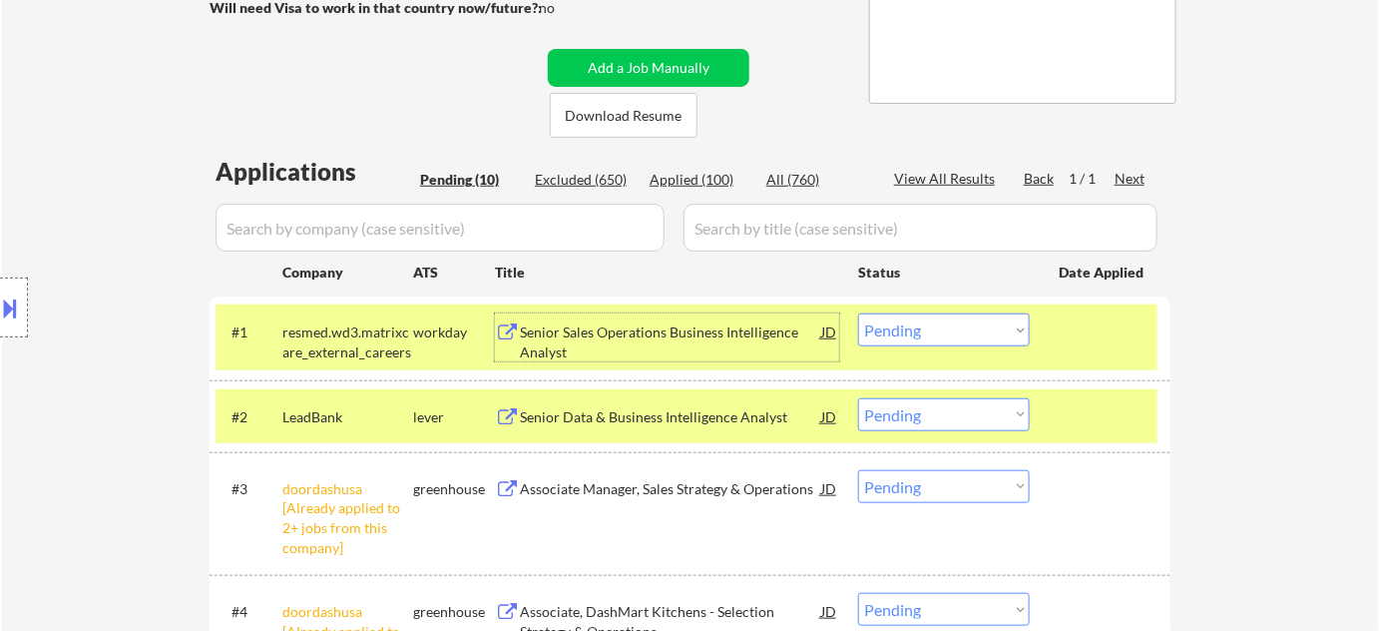
click at [902, 332] on select "Choose an option... Pending Applied Excluded (Questions) Excluded (Expired) Exc…" at bounding box center [944, 329] width 172 height 33
click at [858, 313] on select "Choose an option... Pending Applied Excluded (Questions) Excluded (Expired) Exc…" at bounding box center [944, 329] width 172 height 33
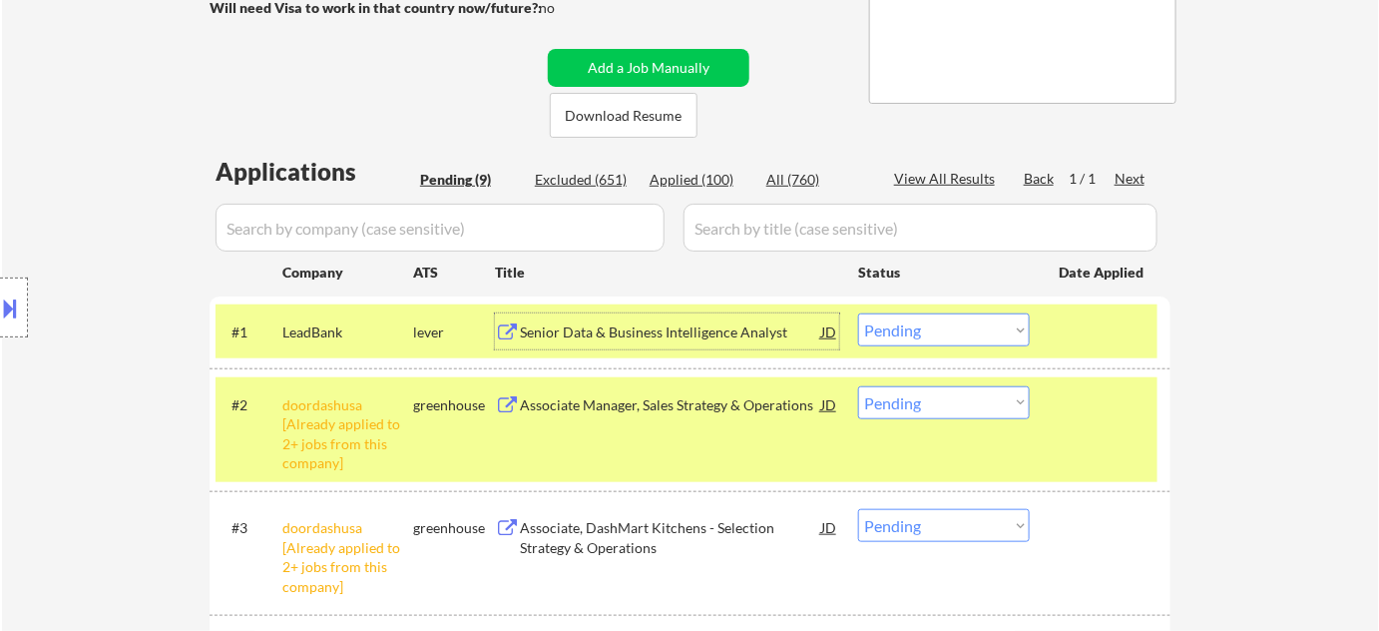
click at [577, 322] on div "Senior Data & Business Intelligence Analyst" at bounding box center [670, 332] width 301 height 20
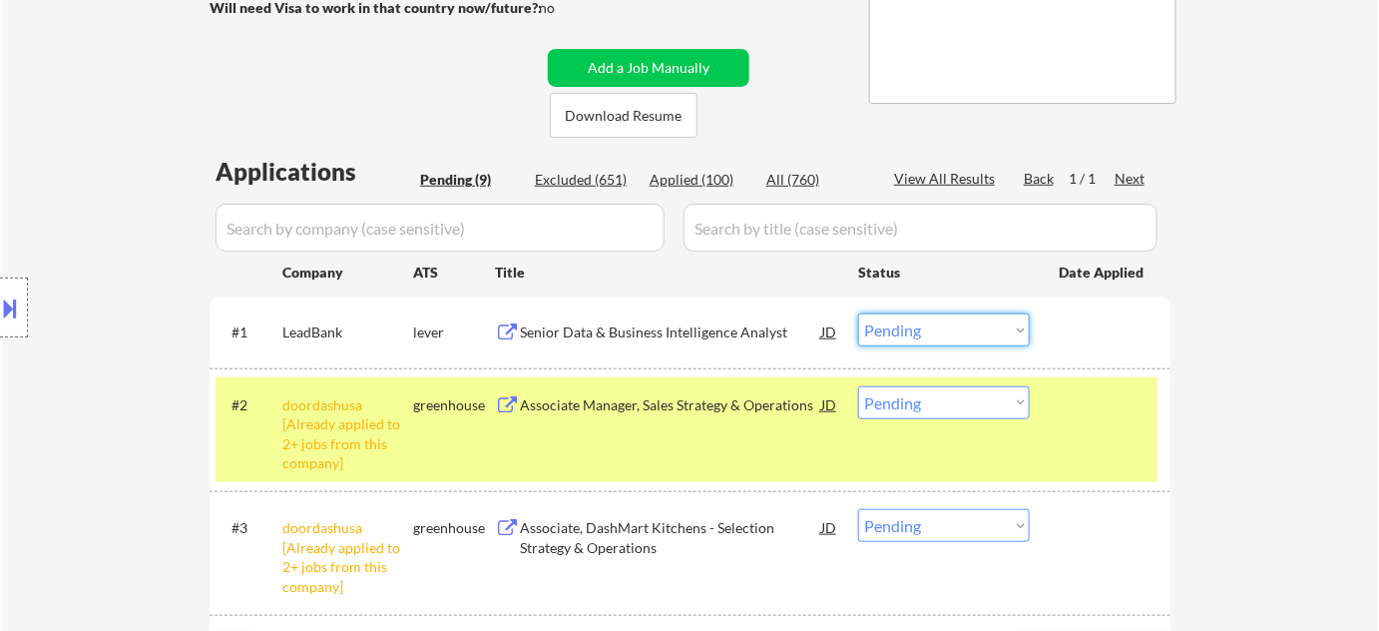
drag, startPoint x: 972, startPoint y: 326, endPoint x: 974, endPoint y: 338, distance: 12.1
click at [972, 326] on select "Choose an option... Pending Applied Excluded (Questions) Excluded (Expired) Exc…" at bounding box center [944, 329] width 172 height 33
click at [858, 313] on select "Choose an option... Pending Applied Excluded (Questions) Excluded (Expired) Exc…" at bounding box center [944, 329] width 172 height 33
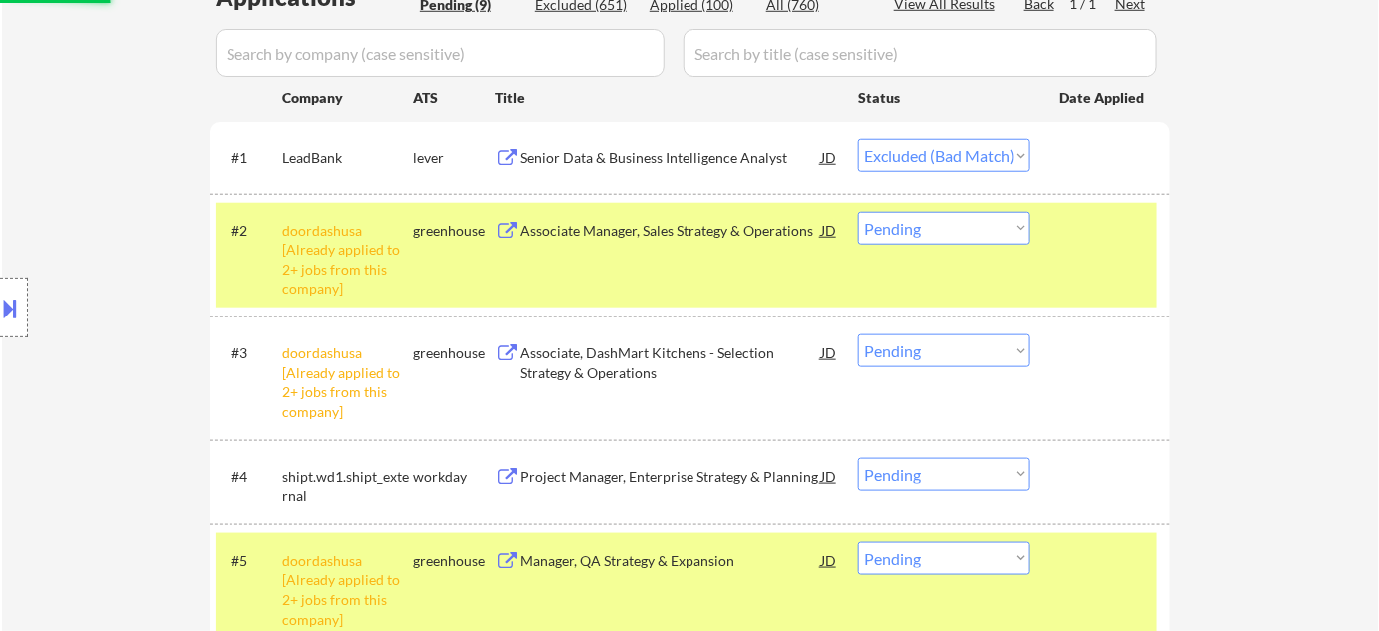
scroll to position [544, 0]
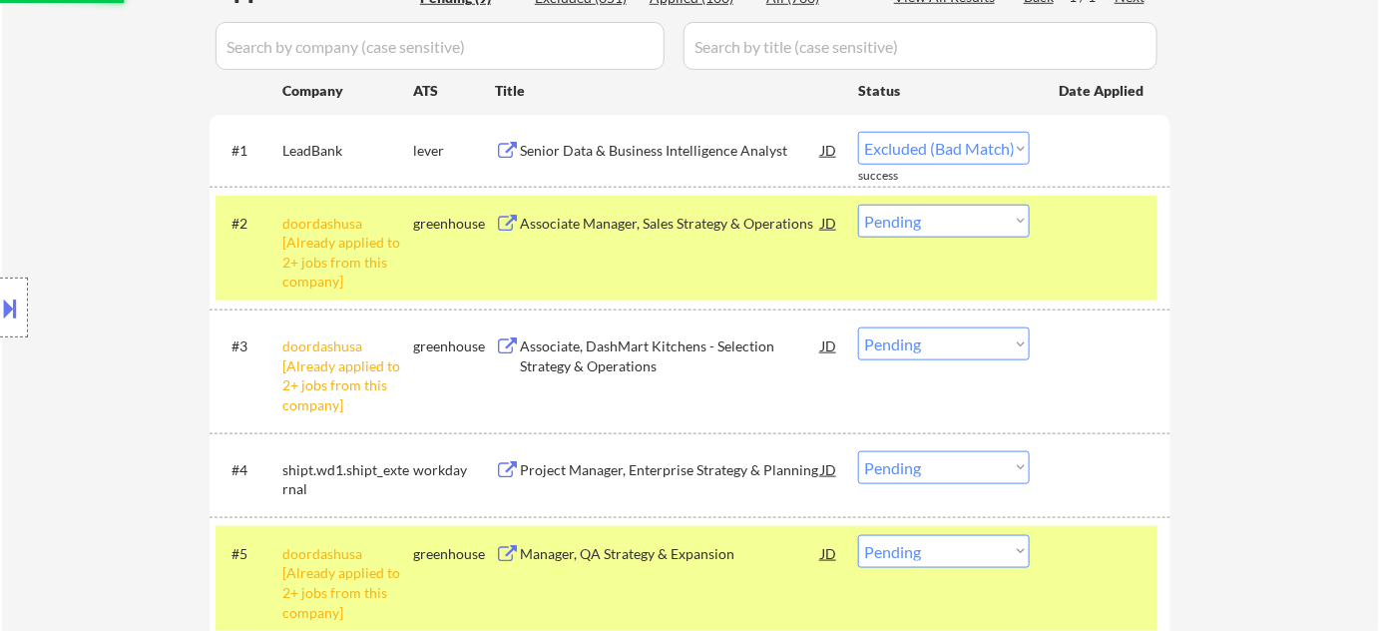
select select ""pending""
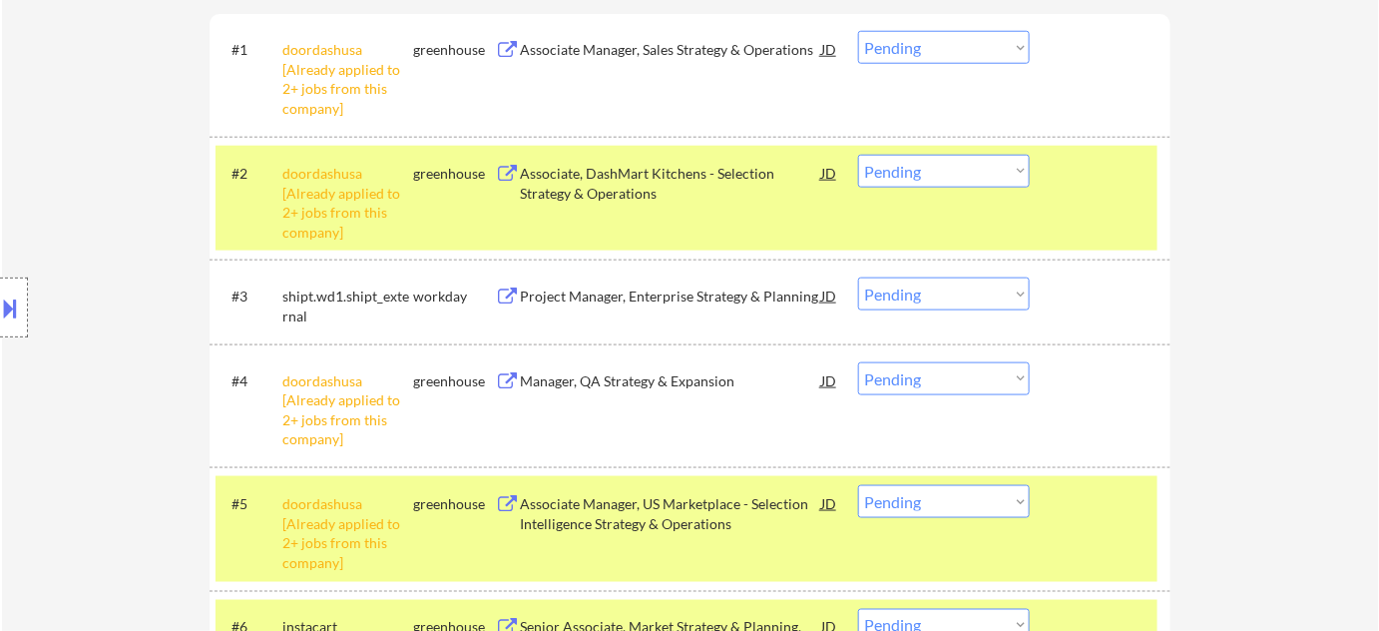
scroll to position [635, 0]
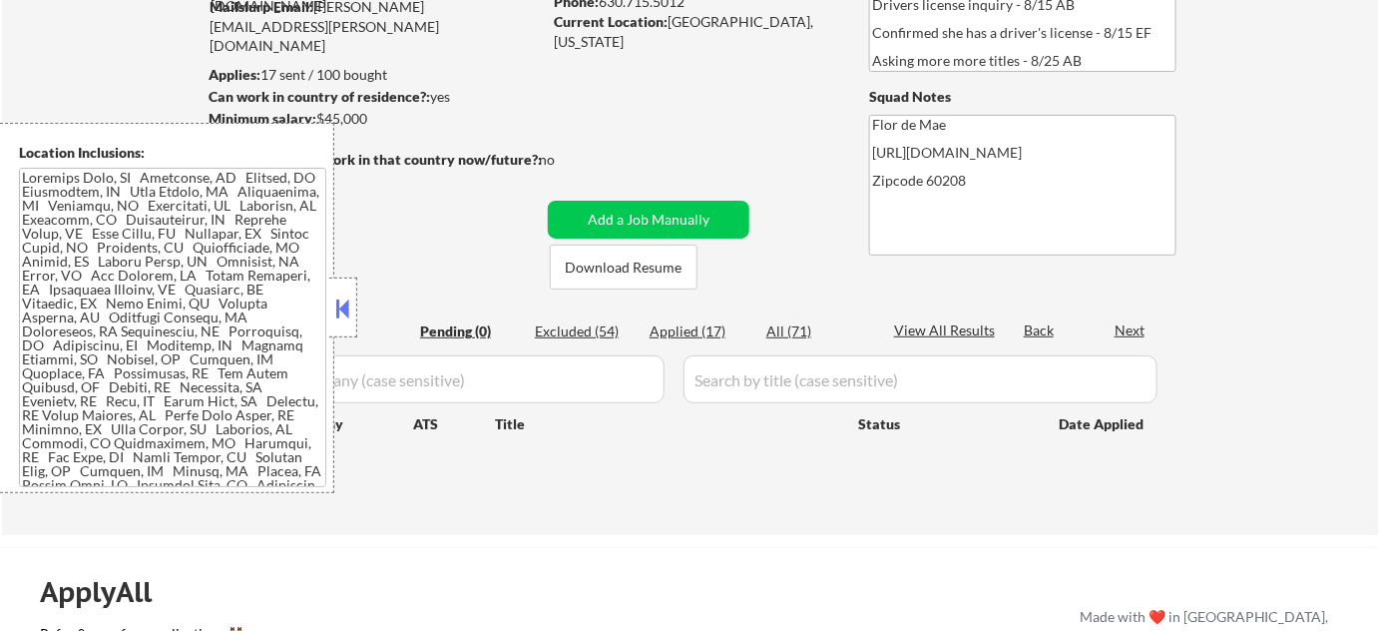
scroll to position [271, 0]
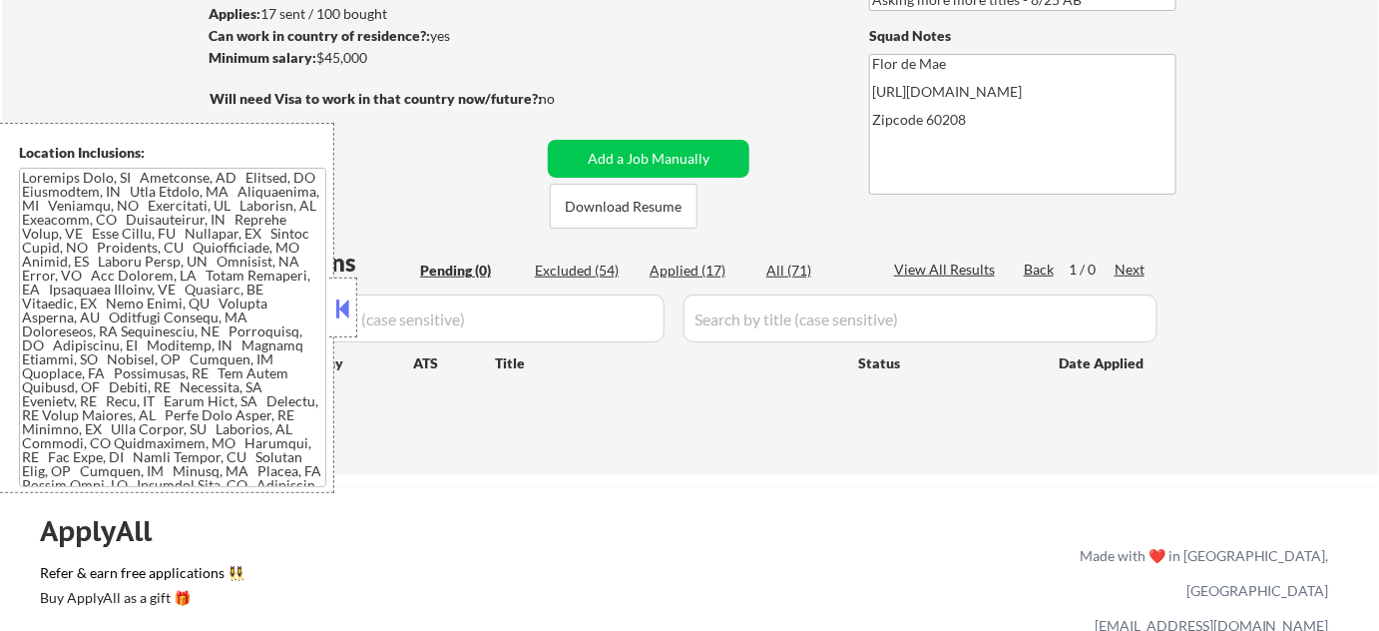
click at [345, 303] on button at bounding box center [343, 308] width 22 height 30
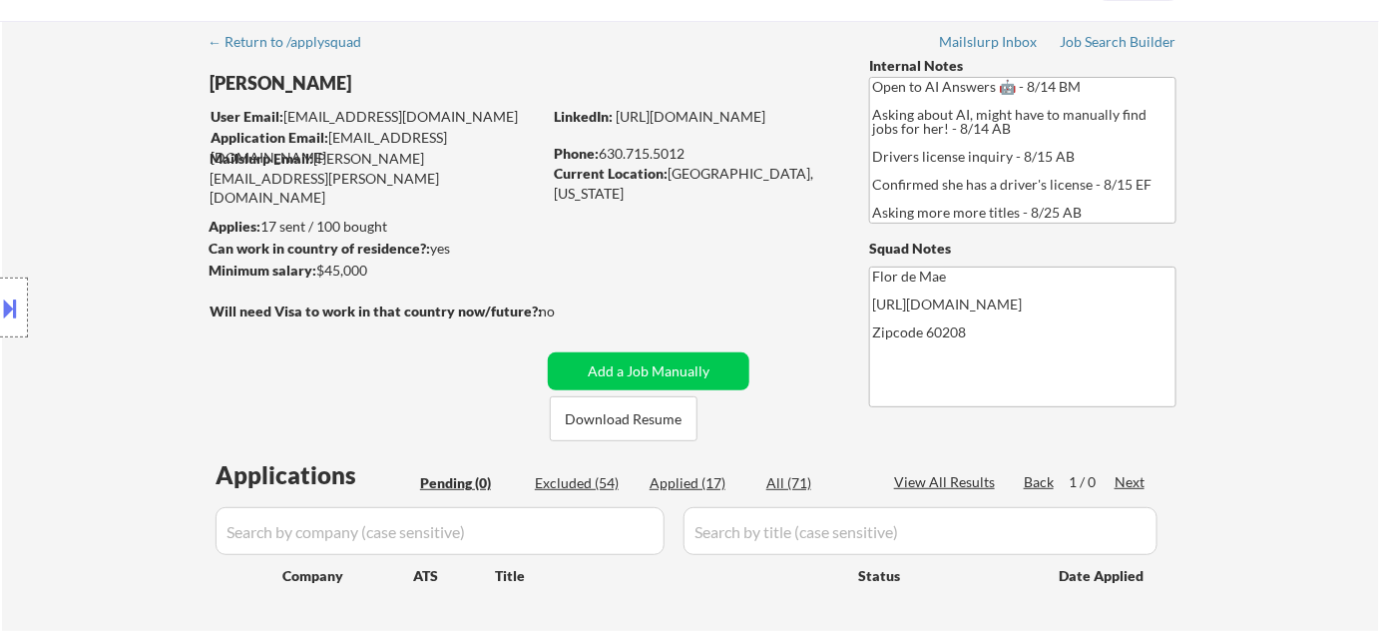
scroll to position [90, 0]
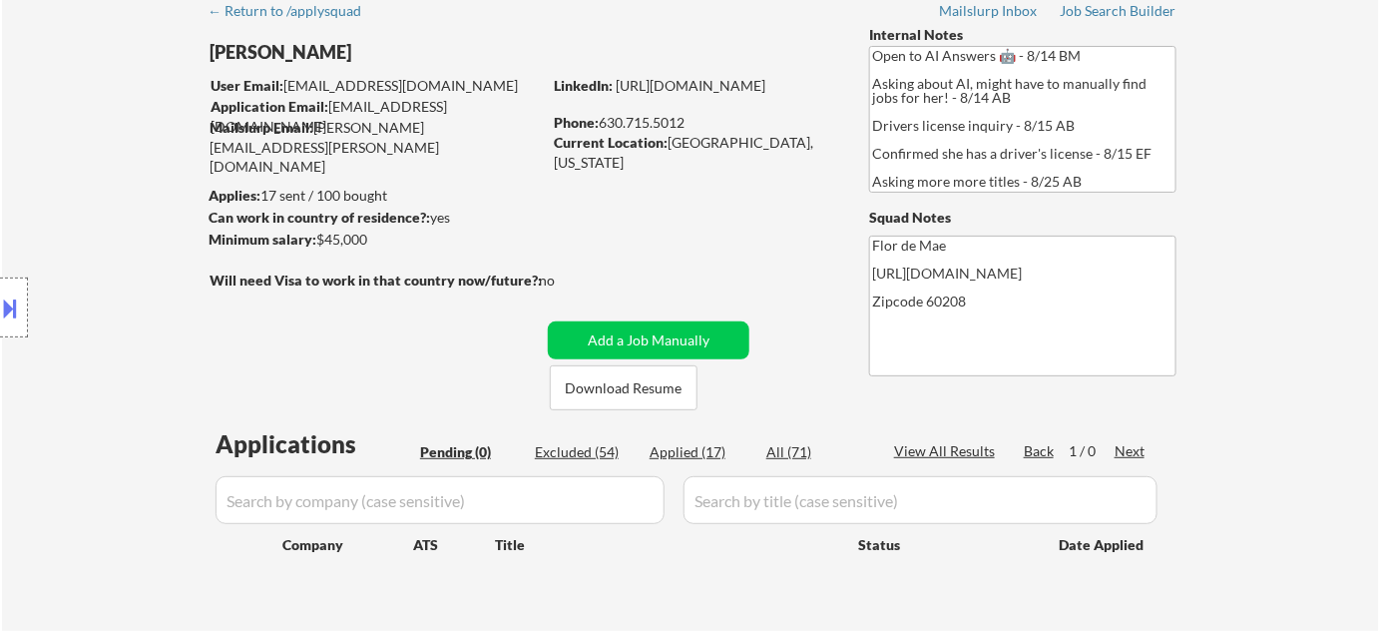
click at [22, 313] on div at bounding box center [14, 307] width 28 height 60
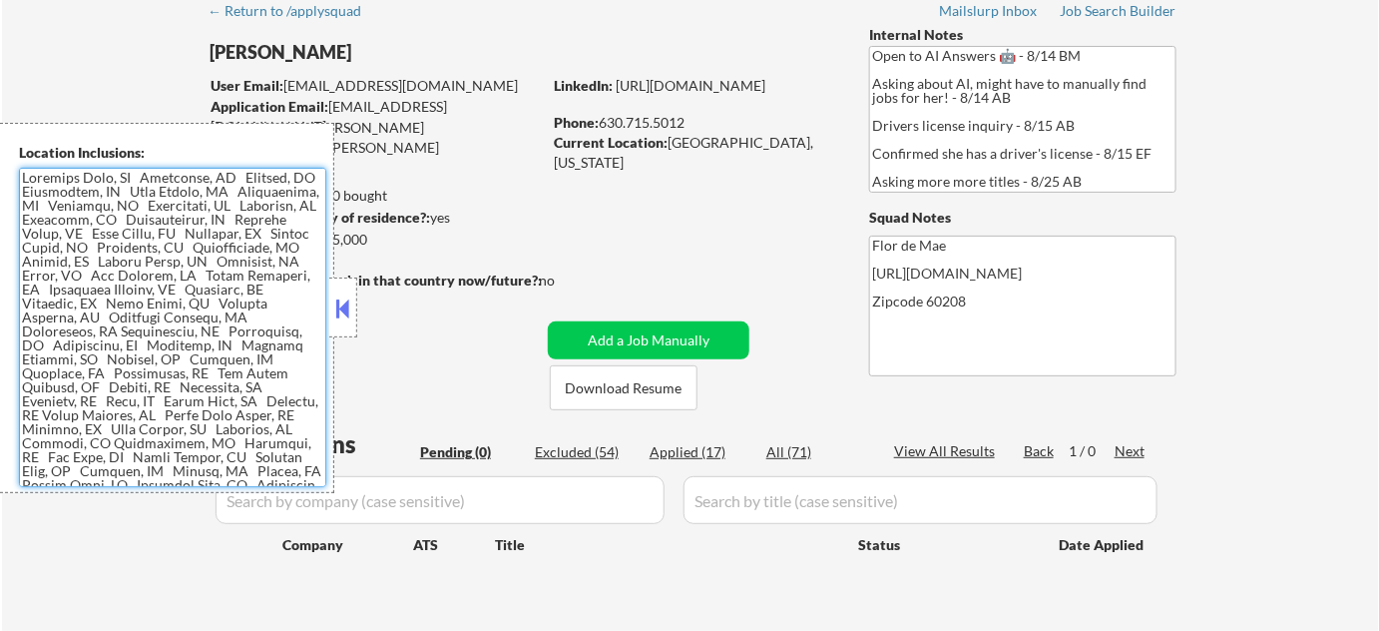
click at [63, 313] on textarea at bounding box center [172, 327] width 307 height 319
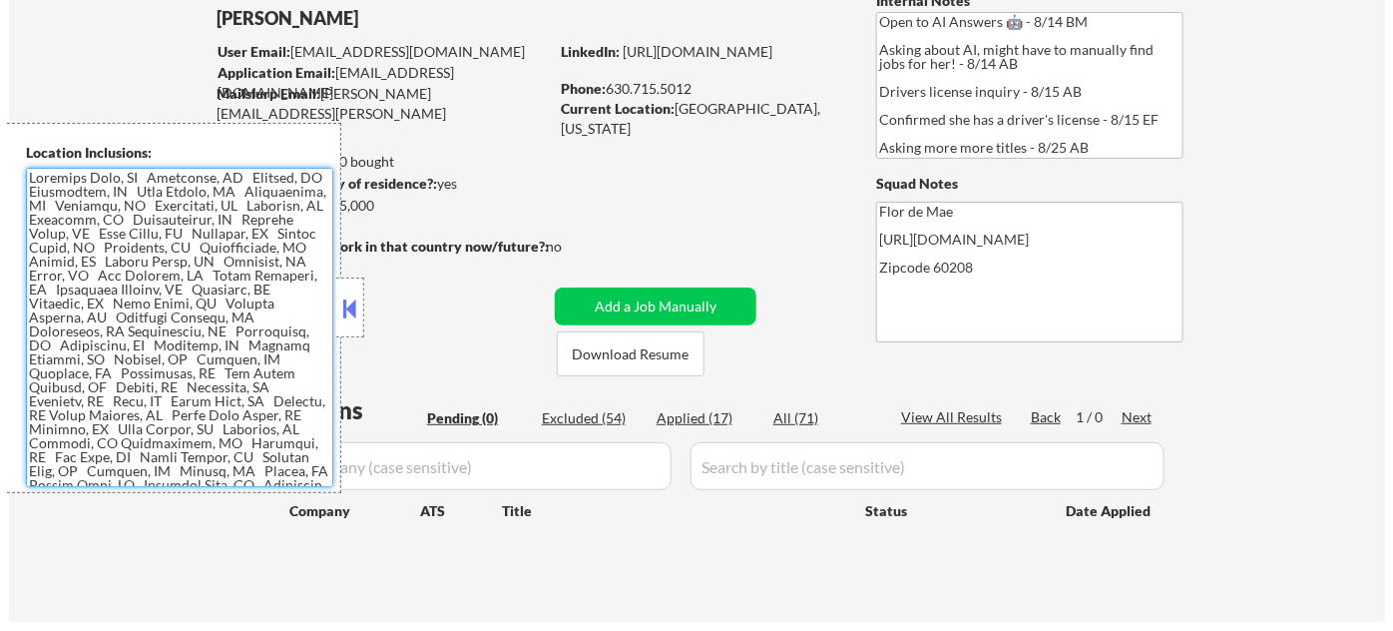
scroll to position [181, 0]
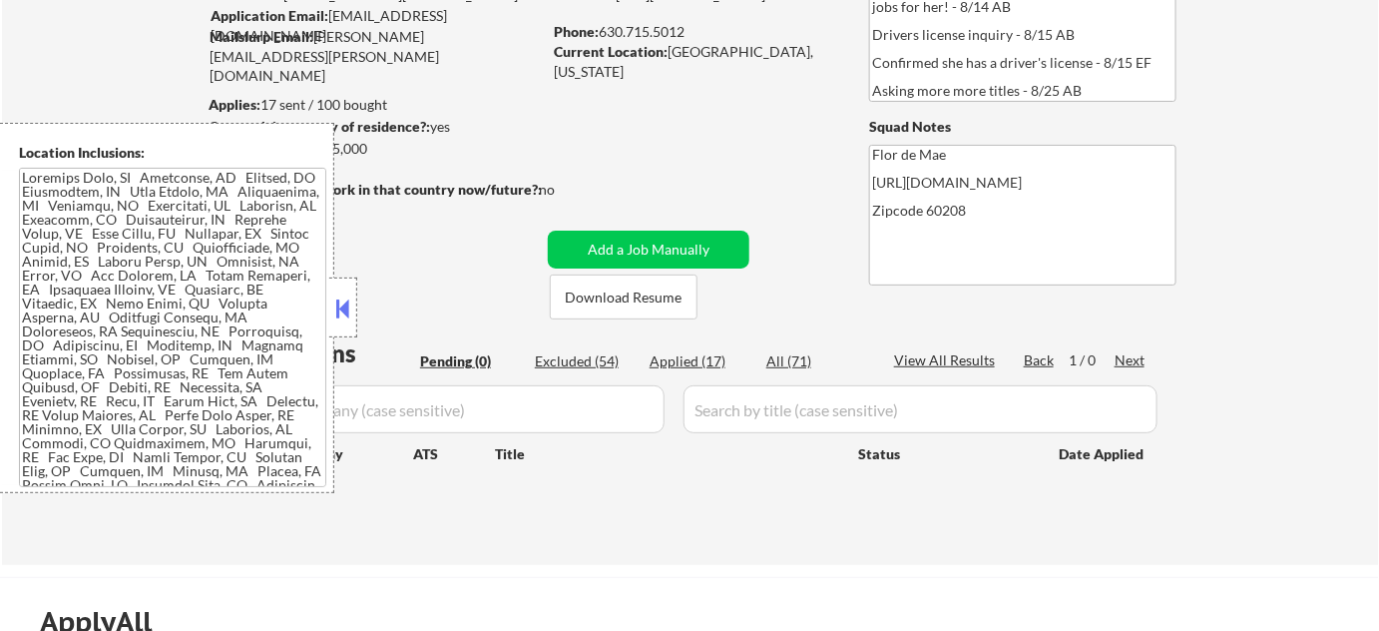
click at [481, 512] on div "Applications Pending (0) Excluded (54) Applied (17) All (71) View All Results B…" at bounding box center [690, 431] width 961 height 191
click at [343, 301] on button at bounding box center [343, 308] width 22 height 30
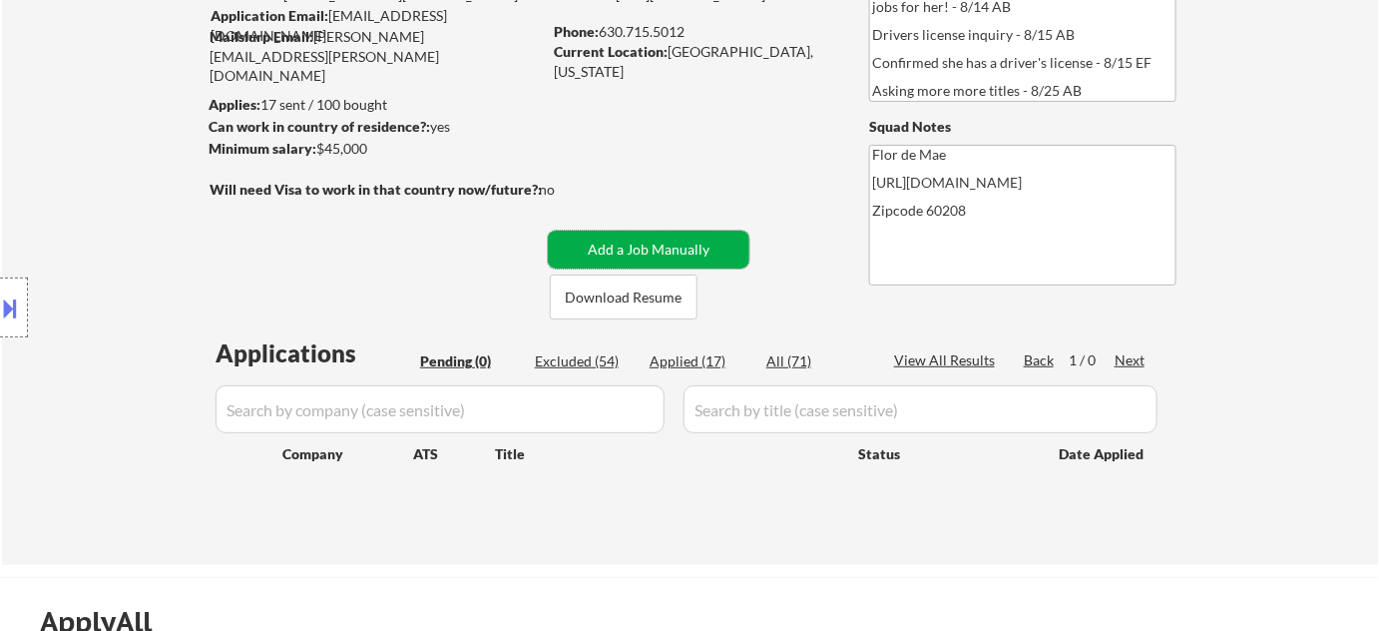
click at [636, 249] on button "Add a Job Manually" at bounding box center [649, 250] width 202 height 38
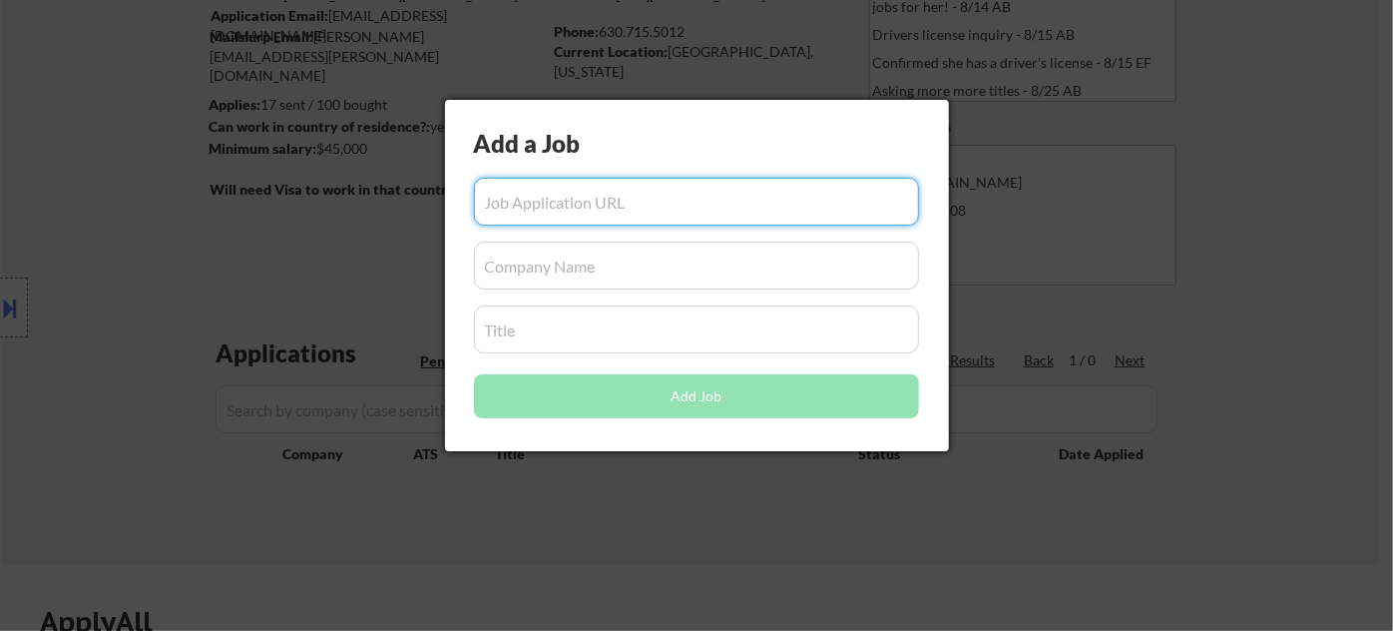
paste input "https://www.ziprecruiter.com/c/Pearson-Street-Advisors/Job/Residential-Property…"
type input "https://www.ziprecruiter.com/c/Pearson-Street-Advisors/Job/Residential-Property…"
click at [594, 269] on input "input" at bounding box center [696, 266] width 445 height 48
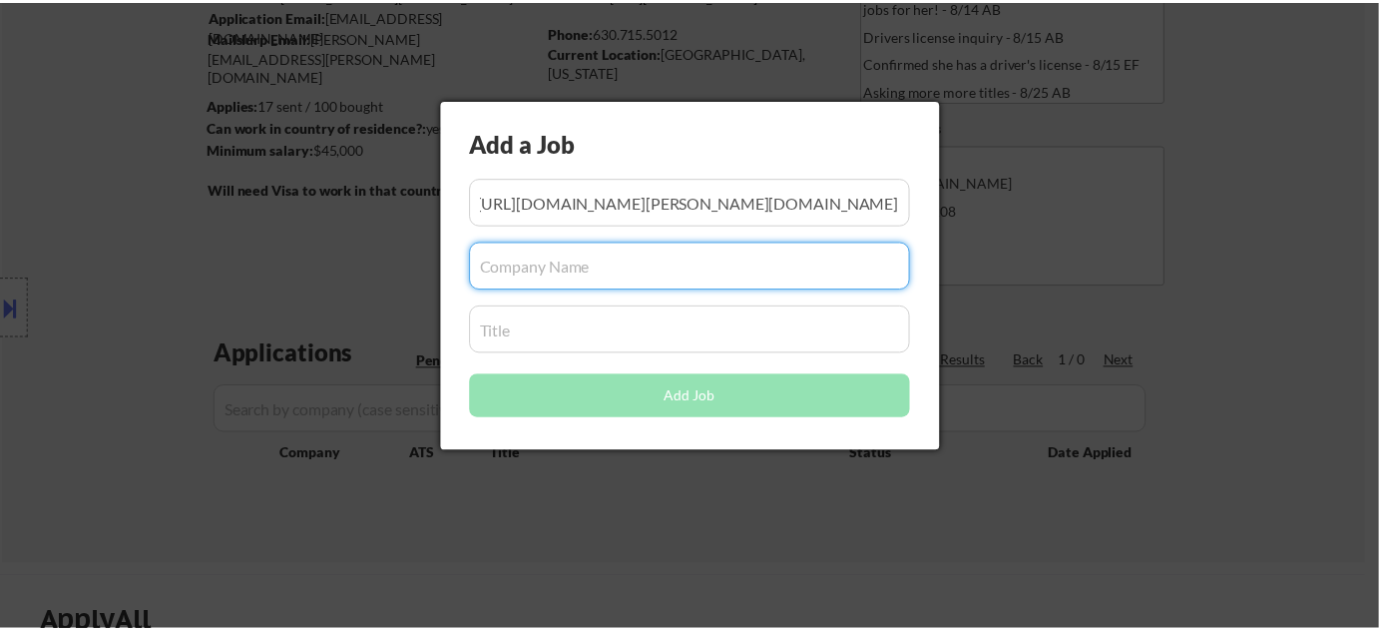
scroll to position [0, 0]
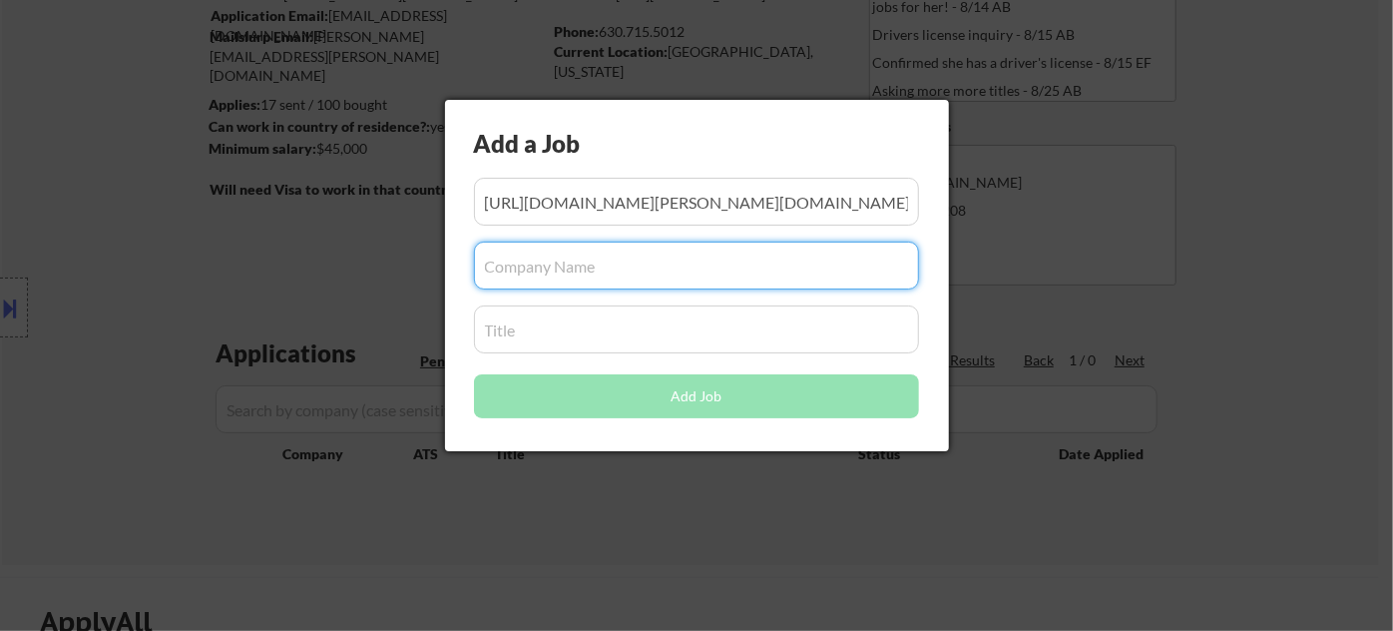
paste input "Pearson Street Advisors"
type input "Pearson Street Advisors"
click at [577, 342] on input "input" at bounding box center [696, 329] width 445 height 48
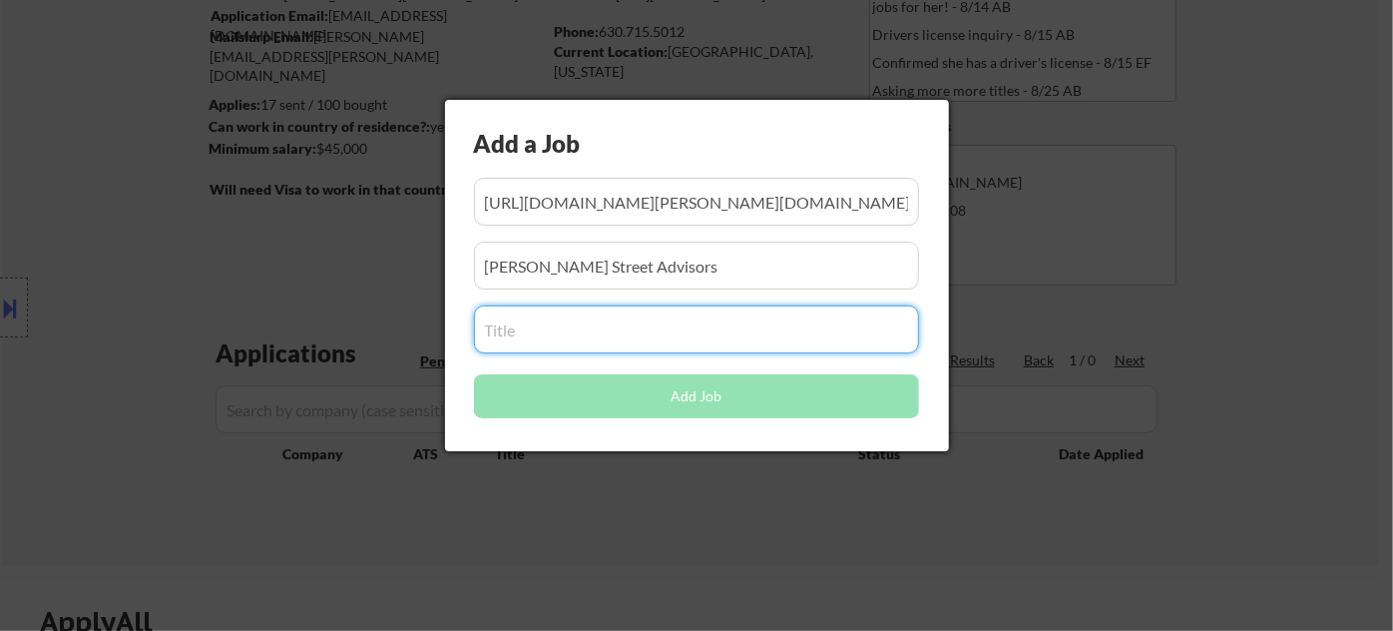
paste input "Residential Property Manager - Office Operations"
type input "Residential Property Manager - Office Operations"
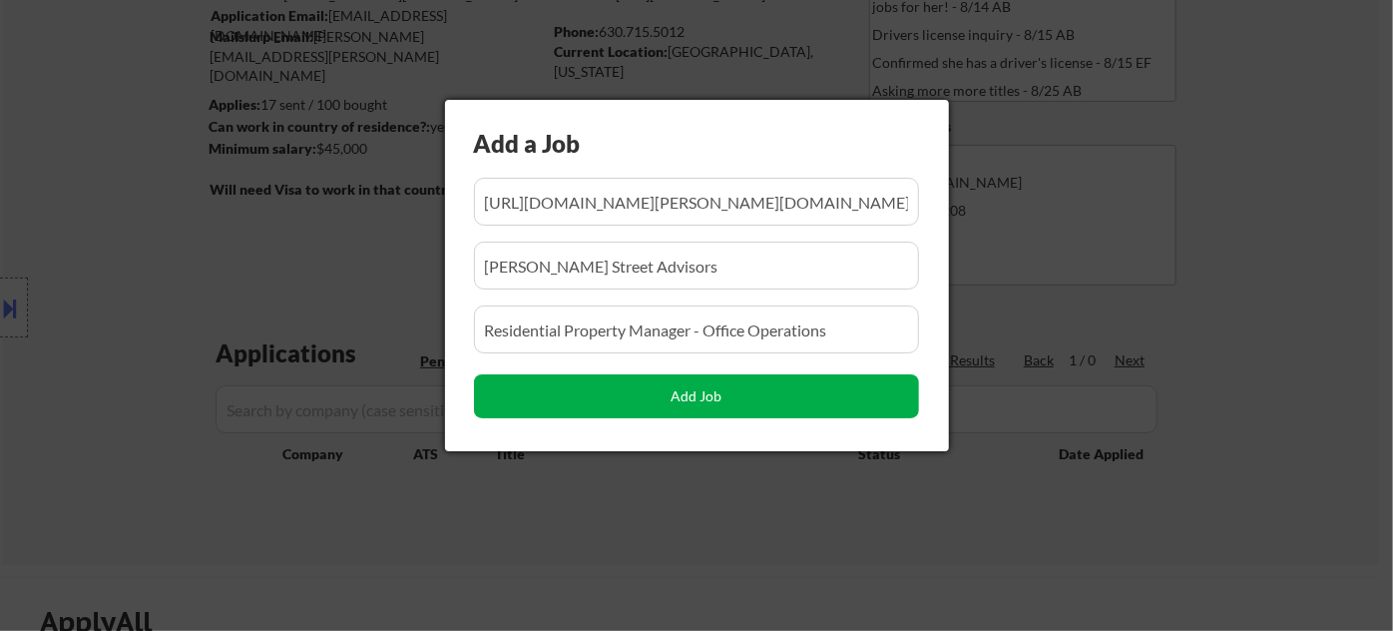
click at [681, 385] on button "Add Job" at bounding box center [696, 396] width 445 height 44
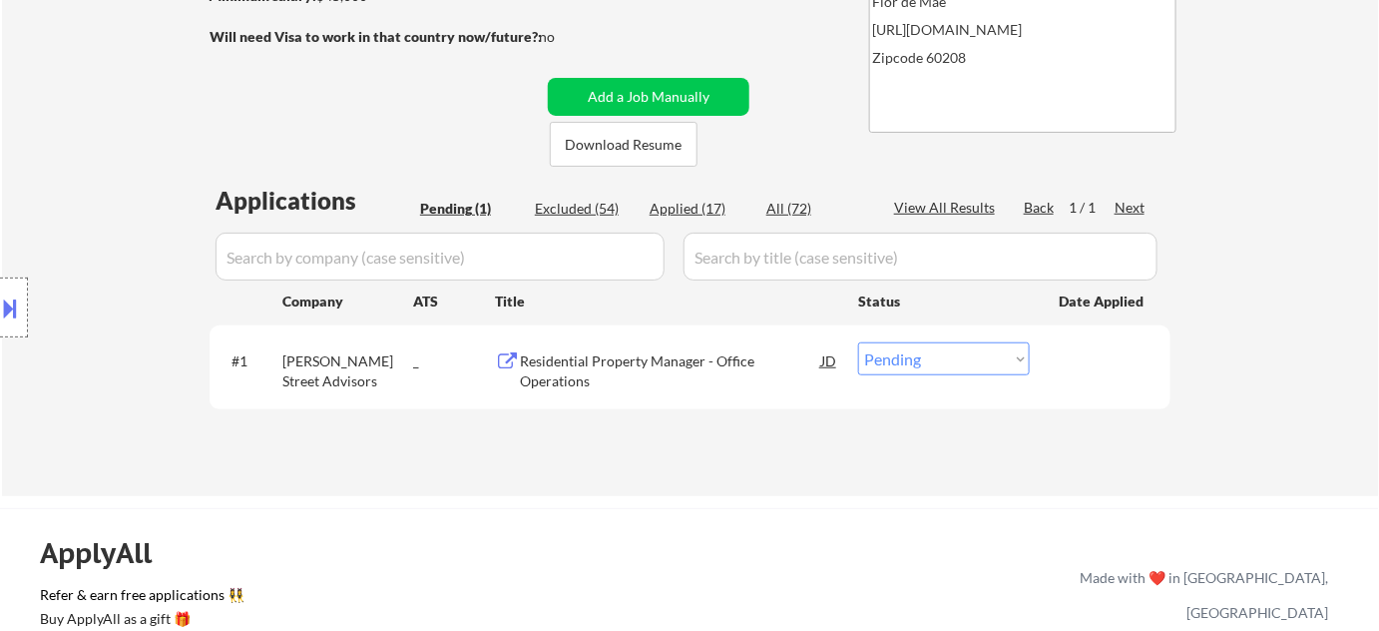
scroll to position [362, 0]
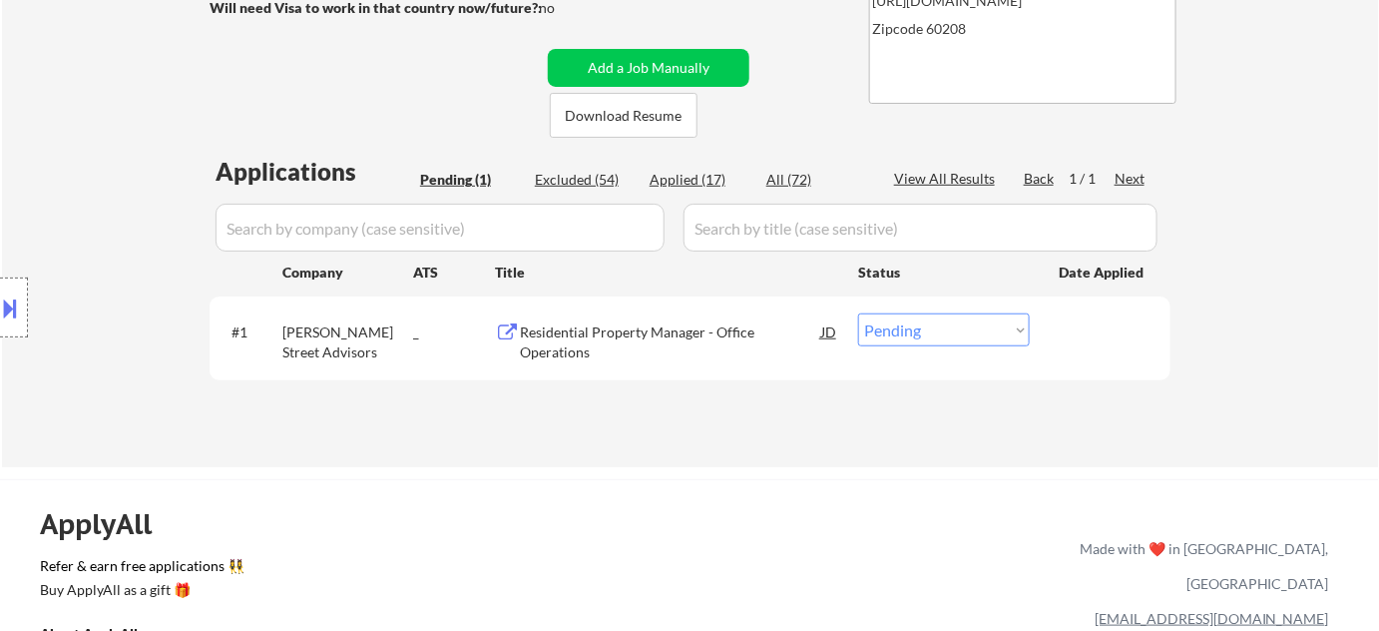
click at [585, 331] on div "Residential Property Manager - Office Operations" at bounding box center [670, 341] width 301 height 39
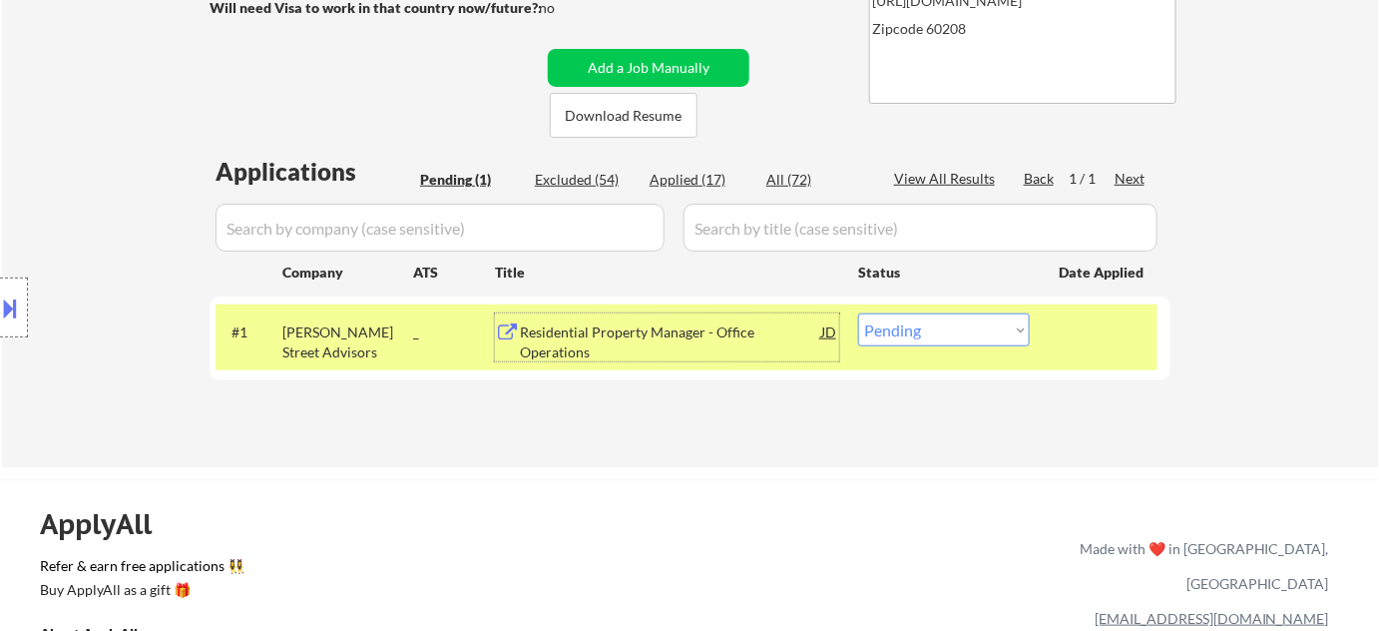
click at [885, 331] on select "Choose an option... Pending Applied Excluded (Questions) Excluded (Expired) Exc…" at bounding box center [944, 329] width 172 height 33
select select ""applied""
click at [858, 313] on select "Choose an option... Pending Applied Excluded (Questions) Excluded (Expired) Exc…" at bounding box center [944, 329] width 172 height 33
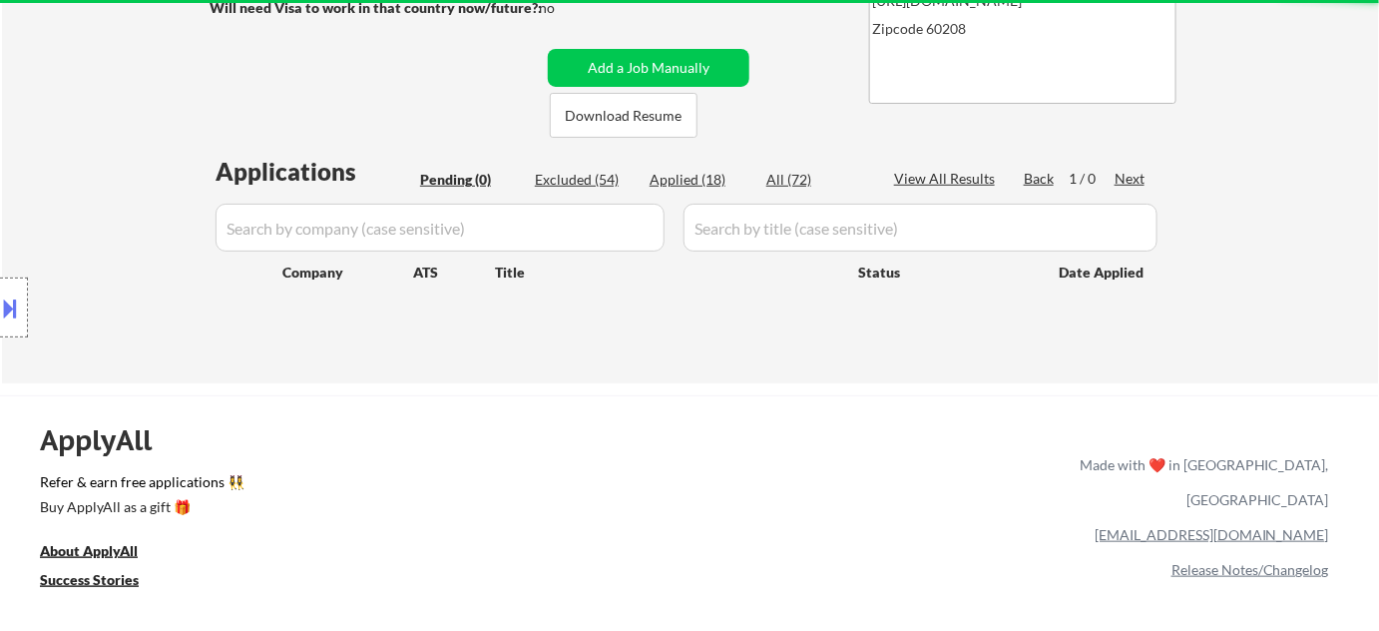
click at [707, 186] on div "Applied (18)" at bounding box center [700, 180] width 100 height 20
select select ""applied""
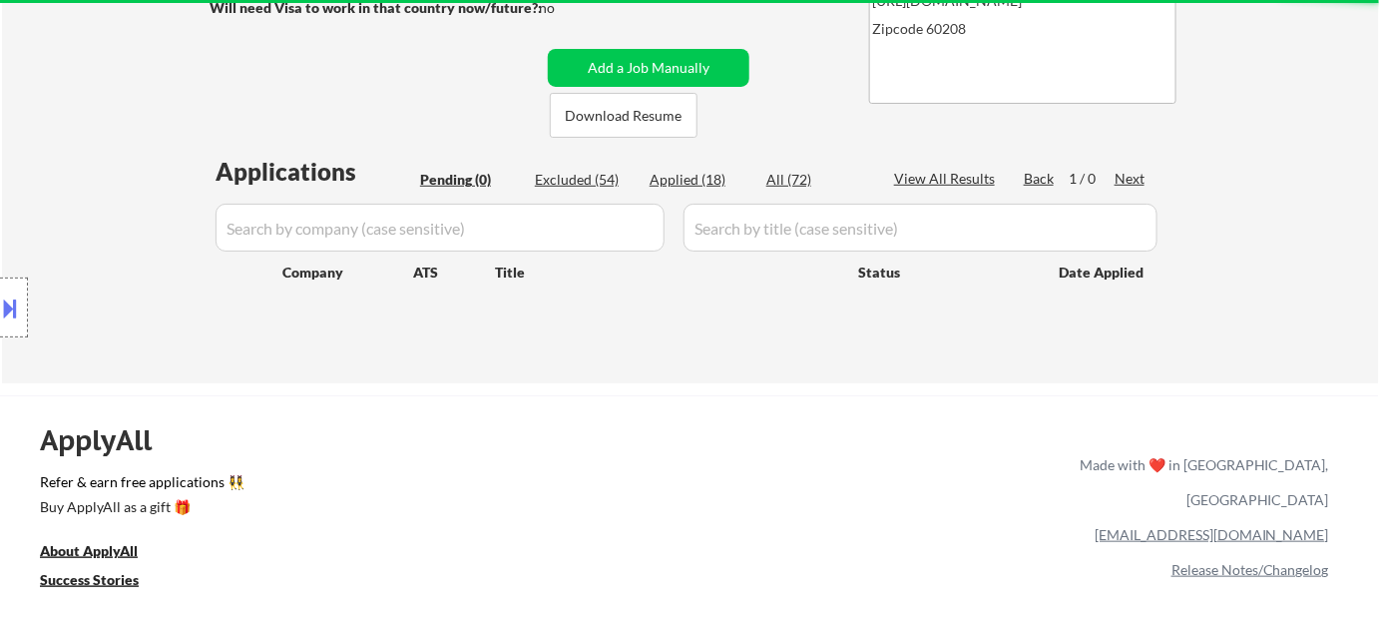
select select ""applied""
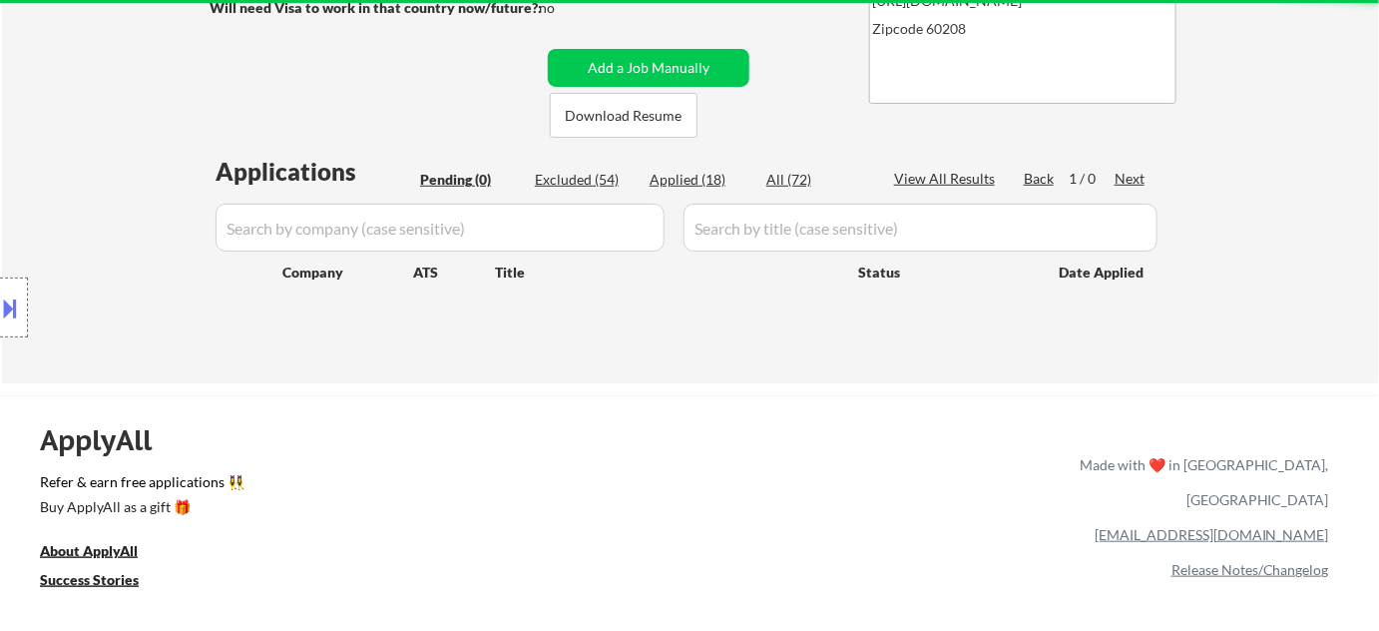
select select ""applied""
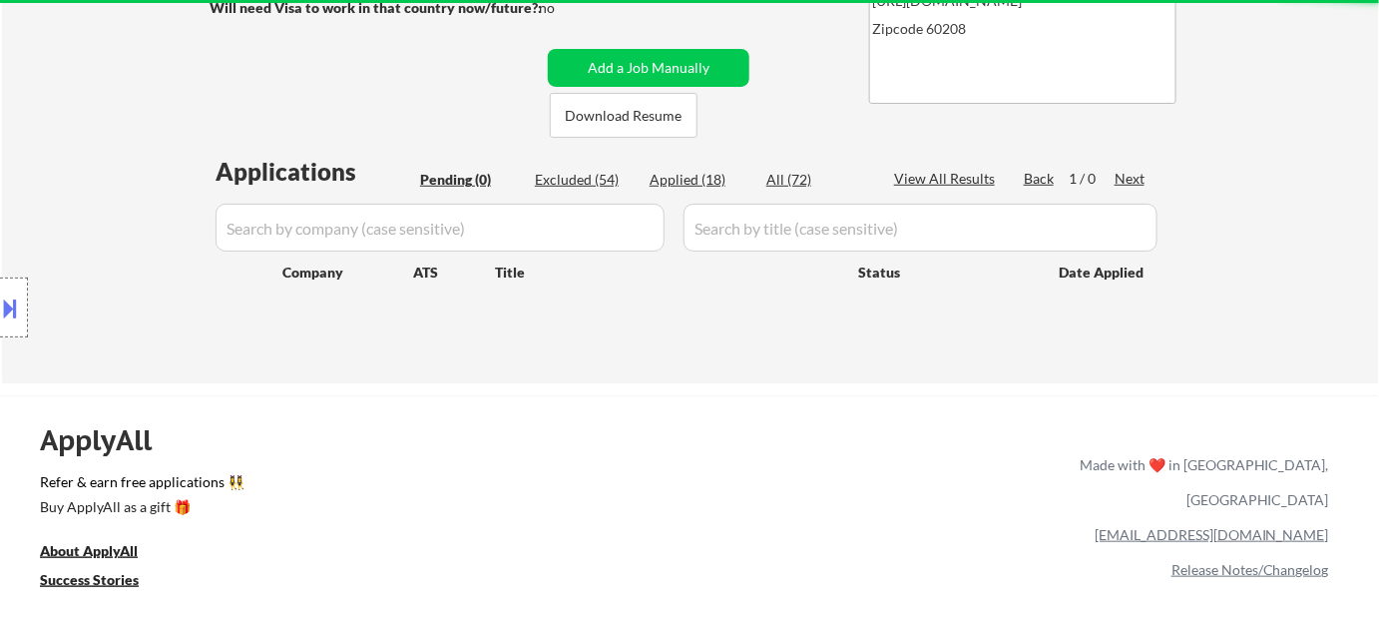
select select ""applied""
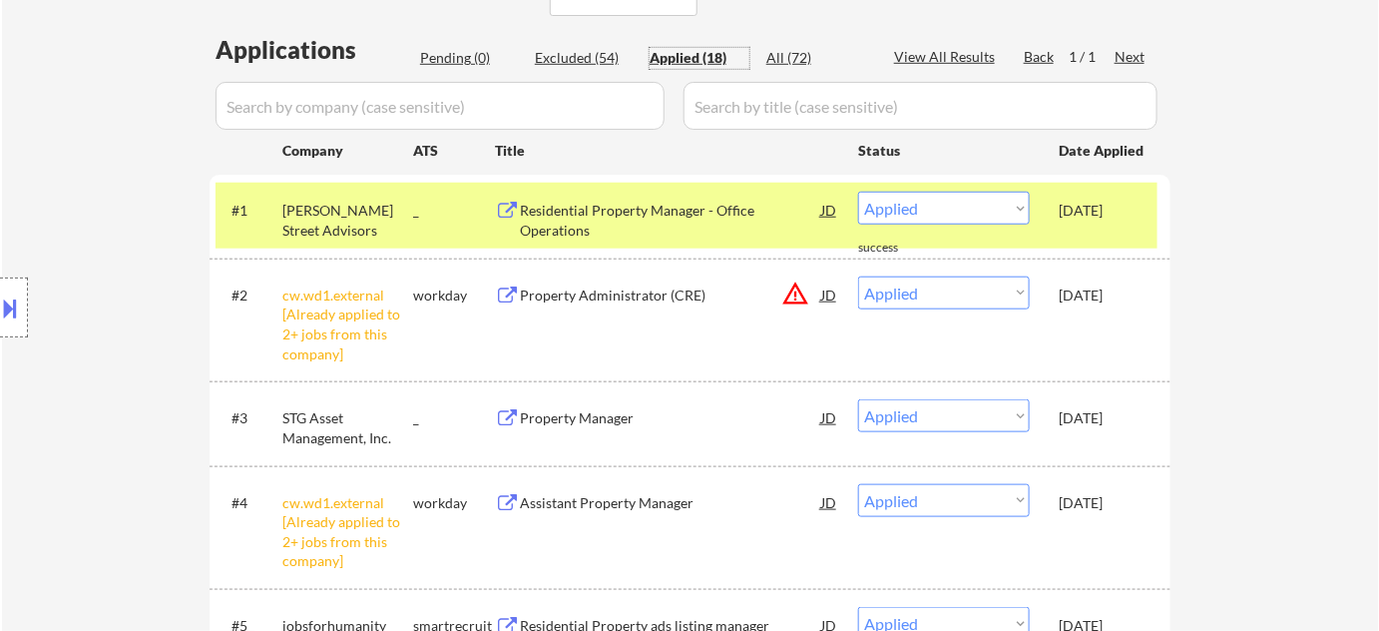
scroll to position [453, 0]
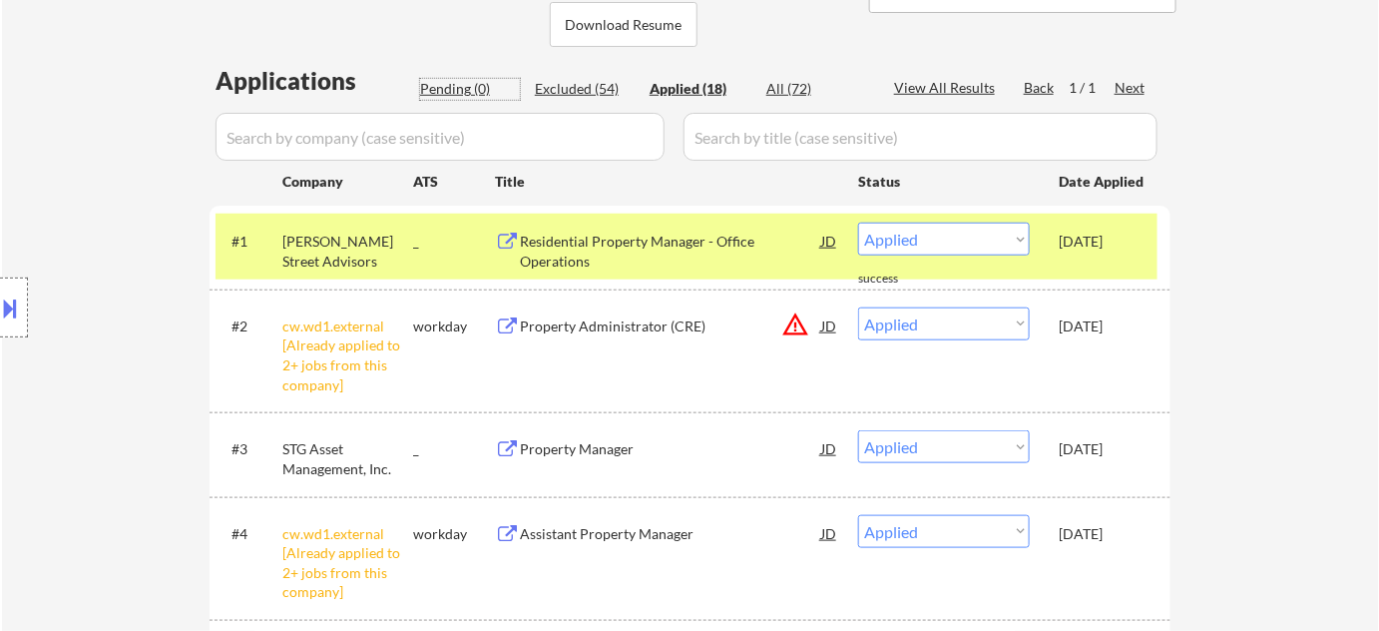
click at [476, 85] on div "Pending (0)" at bounding box center [470, 89] width 100 height 20
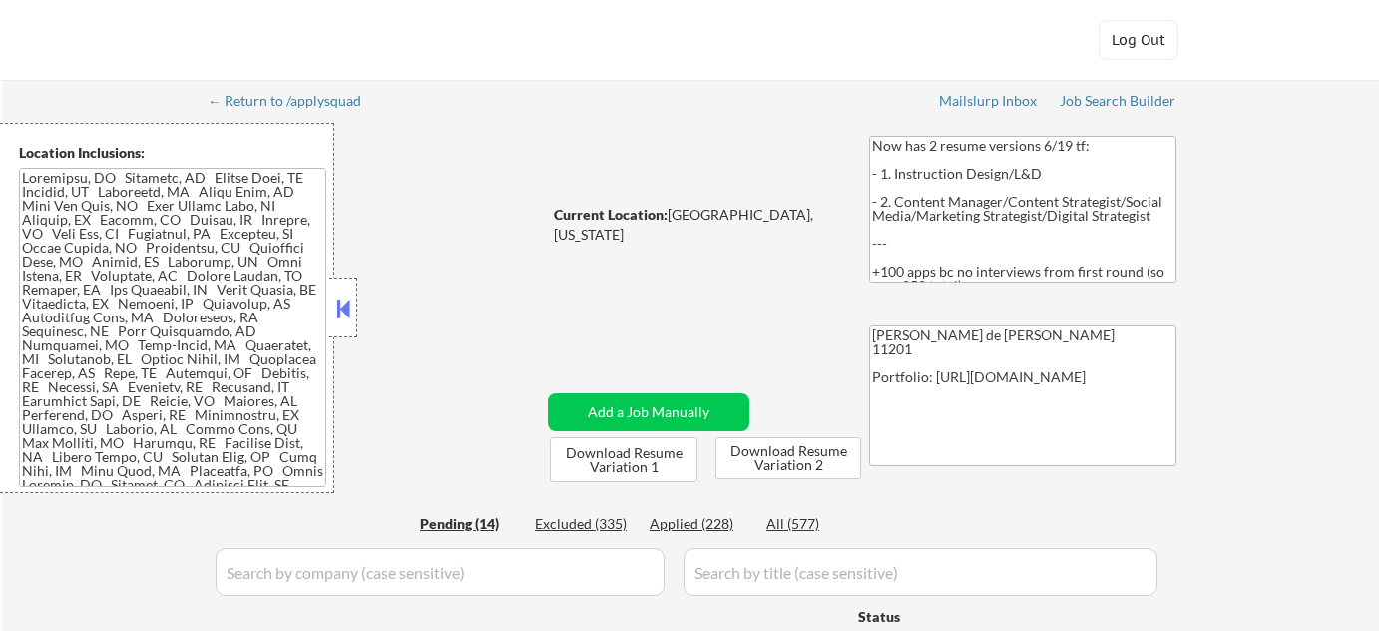
select select ""pending""
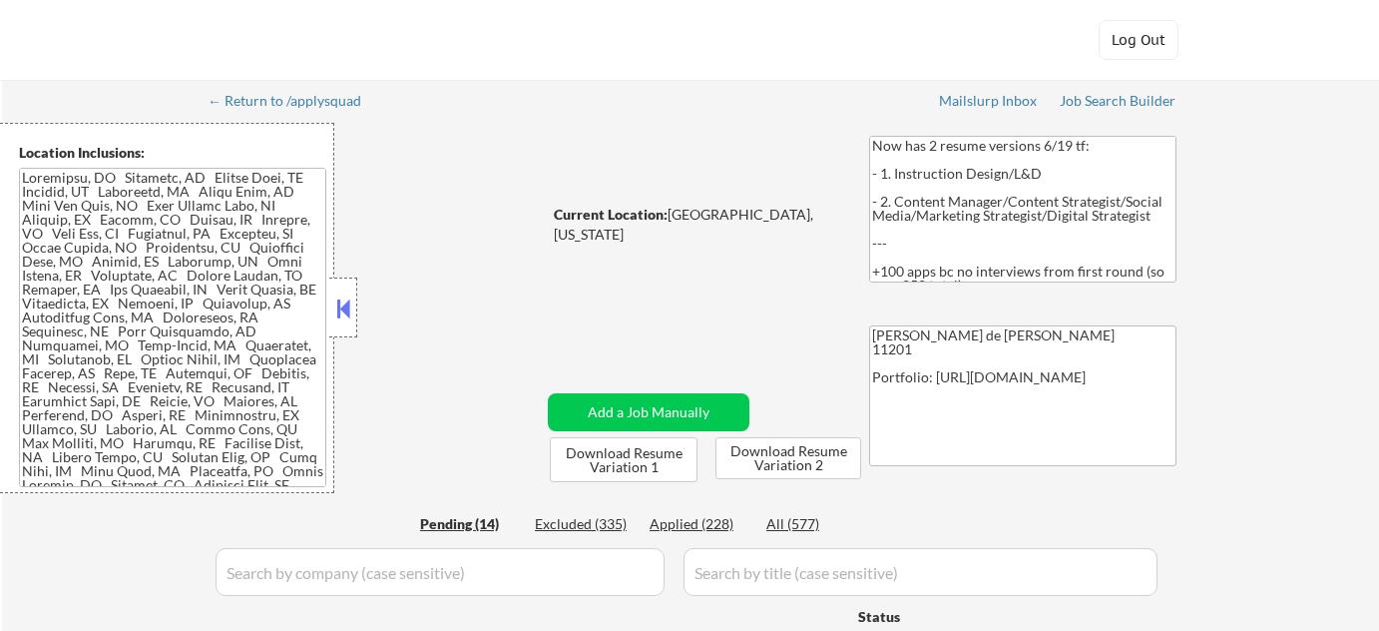
select select ""pending""
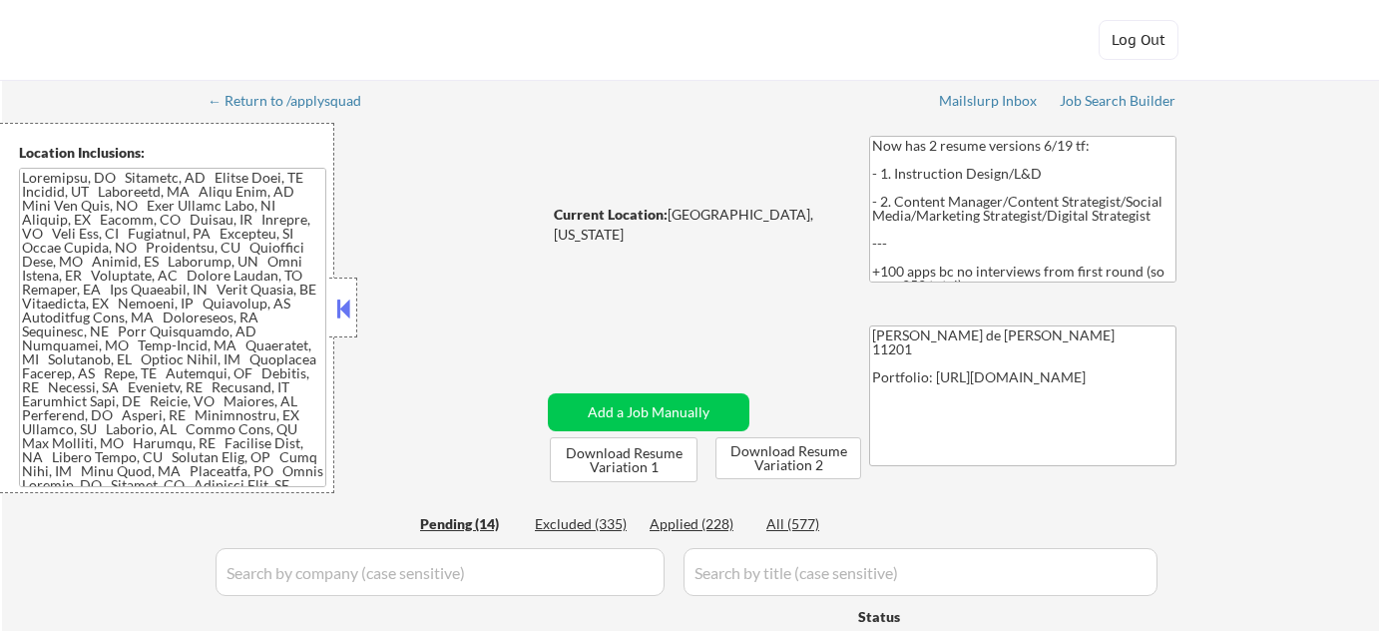
select select ""pending""
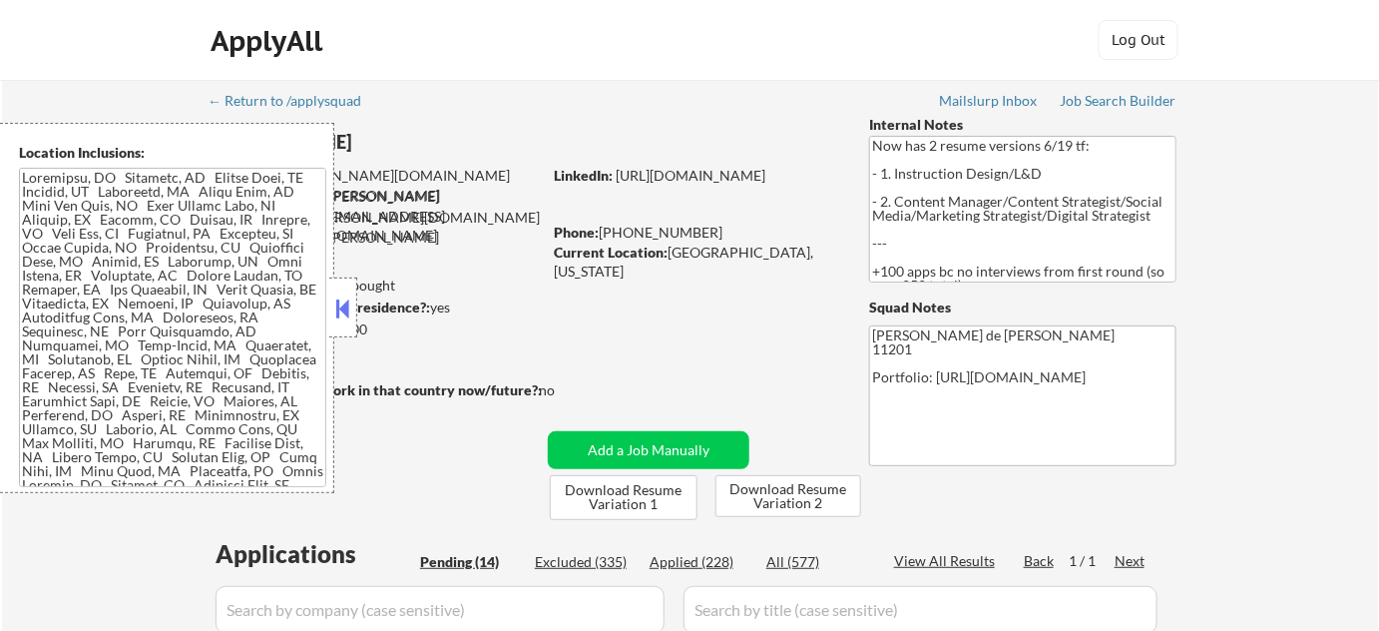
scroll to position [90, 0]
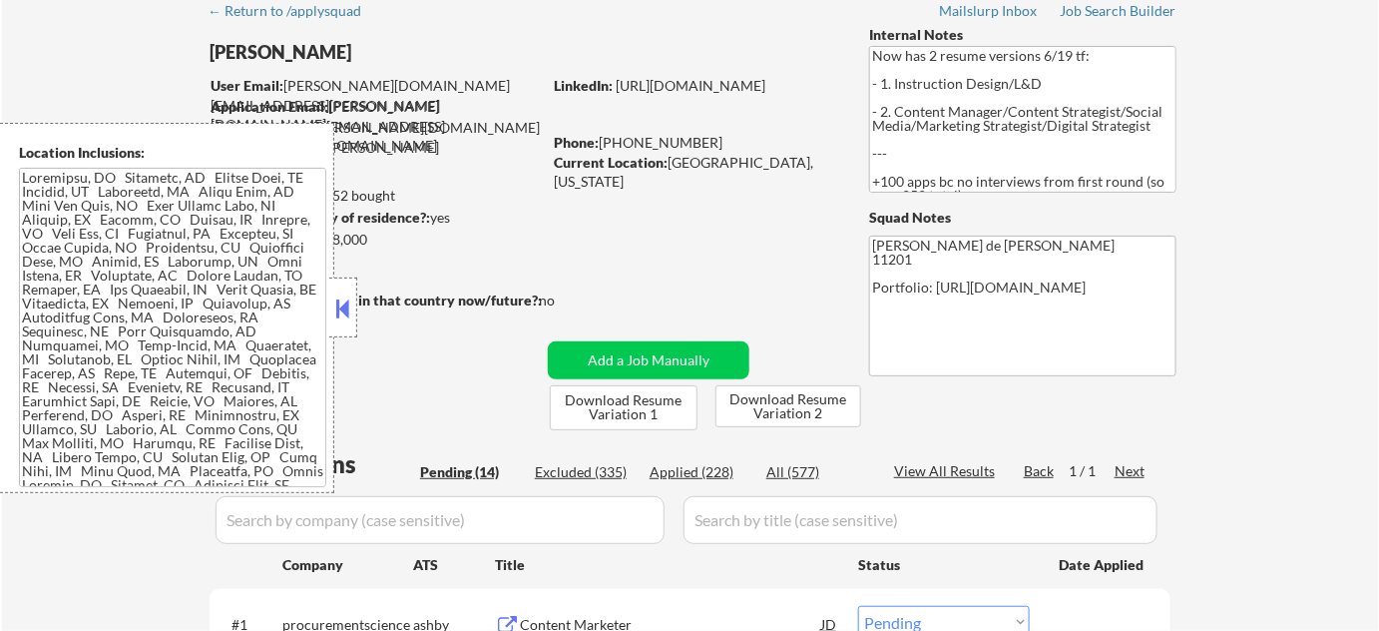
click at [339, 307] on button at bounding box center [343, 308] width 22 height 30
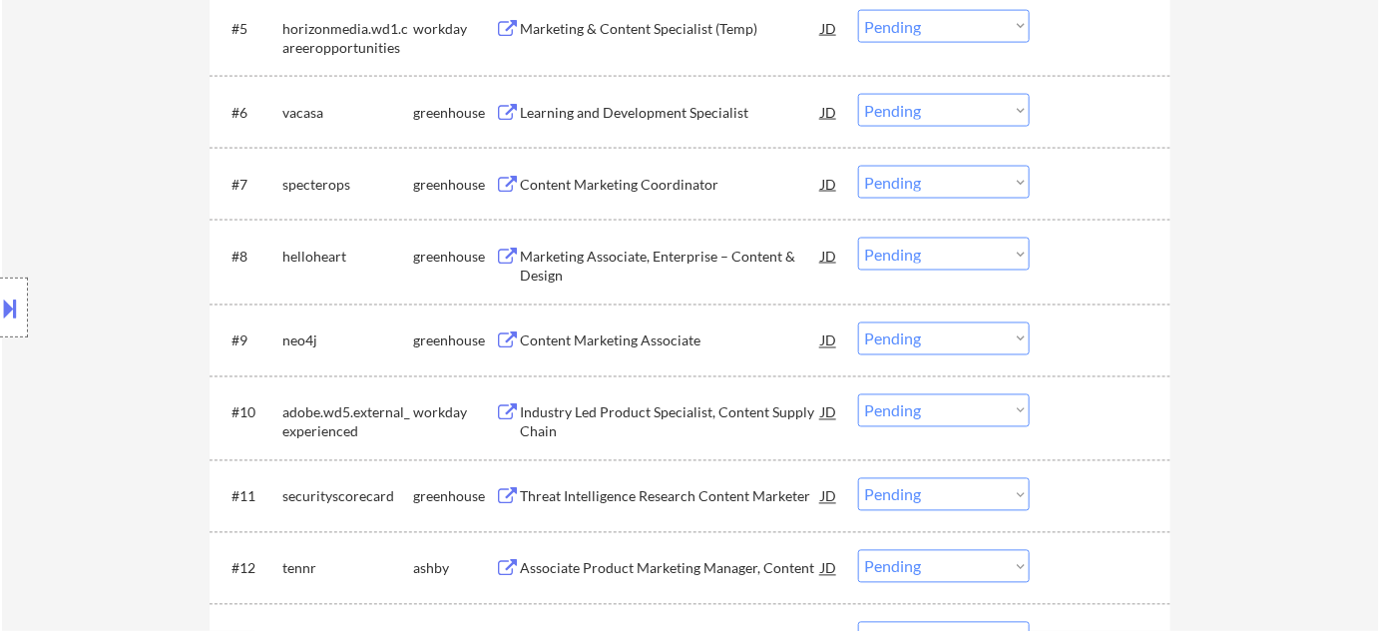
scroll to position [726, 0]
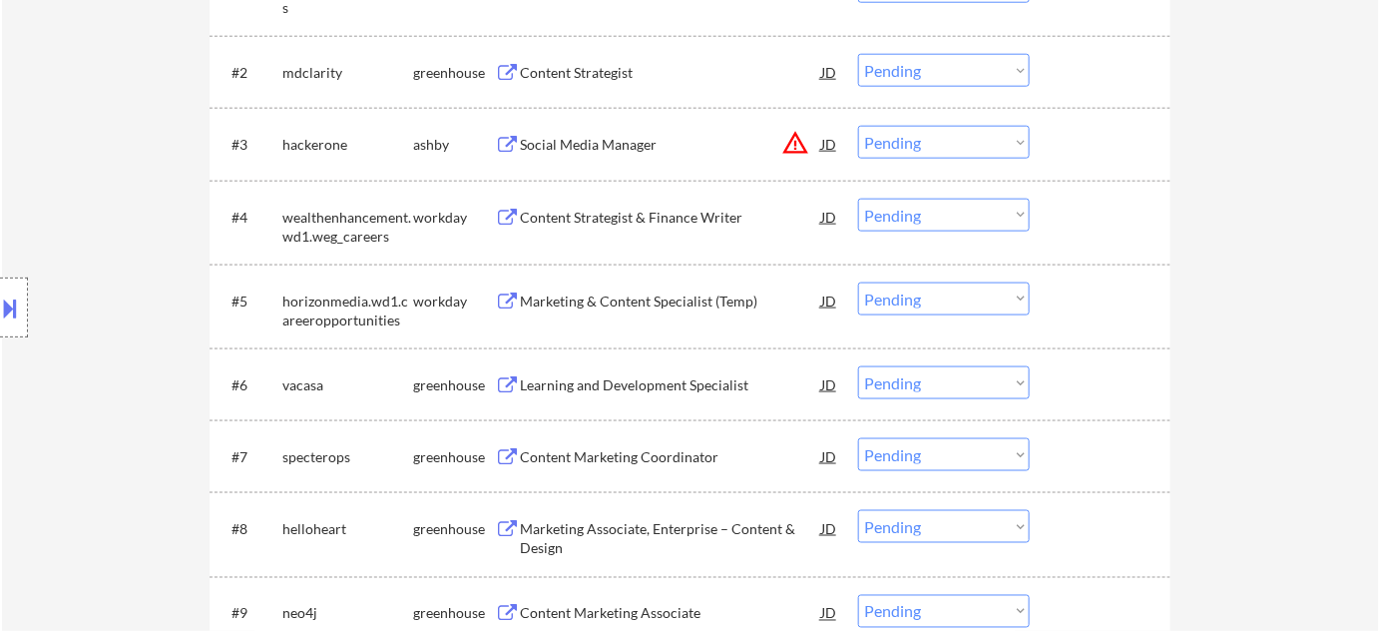
click at [794, 144] on button "warning_amber" at bounding box center [795, 143] width 28 height 28
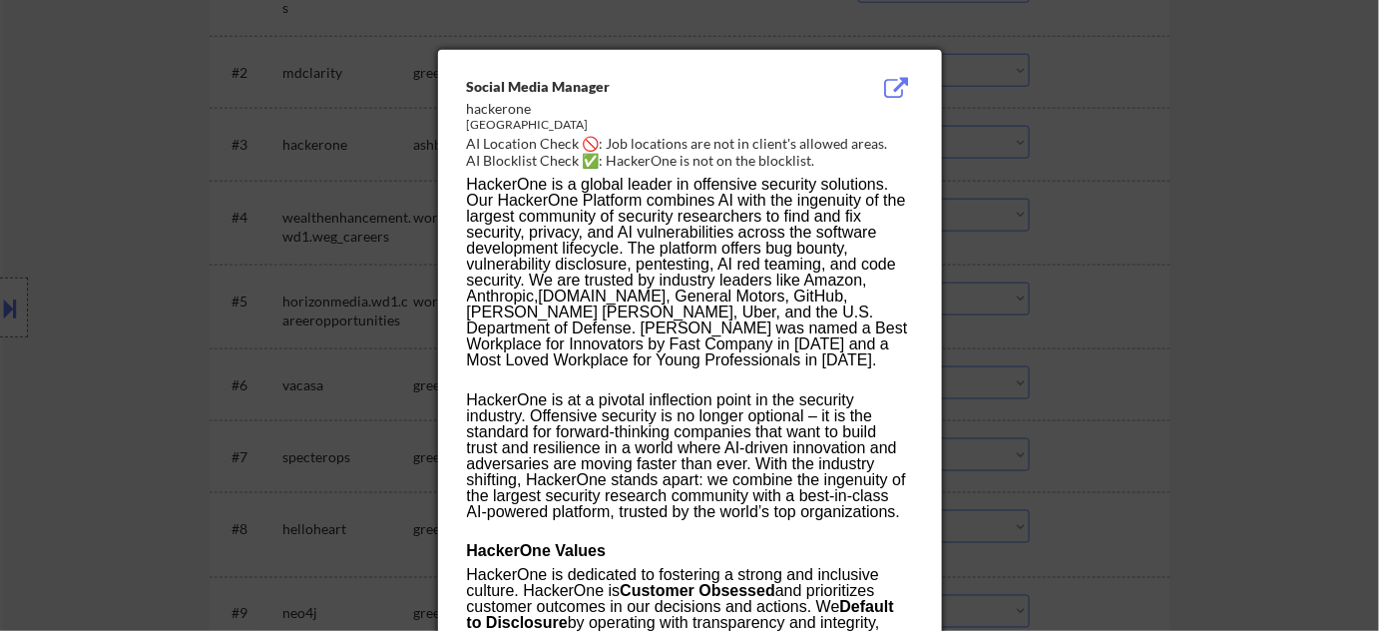
drag, startPoint x: 1143, startPoint y: 345, endPoint x: 1138, endPoint y: 329, distance: 16.7
click at [1142, 344] on div at bounding box center [689, 315] width 1379 height 631
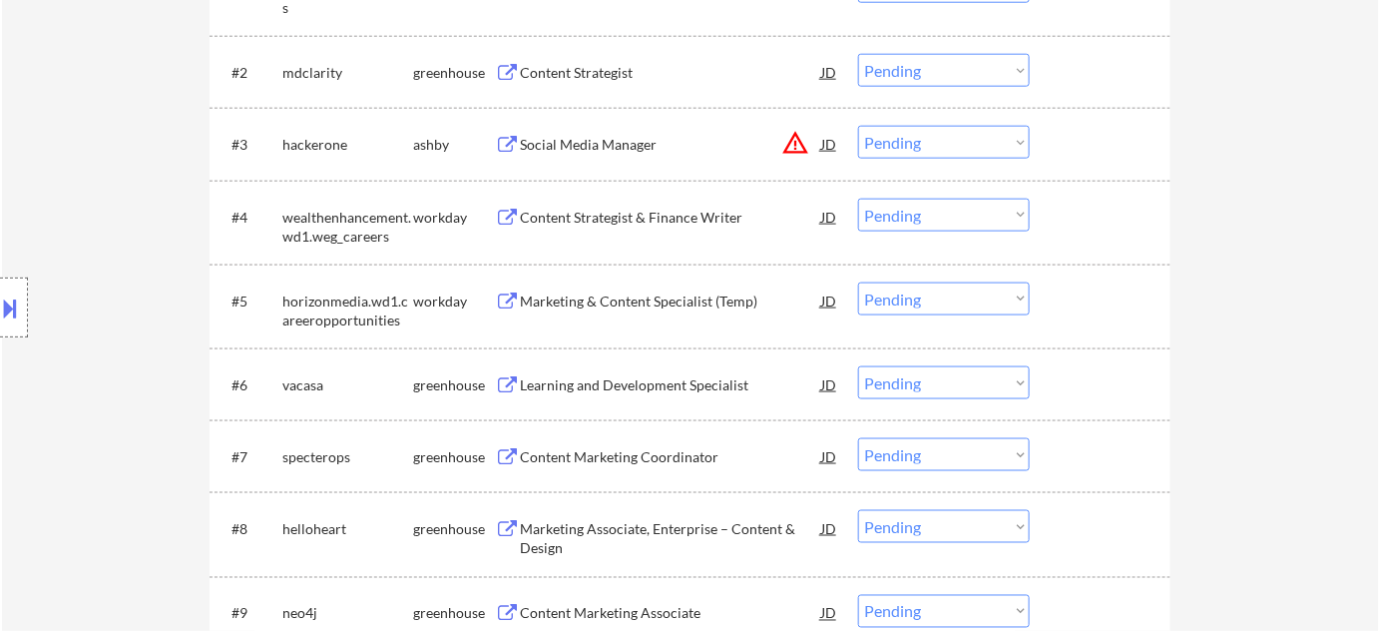
drag, startPoint x: 955, startPoint y: 145, endPoint x: 955, endPoint y: 157, distance: 12.0
click at [955, 145] on select "Choose an option... Pending Applied Excluded (Questions) Excluded (Expired) Exc…" at bounding box center [944, 142] width 172 height 33
click at [858, 126] on select "Choose an option... Pending Applied Excluded (Questions) Excluded (Expired) Exc…" at bounding box center [944, 142] width 172 height 33
select select ""pending""
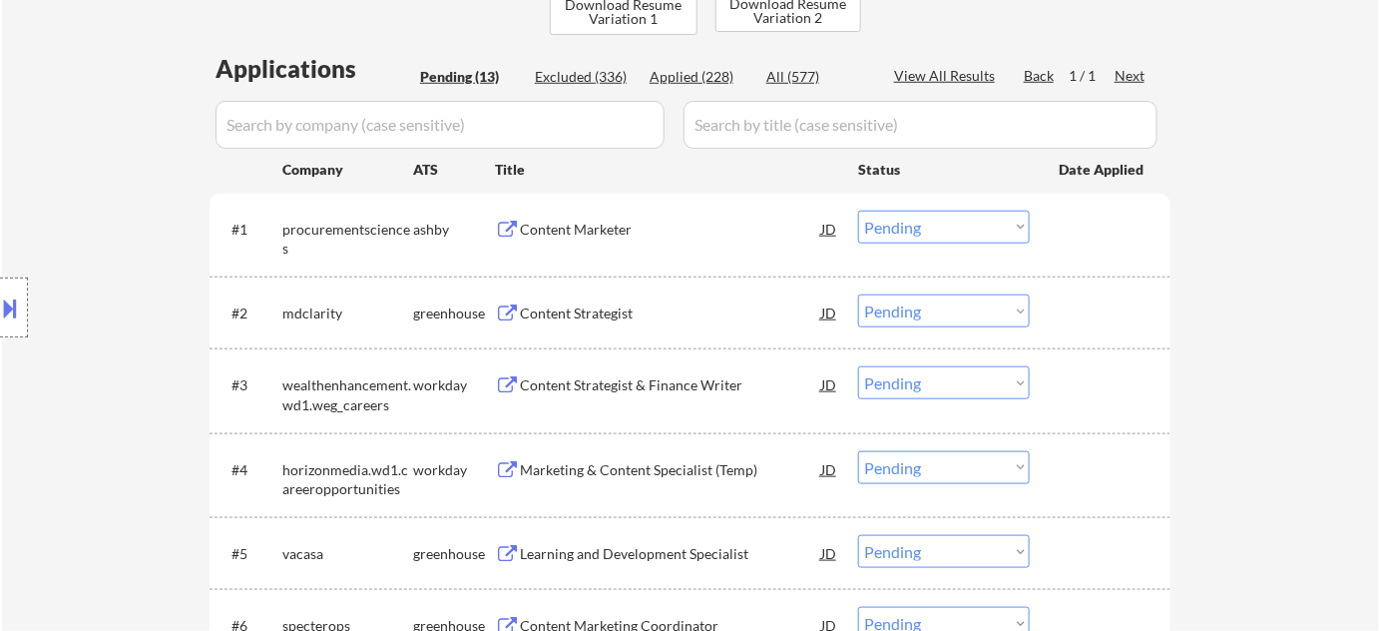
scroll to position [453, 0]
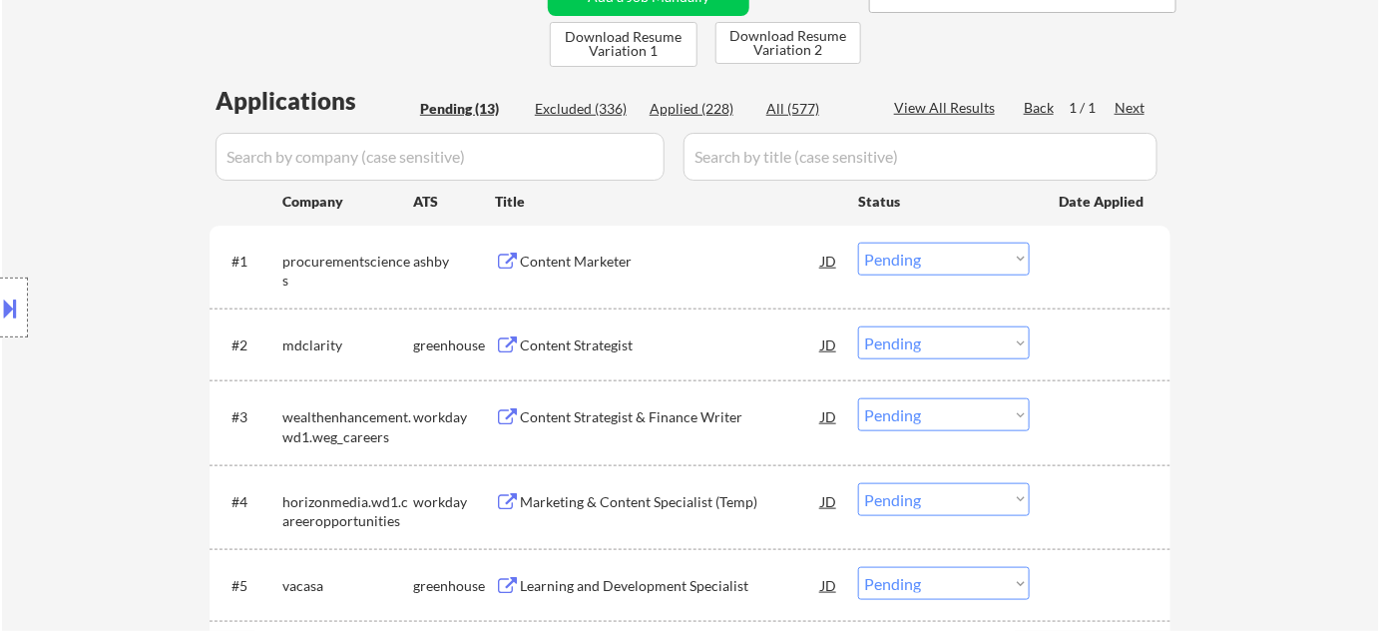
click at [601, 261] on div "Content Marketer" at bounding box center [670, 261] width 301 height 20
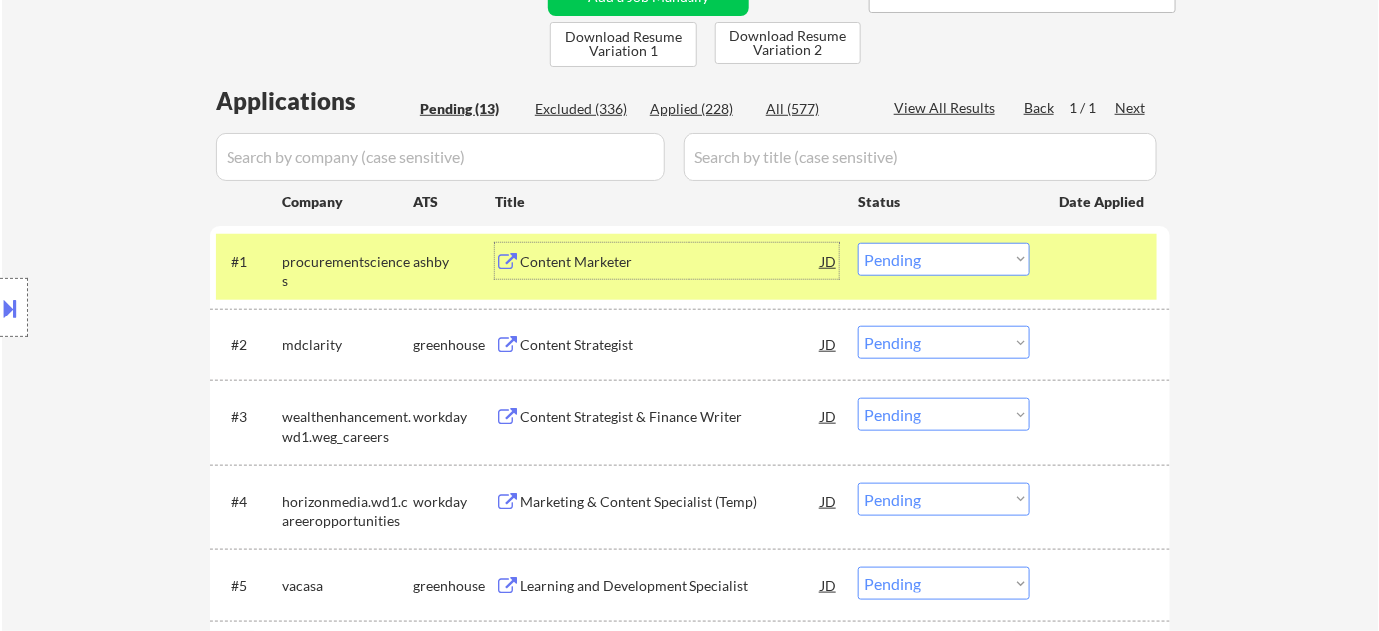
click at [579, 336] on div "Content Strategist" at bounding box center [670, 345] width 301 height 20
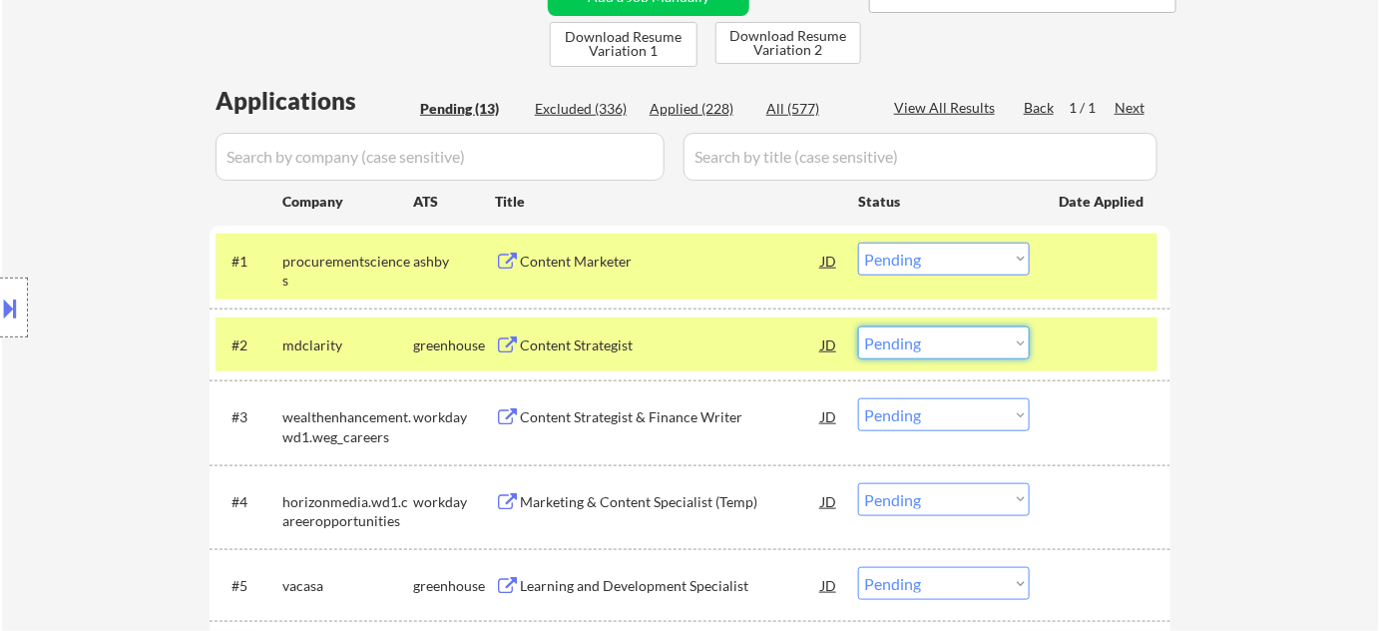
click at [925, 347] on select "Choose an option... Pending Applied Excluded (Questions) Excluded (Expired) Exc…" at bounding box center [944, 342] width 172 height 33
click at [858, 326] on select "Choose an option... Pending Applied Excluded (Questions) Excluded (Expired) Exc…" at bounding box center [944, 342] width 172 height 33
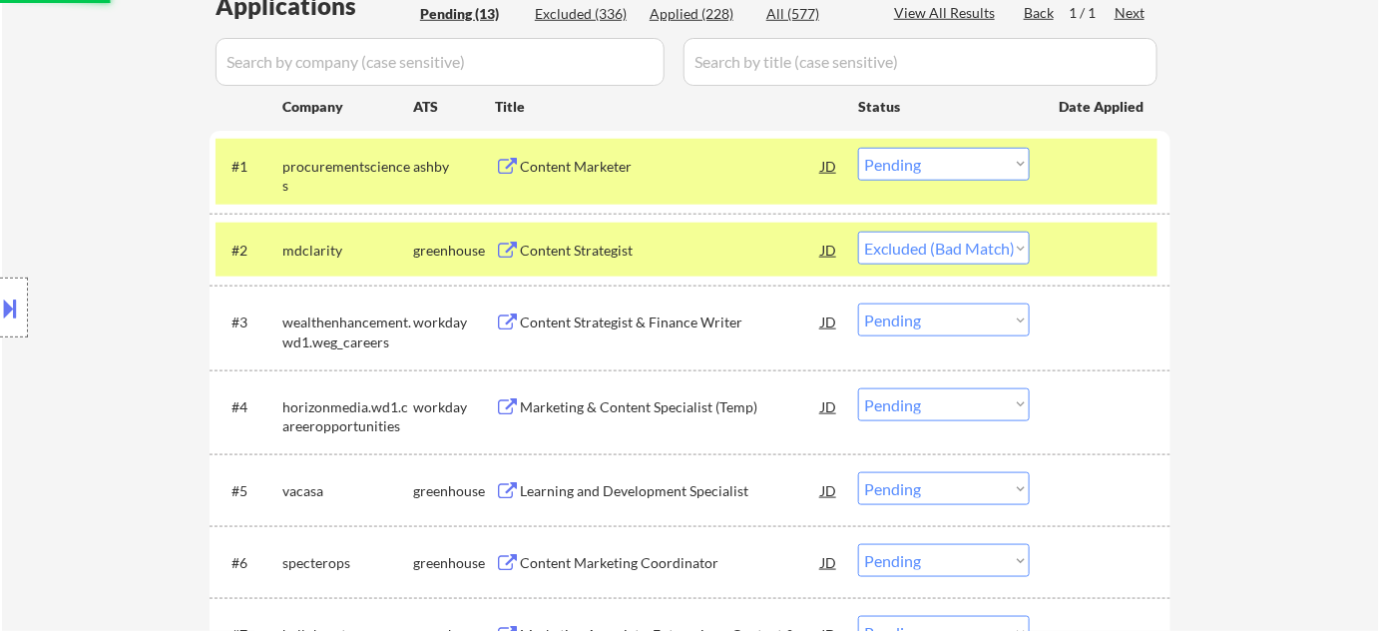
scroll to position [635, 0]
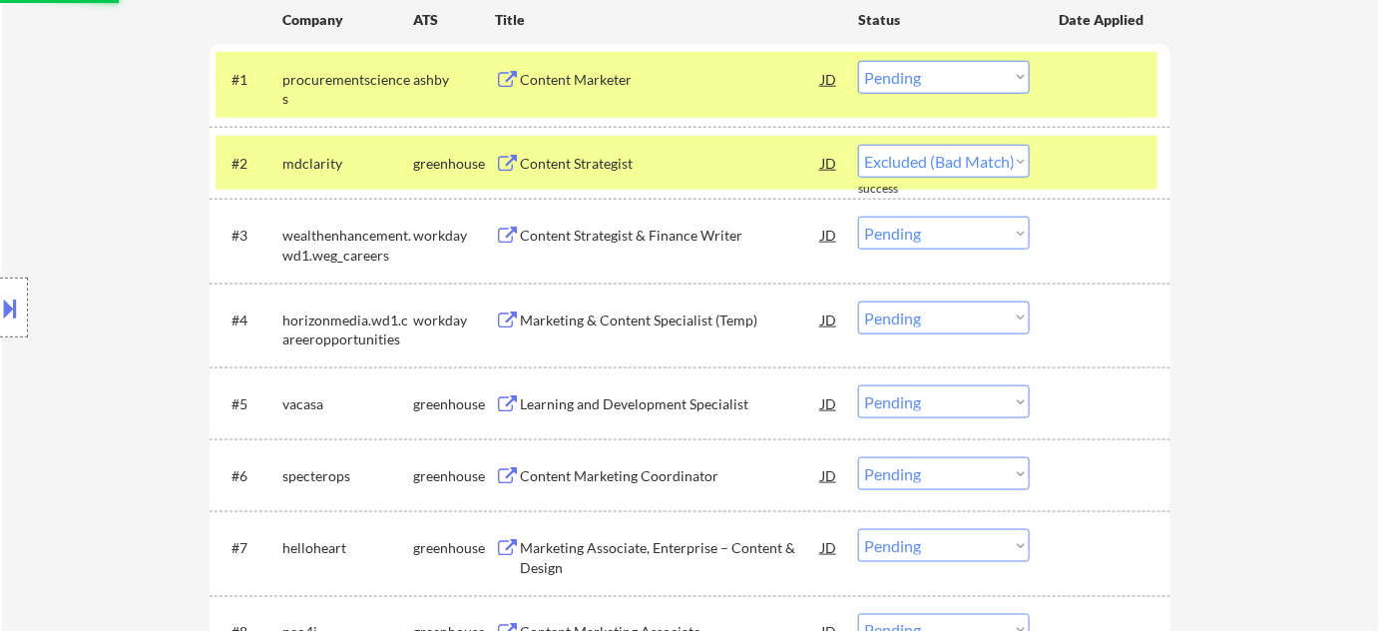
select select ""pending""
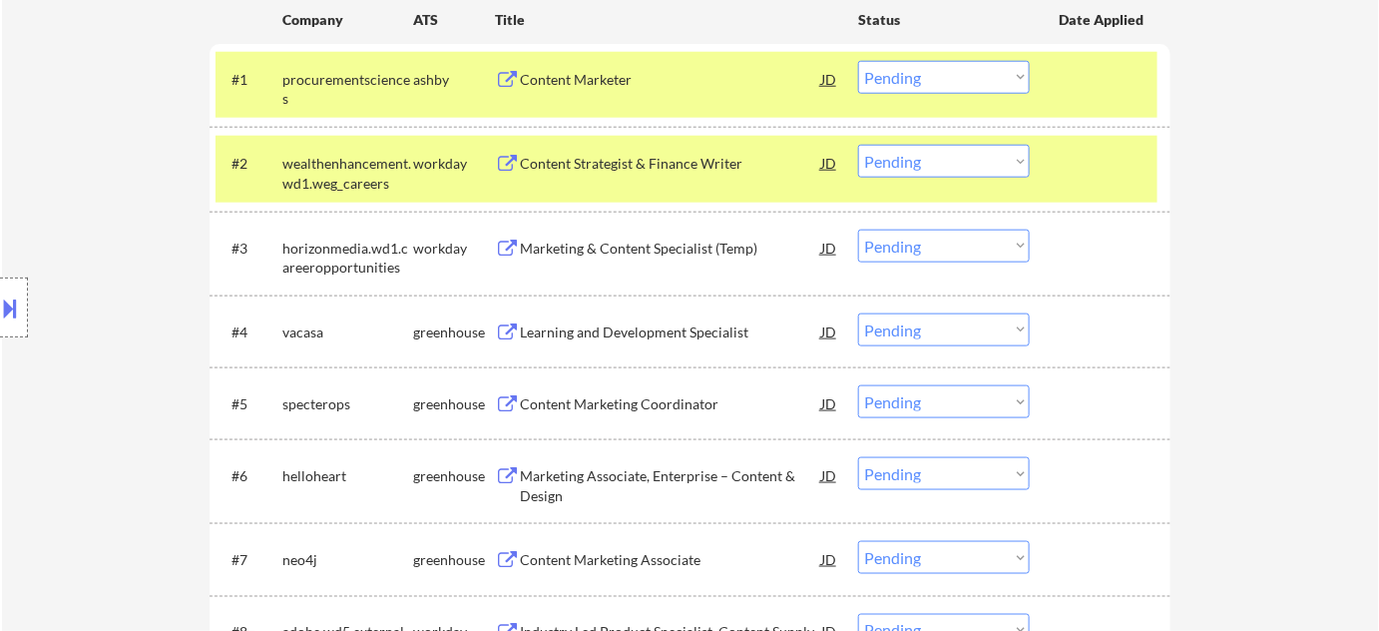
click at [666, 323] on div "Learning and Development Specialist" at bounding box center [670, 332] width 301 height 20
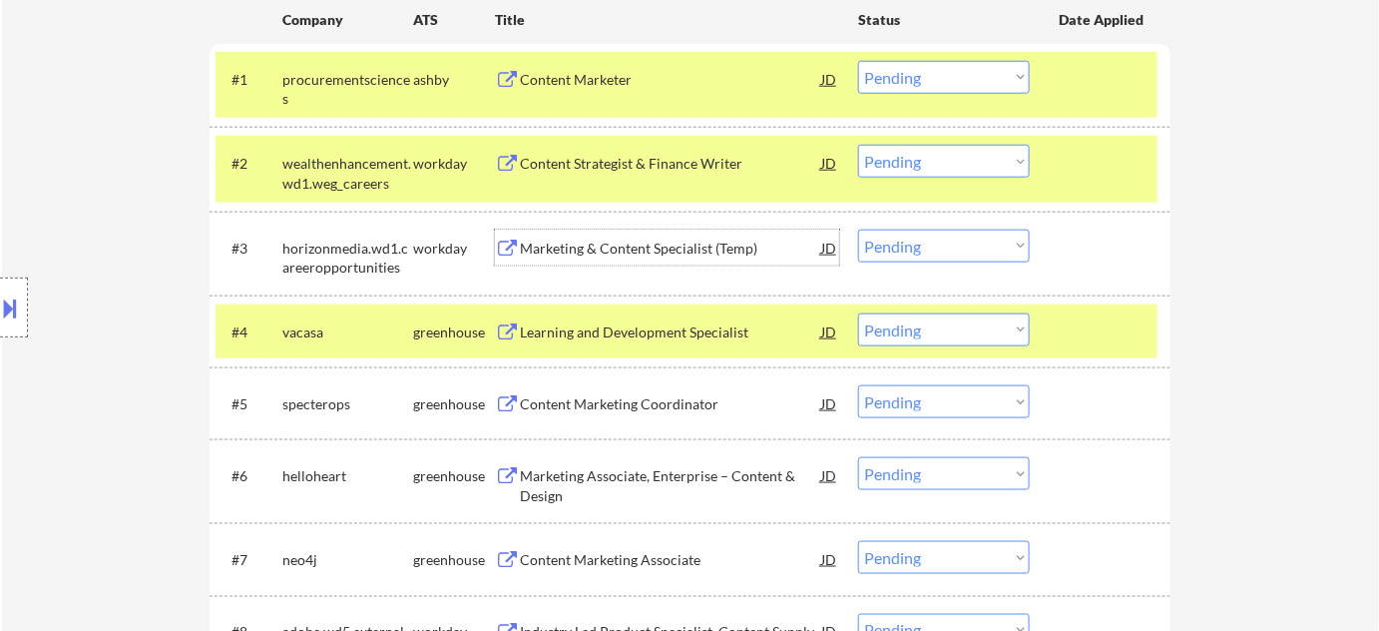
click at [655, 247] on div "Marketing & Content Specialist (Temp)" at bounding box center [670, 249] width 301 height 20
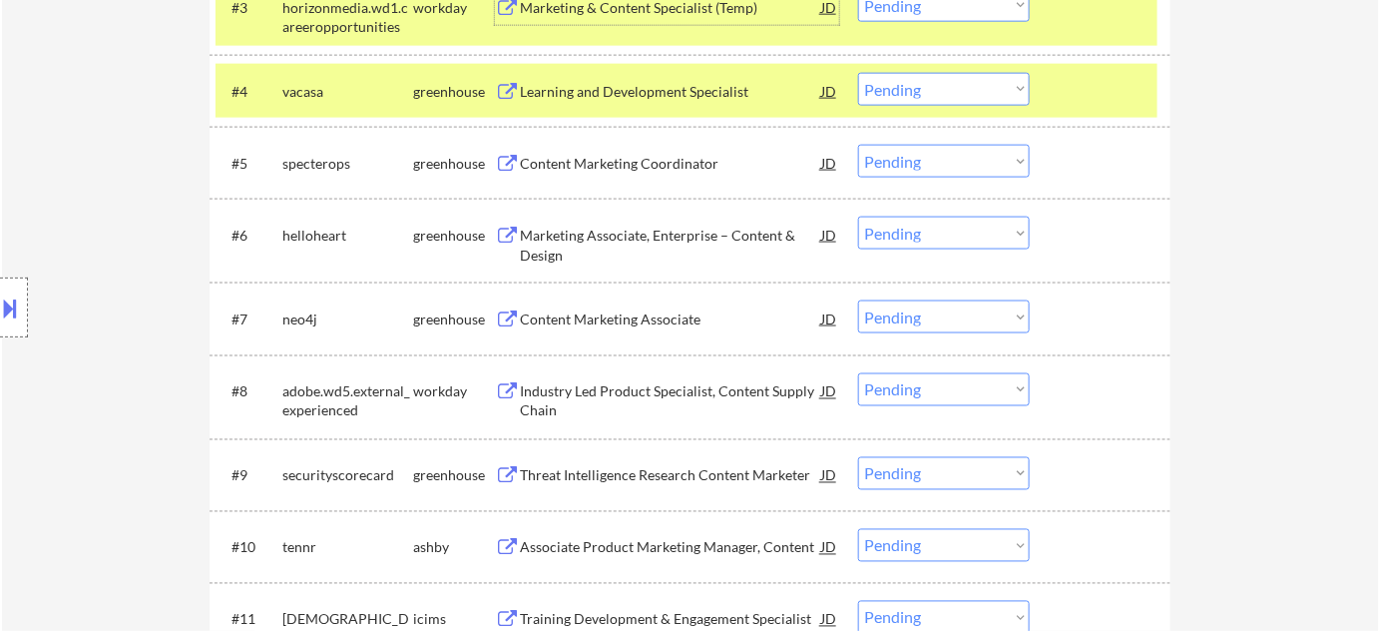
scroll to position [907, 0]
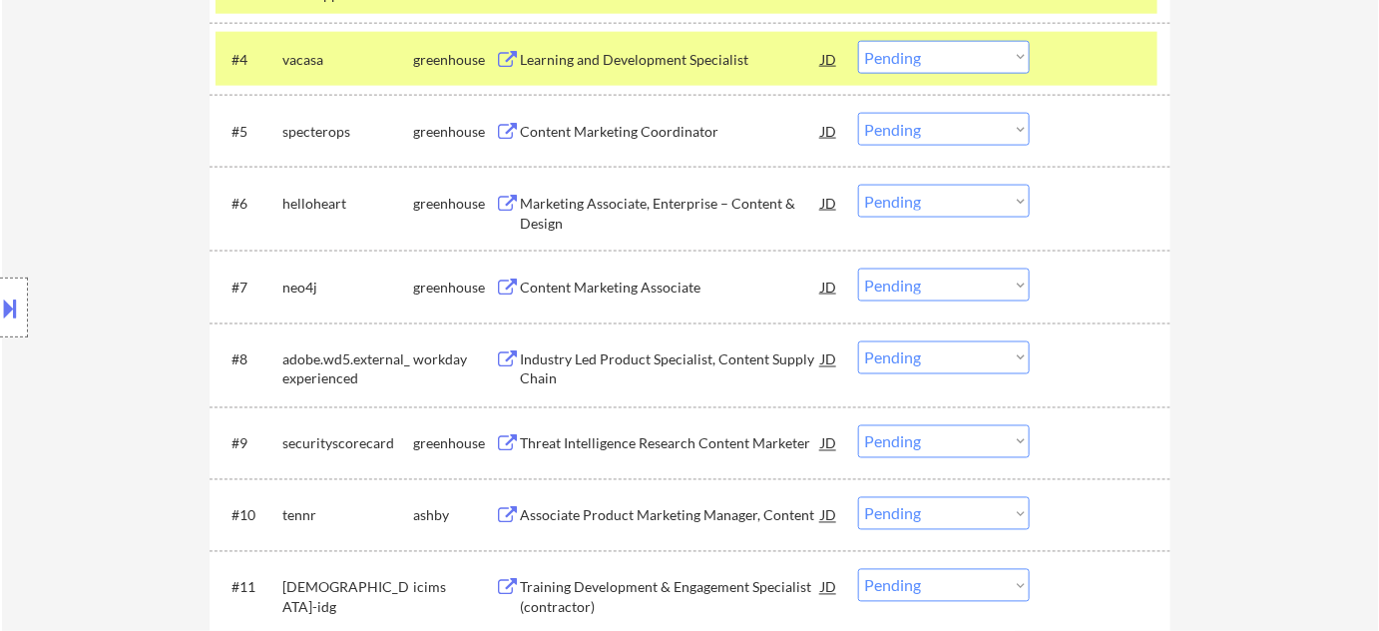
click at [691, 442] on div "Threat Intelligence Research Content Marketer" at bounding box center [670, 444] width 301 height 20
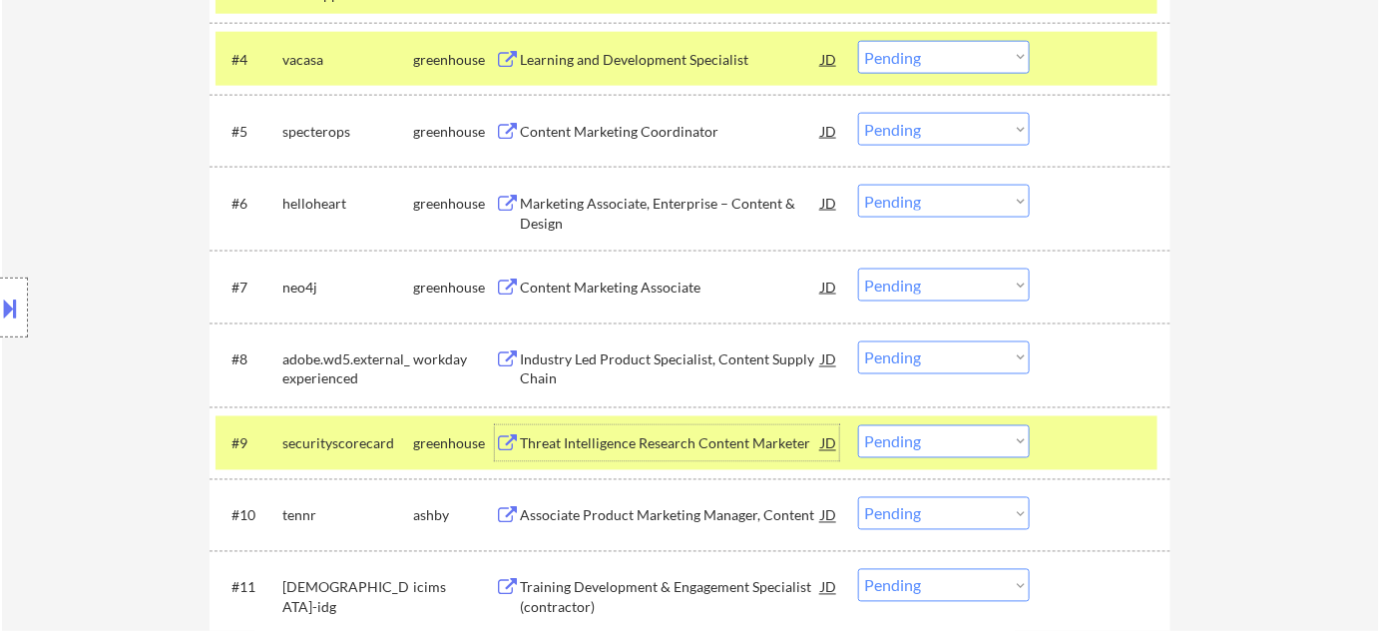
click at [938, 447] on select "Choose an option... Pending Applied Excluded (Questions) Excluded (Expired) Exc…" at bounding box center [944, 441] width 172 height 33
click at [858, 425] on select "Choose an option... Pending Applied Excluded (Questions) Excluded (Expired) Exc…" at bounding box center [944, 441] width 172 height 33
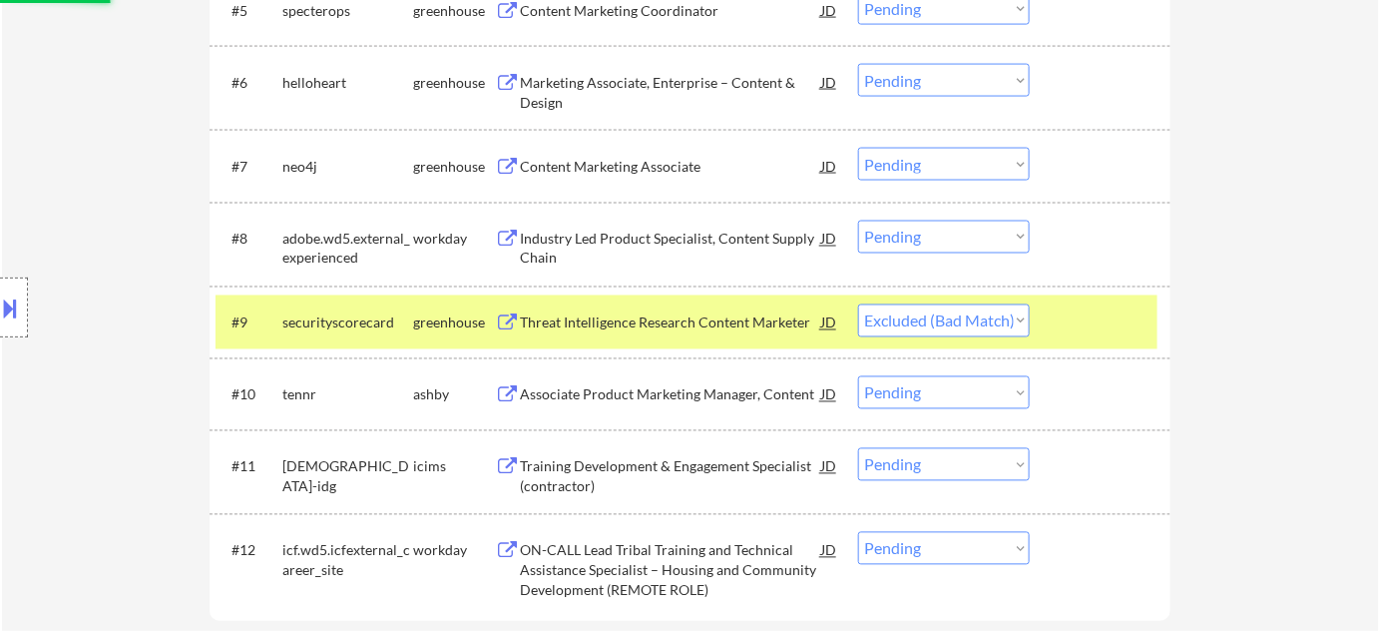
scroll to position [1088, 0]
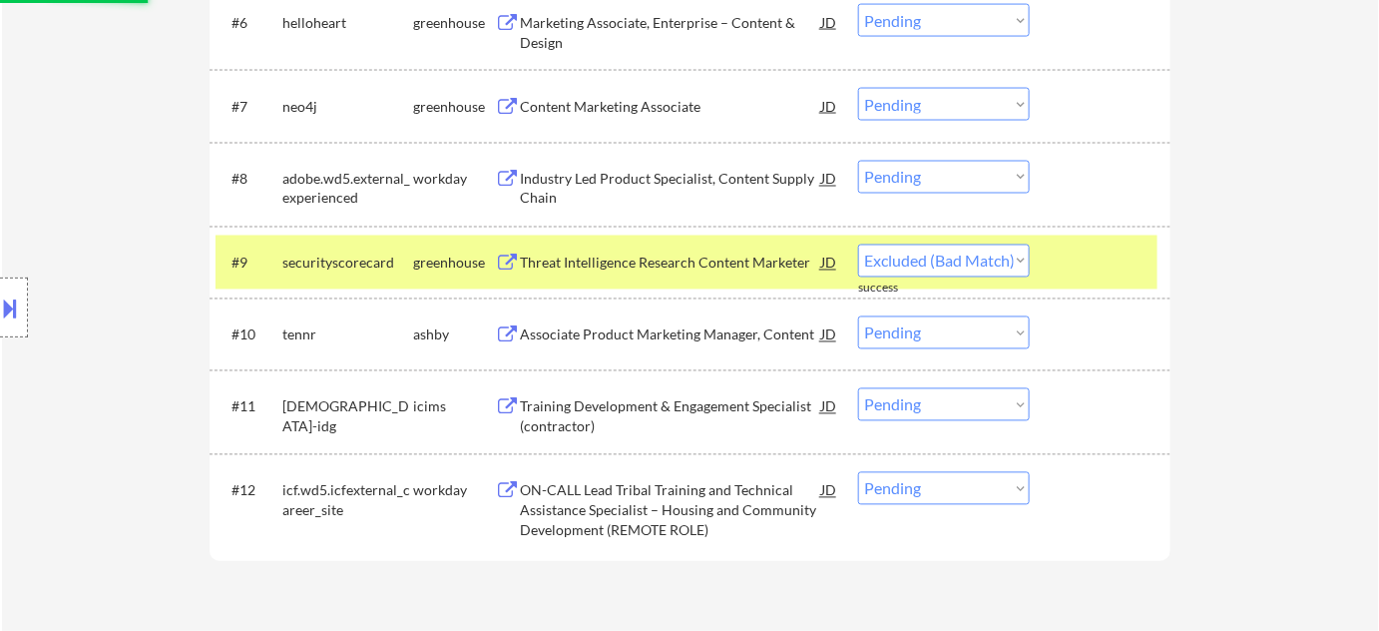
select select ""pending""
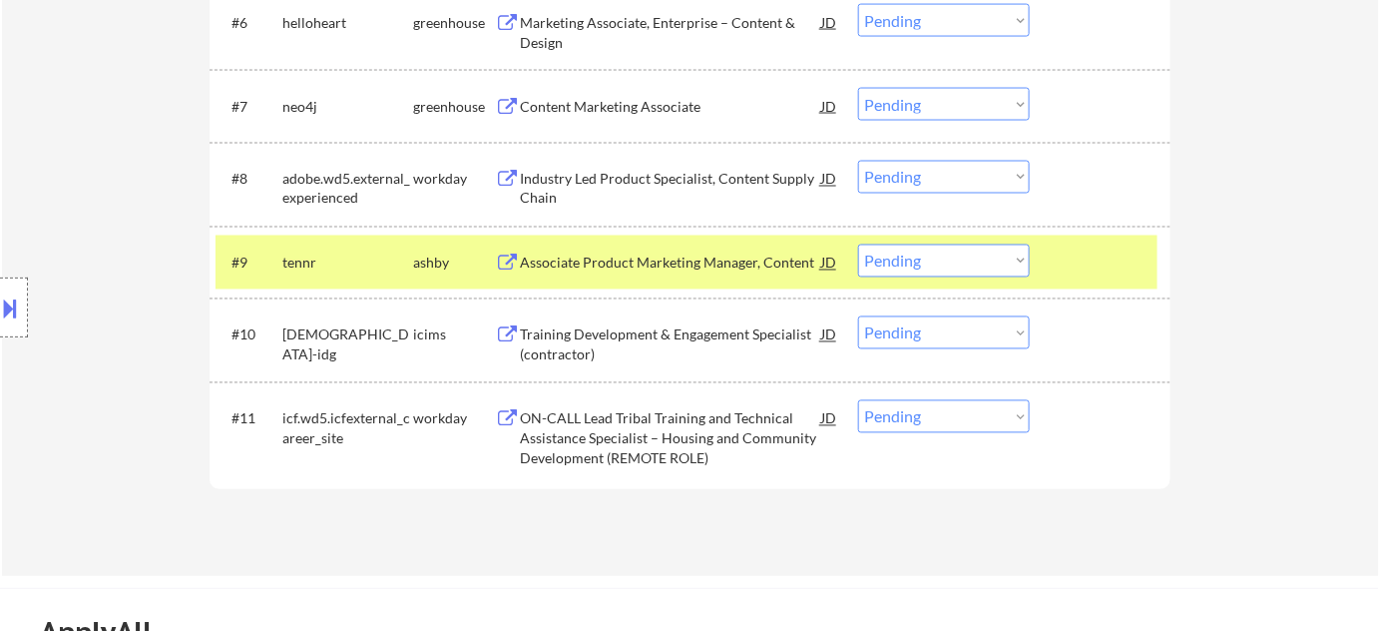
click at [711, 265] on div "Associate Product Marketing Manager, Content" at bounding box center [670, 263] width 301 height 20
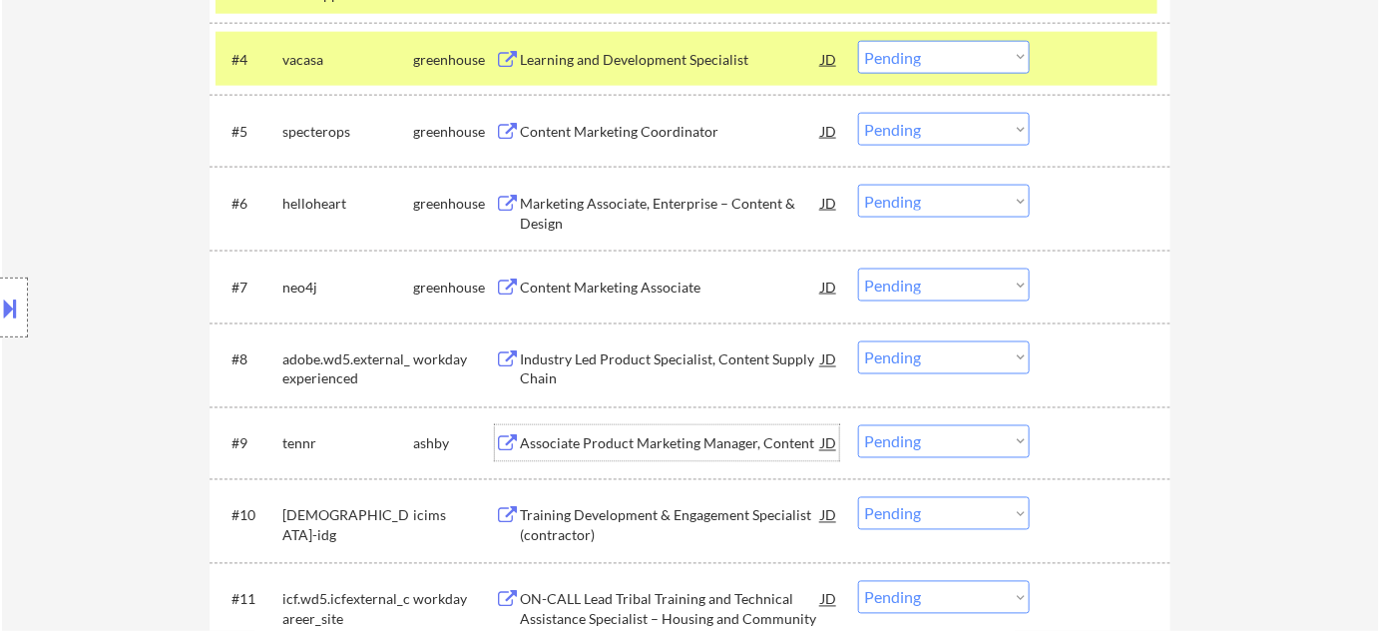
scroll to position [816, 0]
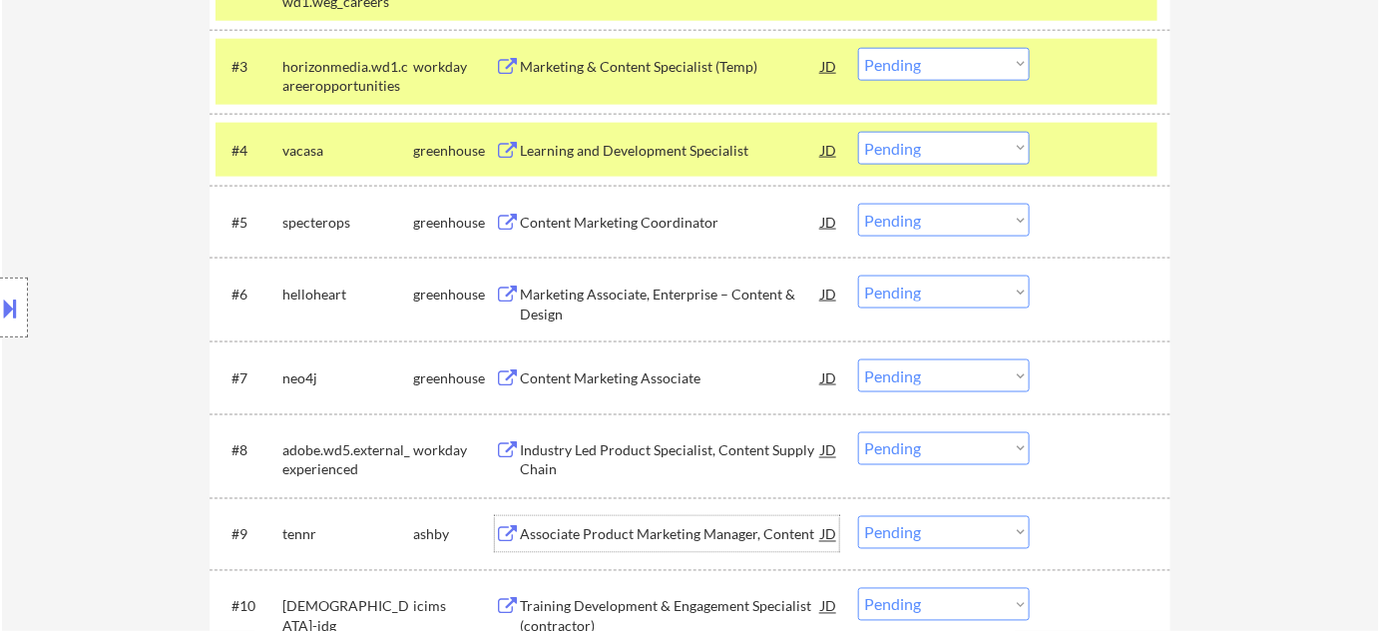
click at [630, 155] on div "Learning and Development Specialist" at bounding box center [670, 151] width 301 height 20
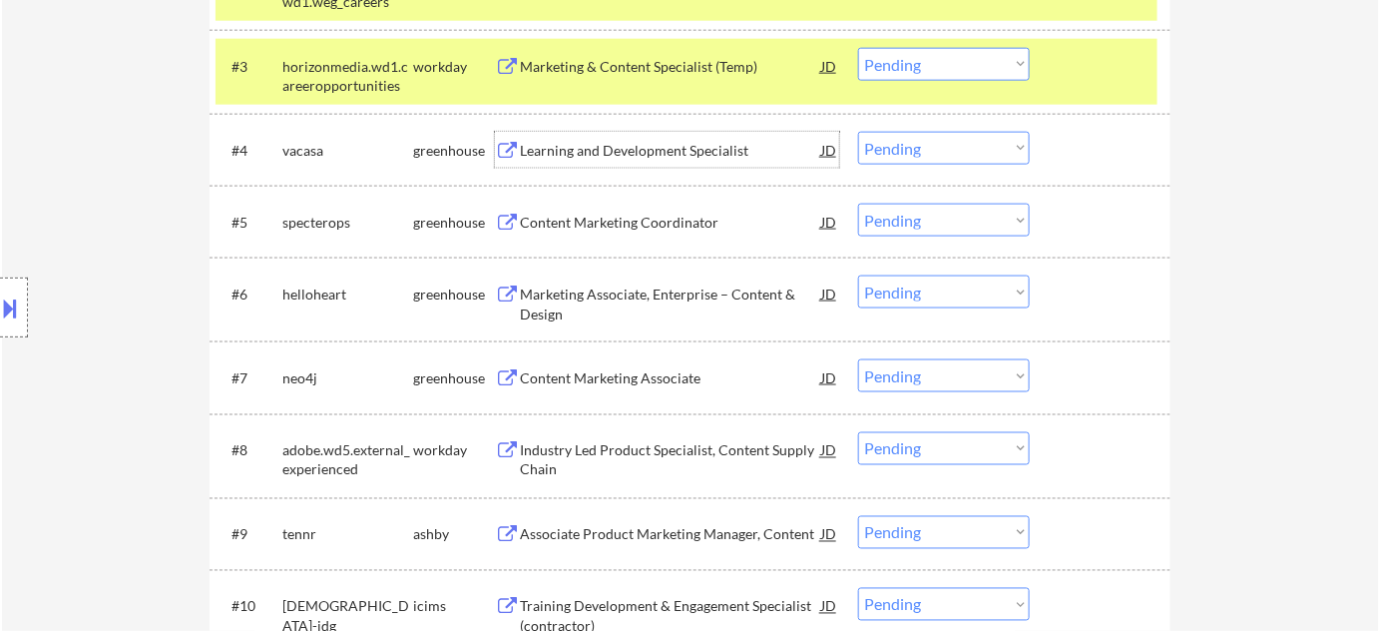
click at [924, 150] on select "Choose an option... Pending Applied Excluded (Questions) Excluded (Expired) Exc…" at bounding box center [944, 148] width 172 height 33
click at [858, 132] on select "Choose an option... Pending Applied Excluded (Questions) Excluded (Expired) Exc…" at bounding box center [944, 148] width 172 height 33
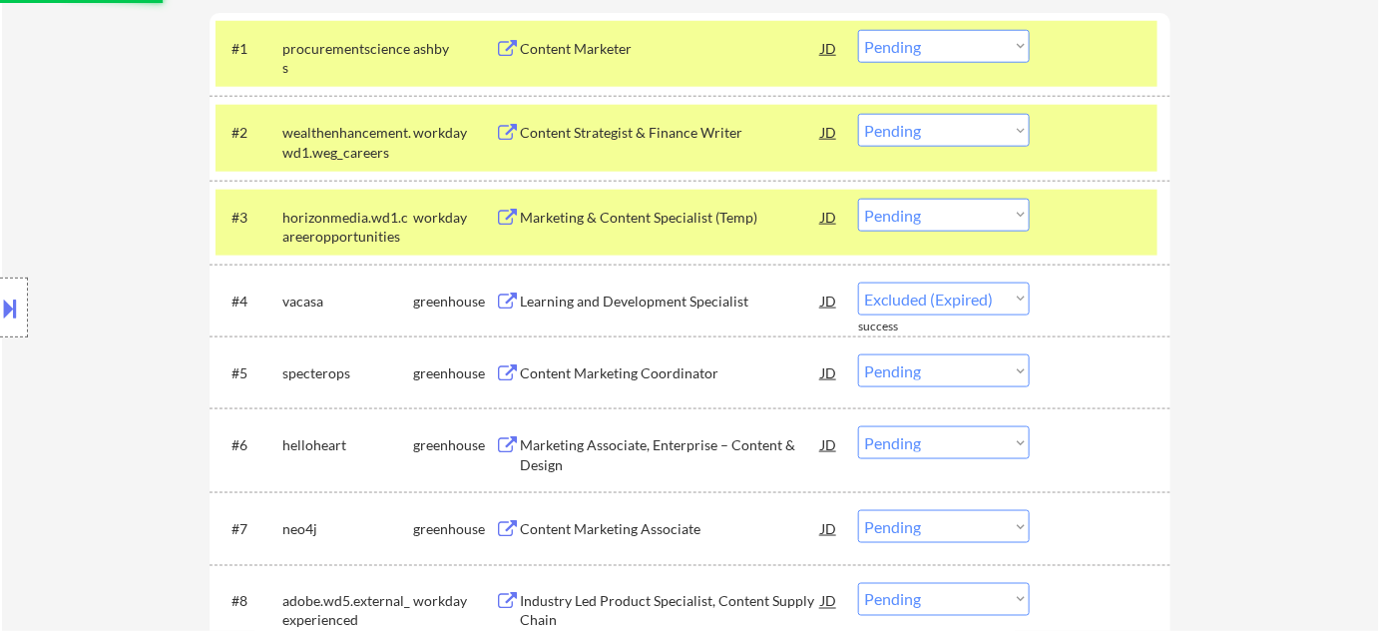
scroll to position [635, 0]
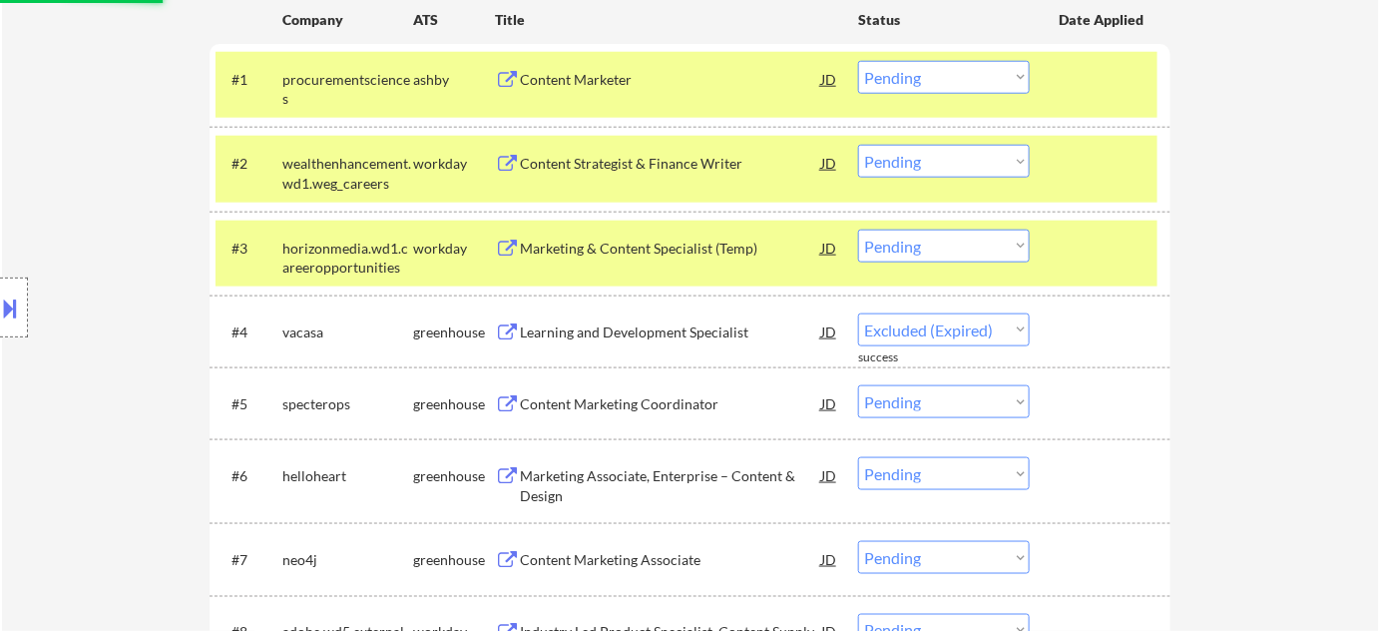
select select ""pending""
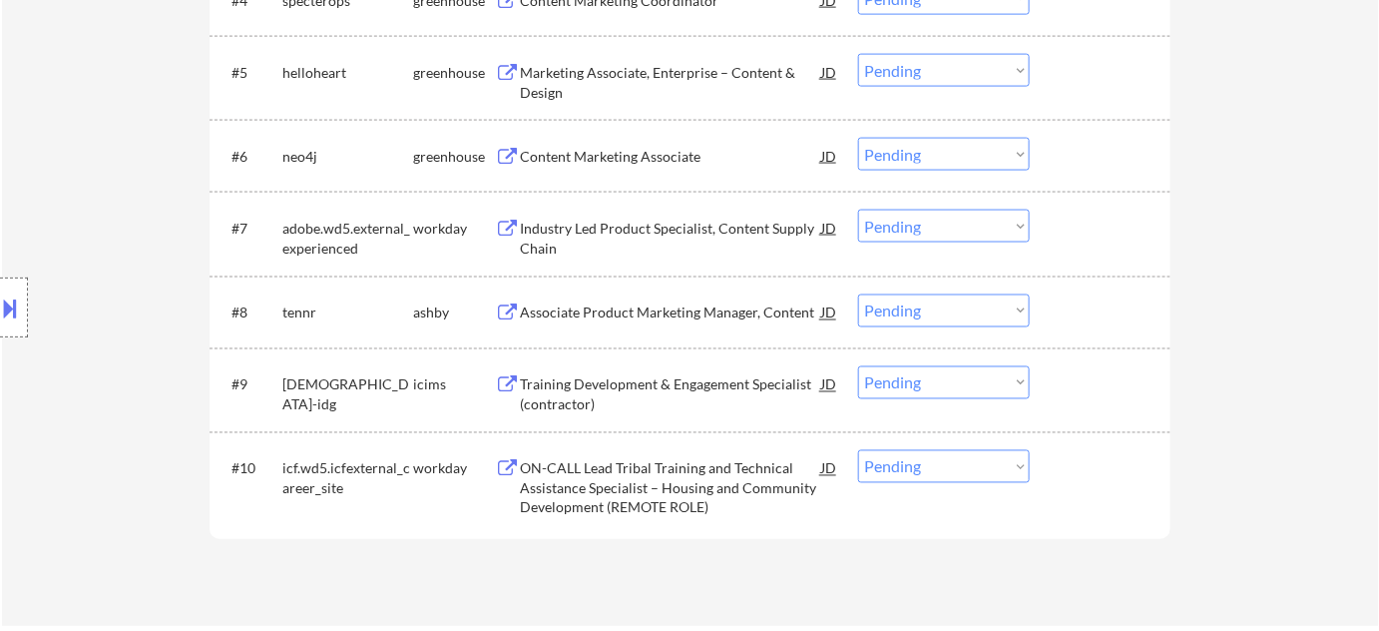
scroll to position [998, 0]
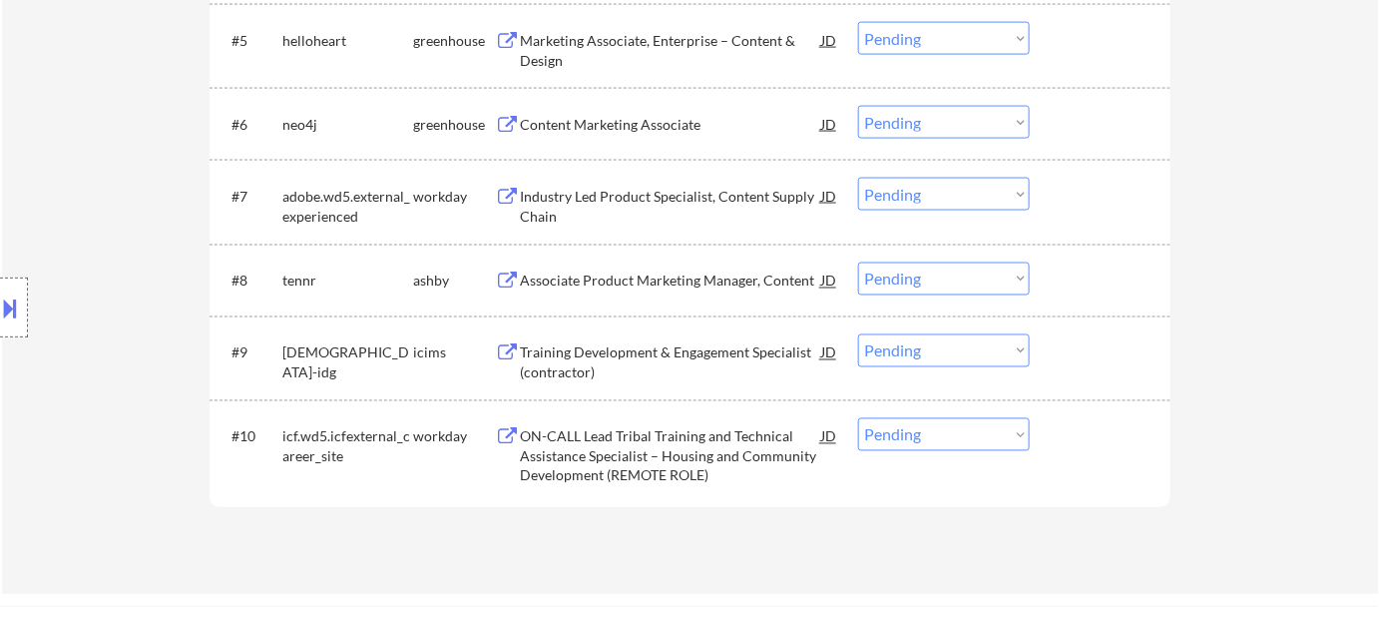
click at [706, 347] on div "Training Development & Engagement Specialist (contractor)" at bounding box center [670, 362] width 301 height 39
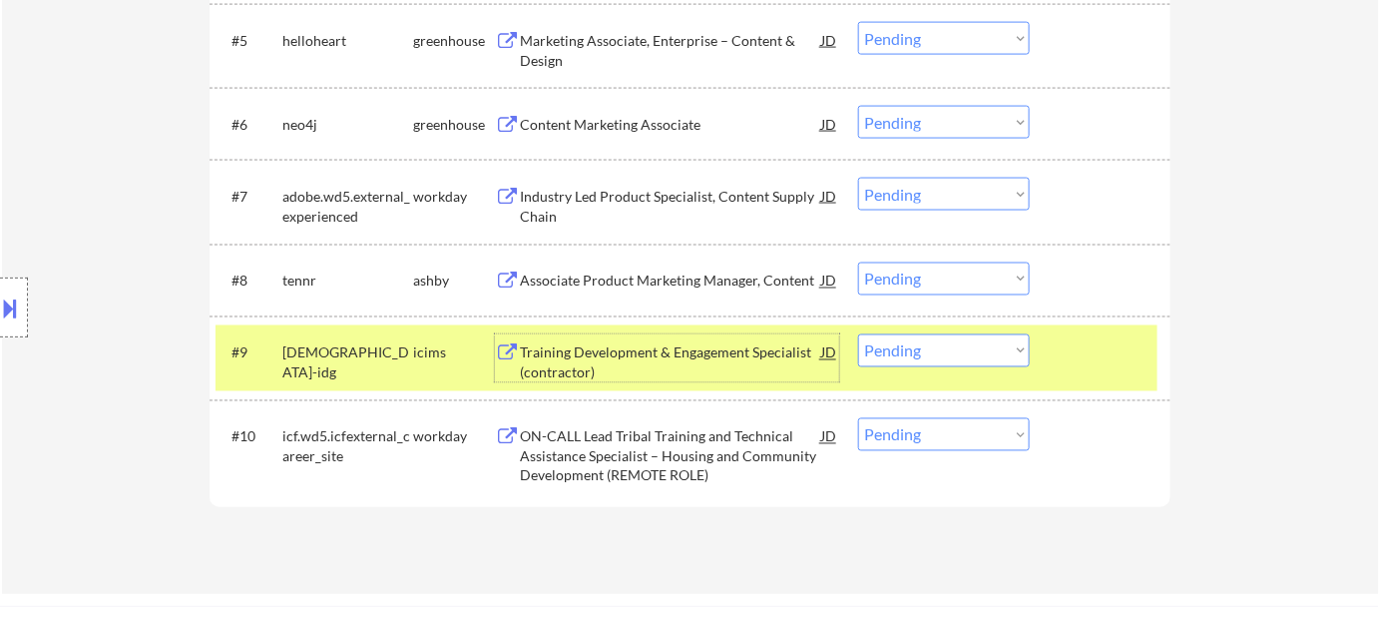
click at [875, 340] on select "Choose an option... Pending Applied Excluded (Questions) Excluded (Expired) Exc…" at bounding box center [944, 350] width 172 height 33
click at [908, 346] on select "Choose an option... Pending Applied Excluded (Questions) Excluded (Expired) Exc…" at bounding box center [944, 350] width 172 height 33
click at [927, 361] on select "Choose an option... Pending Applied Excluded (Questions) Excluded (Expired) Exc…" at bounding box center [944, 350] width 172 height 33
click at [858, 334] on select "Choose an option... Pending Applied Excluded (Questions) Excluded (Expired) Exc…" at bounding box center [944, 350] width 172 height 33
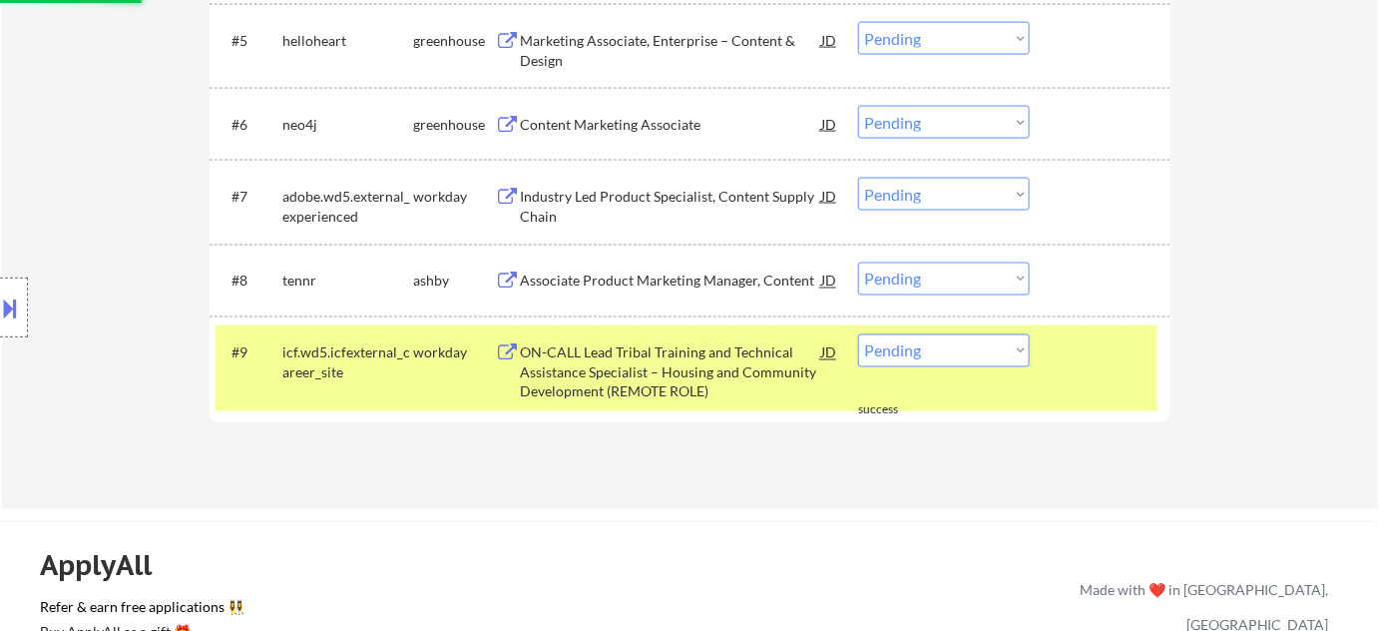
click at [680, 390] on div "ON-CALL Lead Tribal Training and Technical Assistance Specialist – Housing and …" at bounding box center [670, 372] width 301 height 59
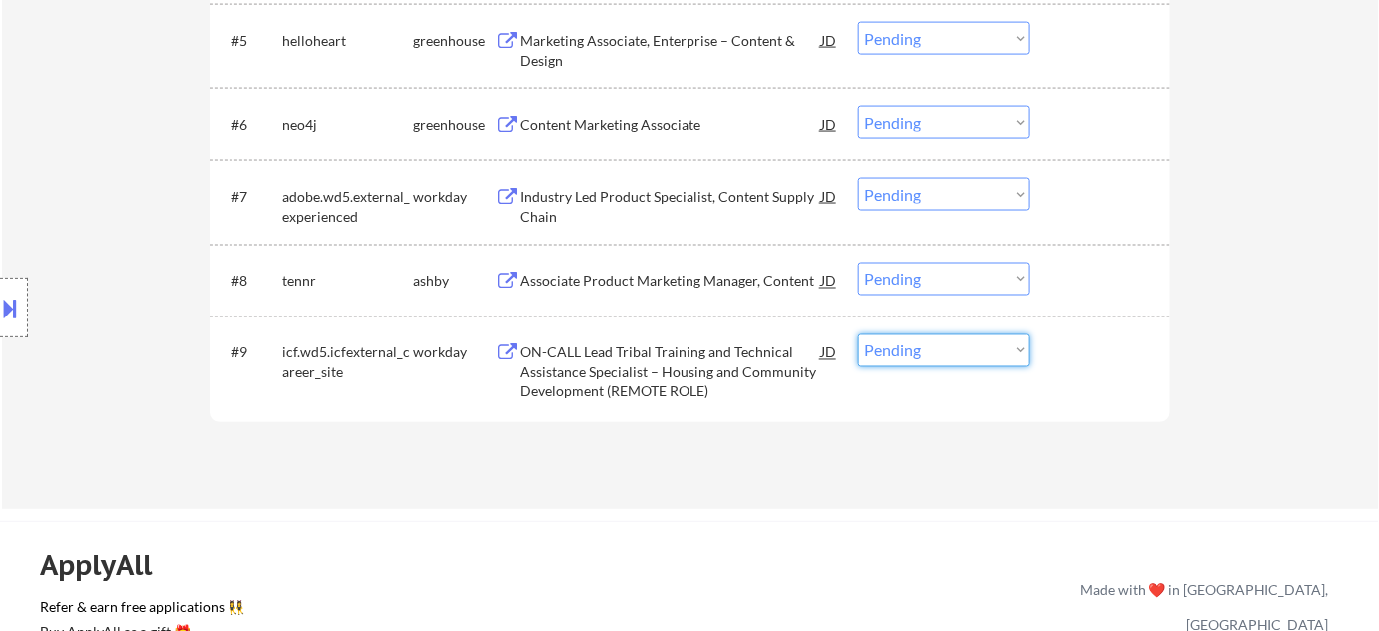
drag, startPoint x: 928, startPoint y: 345, endPoint x: 932, endPoint y: 355, distance: 10.7
click at [929, 345] on select "Choose an option... Pending Applied Excluded (Questions) Excluded (Expired) Exc…" at bounding box center [944, 350] width 172 height 33
select select ""excluded__bad_match_""
click at [858, 334] on select "Choose an option... Pending Applied Excluded (Questions) Excluded (Expired) Exc…" at bounding box center [944, 350] width 172 height 33
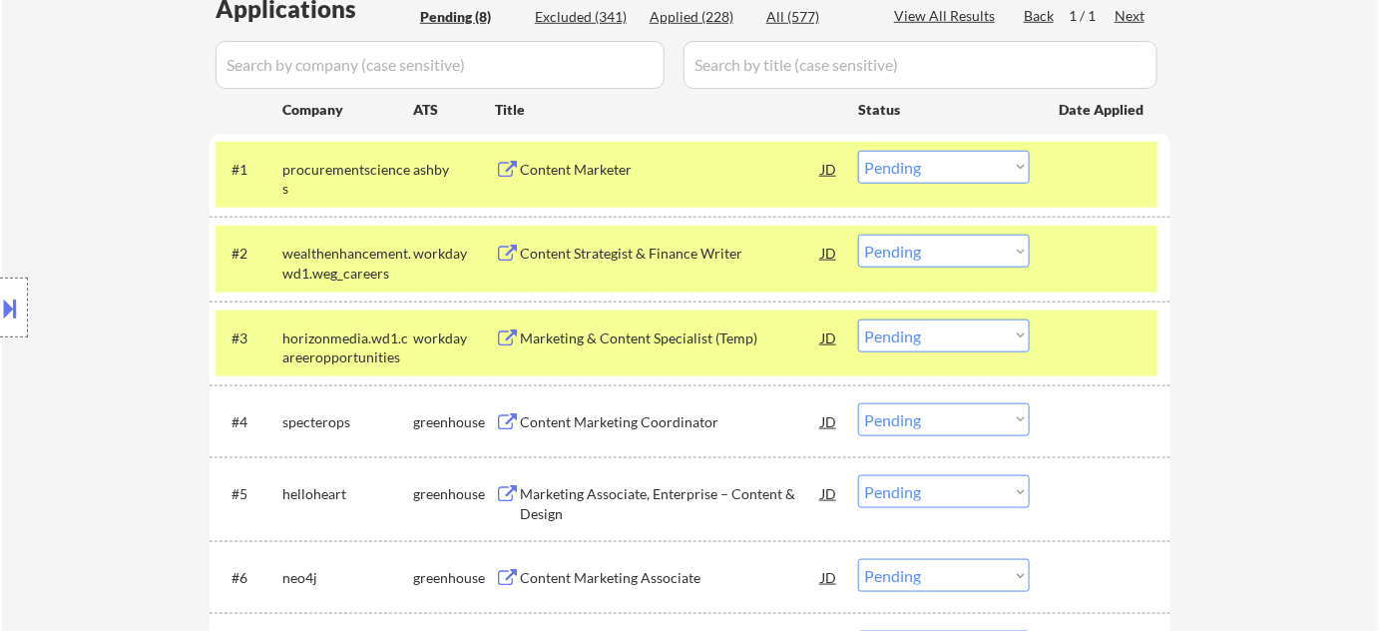
scroll to position [544, 0]
click at [657, 248] on div "Content Strategist & Finance Writer" at bounding box center [670, 255] width 301 height 20
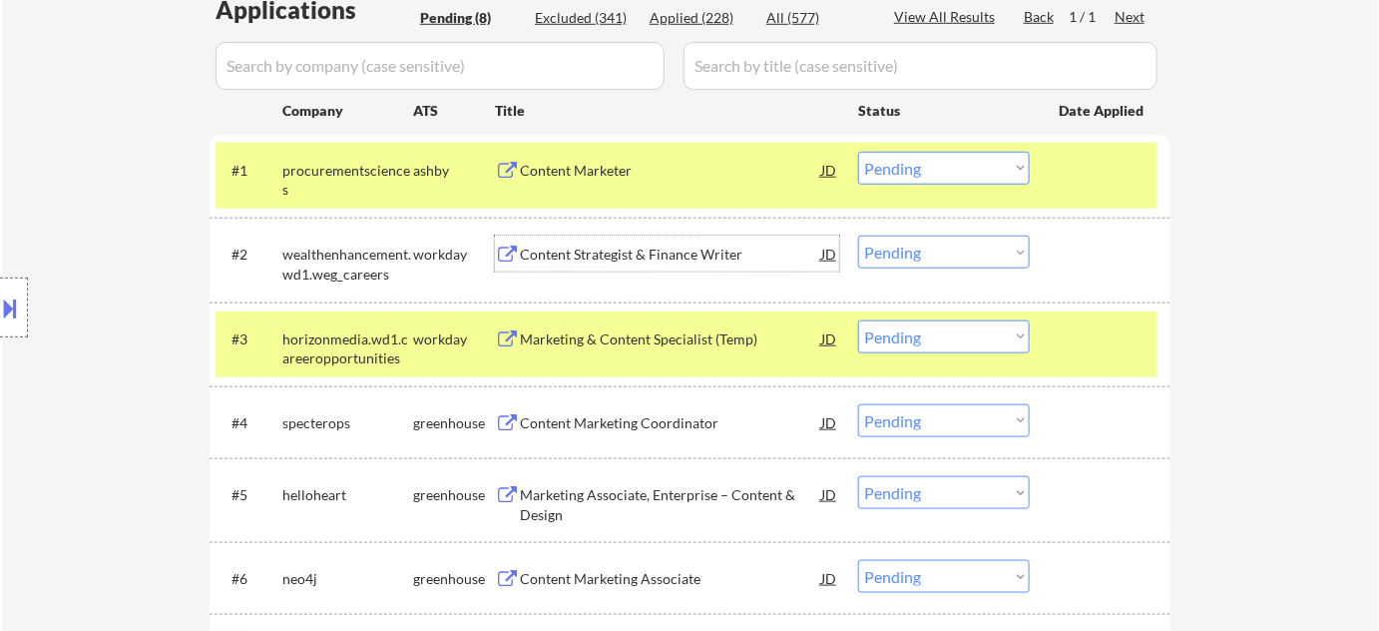
drag, startPoint x: 943, startPoint y: 251, endPoint x: 950, endPoint y: 265, distance: 15.6
click at [944, 251] on select "Choose an option... Pending Applied Excluded (Questions) Excluded (Expired) Exc…" at bounding box center [944, 252] width 172 height 33
click at [858, 236] on select "Choose an option... Pending Applied Excluded (Questions) Excluded (Expired) Exc…" at bounding box center [944, 252] width 172 height 33
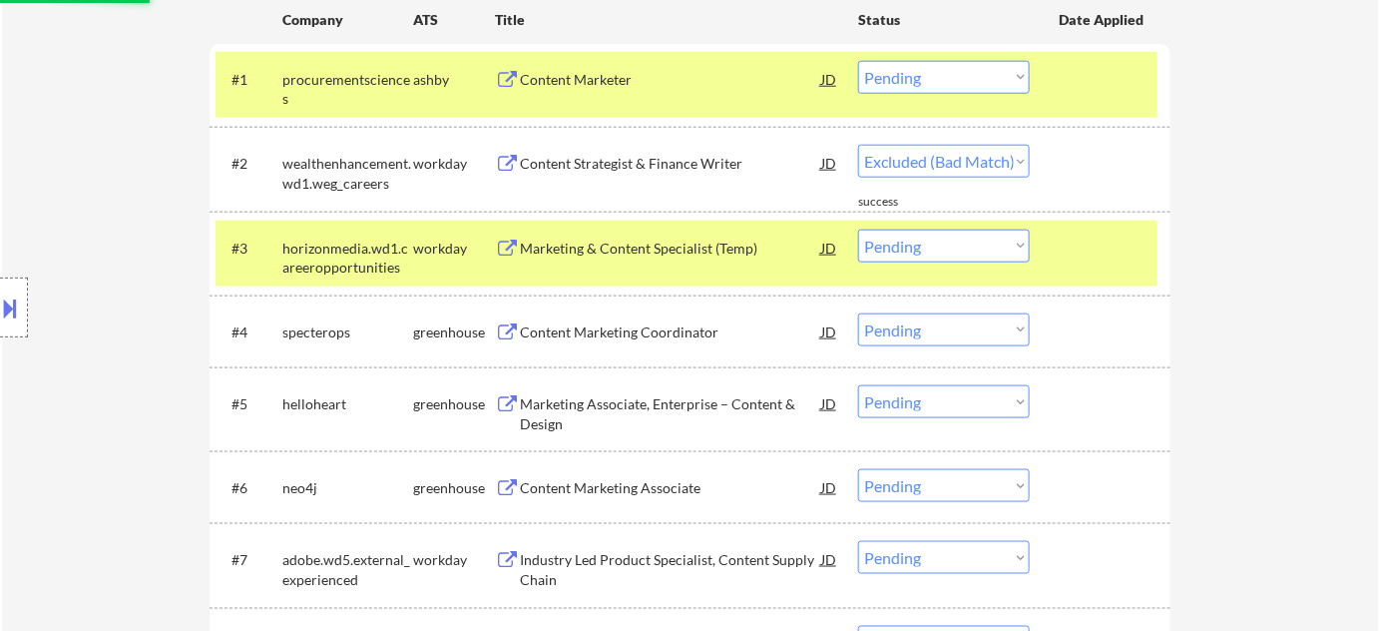
select select ""pending""
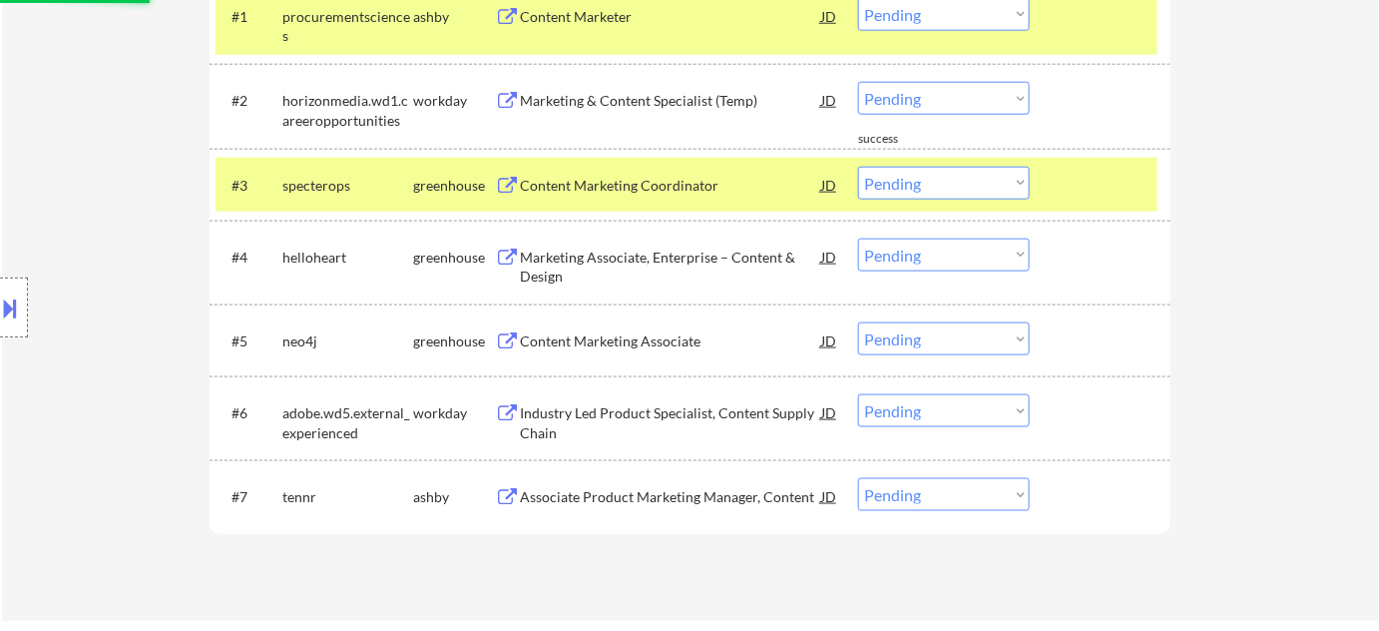
scroll to position [726, 0]
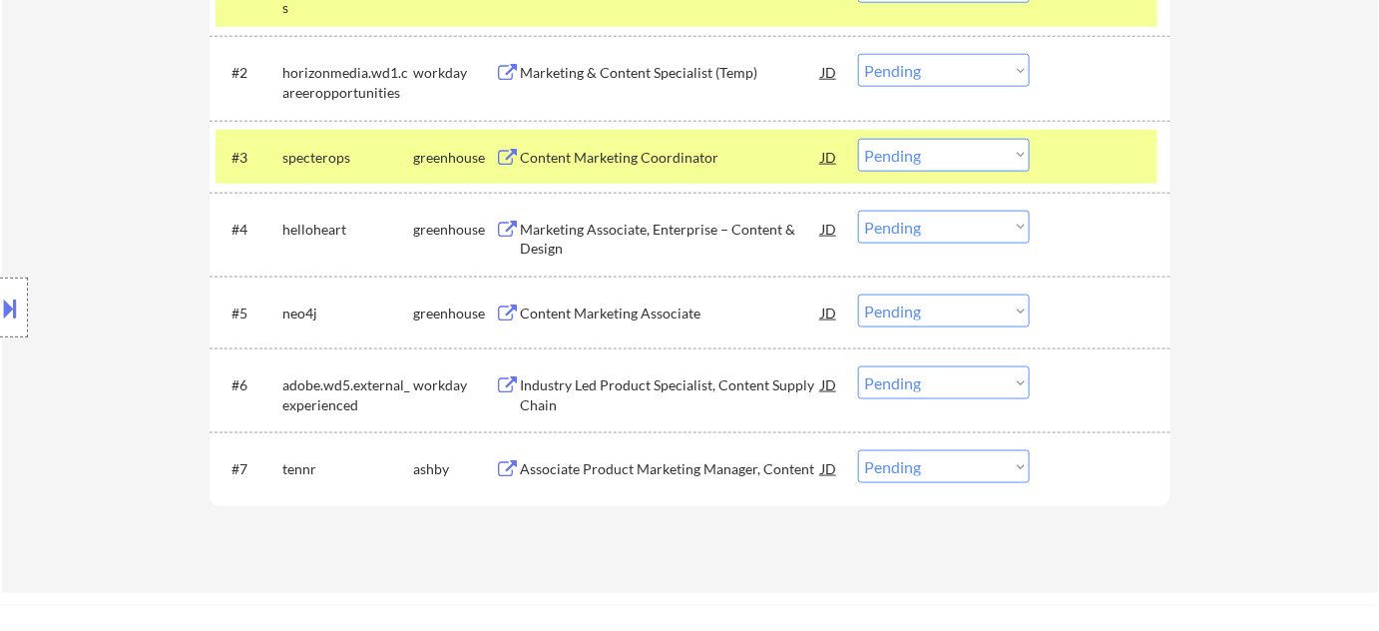
click at [651, 225] on div "Marketing Associate, Enterprise – Content & Design" at bounding box center [670, 239] width 301 height 39
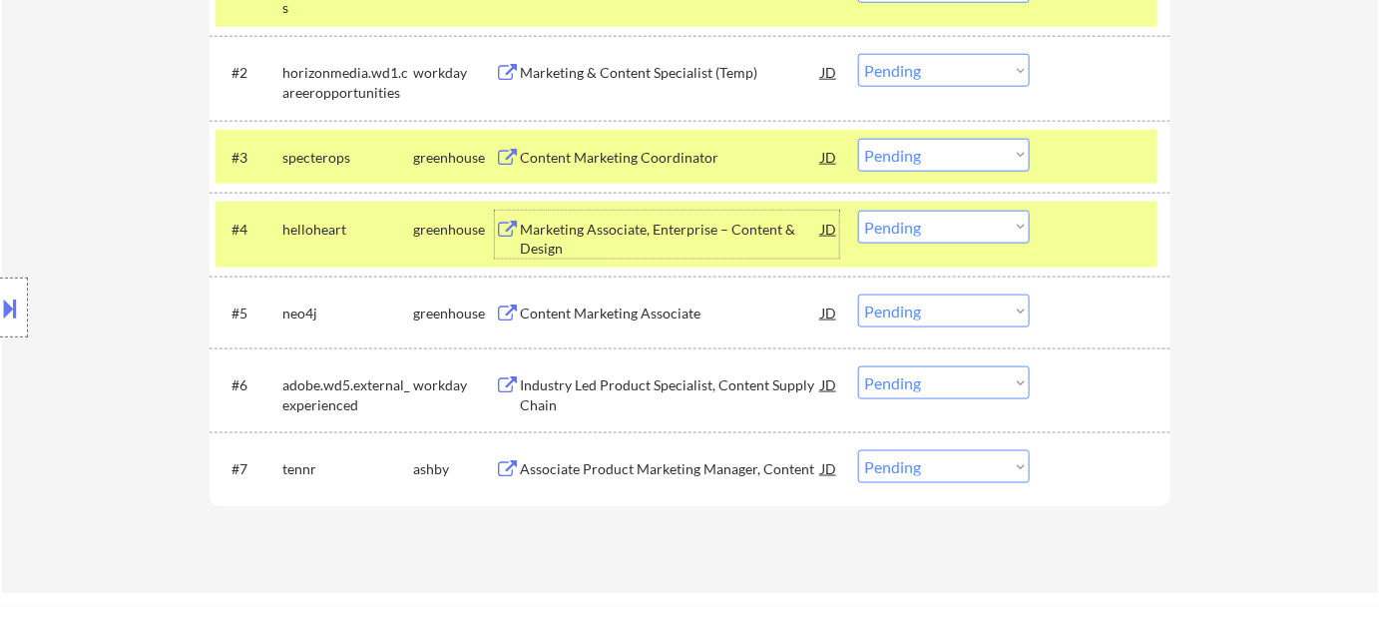
drag, startPoint x: 939, startPoint y: 223, endPoint x: 942, endPoint y: 242, distance: 19.2
click at [939, 223] on select "Choose an option... Pending Applied Excluded (Questions) Excluded (Expired) Exc…" at bounding box center [944, 227] width 172 height 33
click at [858, 211] on select "Choose an option... Pending Applied Excluded (Questions) Excluded (Expired) Exc…" at bounding box center [944, 227] width 172 height 33
select select ""pending""
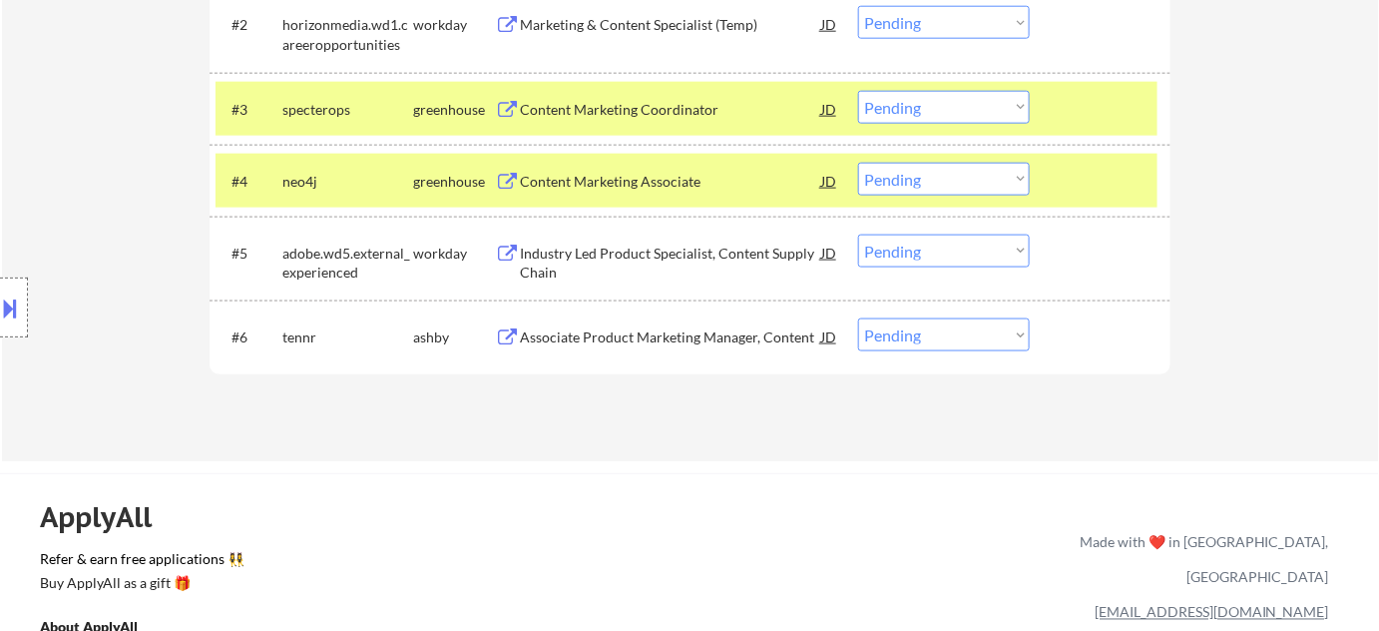
scroll to position [816, 0]
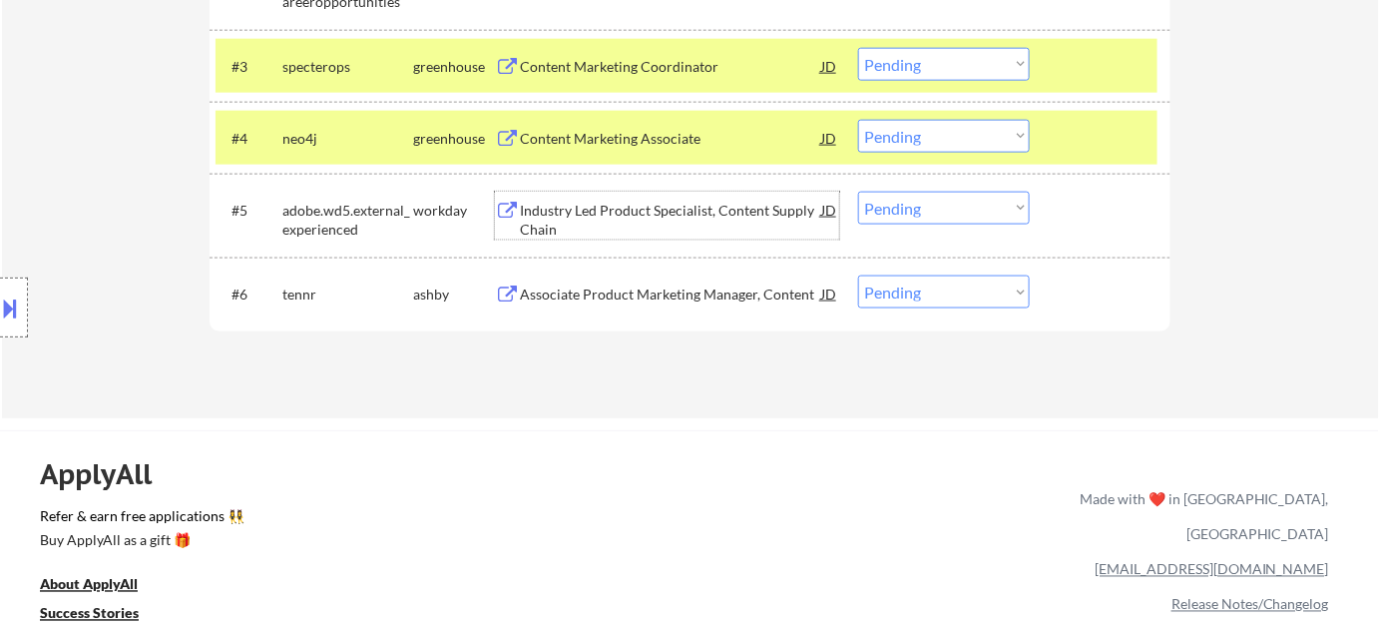
click at [632, 207] on div "Industry Led Product Specialist, Content Supply Chain" at bounding box center [670, 220] width 301 height 39
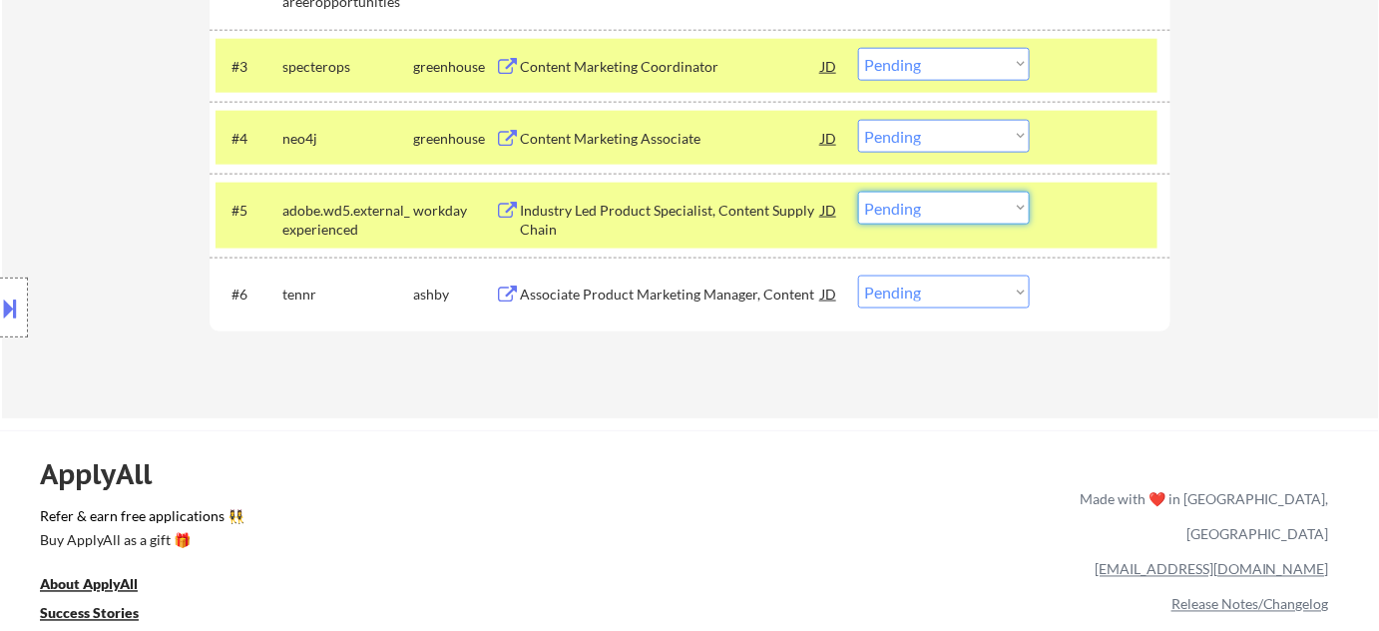
click at [940, 205] on select "Choose an option... Pending Applied Excluded (Questions) Excluded (Expired) Exc…" at bounding box center [944, 208] width 172 height 33
click at [858, 192] on select "Choose an option... Pending Applied Excluded (Questions) Excluded (Expired) Exc…" at bounding box center [944, 208] width 172 height 33
click at [711, 290] on div "Associate Product Marketing Manager, Content" at bounding box center [670, 294] width 301 height 20
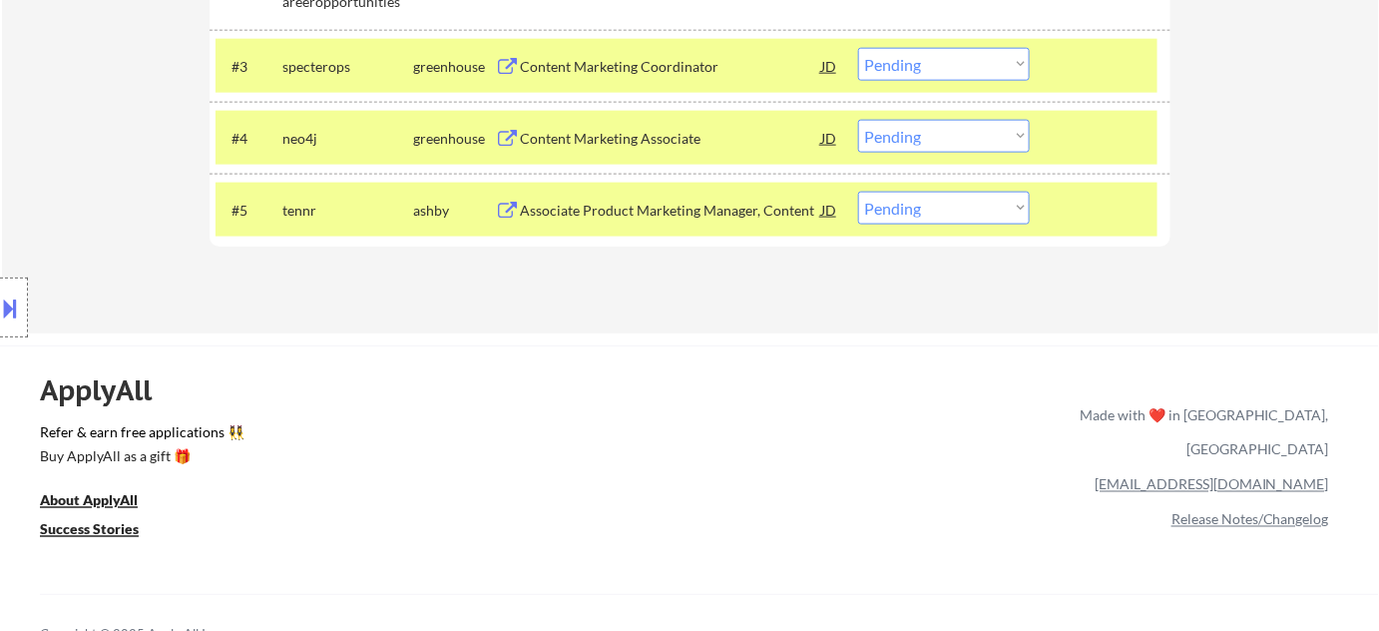
drag, startPoint x: 944, startPoint y: 191, endPoint x: 946, endPoint y: 212, distance: 21.1
click at [944, 192] on select "Choose an option... Pending Applied Excluded (Questions) Excluded (Expired) Exc…" at bounding box center [944, 208] width 172 height 33
select select ""excluded__bad_match_""
click at [858, 192] on select "Choose an option... Pending Applied Excluded (Questions) Excluded (Expired) Exc…" at bounding box center [944, 208] width 172 height 33
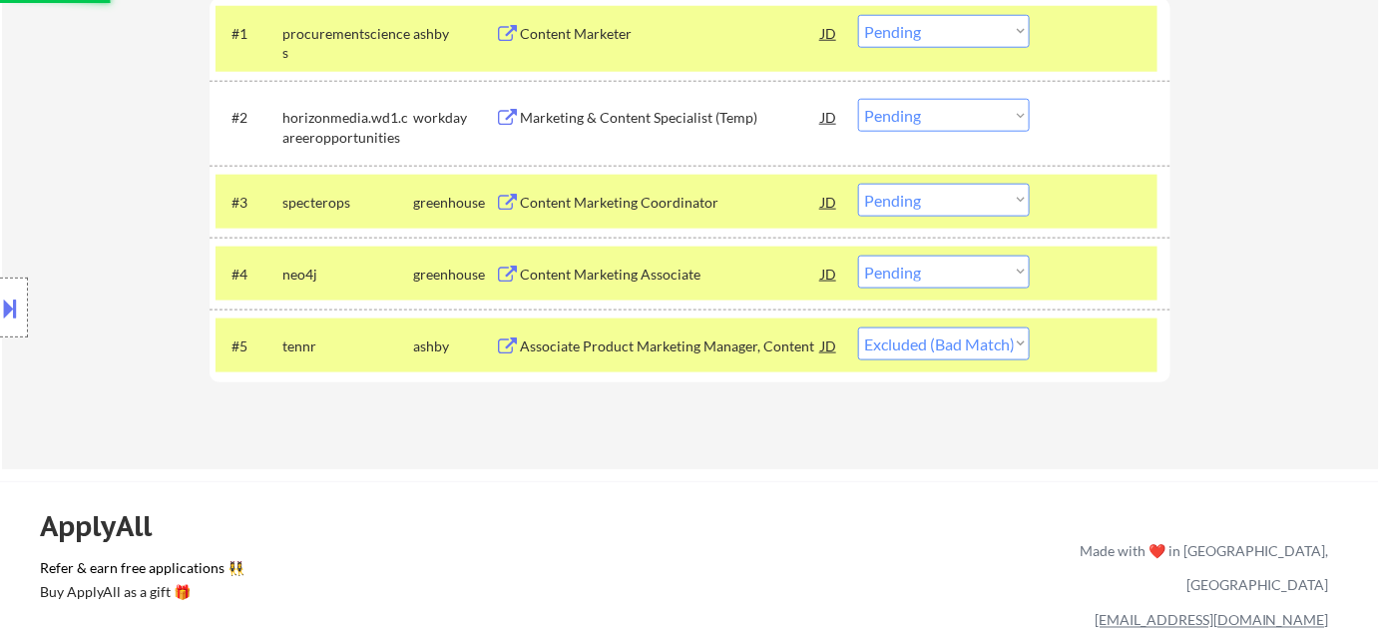
scroll to position [635, 0]
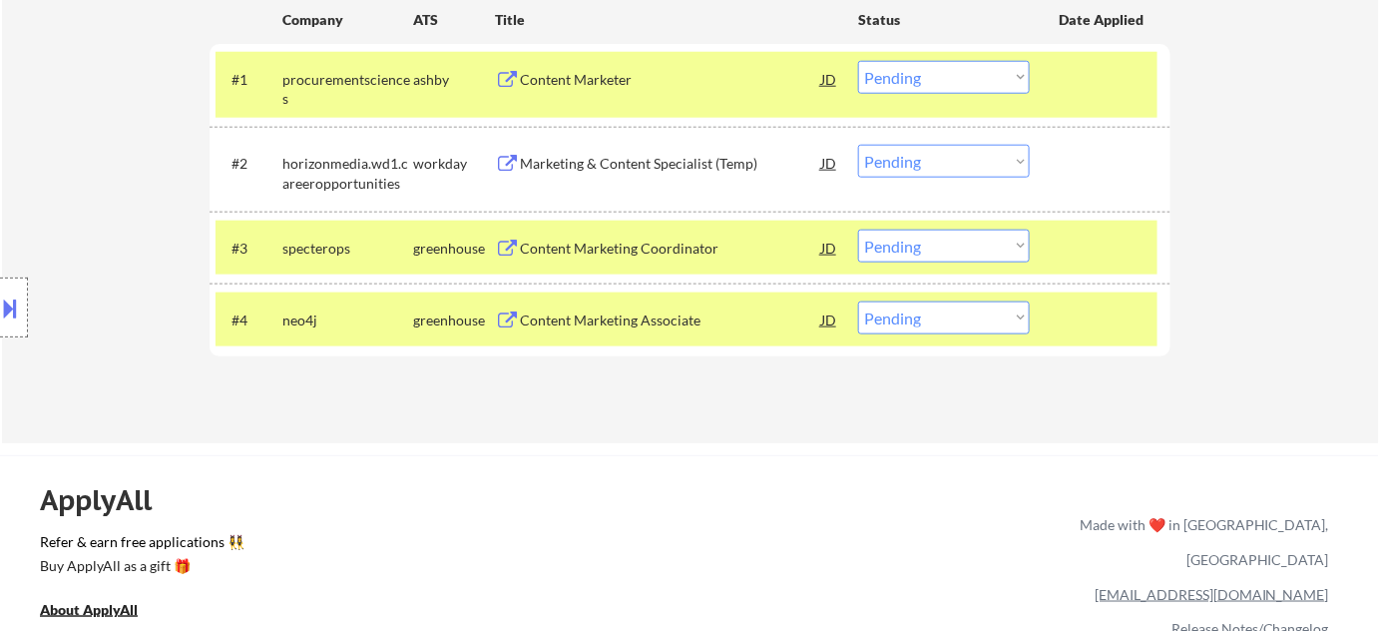
click at [661, 249] on div "Content Marketing Coordinator" at bounding box center [670, 249] width 301 height 20
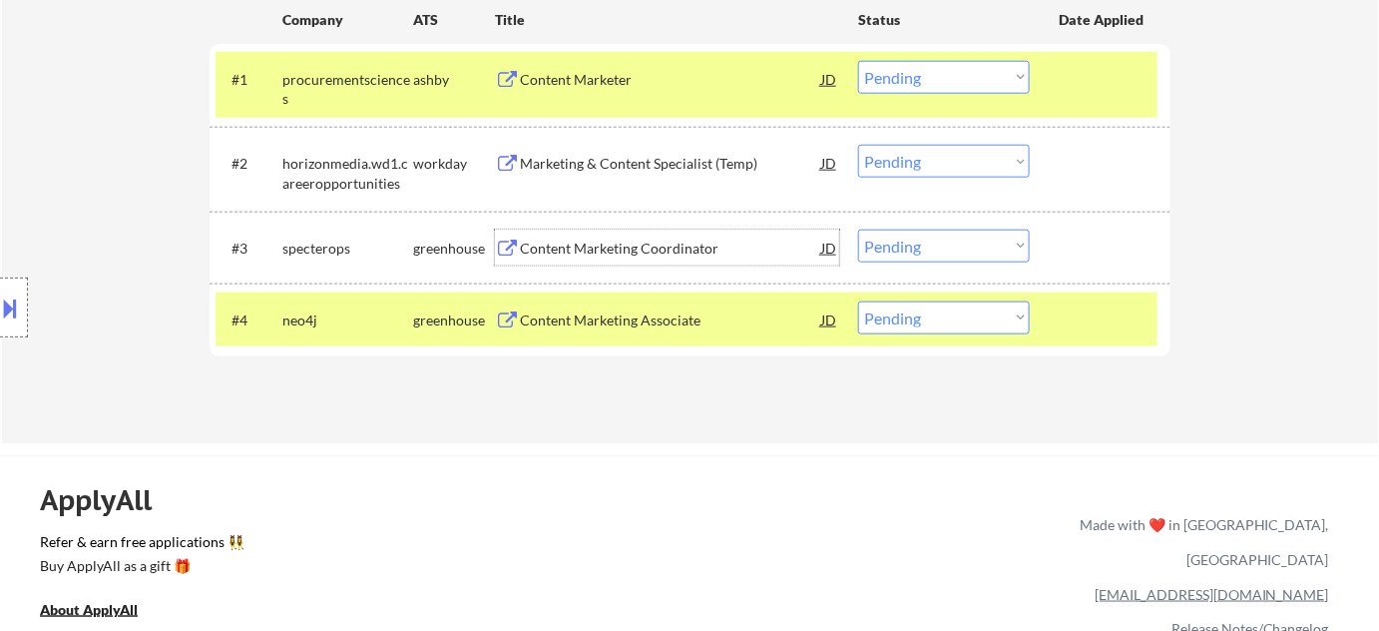
click at [896, 227] on div "#3 specterops greenhouse Content Marketing Coordinator JD warning_amber Choose …" at bounding box center [687, 248] width 942 height 54
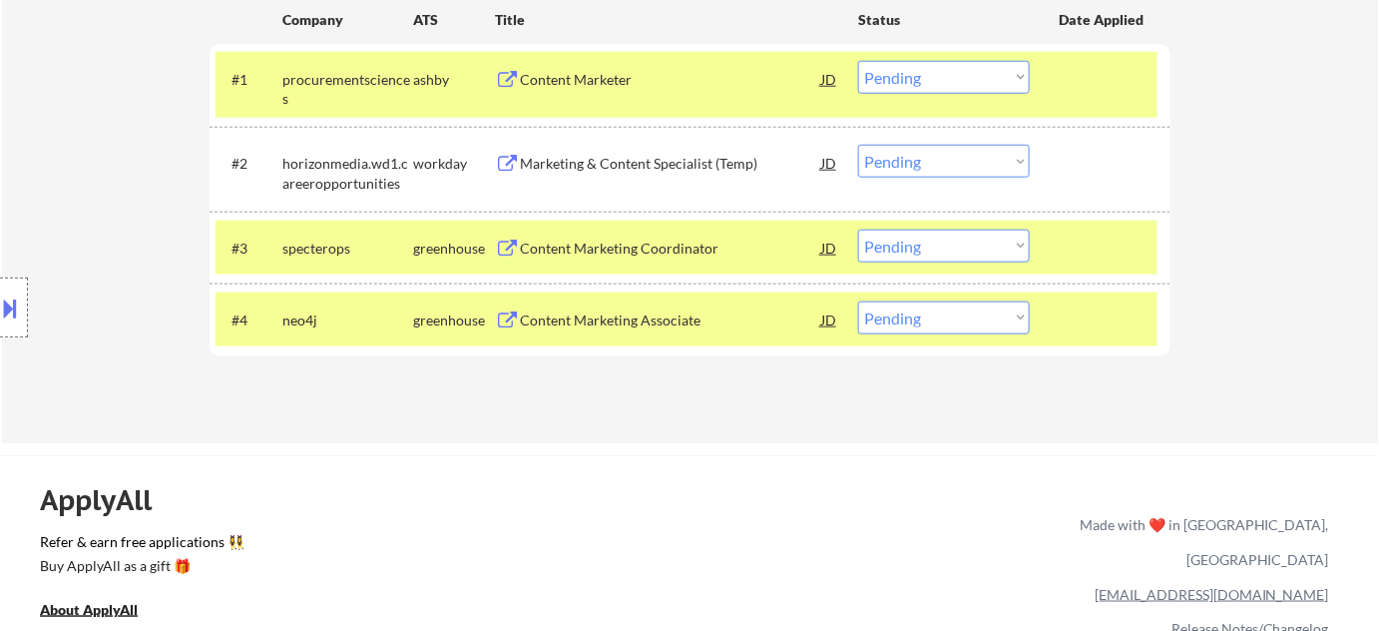
click at [910, 242] on select "Choose an option... Pending Applied Excluded (Questions) Excluded (Expired) Exc…" at bounding box center [944, 246] width 172 height 33
click at [858, 230] on select "Choose an option... Pending Applied Excluded (Questions) Excluded (Expired) Exc…" at bounding box center [944, 246] width 172 height 33
click at [661, 307] on div "Content Marketing Associate" at bounding box center [670, 319] width 301 height 36
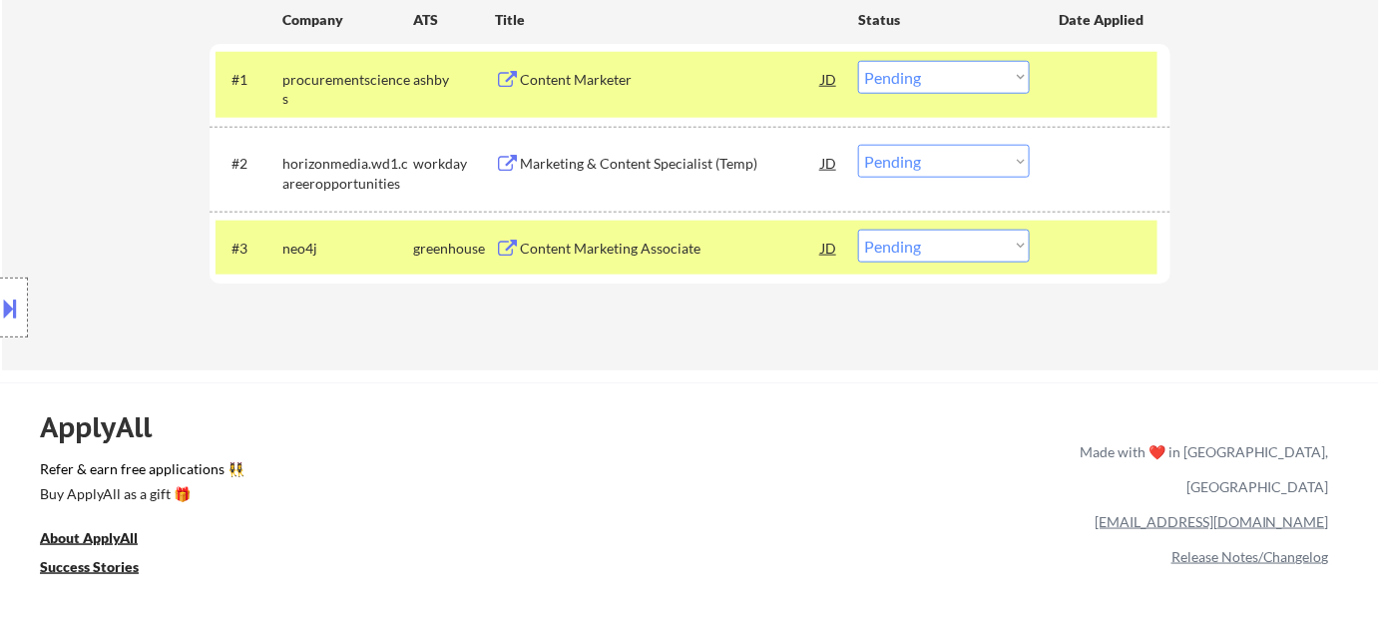
click at [925, 243] on select "Choose an option... Pending Applied Excluded (Questions) Excluded (Expired) Exc…" at bounding box center [944, 246] width 172 height 33
select select ""excluded__expired_""
click at [858, 230] on select "Choose an option... Pending Applied Excluded (Questions) Excluded (Expired) Exc…" at bounding box center [944, 246] width 172 height 33
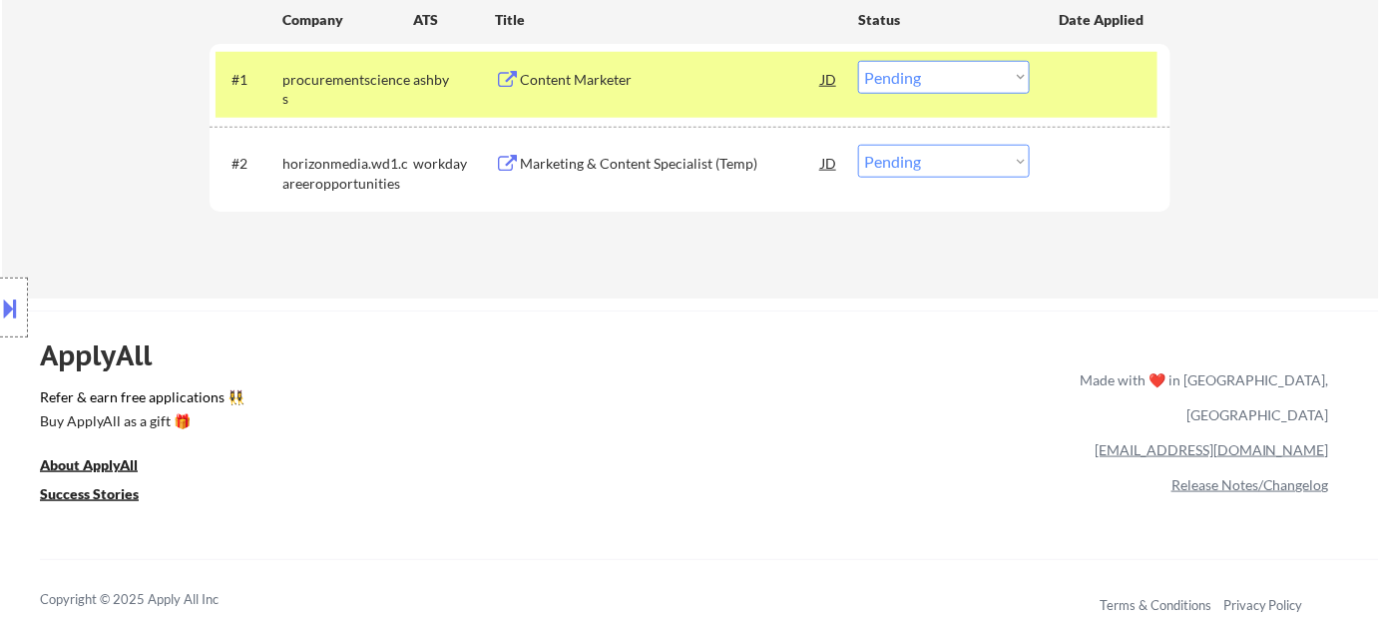
click at [595, 89] on div "Content Marketer" at bounding box center [670, 79] width 301 height 36
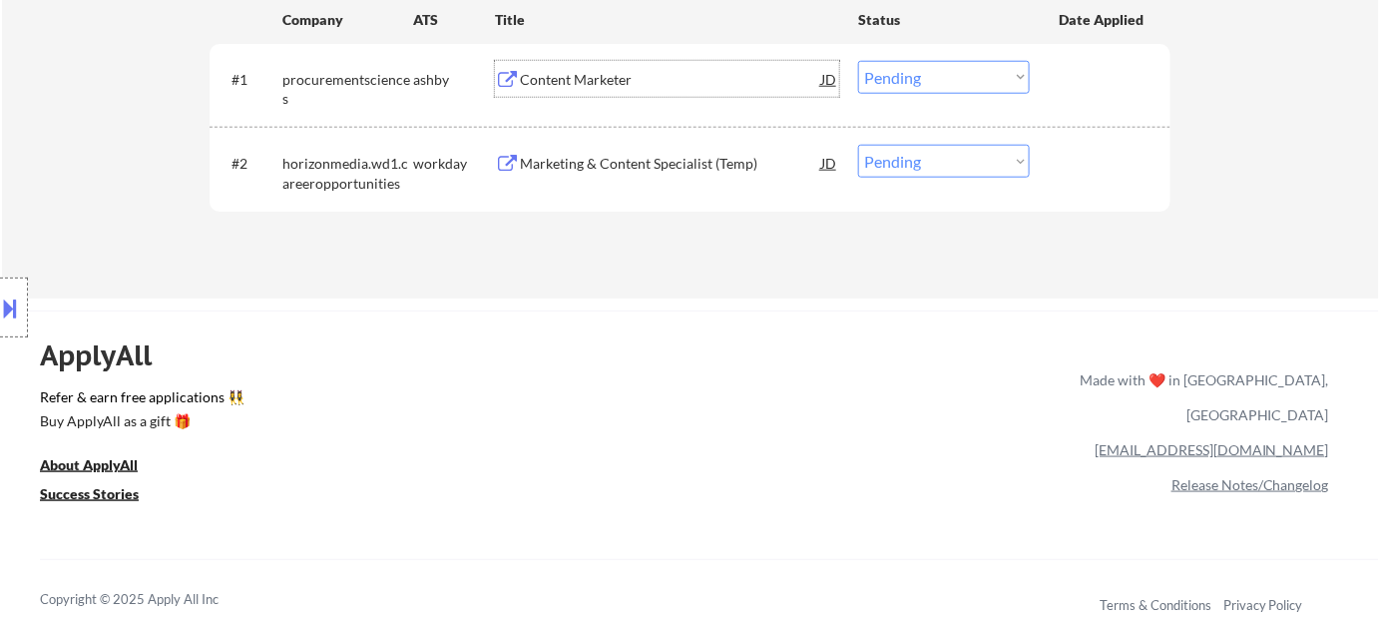
click at [944, 46] on div "#1 procurementsciences ashby Content Marketer JD Choose an option... Pending Ap…" at bounding box center [690, 86] width 961 height 84
click at [931, 81] on select "Choose an option... Pending Applied Excluded (Questions) Excluded (Expired) Exc…" at bounding box center [944, 77] width 172 height 33
click at [858, 61] on select "Choose an option... Pending Applied Excluded (Questions) Excluded (Expired) Exc…" at bounding box center [944, 77] width 172 height 33
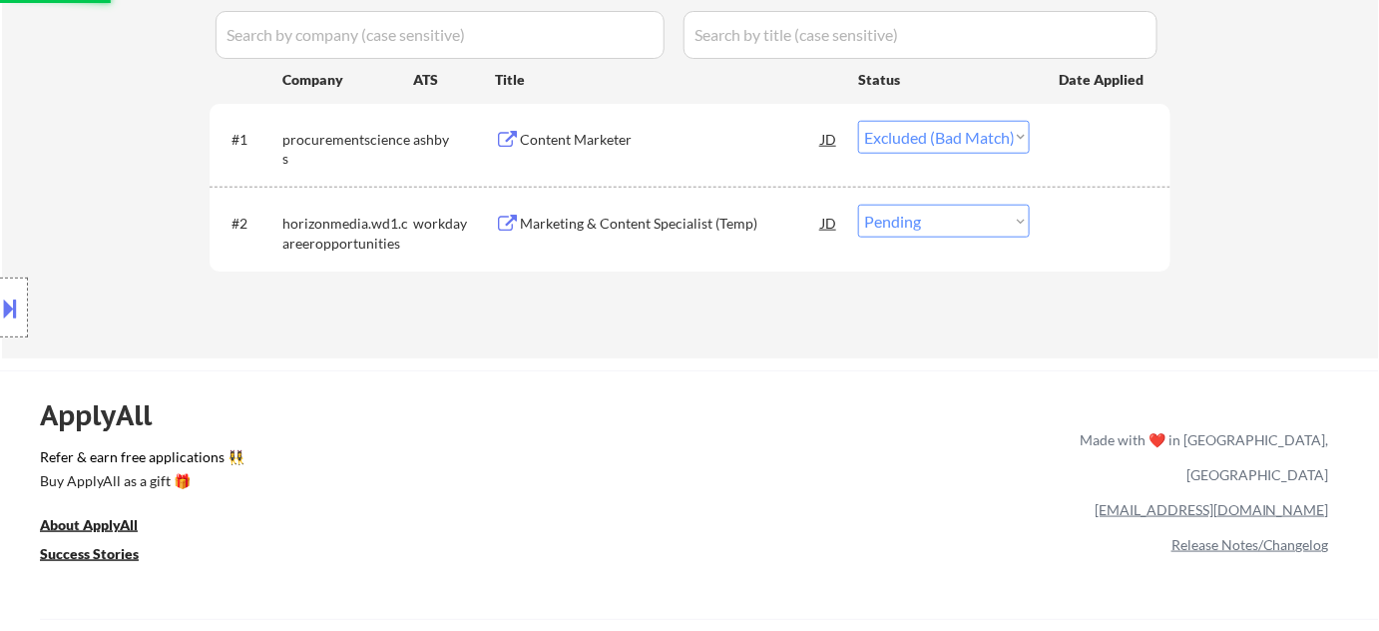
scroll to position [544, 0]
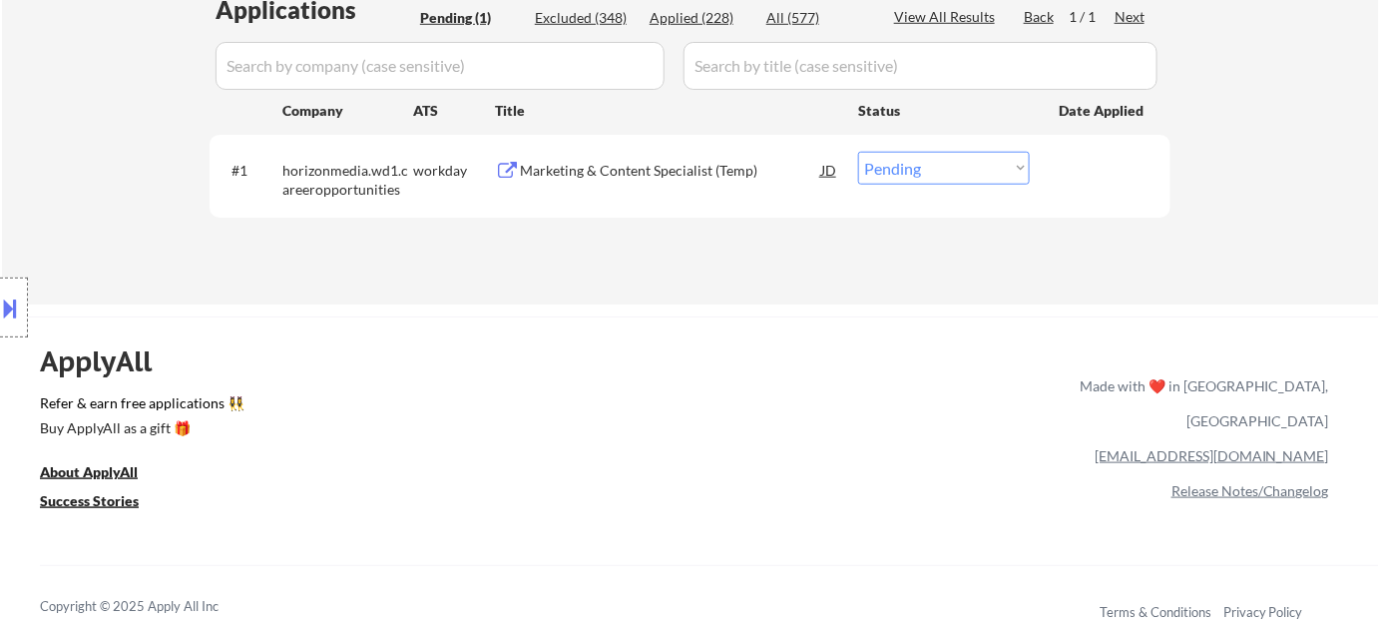
click at [620, 172] on div "Marketing & Content Specialist (Temp)" at bounding box center [670, 171] width 301 height 20
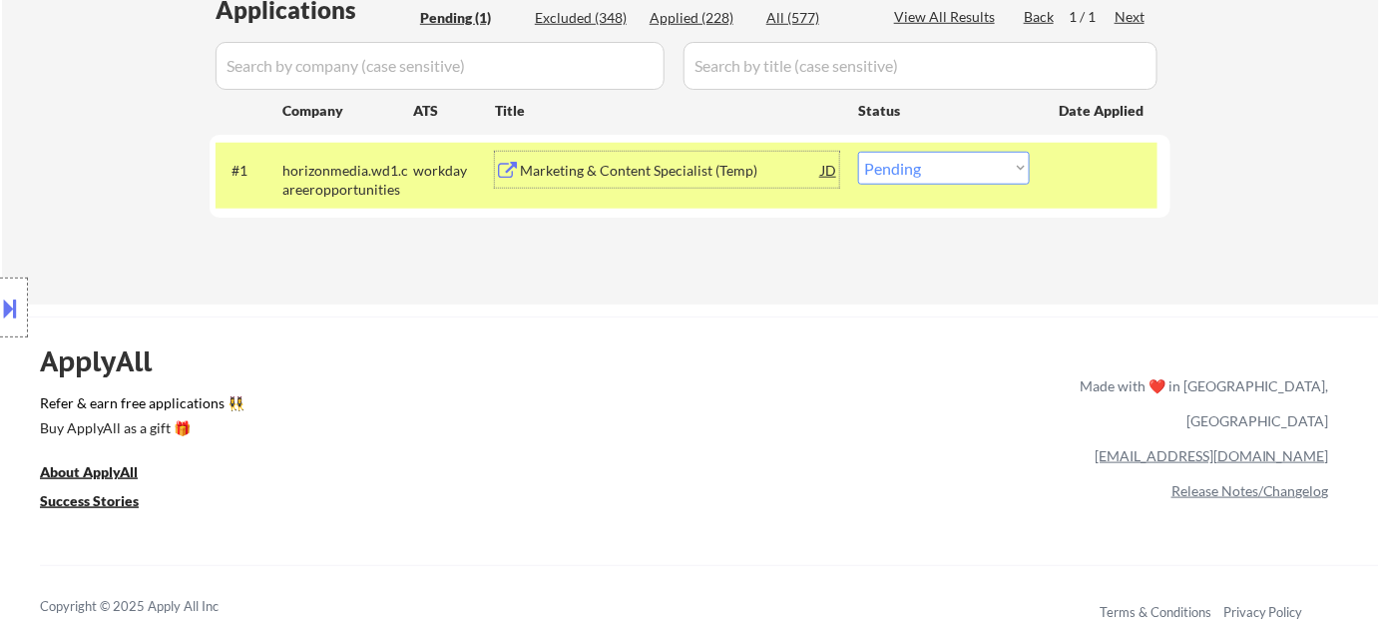
drag, startPoint x: 992, startPoint y: 156, endPoint x: 993, endPoint y: 167, distance: 11.0
click at [992, 156] on select "Choose an option... Pending Applied Excluded (Questions) Excluded (Expired) Exc…" at bounding box center [944, 168] width 172 height 33
select select ""excluded__other_""
click at [858, 152] on select "Choose an option... Pending Applied Excluded (Questions) Excluded (Expired) Exc…" at bounding box center [944, 168] width 172 height 33
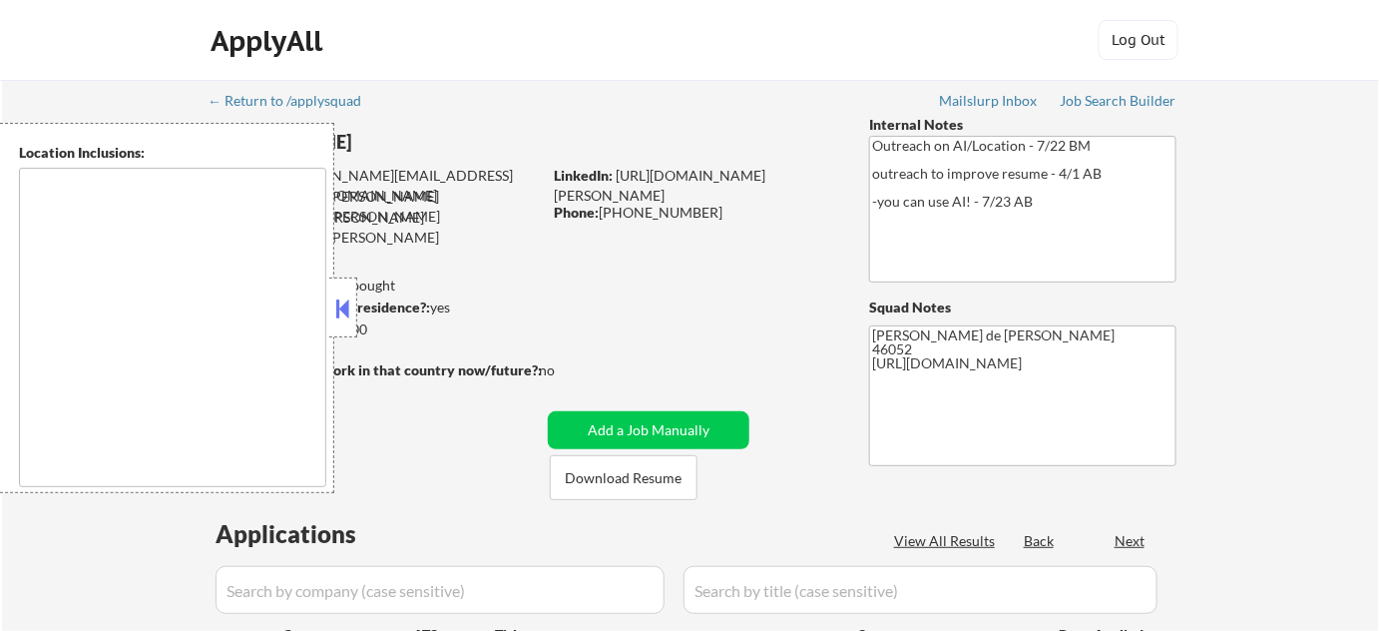
type textarea "[GEOGRAPHIC_DATA], IN [GEOGRAPHIC_DATA], IN [GEOGRAPHIC_DATA], IN [GEOGRAPHIC_D…"
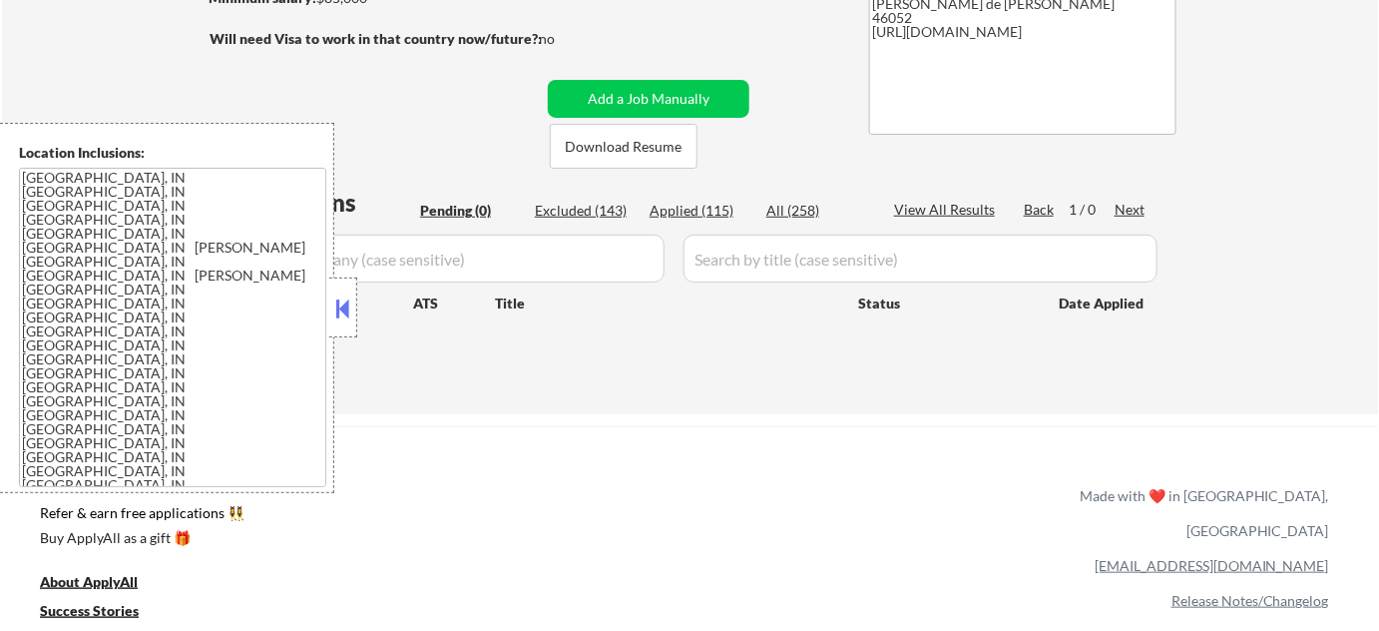
scroll to position [362, 0]
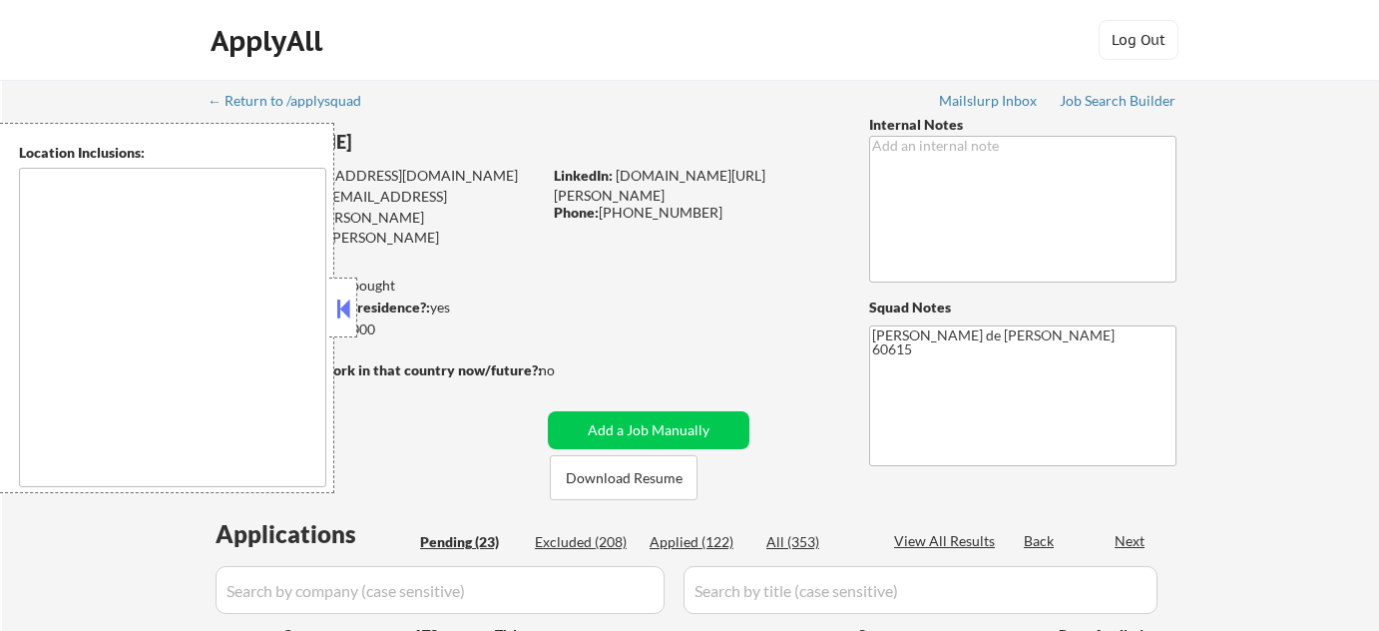
type textarea "[GEOGRAPHIC_DATA], [GEOGRAPHIC_DATA] [GEOGRAPHIC_DATA], [GEOGRAPHIC_DATA], [GEO…"
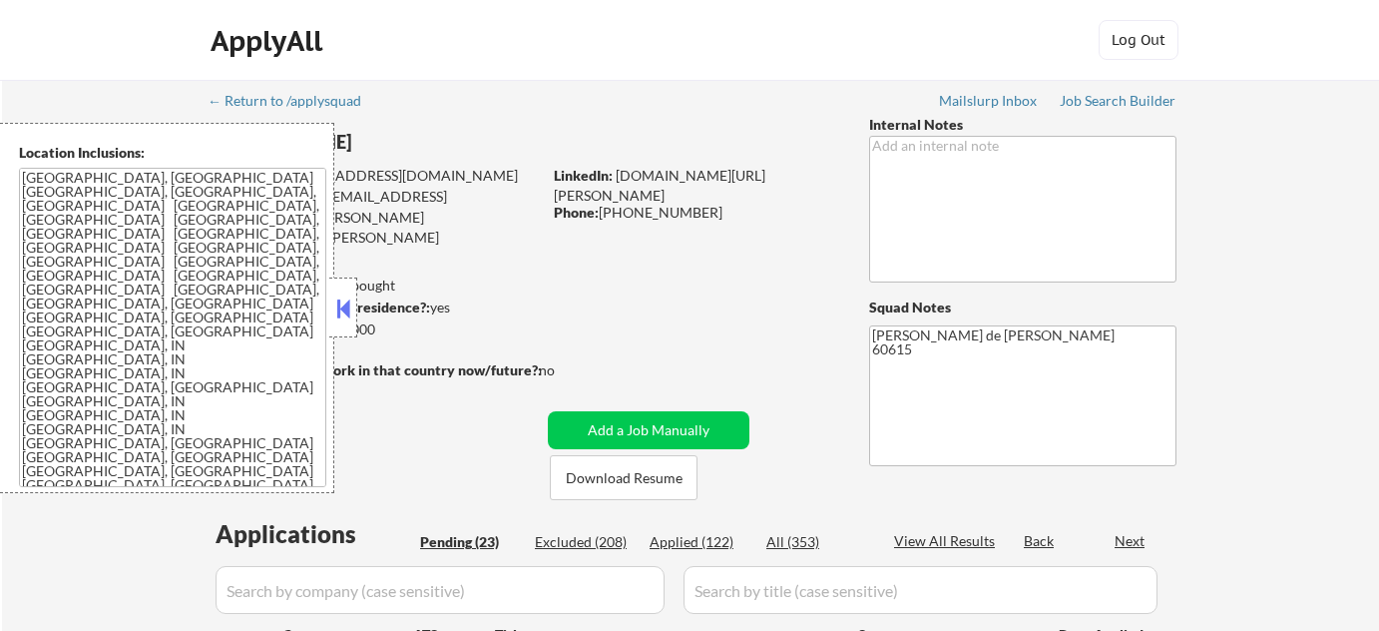
select select ""pending""
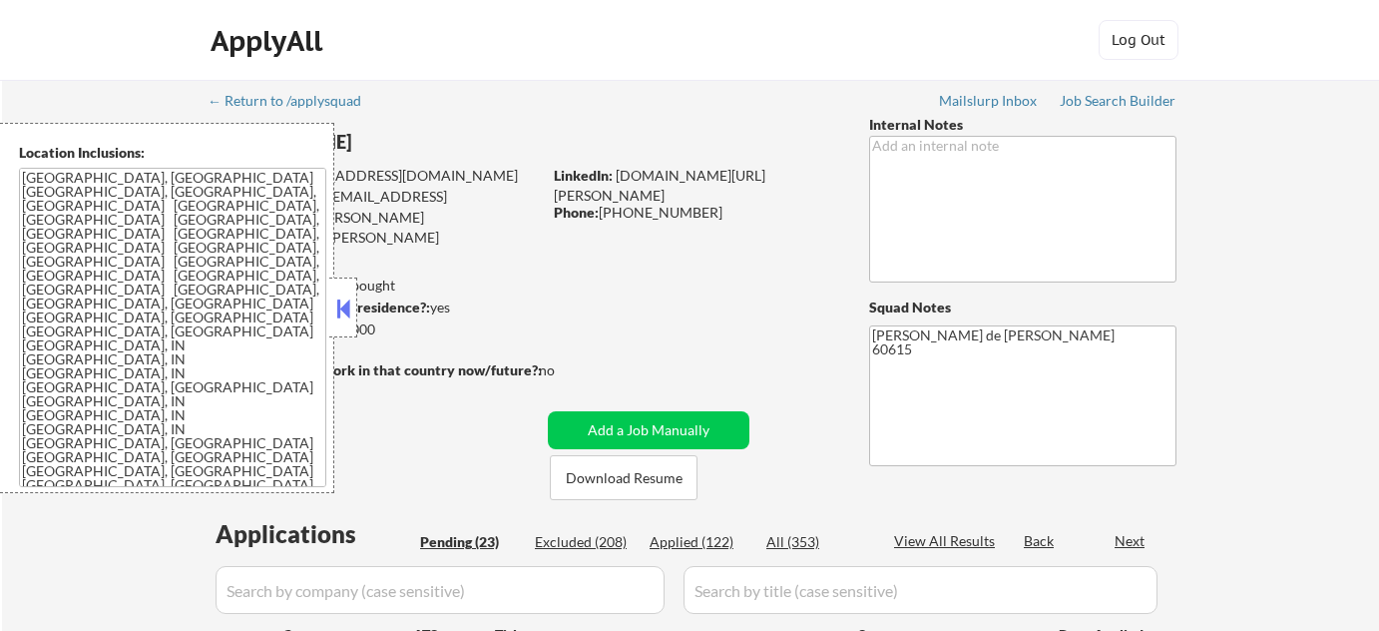
select select ""pending""
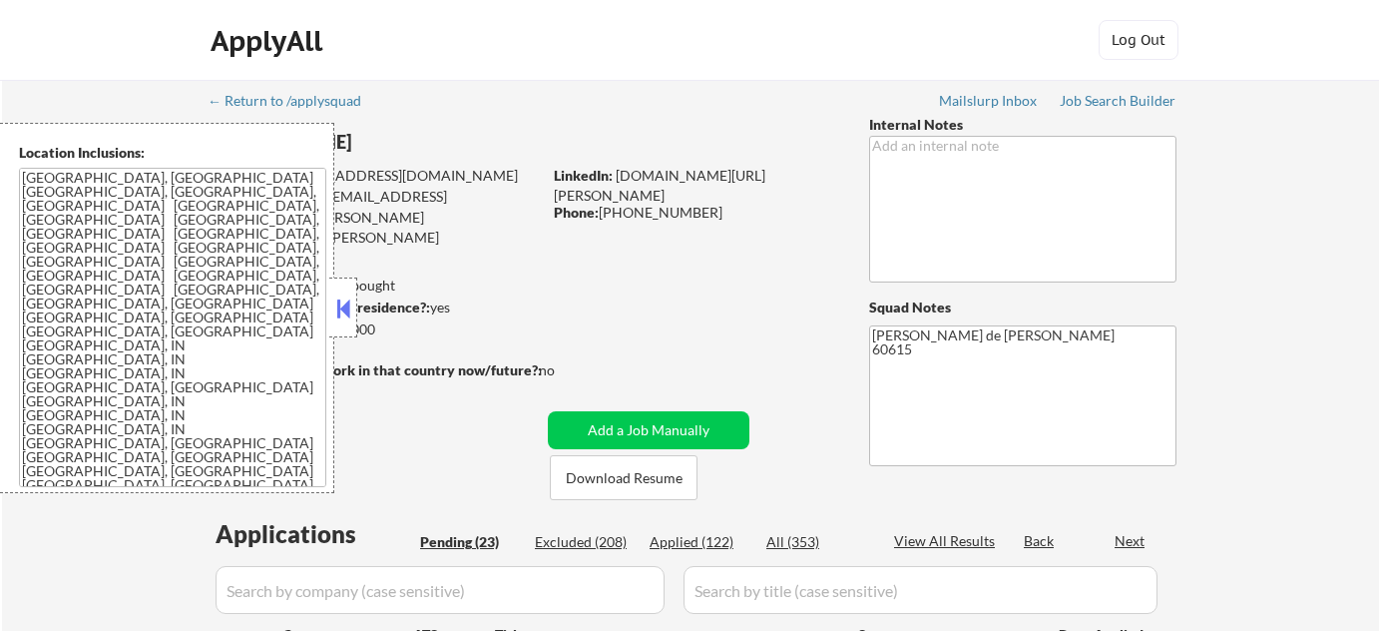
select select ""pending""
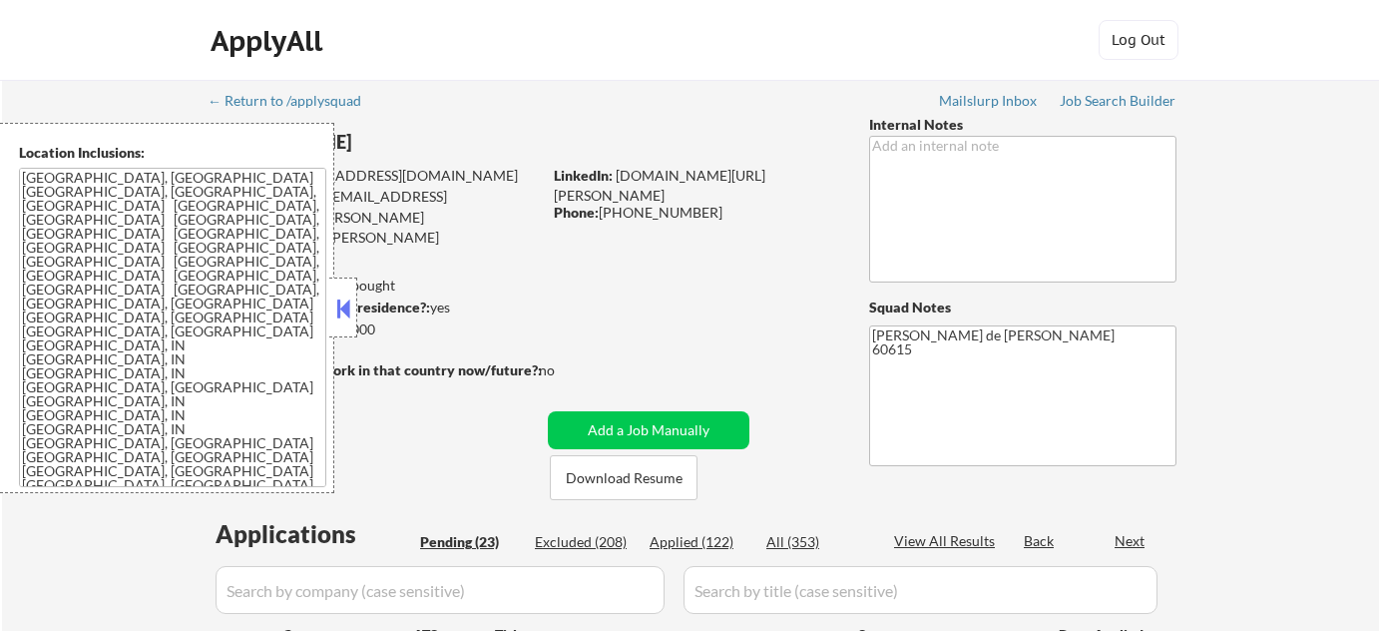
select select ""pending""
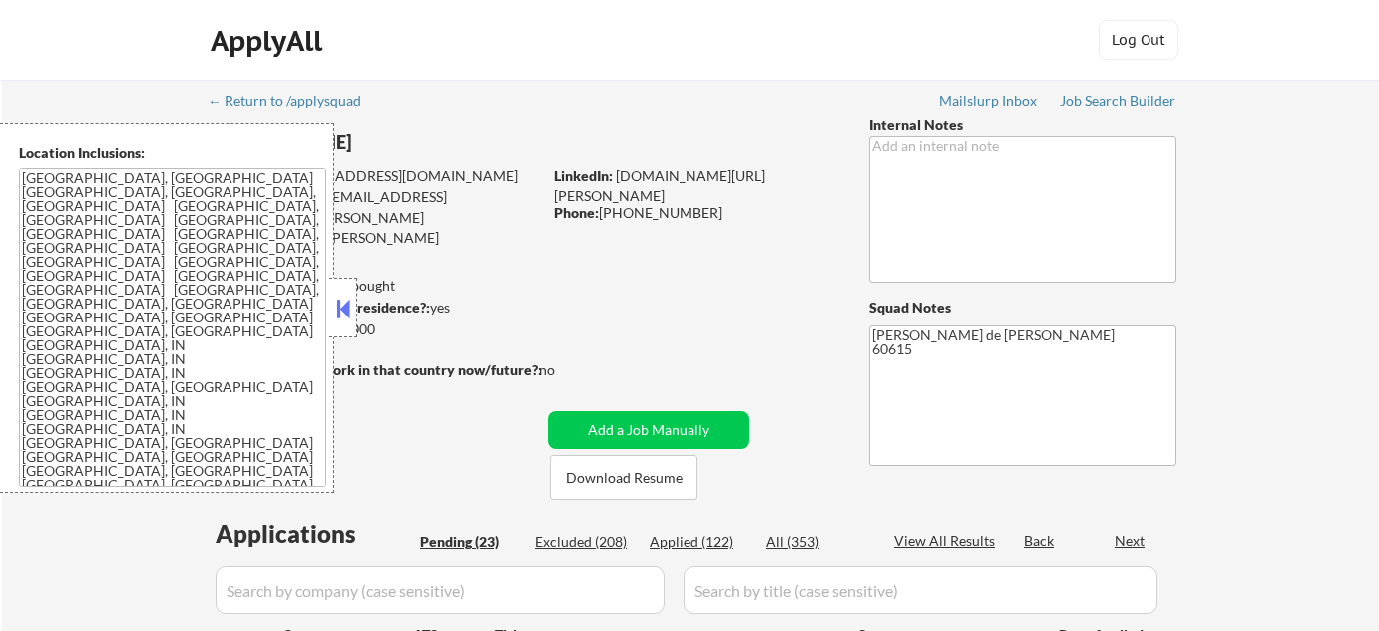
select select ""pending""
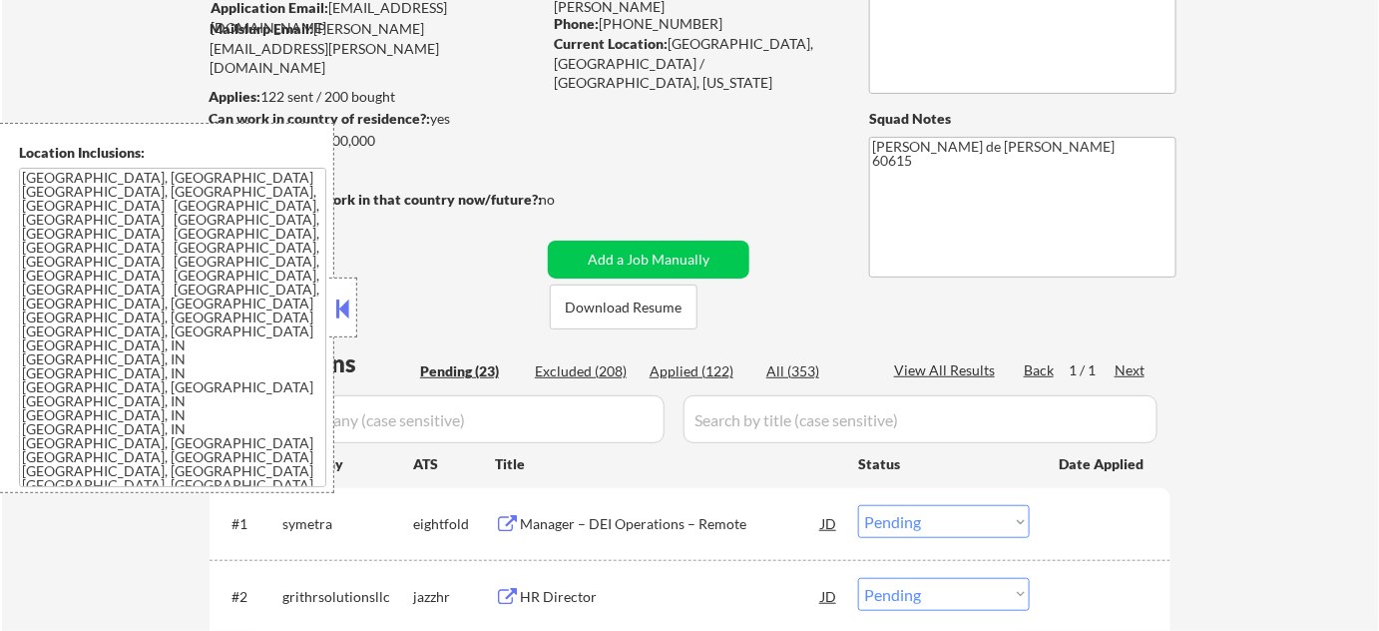
scroll to position [271, 0]
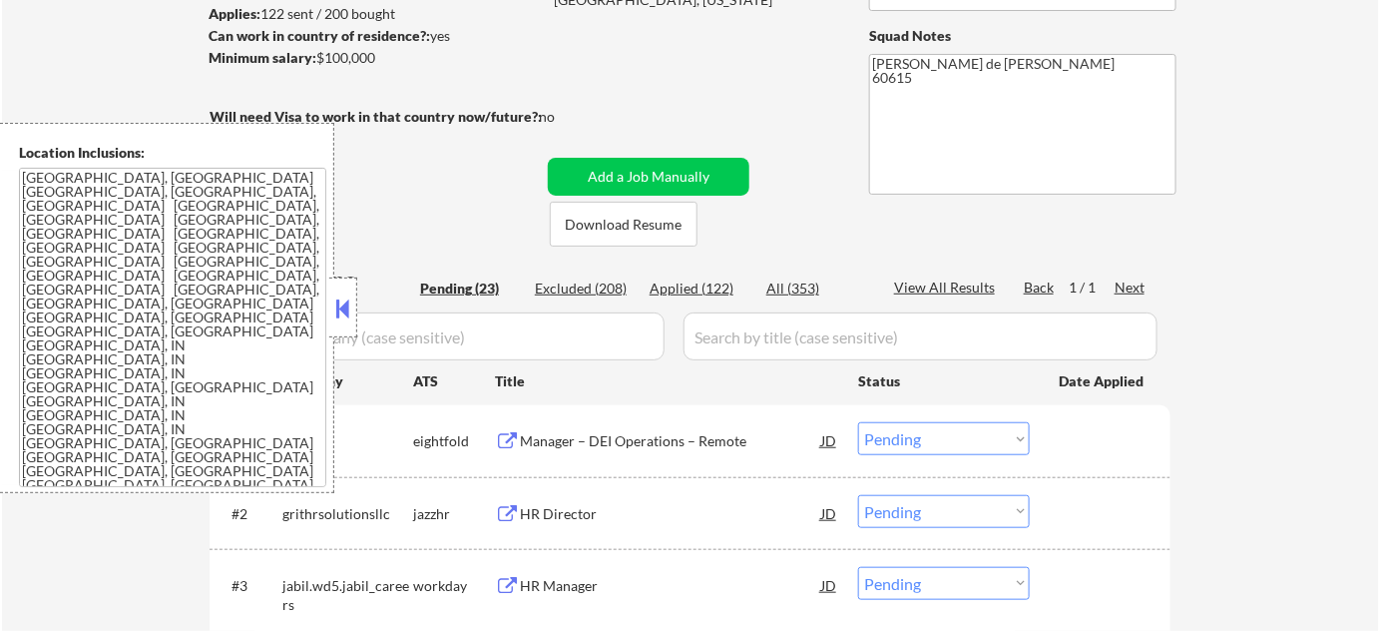
click at [340, 306] on button at bounding box center [343, 308] width 22 height 30
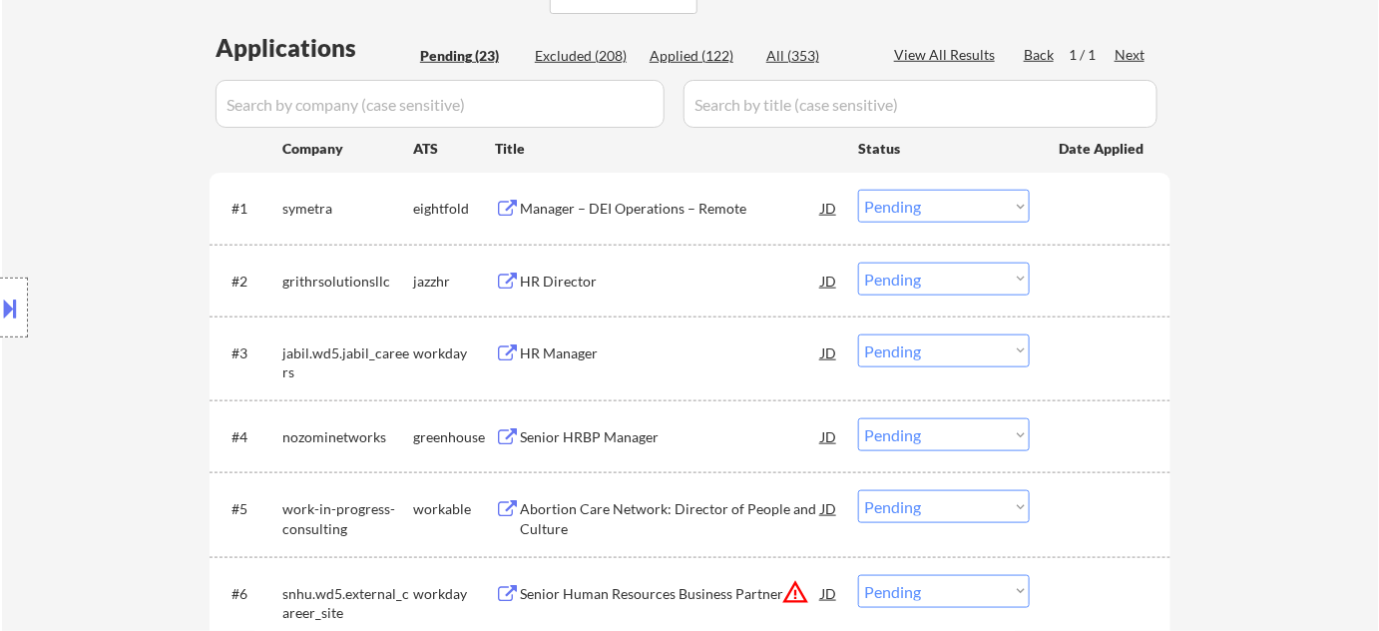
scroll to position [544, 0]
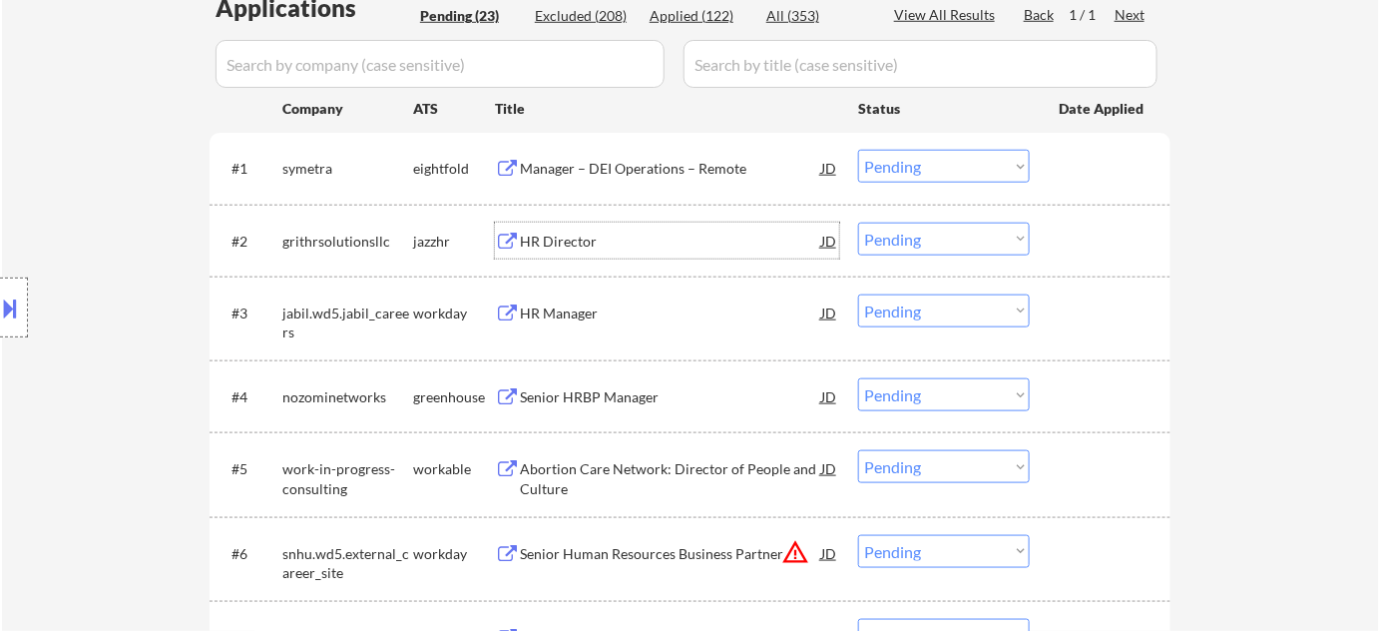
click at [571, 246] on div "HR Director" at bounding box center [670, 242] width 301 height 20
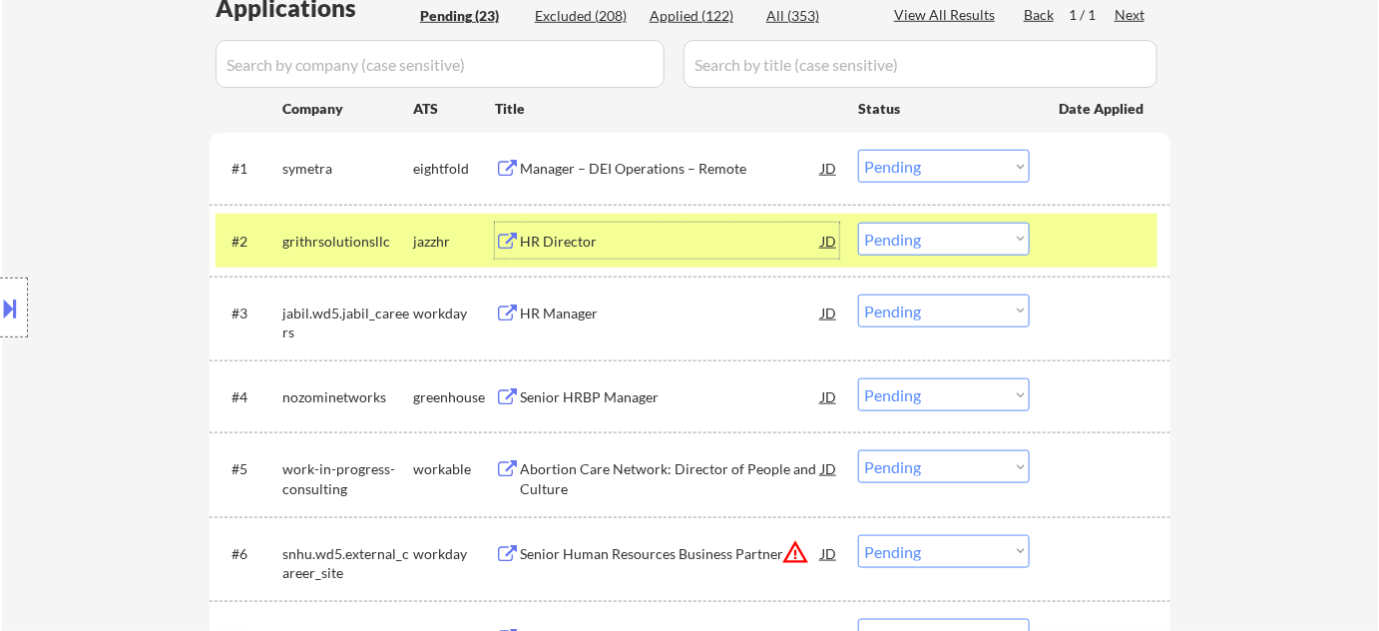
click at [934, 241] on select "Choose an option... Pending Applied Excluded (Questions) Excluded (Expired) Exc…" at bounding box center [944, 239] width 172 height 33
click at [858, 223] on select "Choose an option... Pending Applied Excluded (Questions) Excluded (Expired) Exc…" at bounding box center [944, 239] width 172 height 33
select select ""pending""
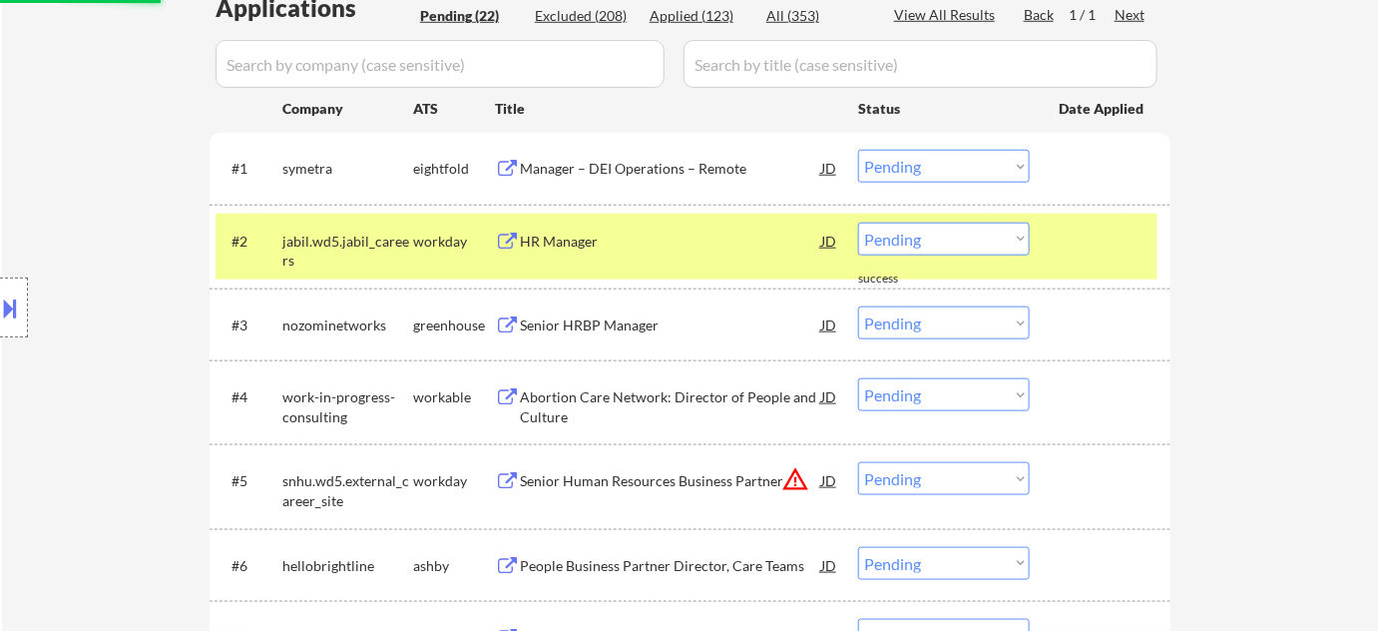
scroll to position [635, 0]
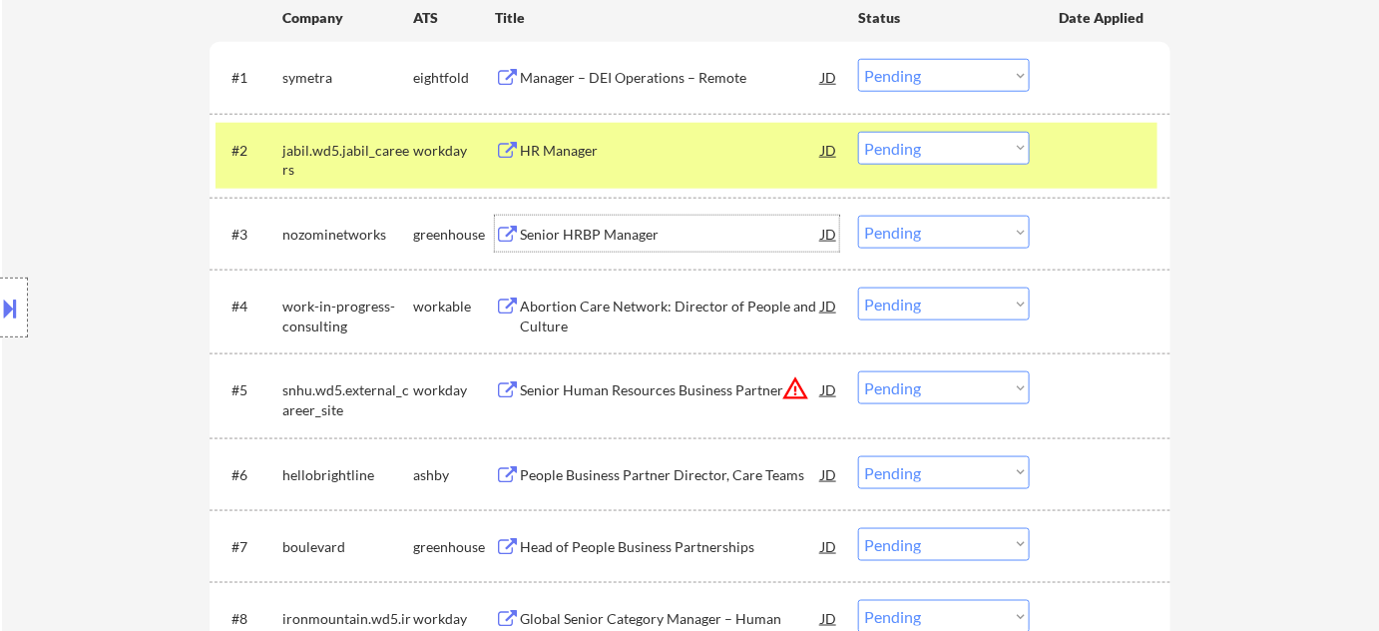
click at [579, 235] on div "Senior HRBP Manager" at bounding box center [670, 235] width 301 height 20
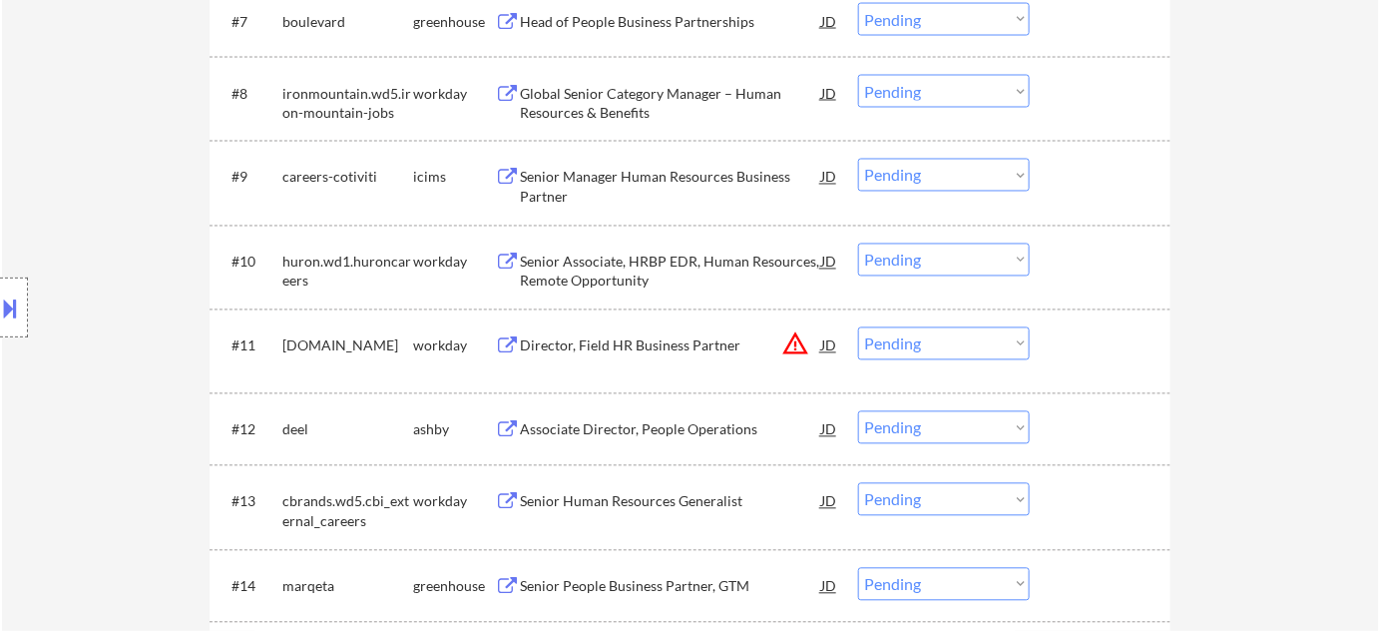
scroll to position [1179, 0]
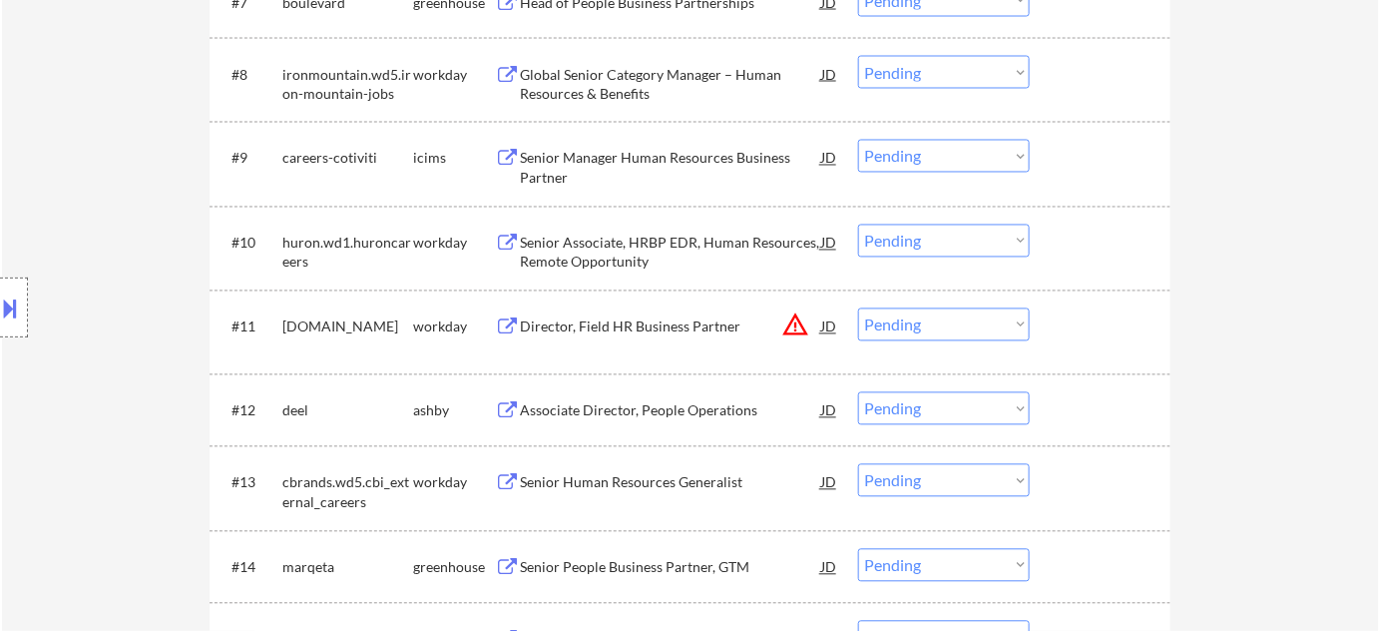
click at [934, 326] on select "Choose an option... Pending Applied Excluded (Questions) Excluded (Expired) Exc…" at bounding box center [944, 324] width 172 height 33
click at [858, 308] on select "Choose an option... Pending Applied Excluded (Questions) Excluded (Expired) Exc…" at bounding box center [944, 324] width 172 height 33
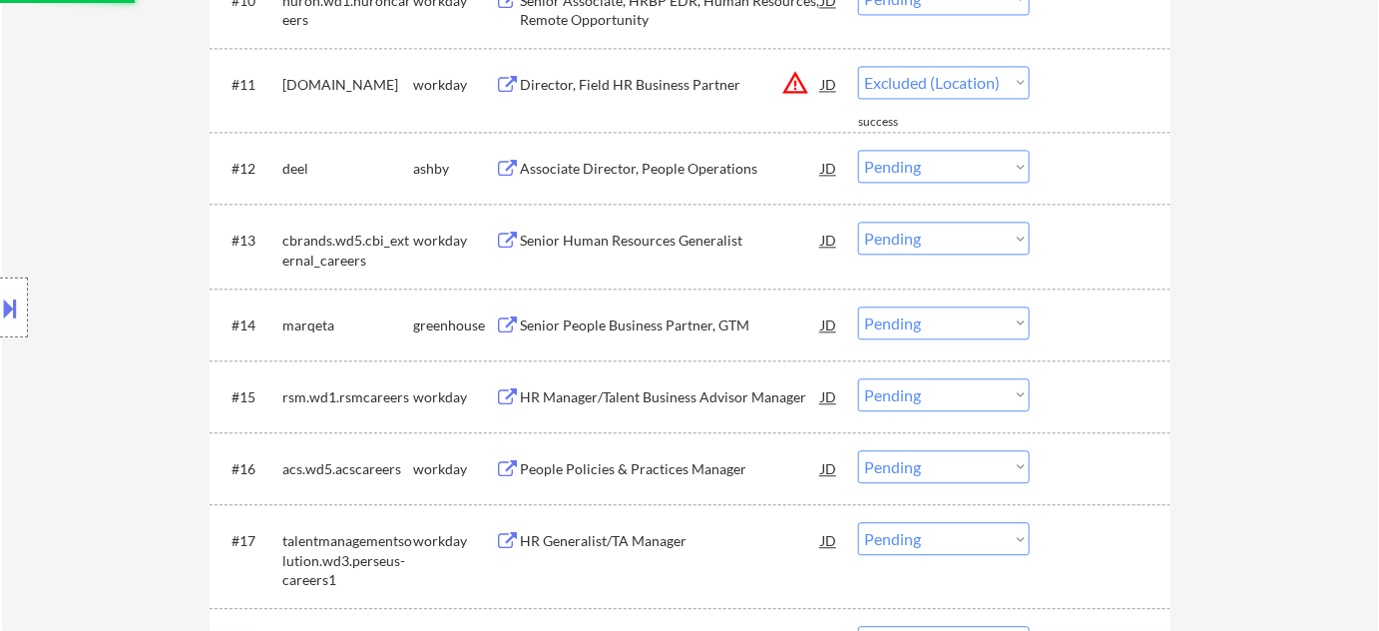
select select ""pending""
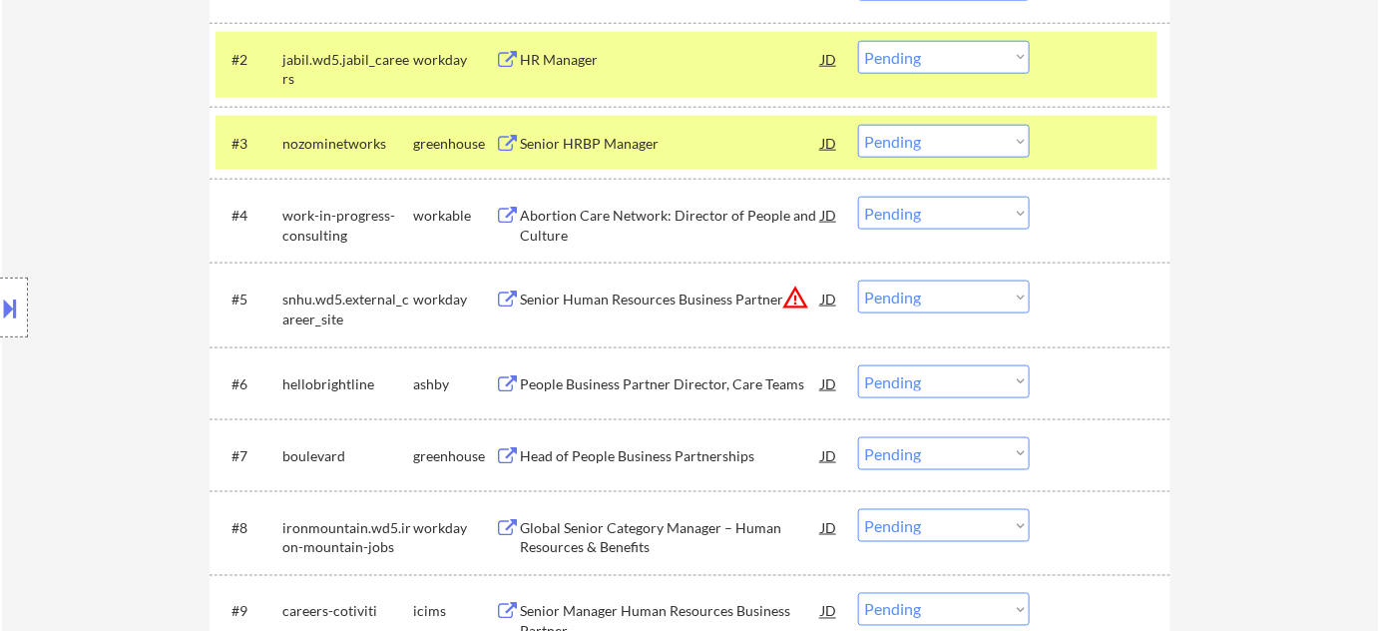
scroll to position [816, 0]
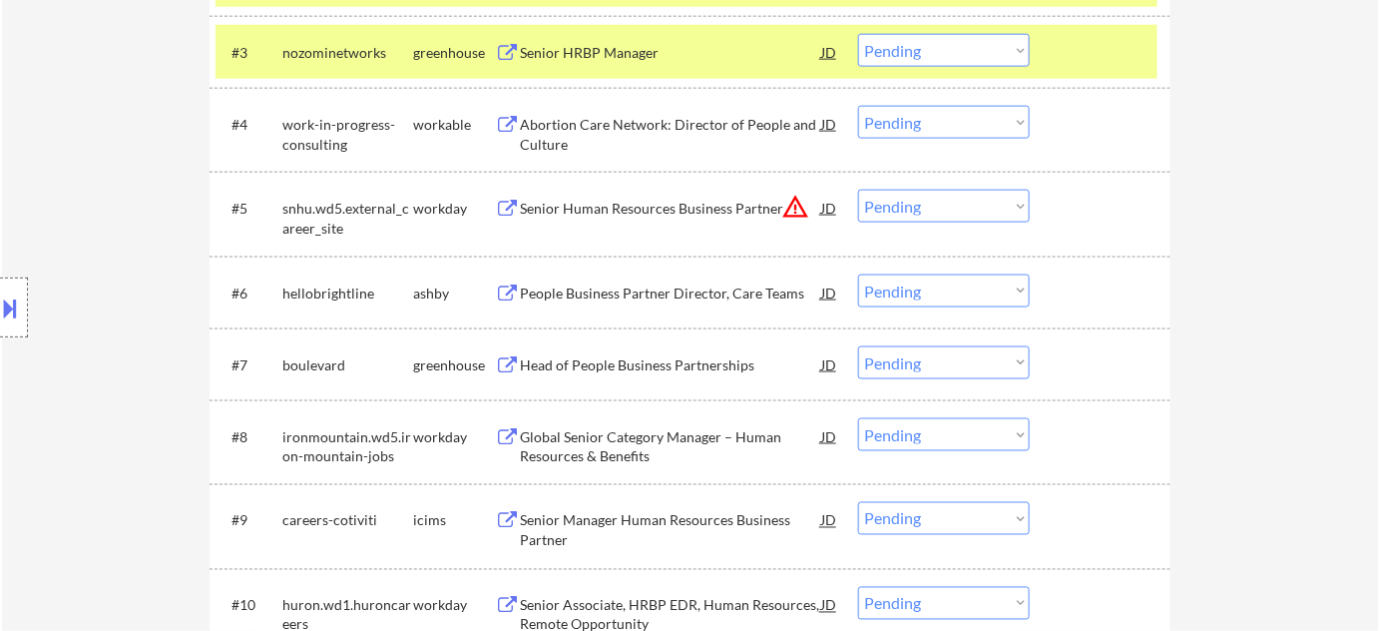
click at [680, 362] on div "Head of People Business Partnerships" at bounding box center [670, 365] width 301 height 20
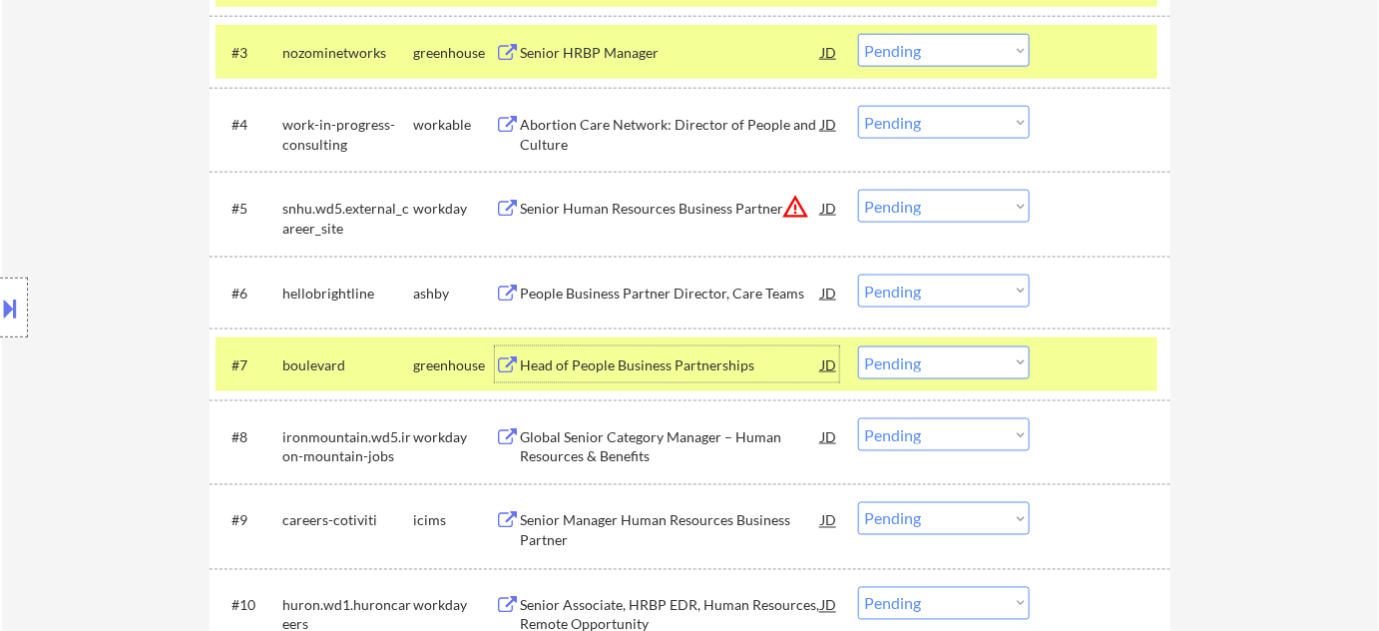
drag, startPoint x: 912, startPoint y: 353, endPoint x: 910, endPoint y: 366, distance: 13.1
click at [912, 353] on select "Choose an option... Pending Applied Excluded (Questions) Excluded (Expired) Exc…" at bounding box center [944, 362] width 172 height 33
click at [858, 346] on select "Choose an option... Pending Applied Excluded (Questions) Excluded (Expired) Exc…" at bounding box center [944, 362] width 172 height 33
select select ""pending""
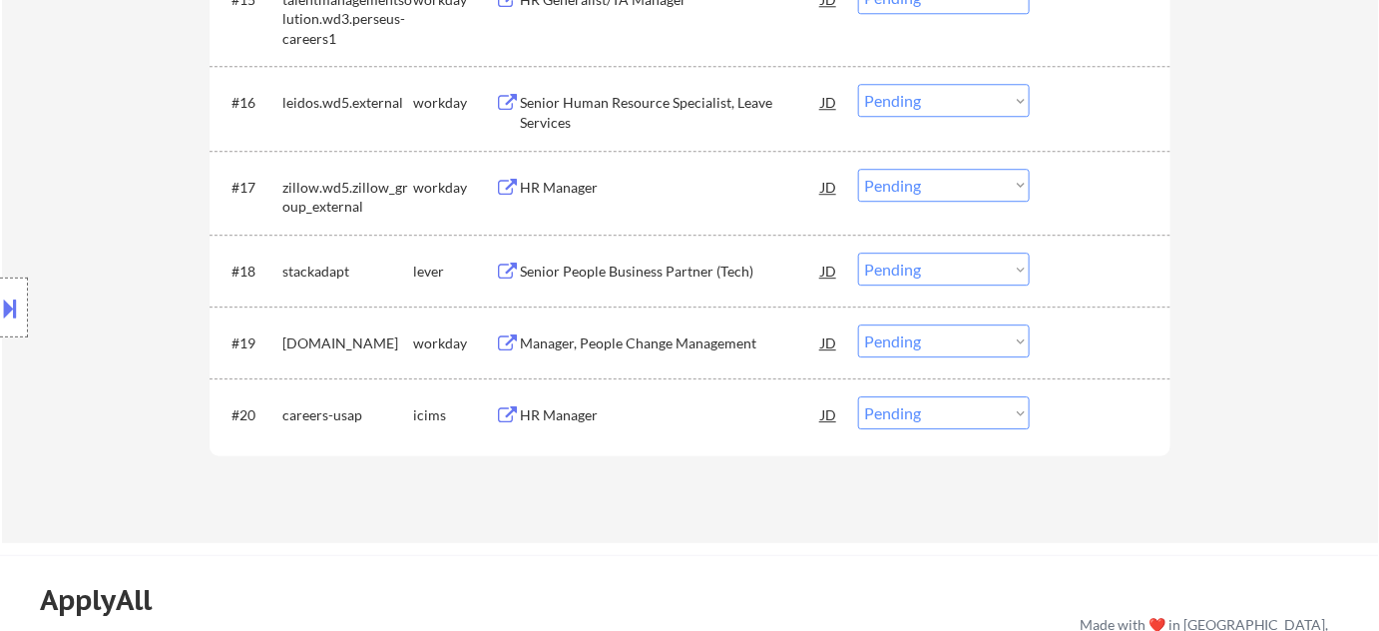
scroll to position [1814, 0]
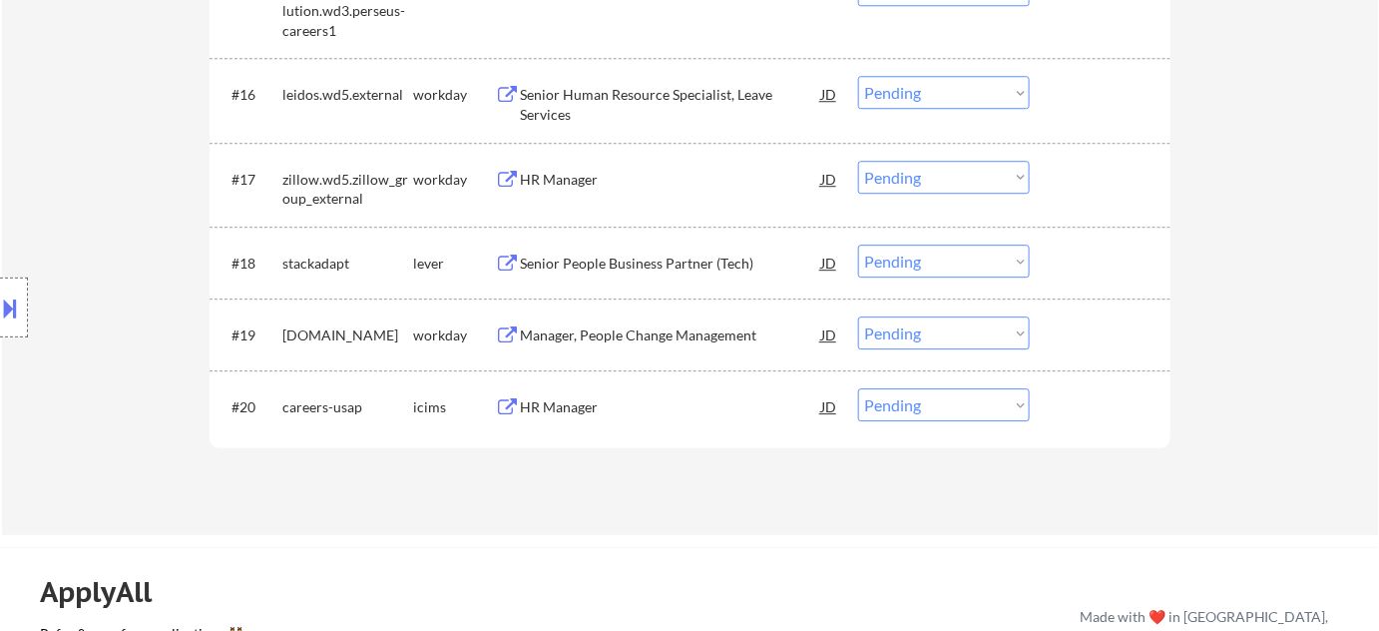
click at [711, 319] on div "Manager, People Change Management" at bounding box center [670, 334] width 301 height 36
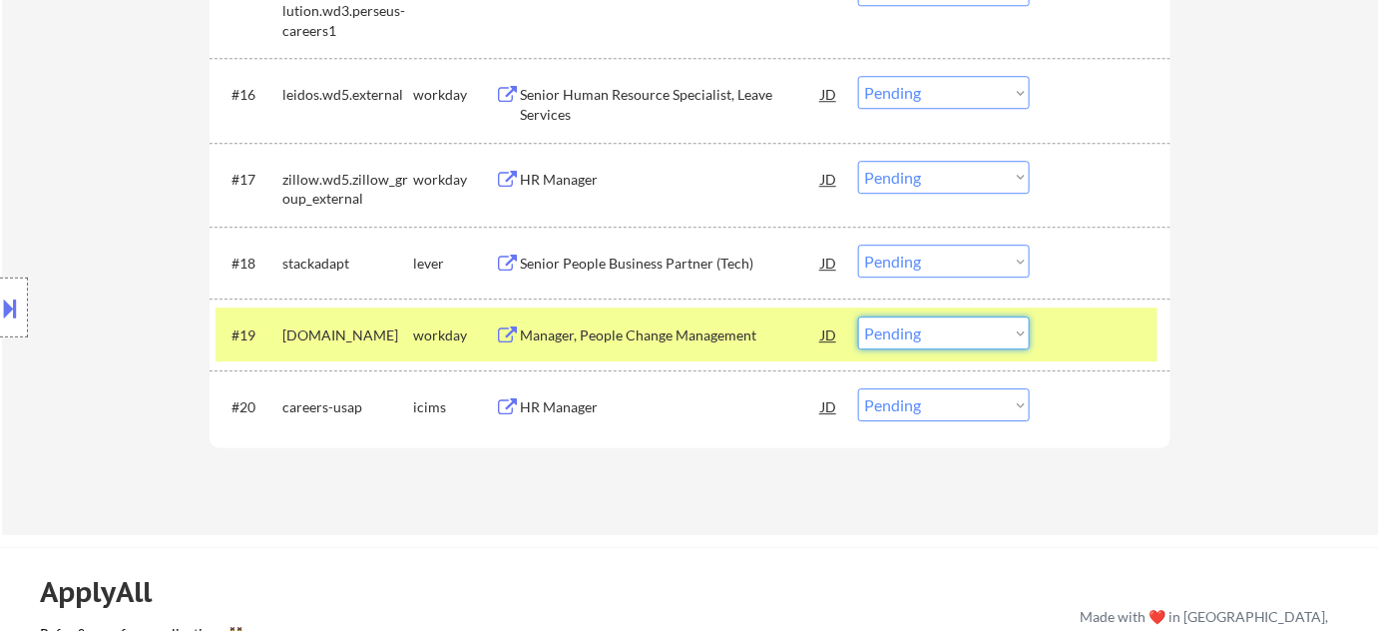
drag, startPoint x: 914, startPoint y: 335, endPoint x: 919, endPoint y: 346, distance: 12.1
click at [914, 335] on select "Choose an option... Pending Applied Excluded (Questions) Excluded (Expired) Exc…" at bounding box center [944, 332] width 172 height 33
click at [858, 316] on select "Choose an option... Pending Applied Excluded (Questions) Excluded (Expired) Exc…" at bounding box center [944, 332] width 172 height 33
select select ""pending""
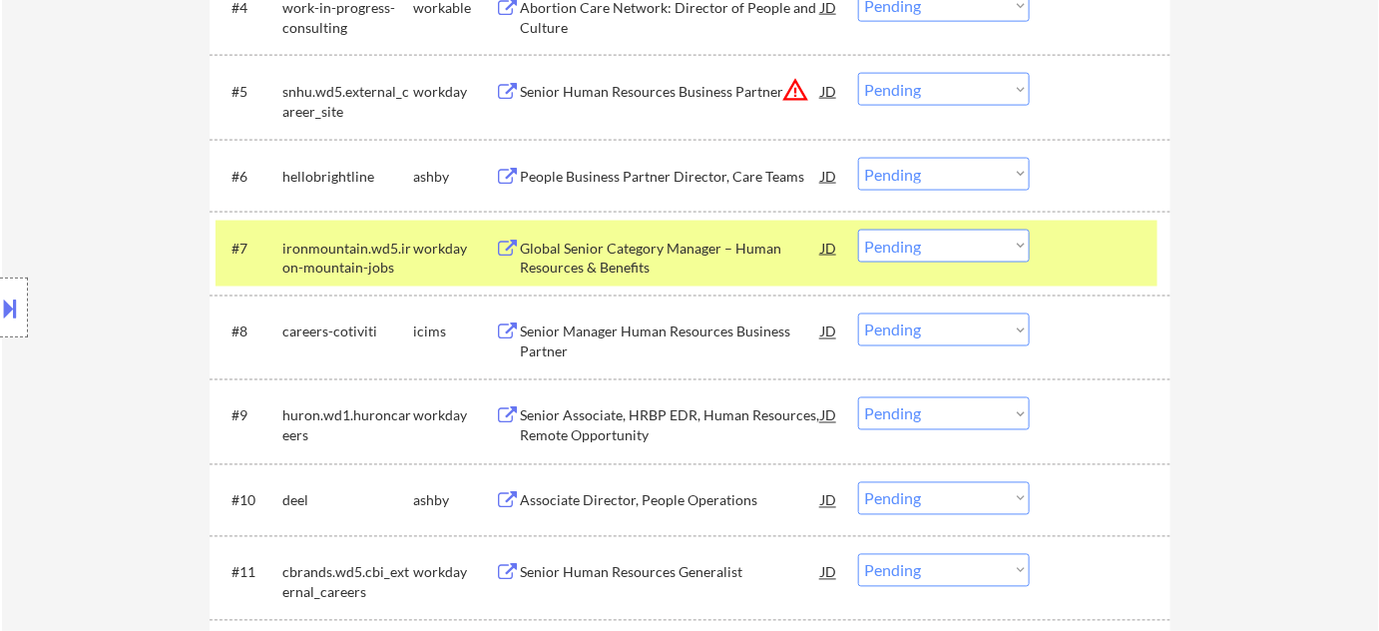
scroll to position [907, 0]
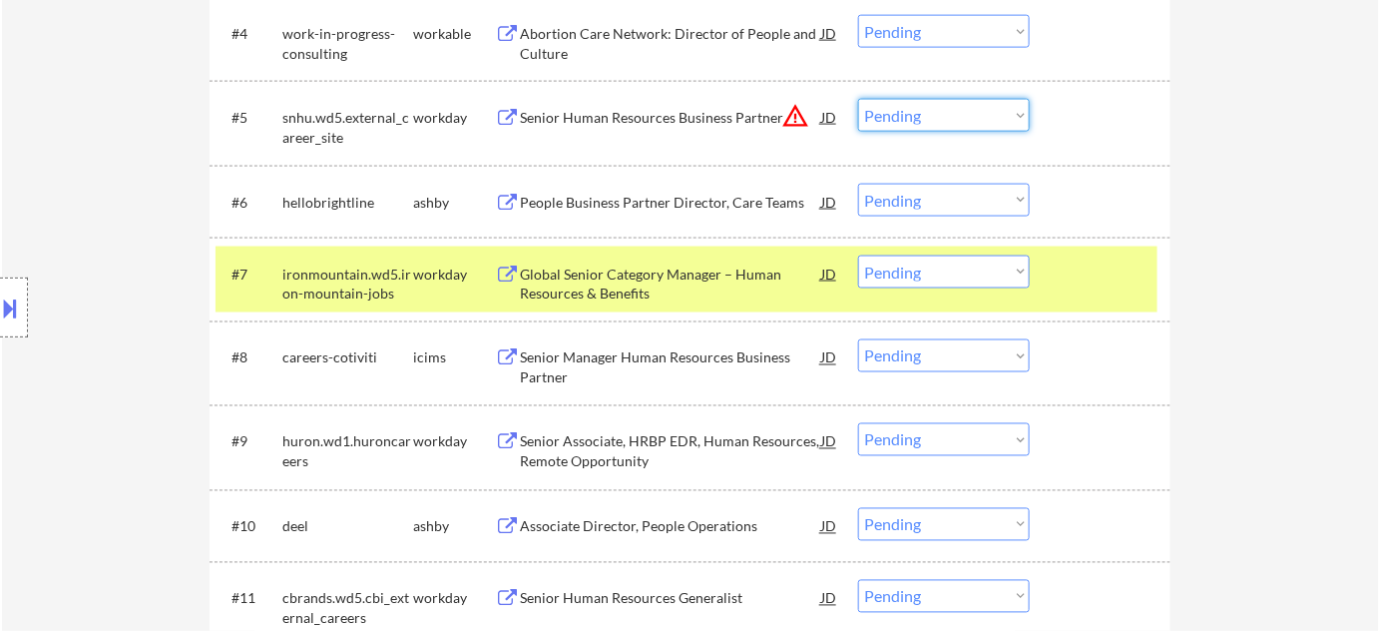
drag, startPoint x: 933, startPoint y: 99, endPoint x: 936, endPoint y: 114, distance: 15.3
click at [933, 99] on select "Choose an option... Pending Applied Excluded (Questions) Excluded (Expired) Exc…" at bounding box center [944, 115] width 172 height 33
click at [858, 99] on select "Choose an option... Pending Applied Excluded (Questions) Excluded (Expired) Exc…" at bounding box center [944, 115] width 172 height 33
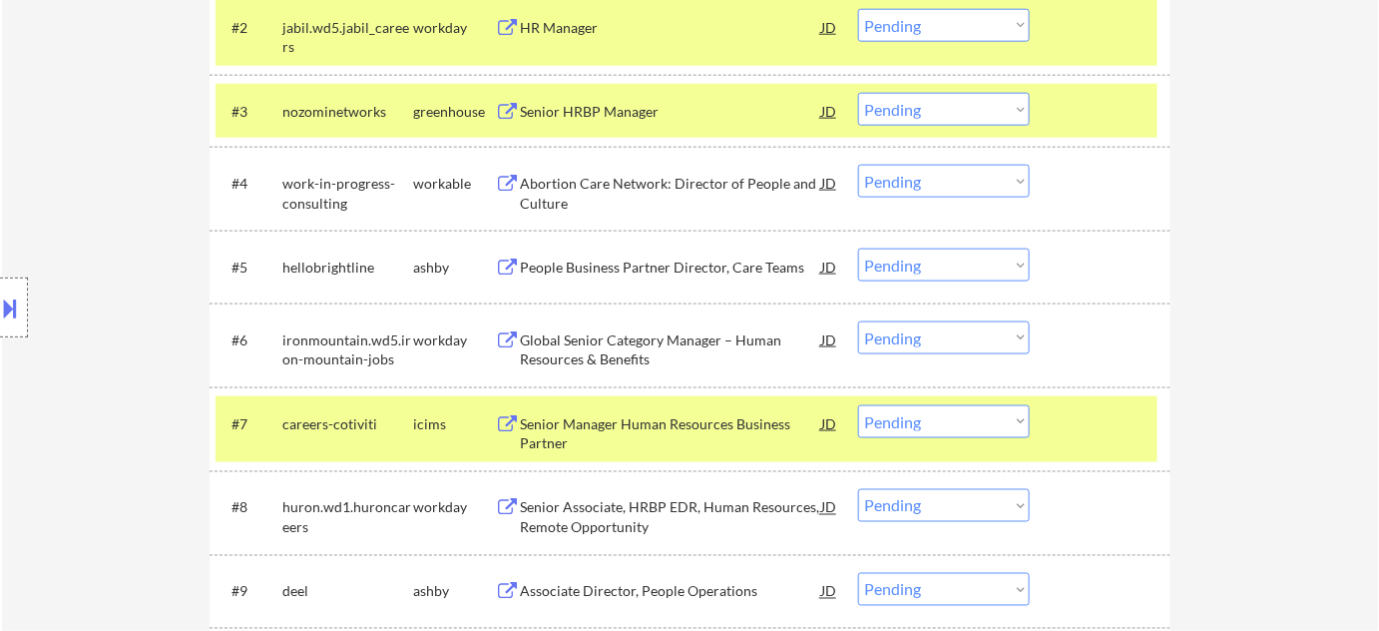
scroll to position [726, 0]
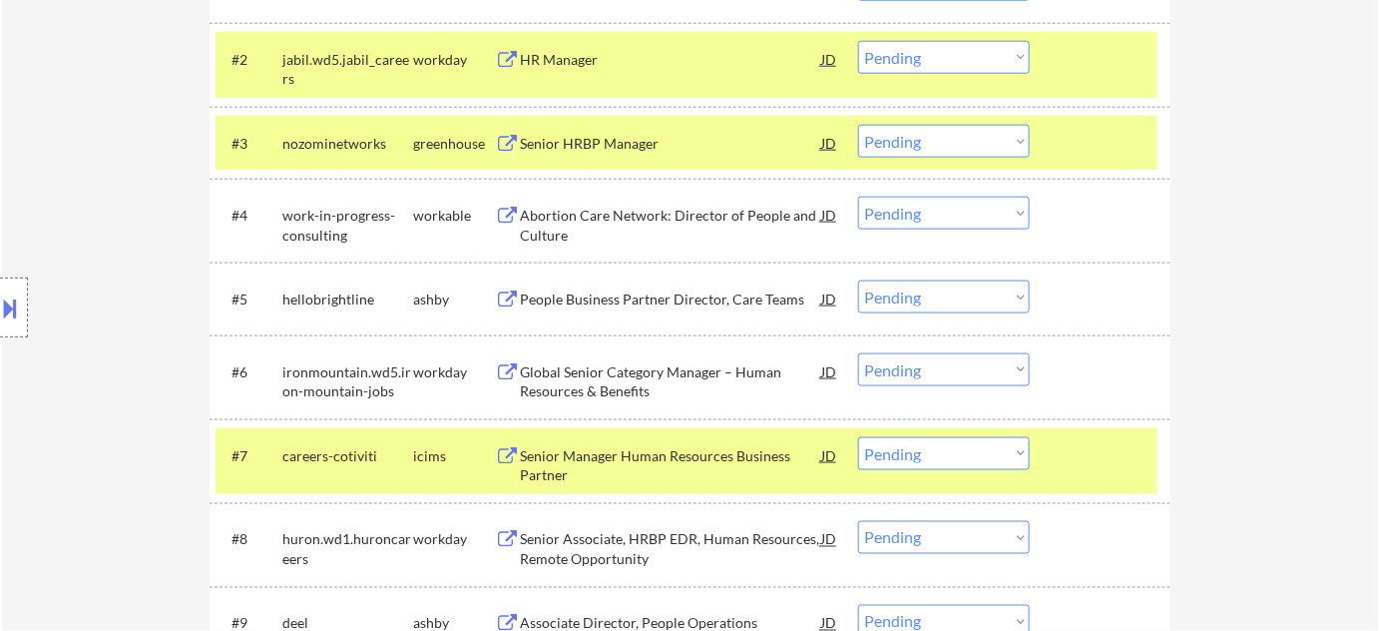
click at [650, 297] on div "People Business Partner Director, Care Teams" at bounding box center [670, 299] width 301 height 20
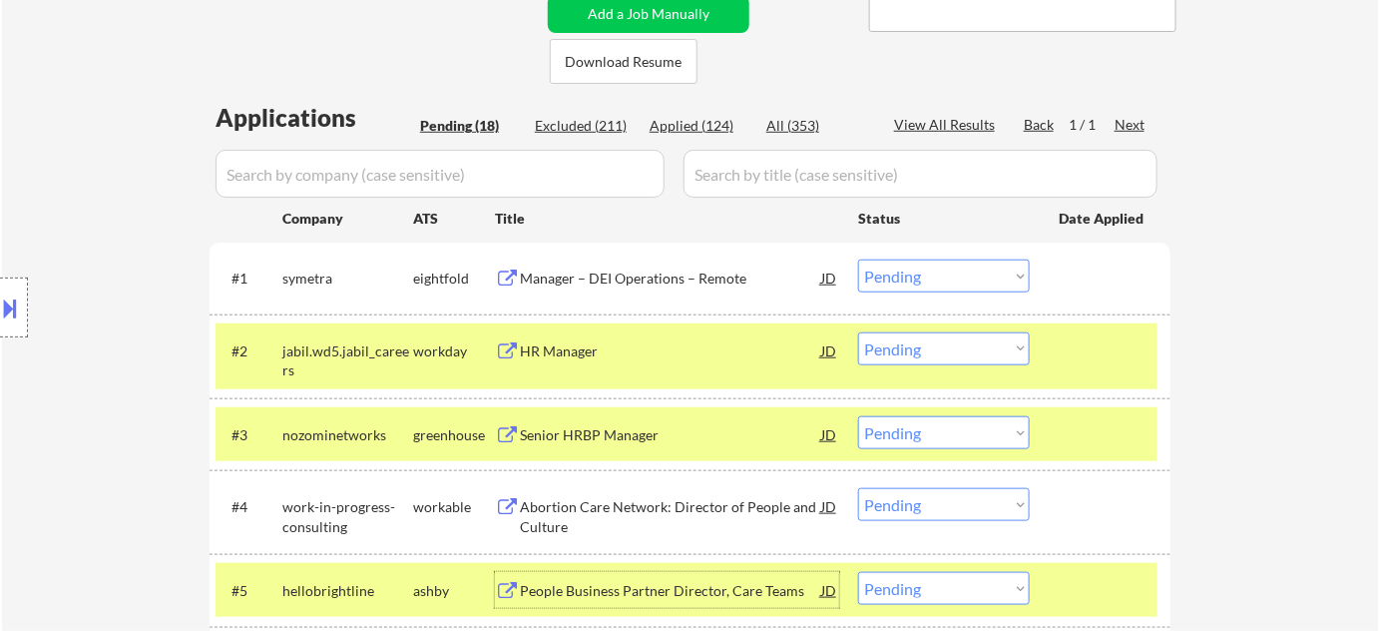
scroll to position [181, 0]
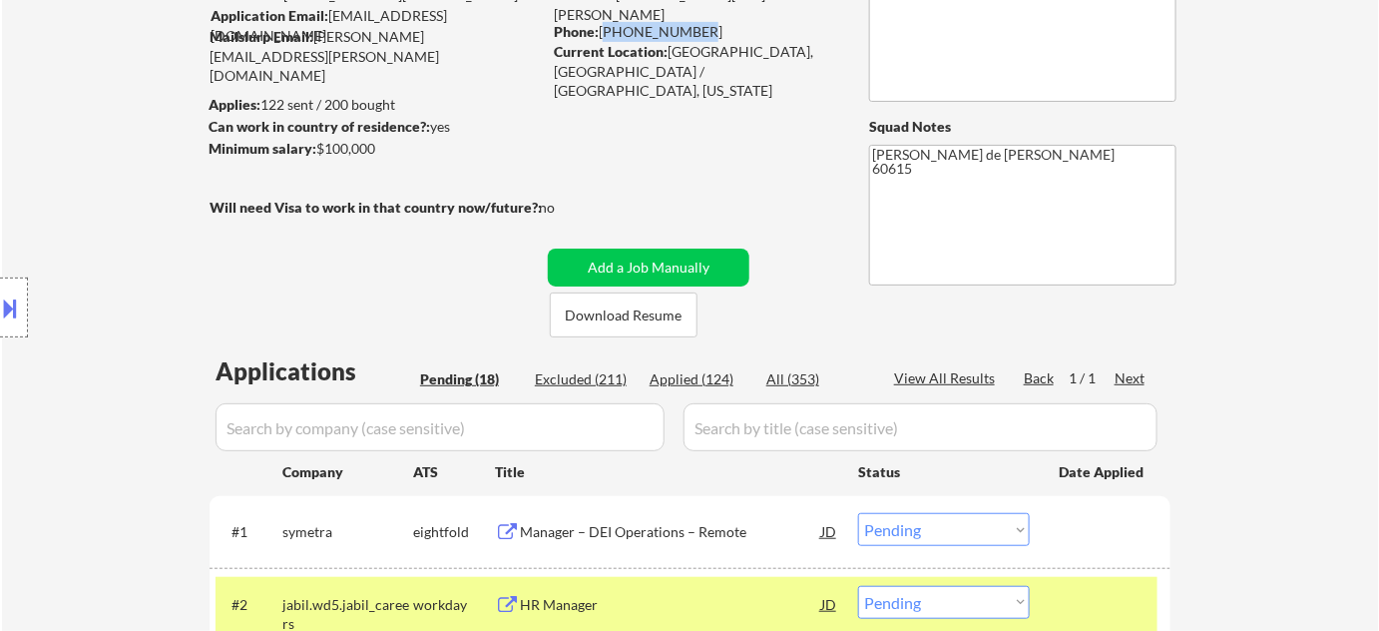
drag, startPoint x: 601, startPoint y: 28, endPoint x: 689, endPoint y: 28, distance: 87.8
click at [689, 28] on div "Phone: 773-230-1336" at bounding box center [695, 32] width 282 height 20
copy div "773-230-1336"
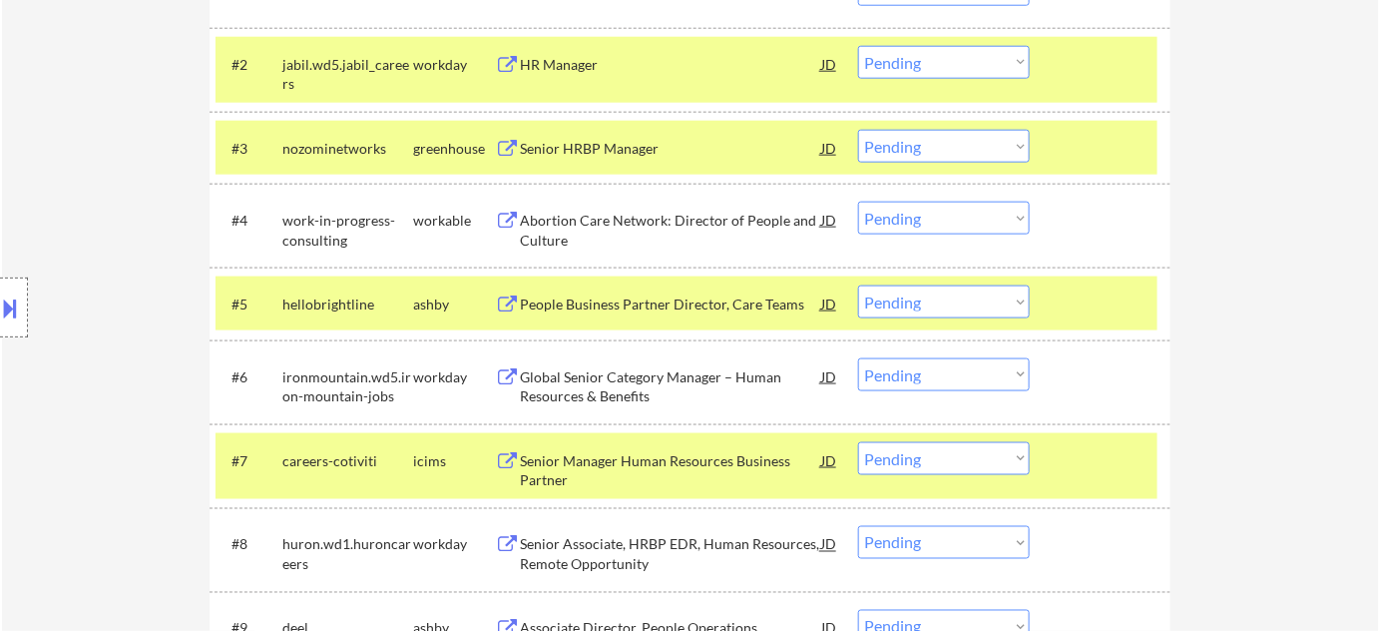
scroll to position [726, 0]
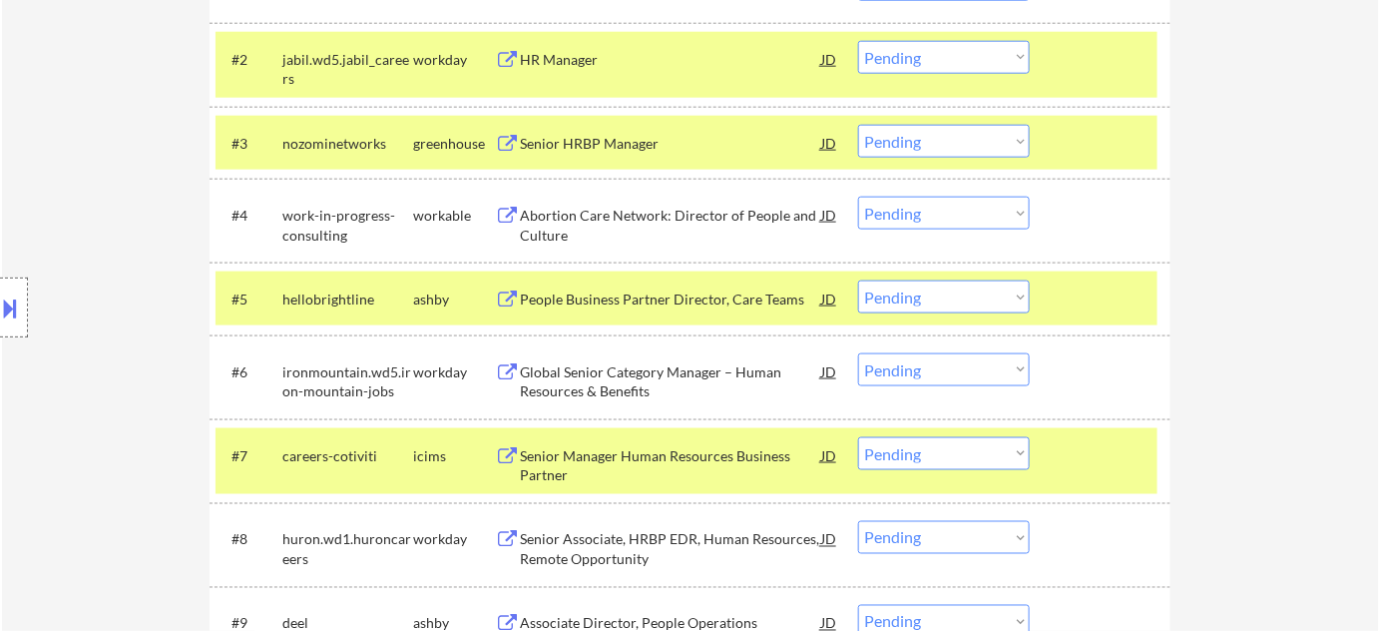
click at [936, 304] on select "Choose an option... Pending Applied Excluded (Questions) Excluded (Expired) Exc…" at bounding box center [944, 296] width 172 height 33
click at [858, 280] on select "Choose an option... Pending Applied Excluded (Questions) Excluded (Expired) Exc…" at bounding box center [944, 296] width 172 height 33
select select ""pending""
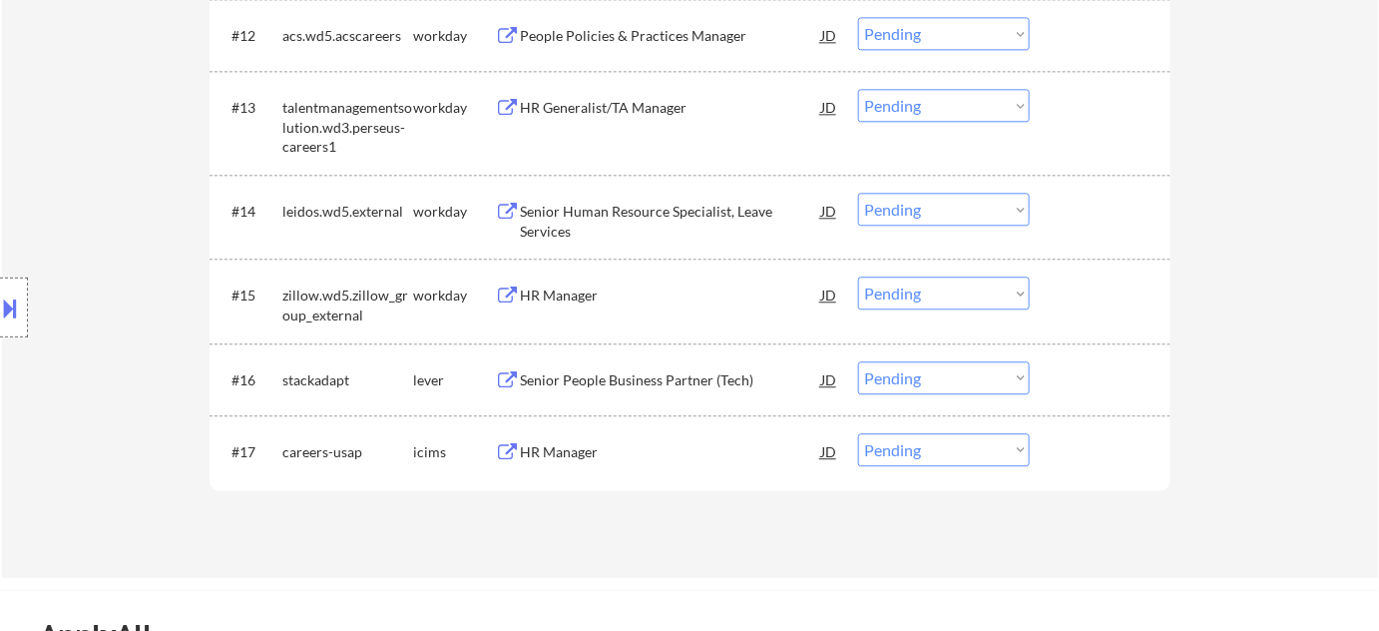
scroll to position [1557, 0]
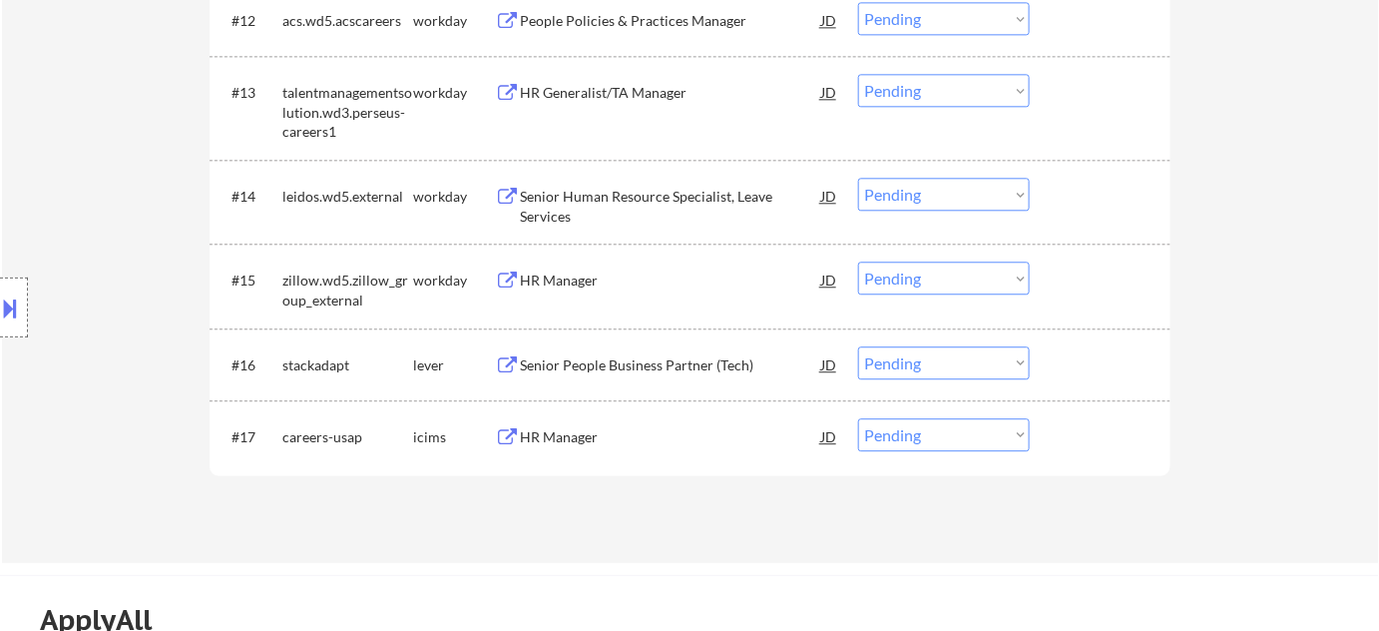
click at [536, 190] on div "Senior Human Resource Specialist, Leave Services" at bounding box center [670, 206] width 301 height 39
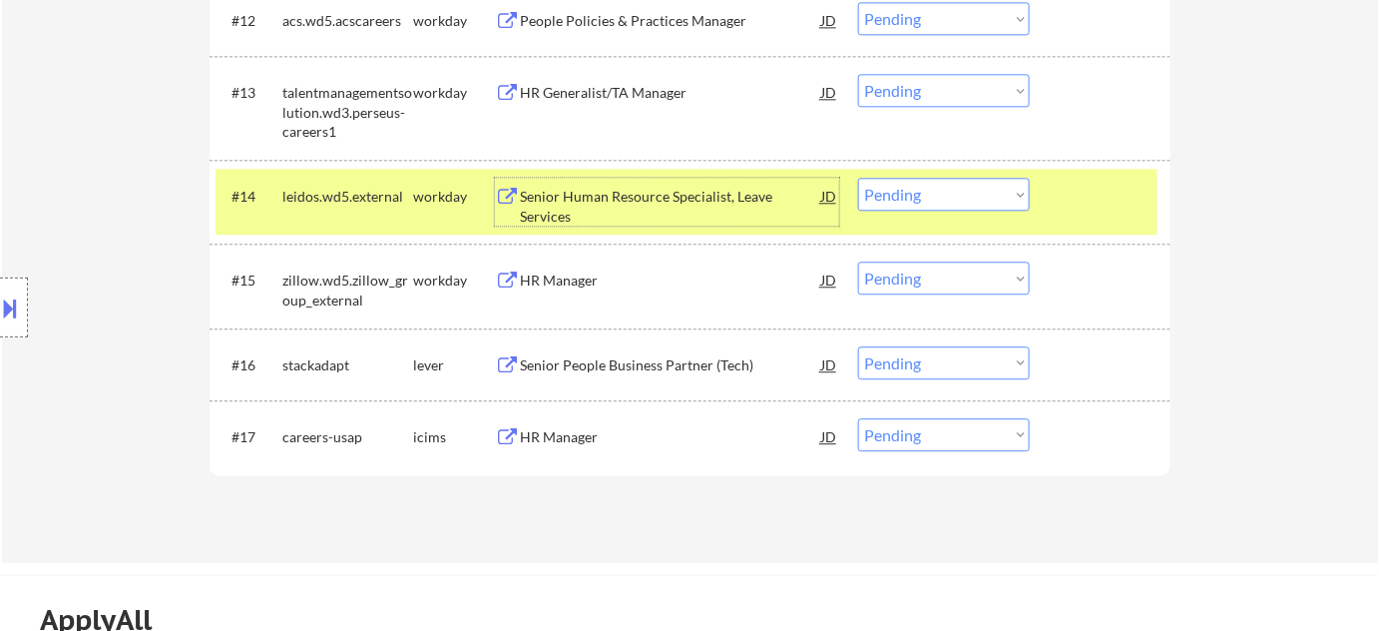
click at [944, 183] on select "Choose an option... Pending Applied Excluded (Questions) Excluded (Expired) Exc…" at bounding box center [944, 194] width 172 height 33
click at [858, 178] on select "Choose an option... Pending Applied Excluded (Questions) Excluded (Expired) Exc…" at bounding box center [944, 194] width 172 height 33
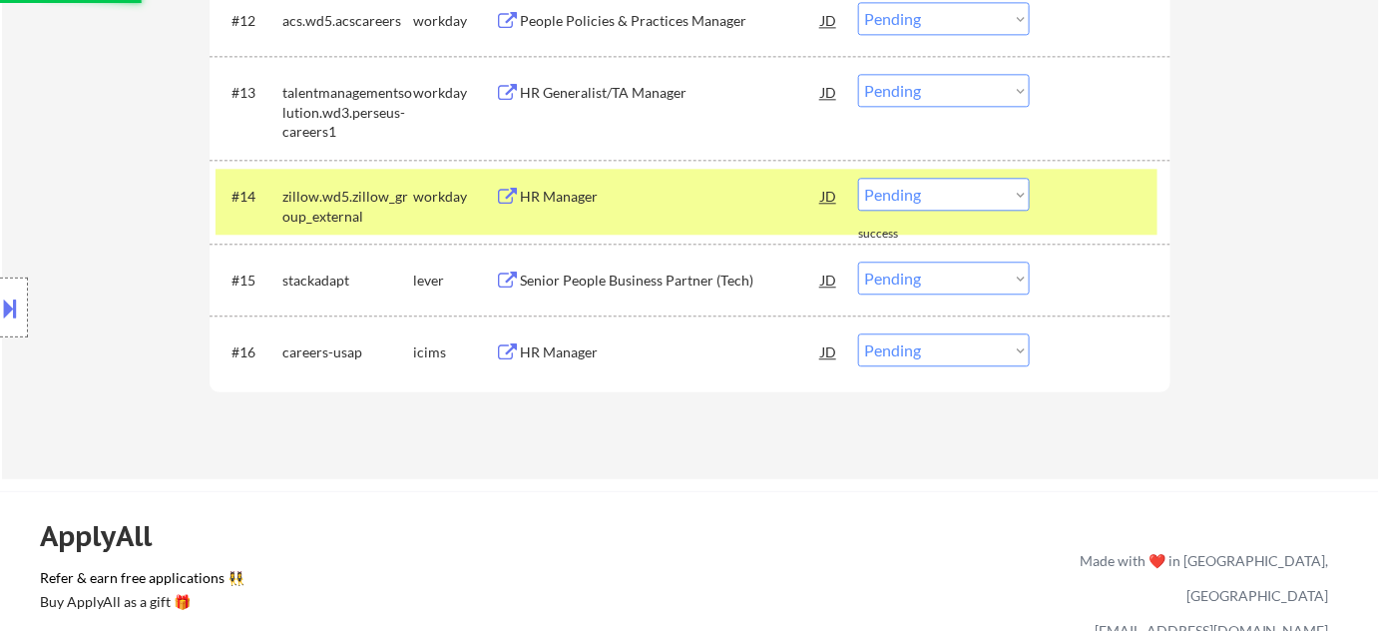
click at [578, 181] on div "HR Manager" at bounding box center [670, 196] width 301 height 36
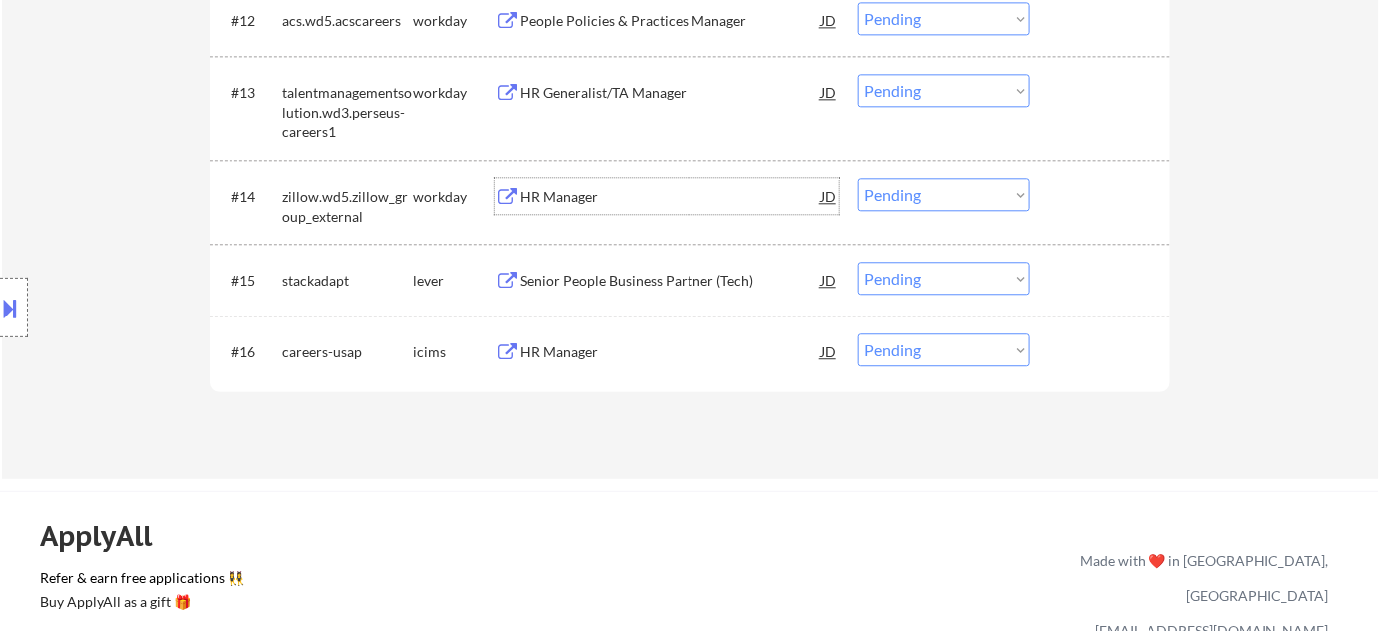
drag, startPoint x: 902, startPoint y: 190, endPoint x: 915, endPoint y: 204, distance: 19.1
click at [902, 190] on select "Choose an option... Pending Applied Excluded (Questions) Excluded (Expired) Exc…" at bounding box center [944, 194] width 172 height 33
click at [858, 178] on select "Choose an option... Pending Applied Excluded (Questions) Excluded (Expired) Exc…" at bounding box center [944, 194] width 172 height 33
select select ""pending""
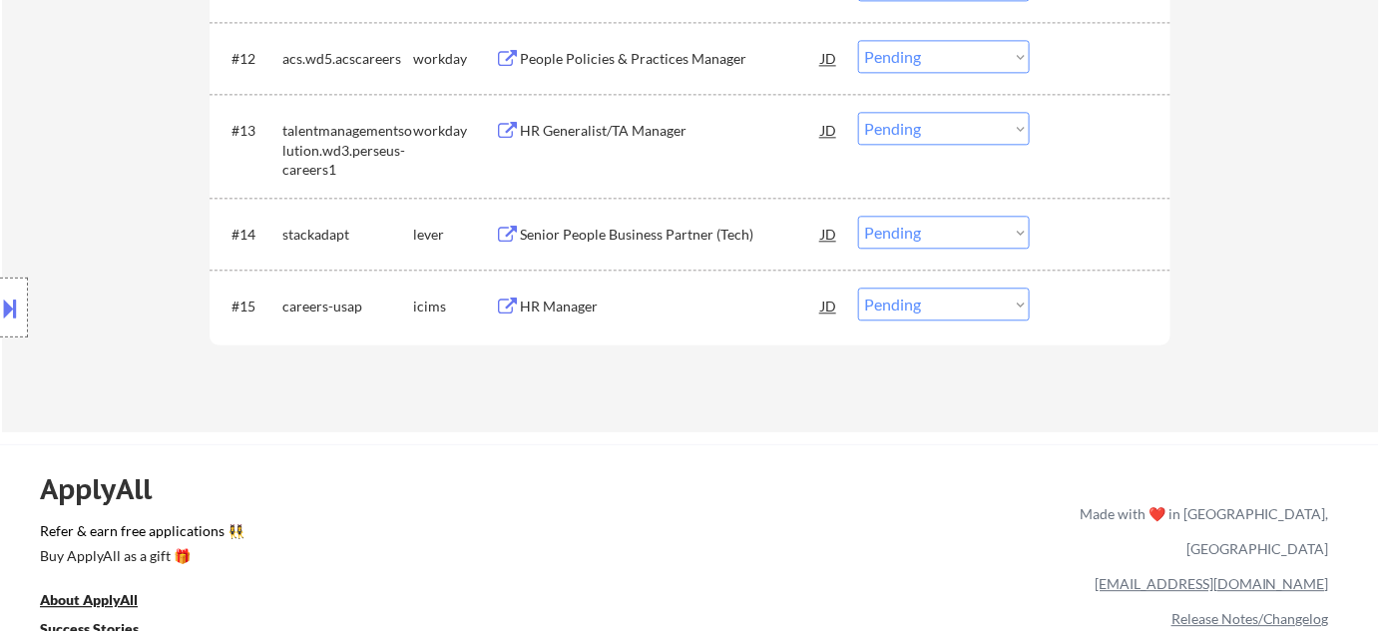
scroll to position [1466, 0]
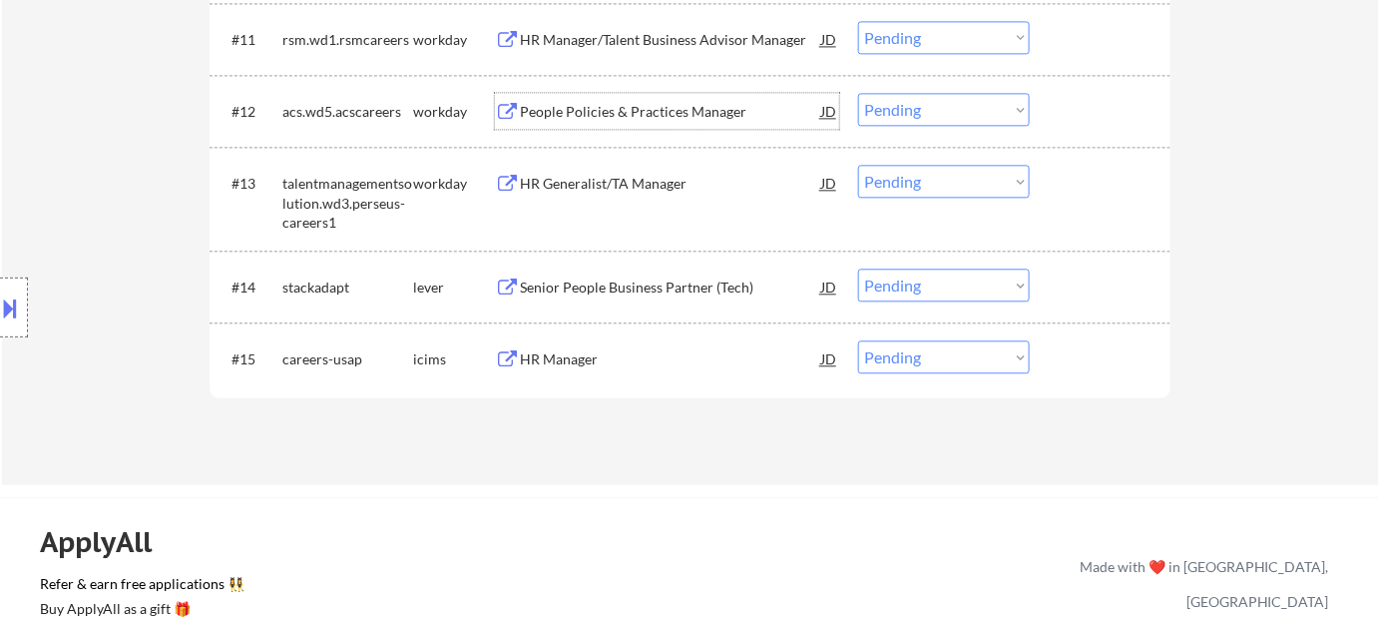
click at [705, 112] on div "People Policies & Practices Manager" at bounding box center [670, 112] width 301 height 20
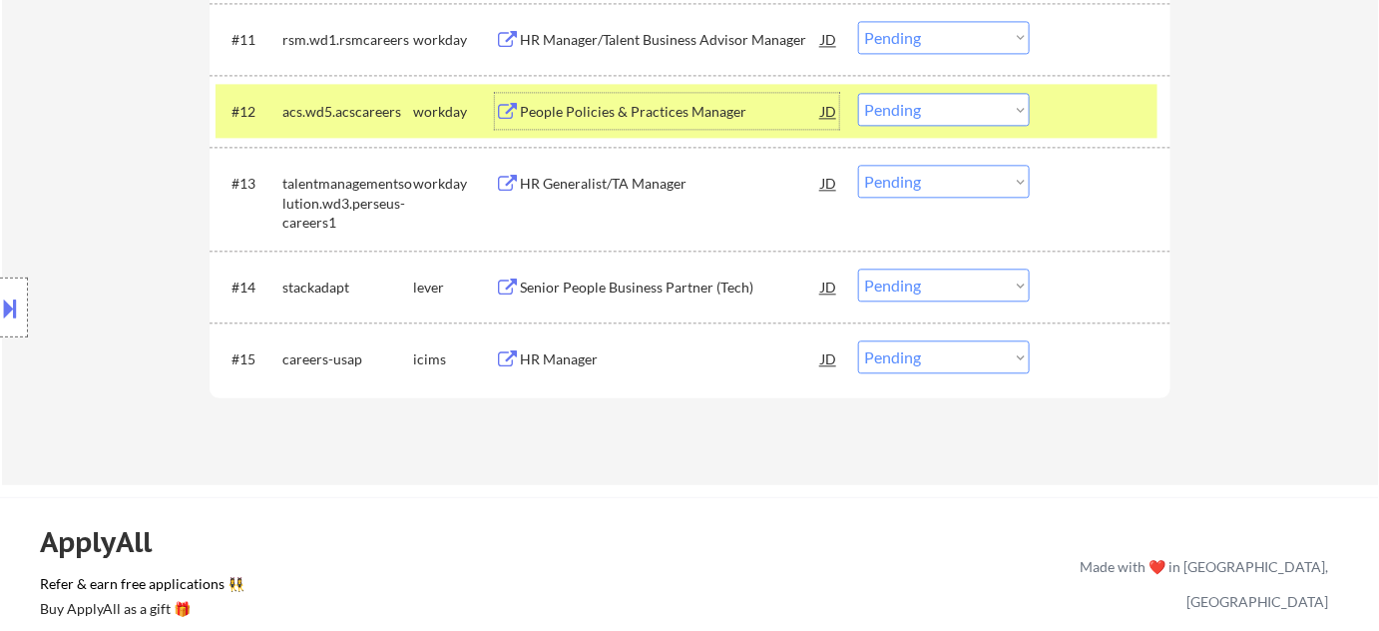
click at [908, 117] on select "Choose an option... Pending Applied Excluded (Questions) Excluded (Expired) Exc…" at bounding box center [944, 109] width 172 height 33
click at [858, 93] on select "Choose an option... Pending Applied Excluded (Questions) Excluded (Expired) Exc…" at bounding box center [944, 109] width 172 height 33
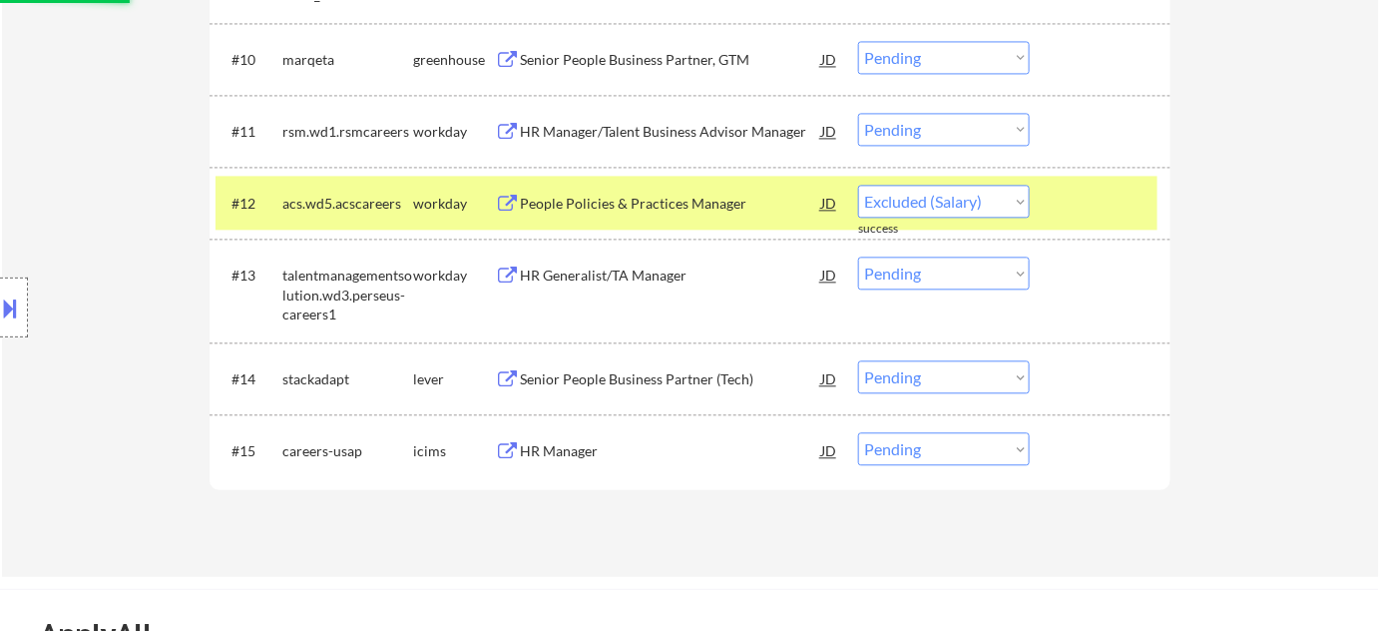
select select ""pending""
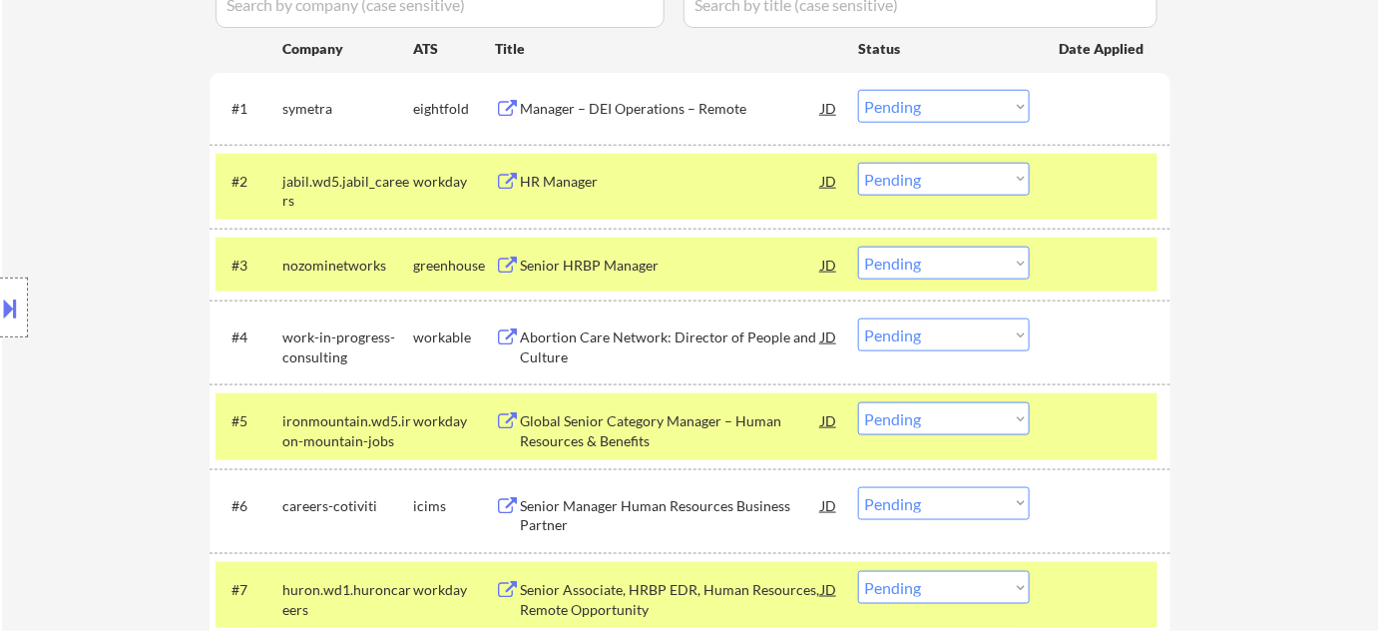
scroll to position [559, 0]
